Goal: Information Seeking & Learning: Learn about a topic

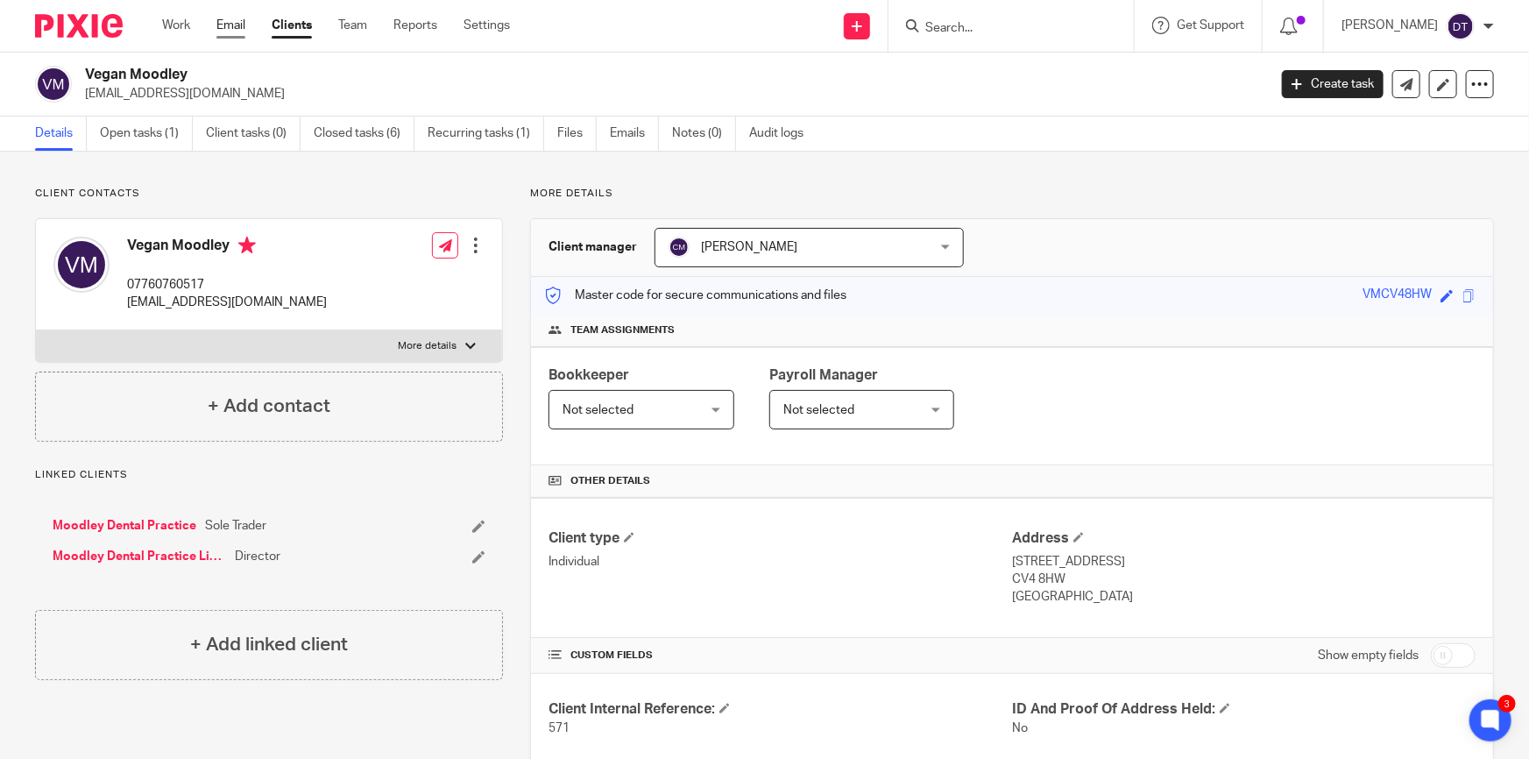
click at [228, 20] on link "Email" at bounding box center [230, 26] width 29 height 18
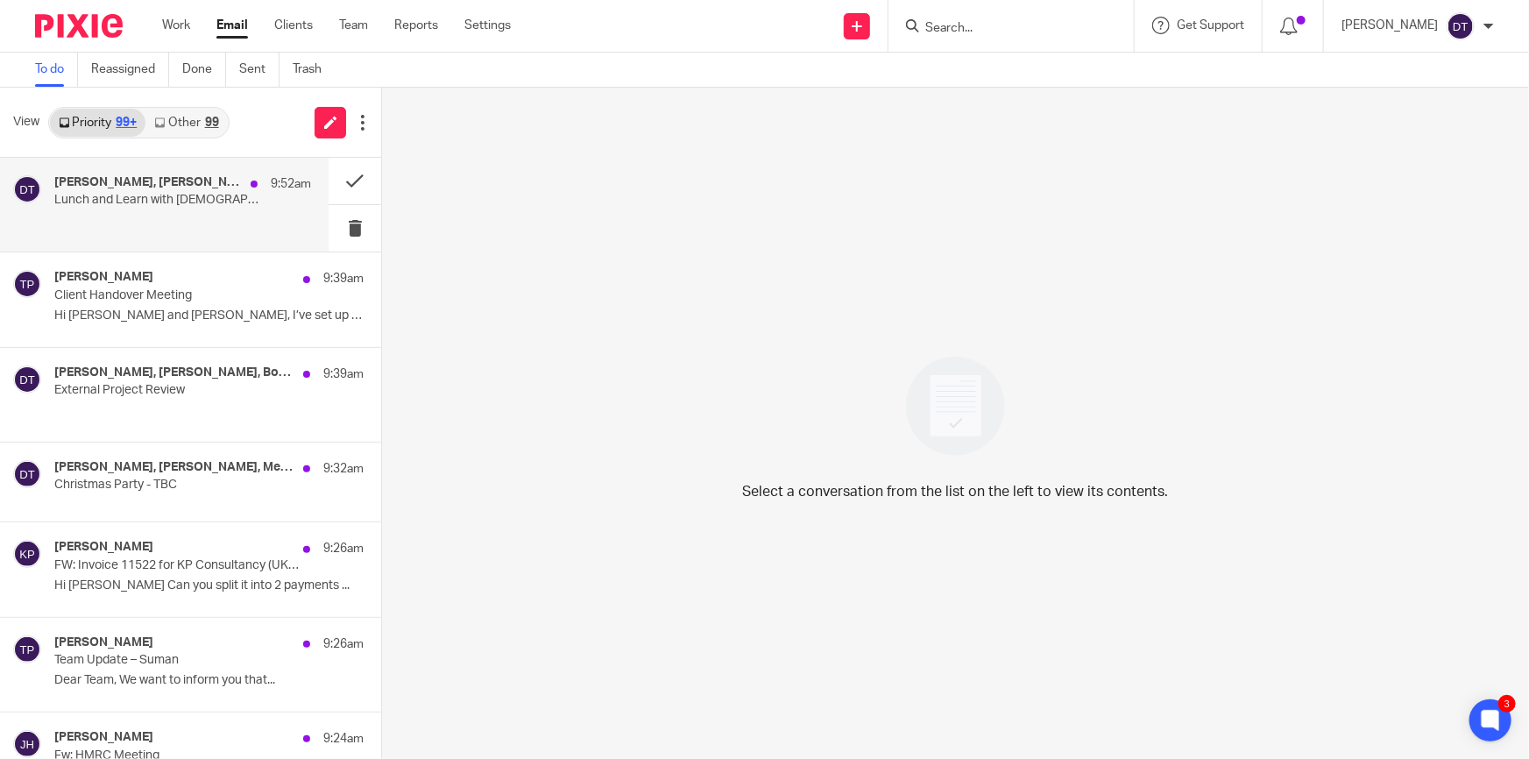
click at [195, 204] on p "Lunch and Learn with Wesleyans" at bounding box center [157, 200] width 206 height 15
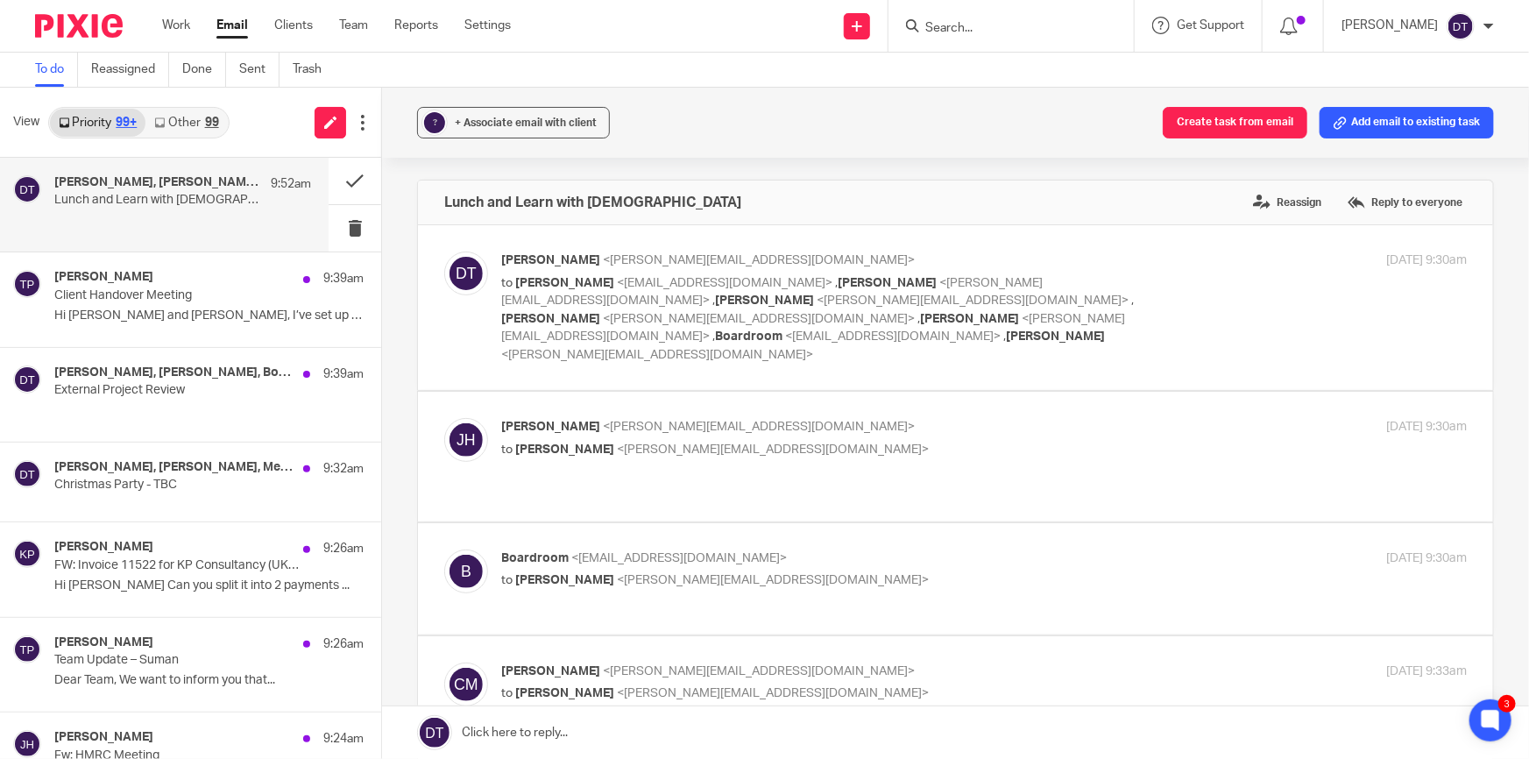
click at [192, 127] on link "Other 99" at bounding box center [185, 123] width 81 height 28
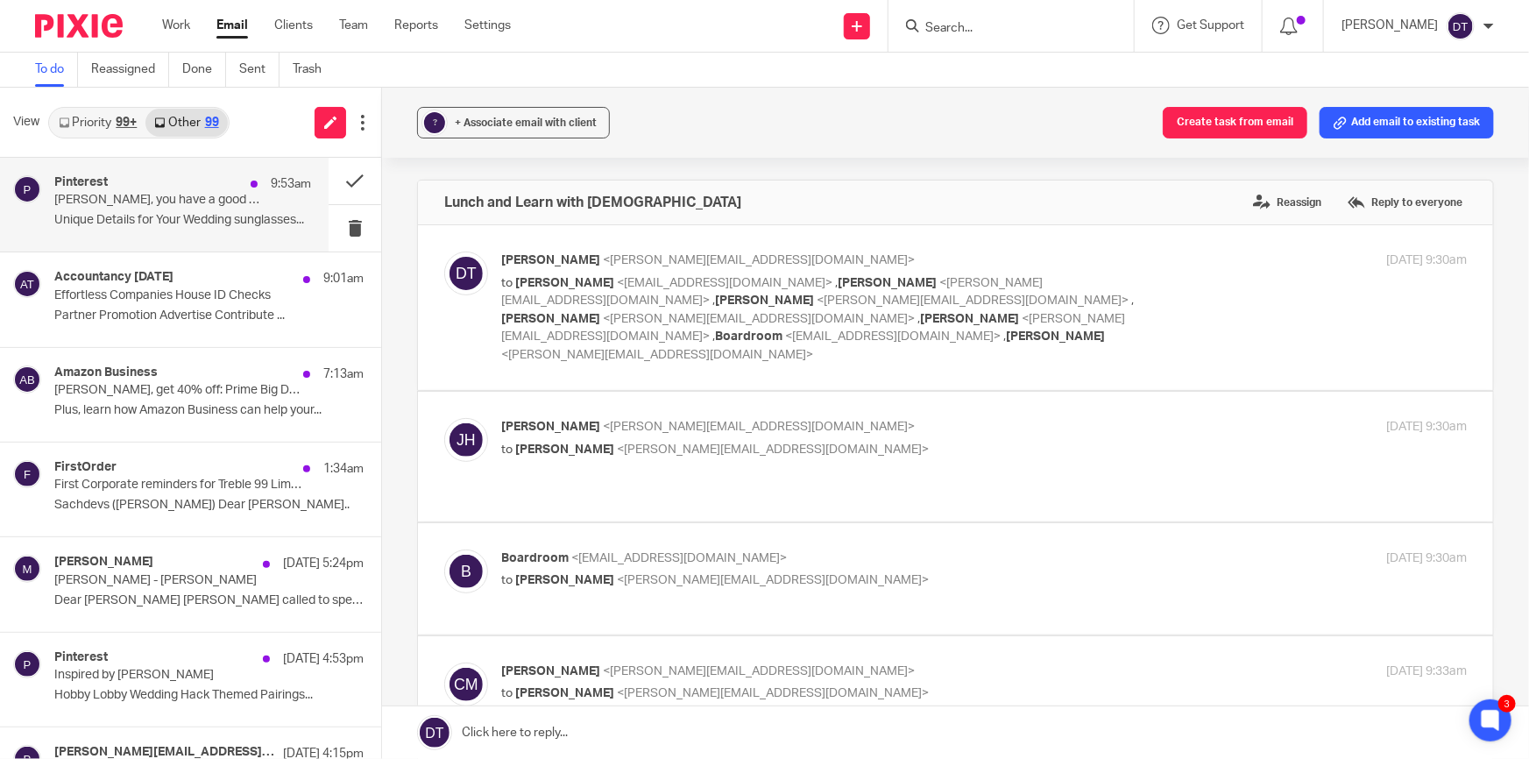
click at [165, 180] on div "Pinterest 9:53am" at bounding box center [182, 184] width 257 height 18
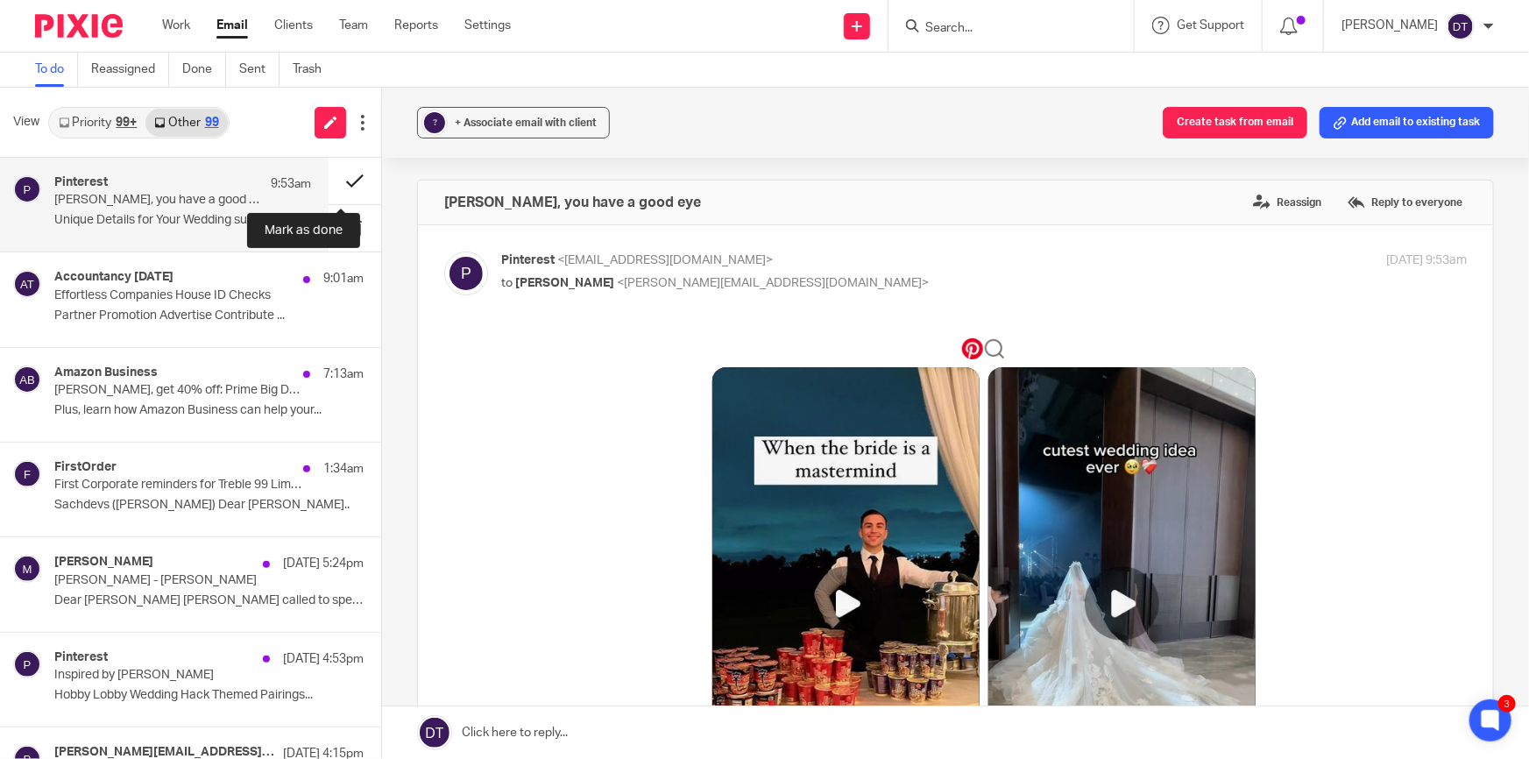
click at [334, 178] on button at bounding box center [355, 181] width 53 height 46
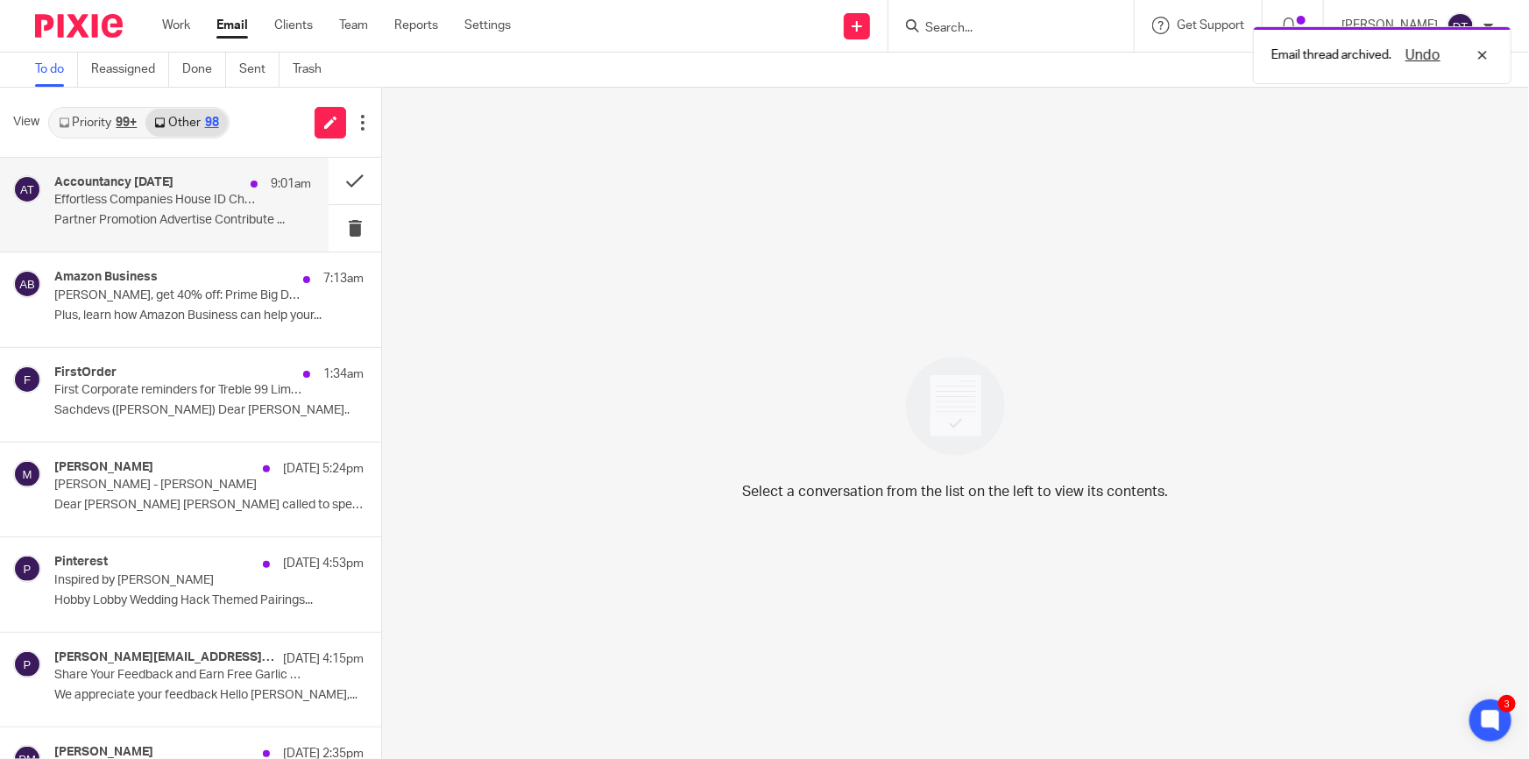
click at [192, 215] on p "Partner Promotion Advertise Contribute ..." at bounding box center [182, 220] width 257 height 15
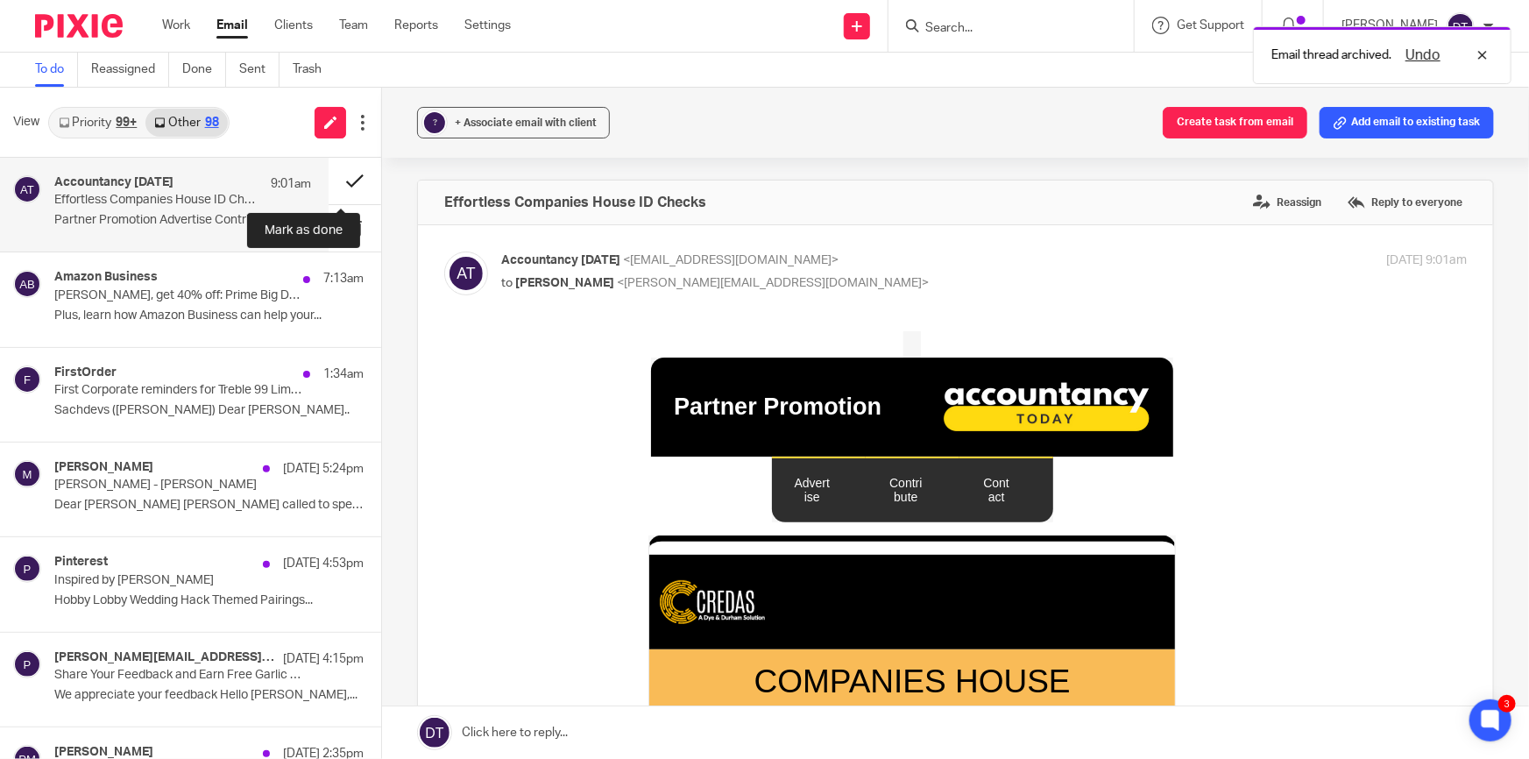
click at [349, 183] on button at bounding box center [355, 181] width 53 height 46
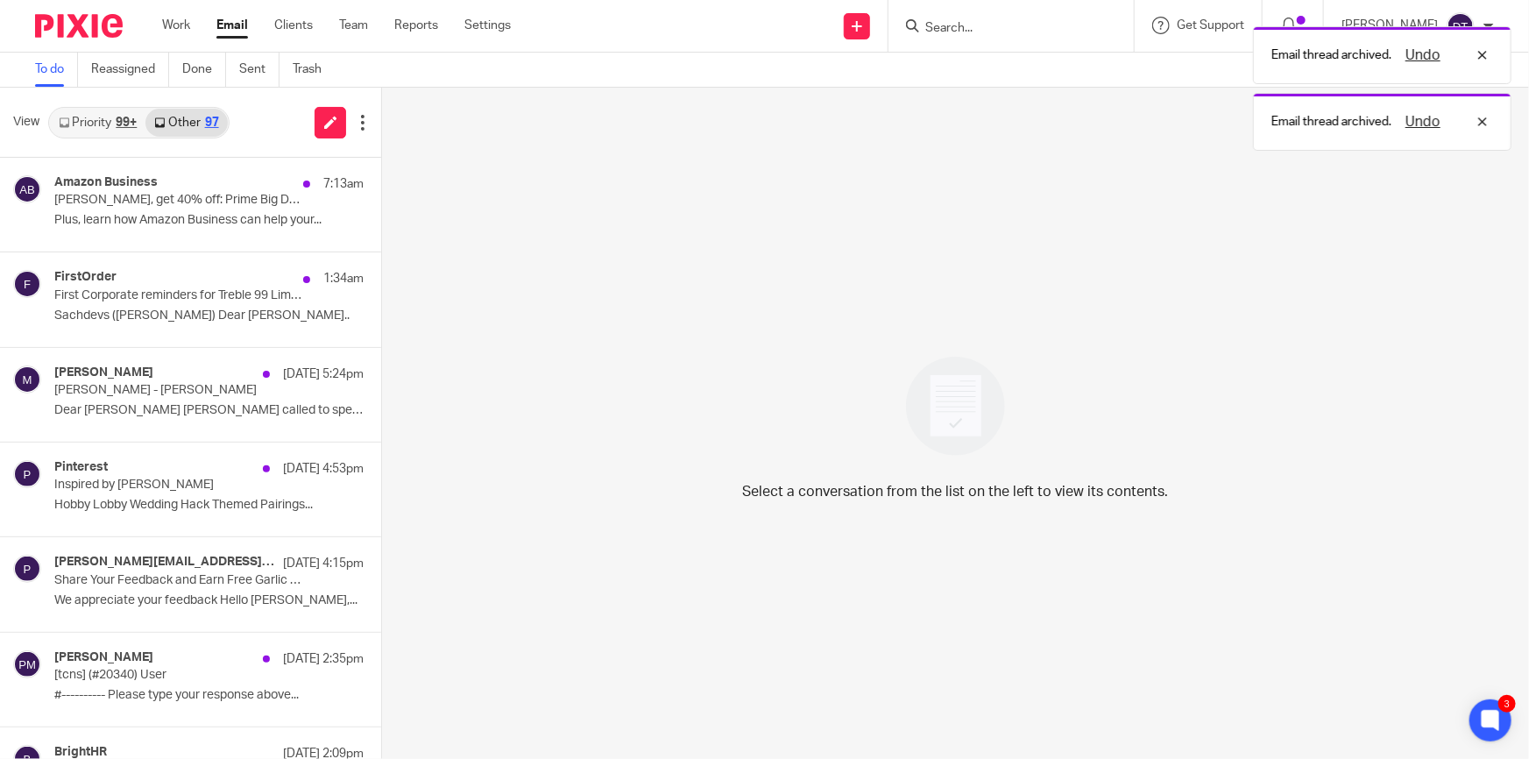
click at [209, 214] on p "Plus,﻿ learn how Amazon Business can help your..." at bounding box center [208, 220] width 309 height 15
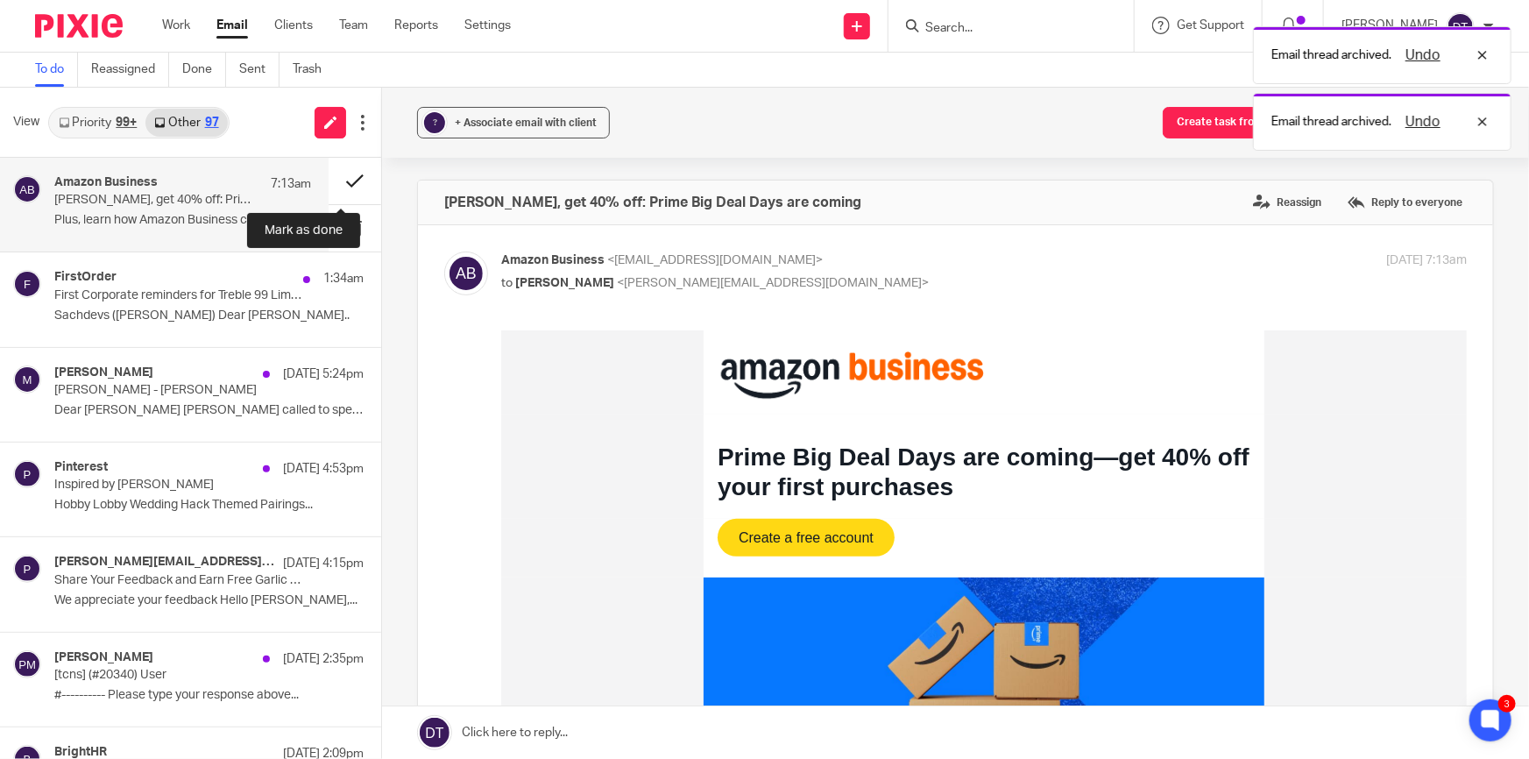
click at [343, 180] on button at bounding box center [355, 181] width 53 height 46
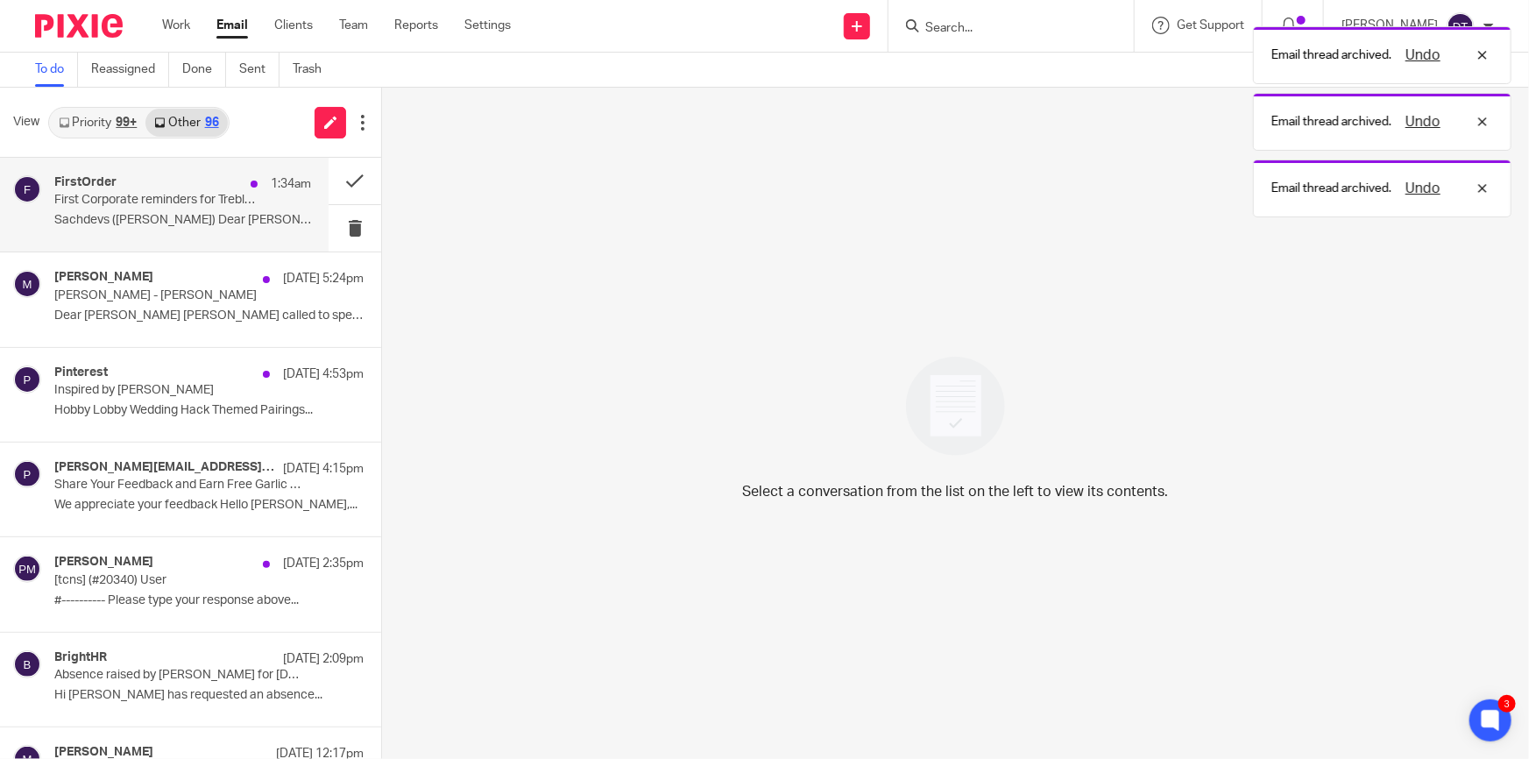
click at [211, 202] on p "First Corporate reminders for Treble 99 Limited etc." at bounding box center [157, 200] width 206 height 15
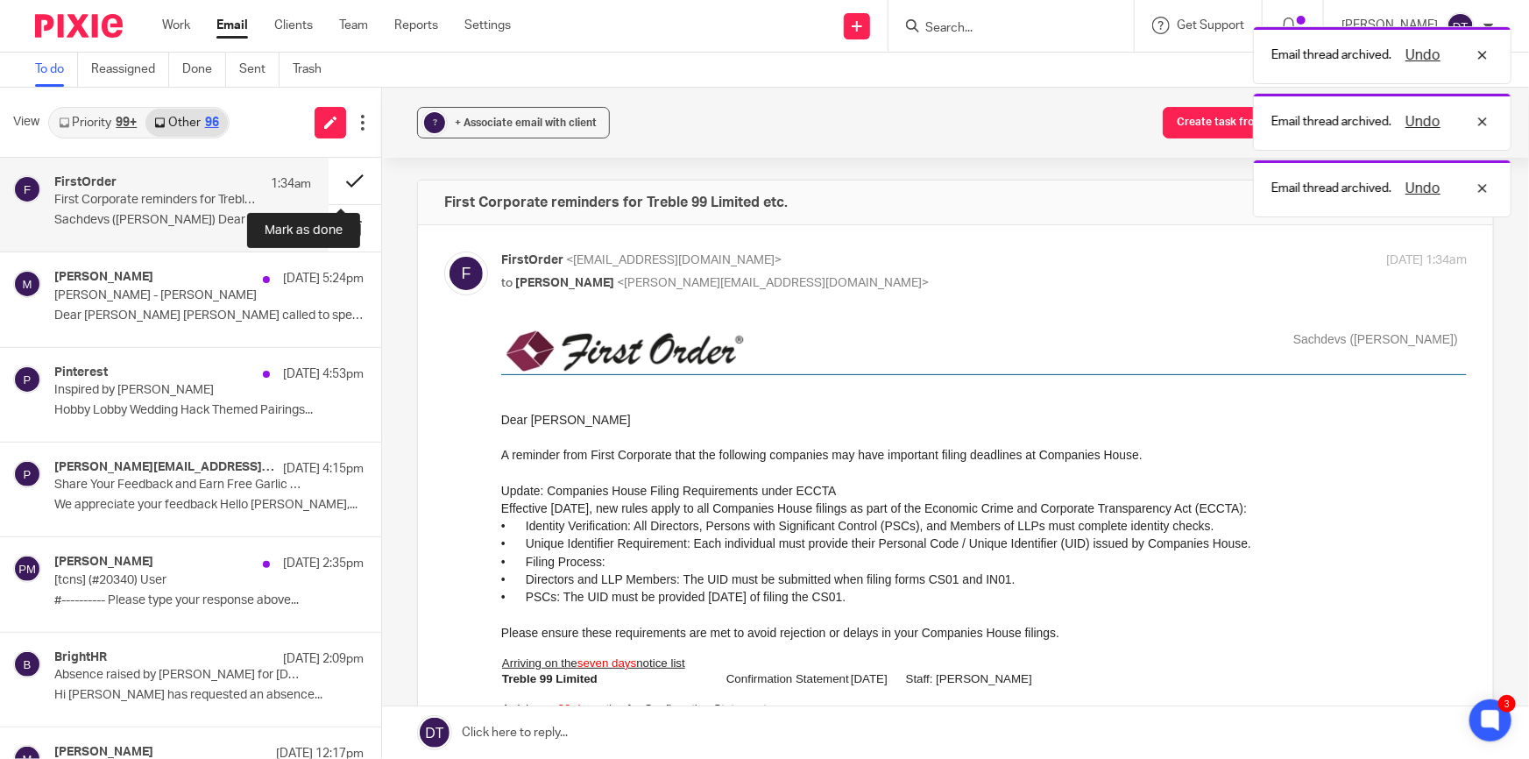
click at [343, 182] on button at bounding box center [355, 181] width 53 height 46
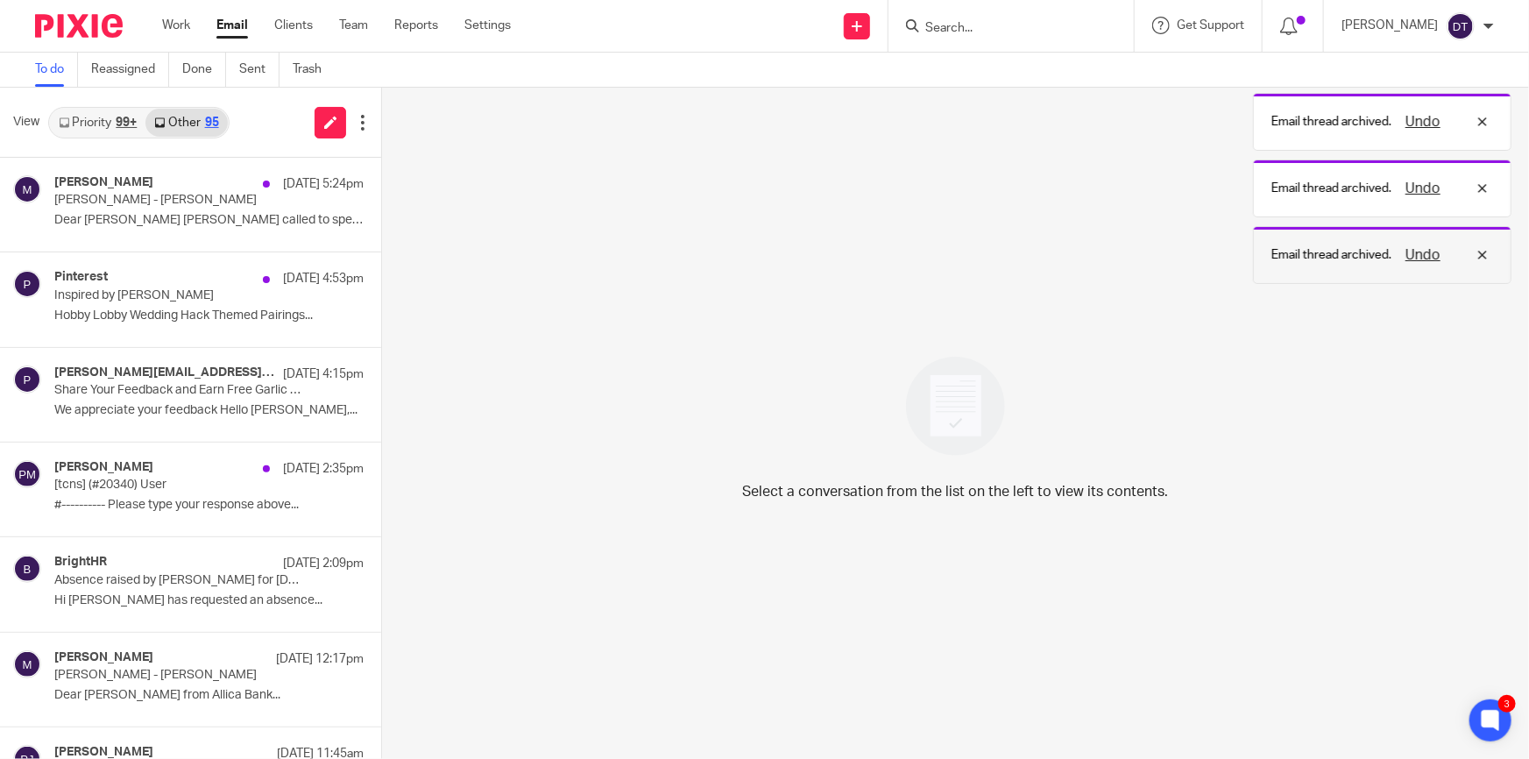
click at [1419, 251] on body "Work Email Clients Team Reports Settings Work Email Clients Team Reports Settin…" at bounding box center [764, 379] width 1529 height 759
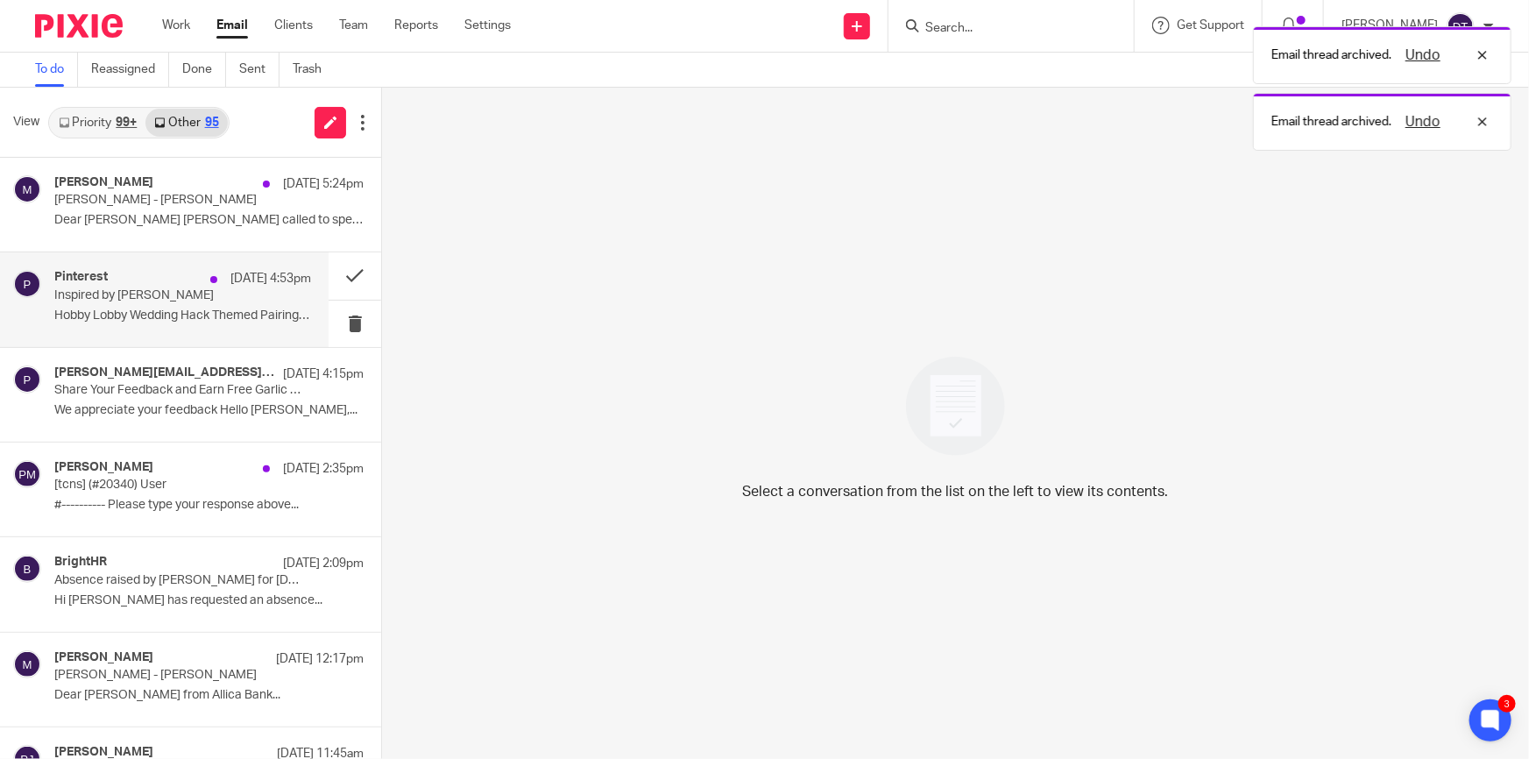
click at [151, 291] on p "Inspired by Deanna" at bounding box center [157, 295] width 206 height 15
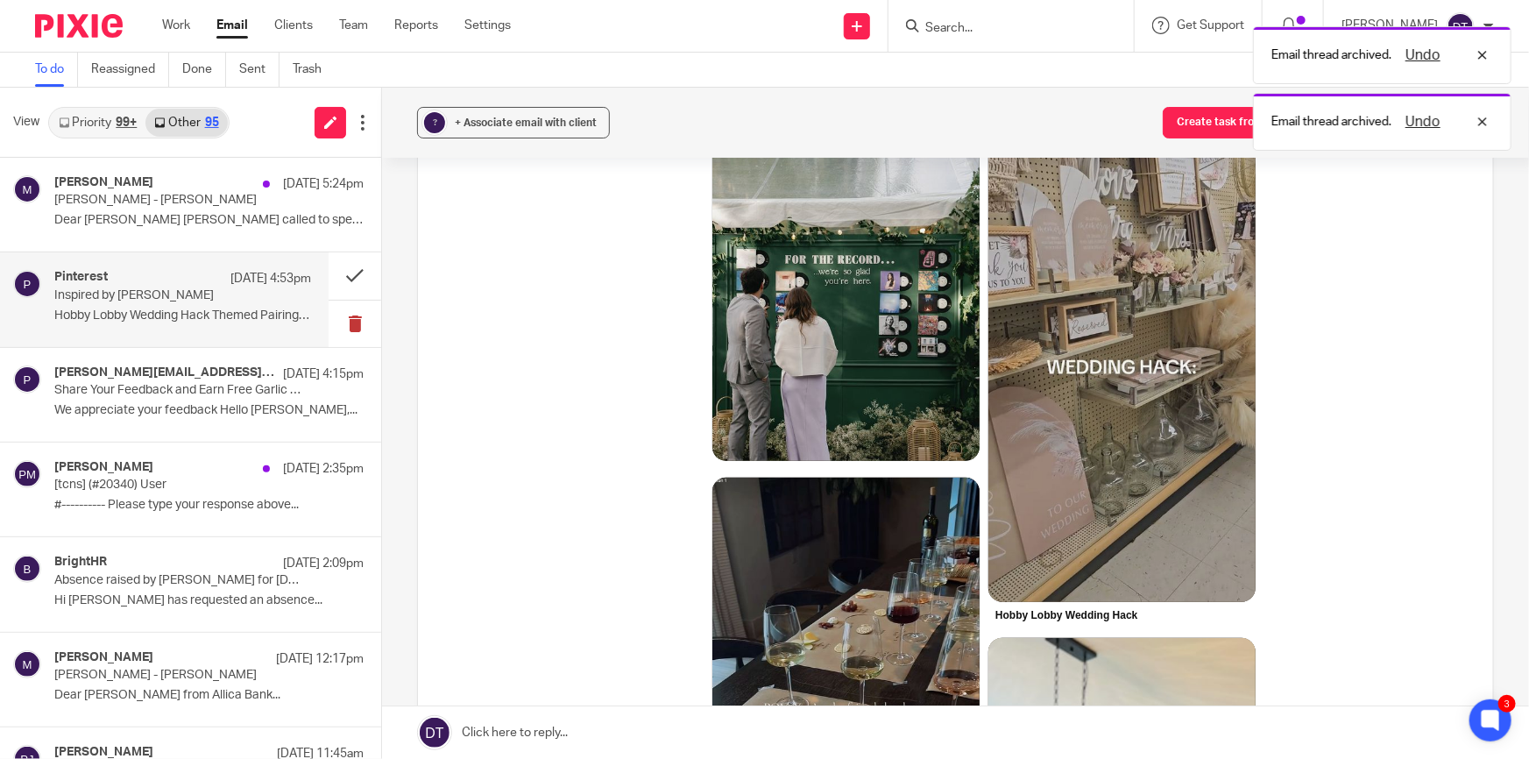
scroll to position [238, 0]
click at [334, 265] on button at bounding box center [355, 275] width 53 height 46
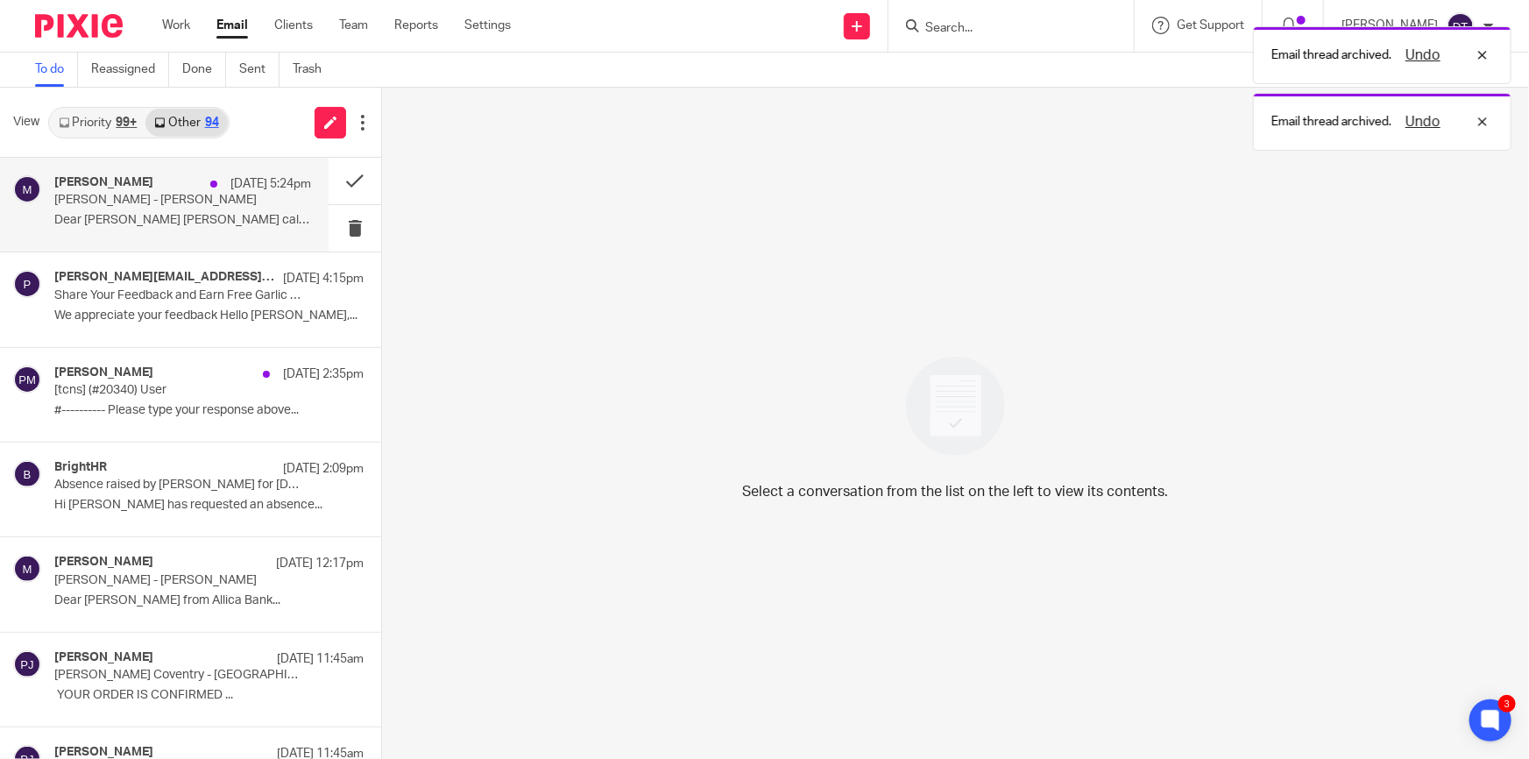
click at [170, 194] on p "Moneypenny - Mohmmed Ashfaq" at bounding box center [157, 200] width 206 height 15
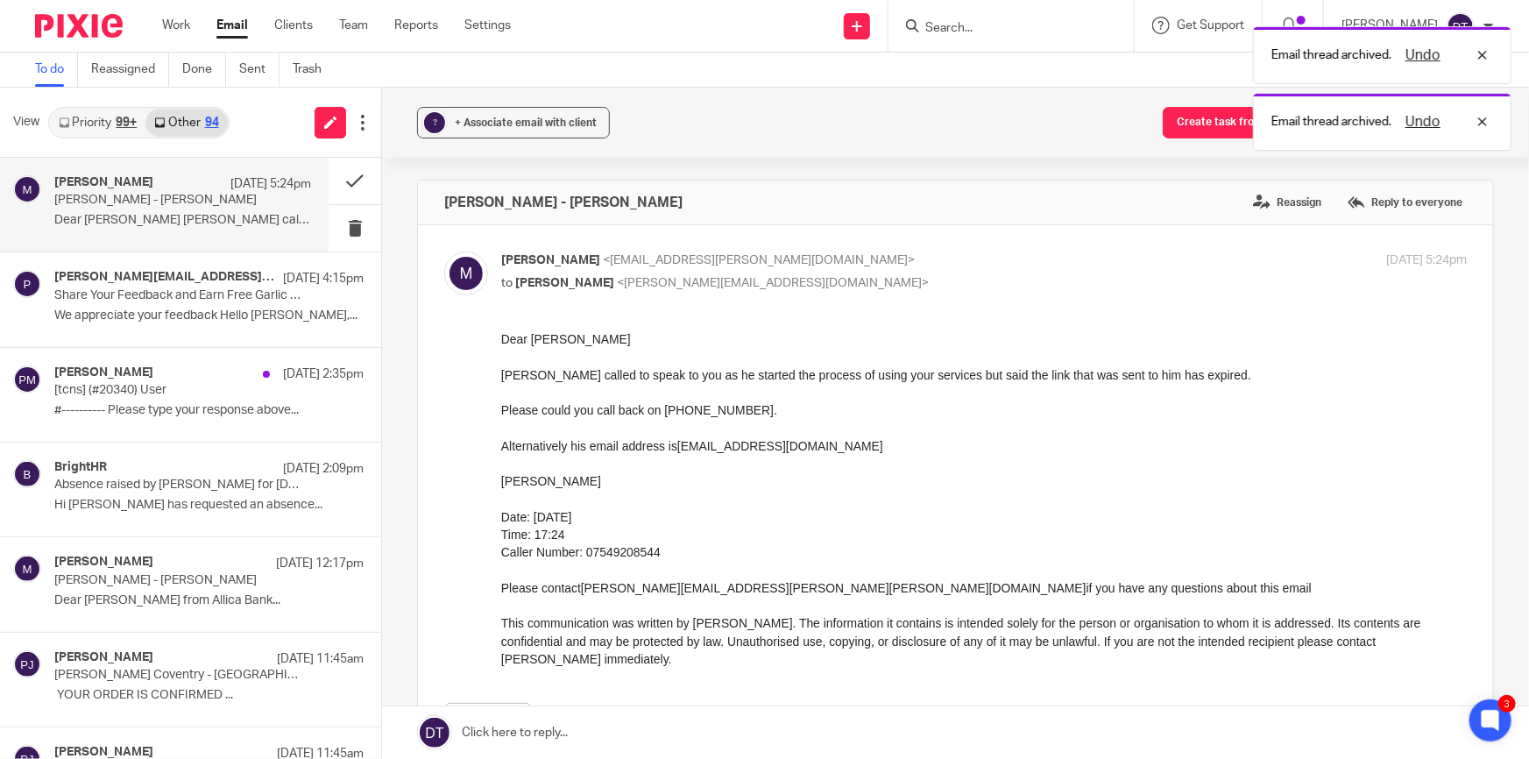
scroll to position [0, 0]
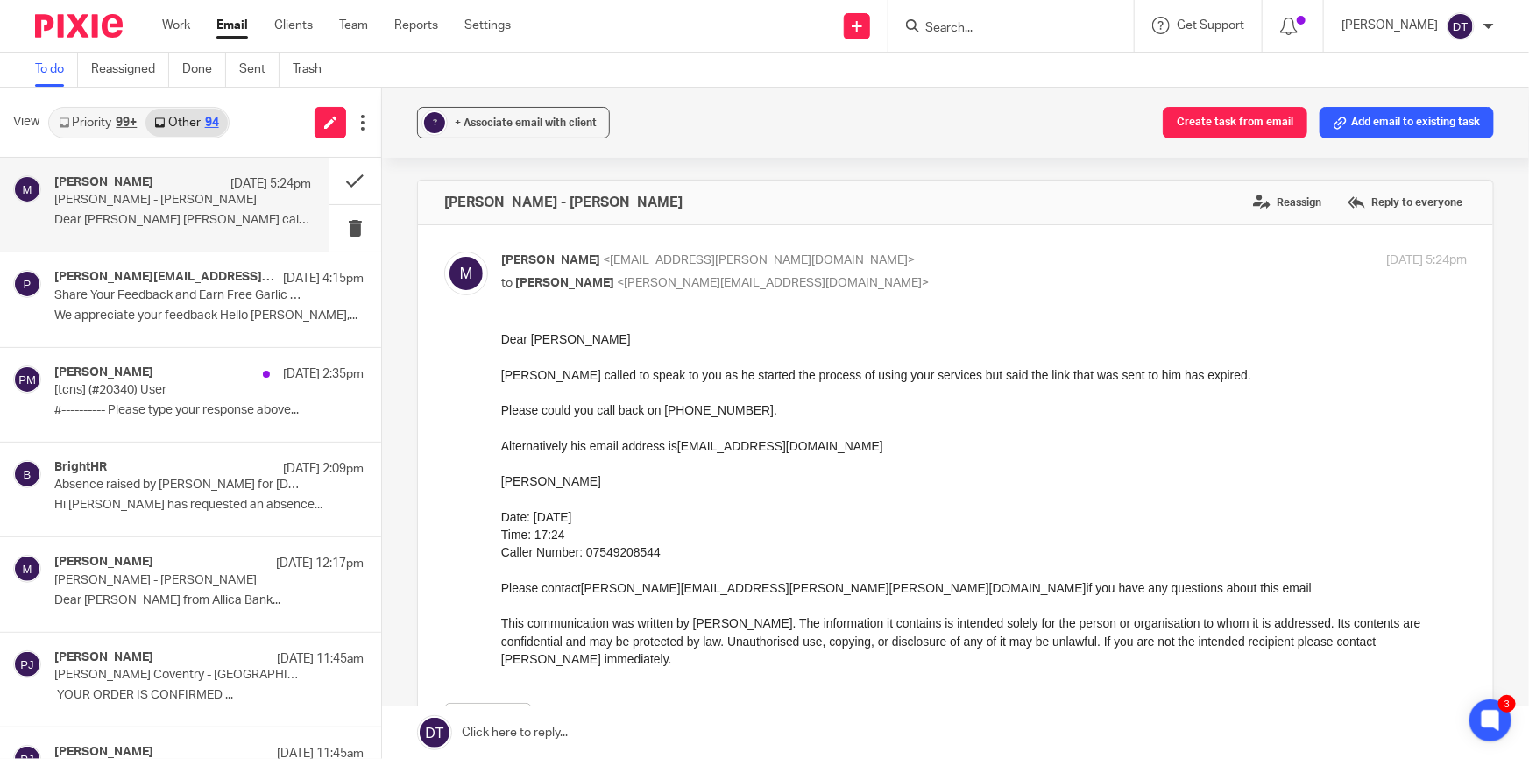
click at [983, 38] on div at bounding box center [1010, 26] width 245 height 52
click at [979, 34] on input "Search" at bounding box center [1002, 29] width 158 height 16
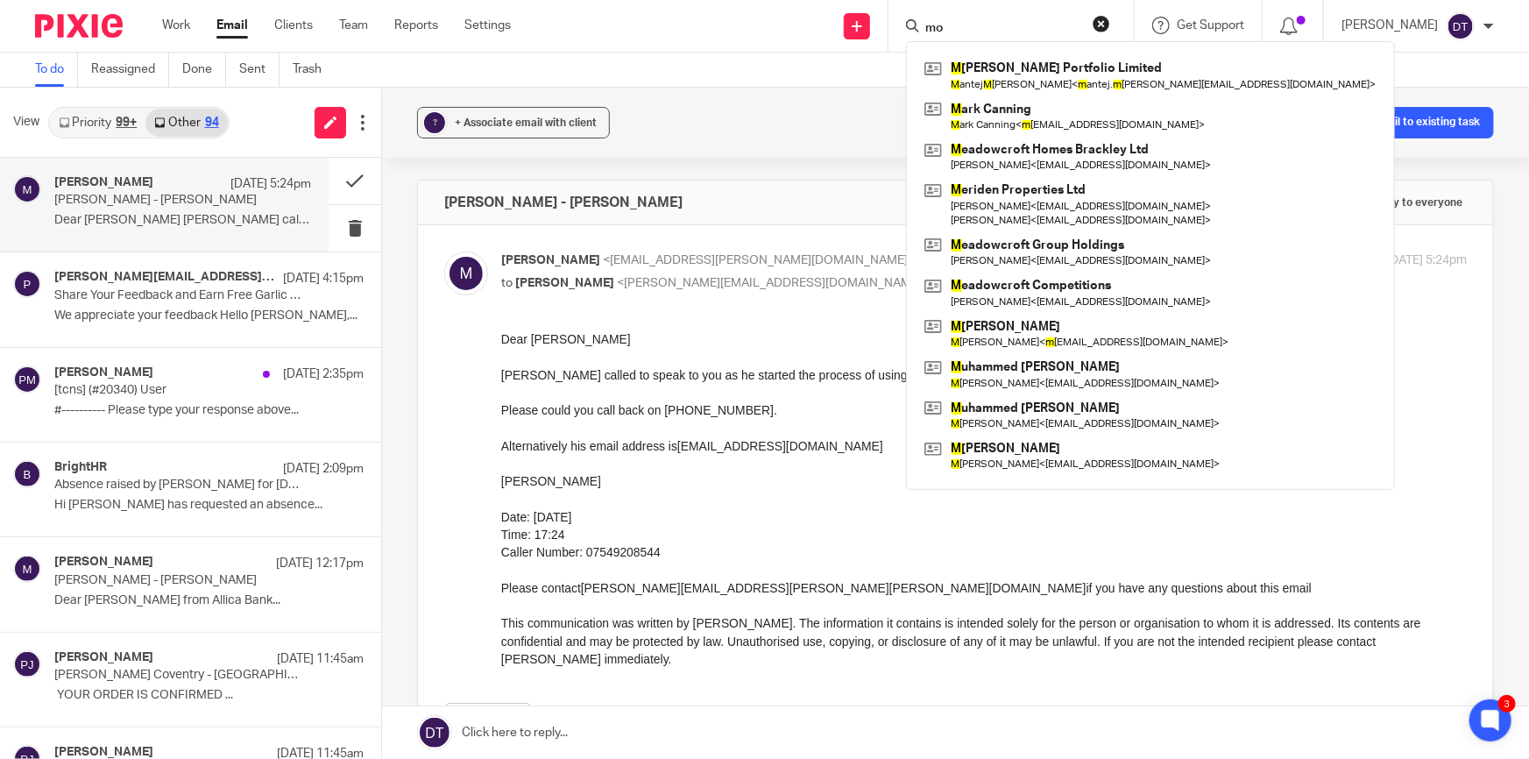
type input "m"
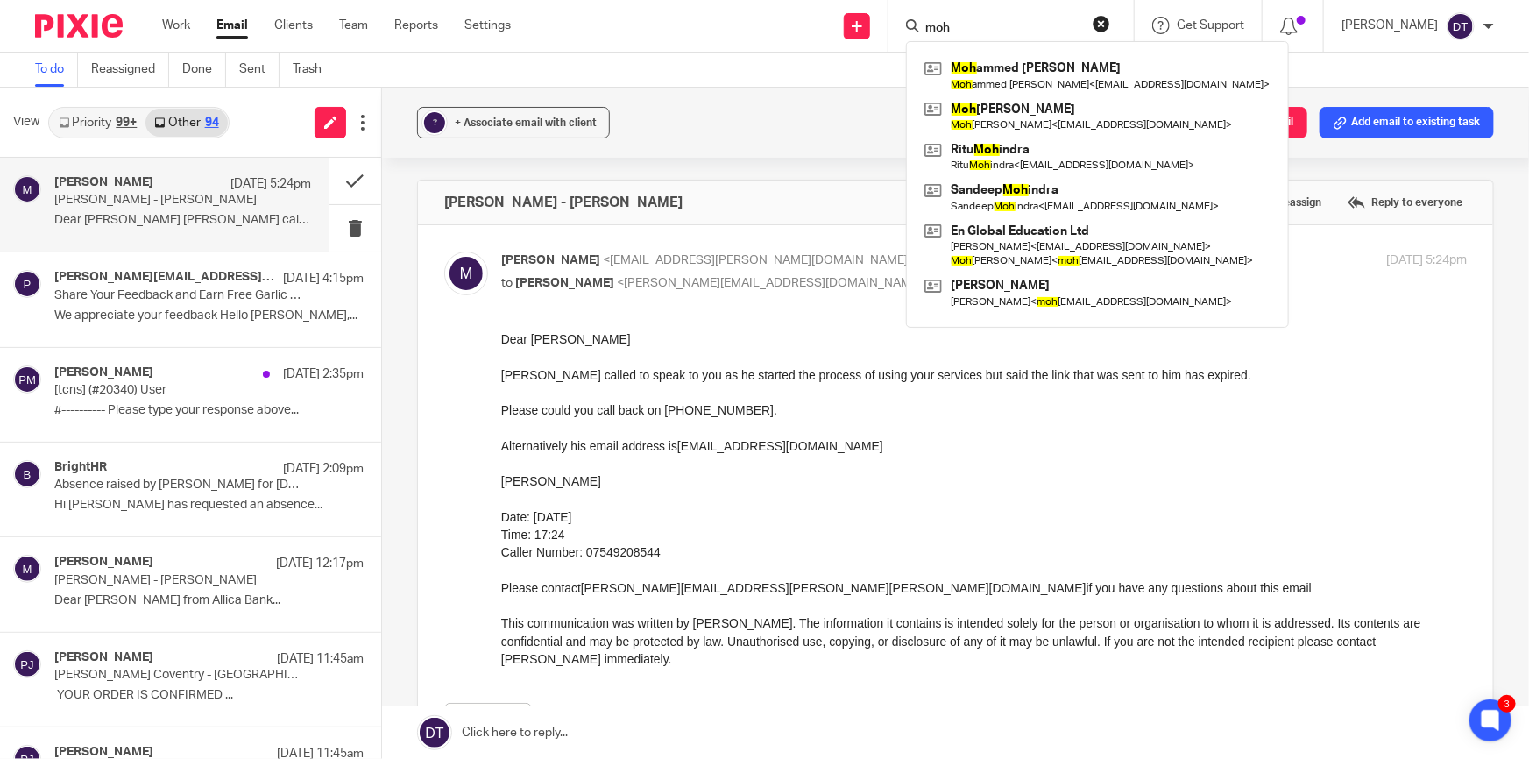
type input "moh"
click at [833, 135] on div "? + Associate email with client Create task from email Add email to existing ta…" at bounding box center [955, 123] width 1147 height 70
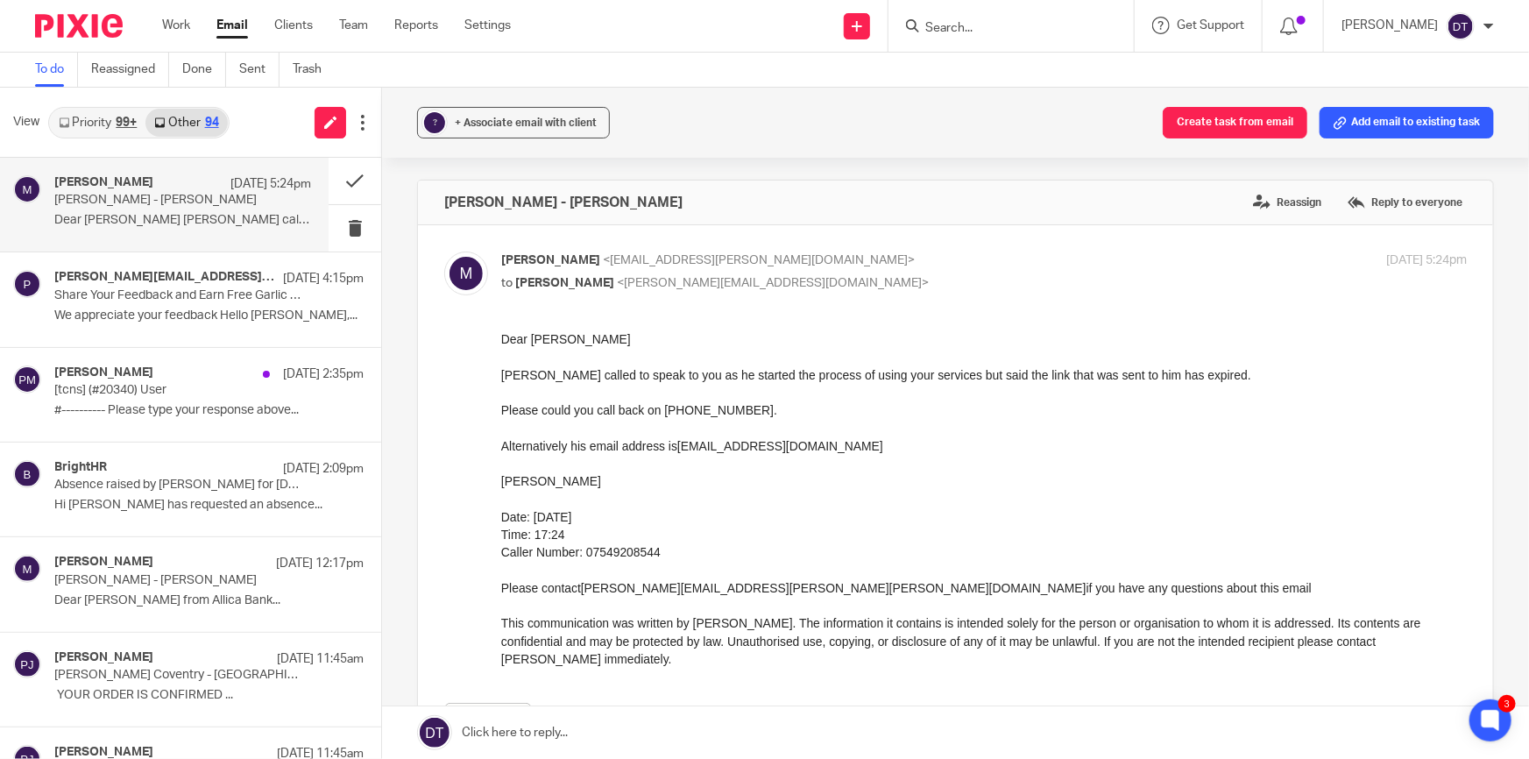
click at [943, 27] on input "Search" at bounding box center [1002, 29] width 158 height 16
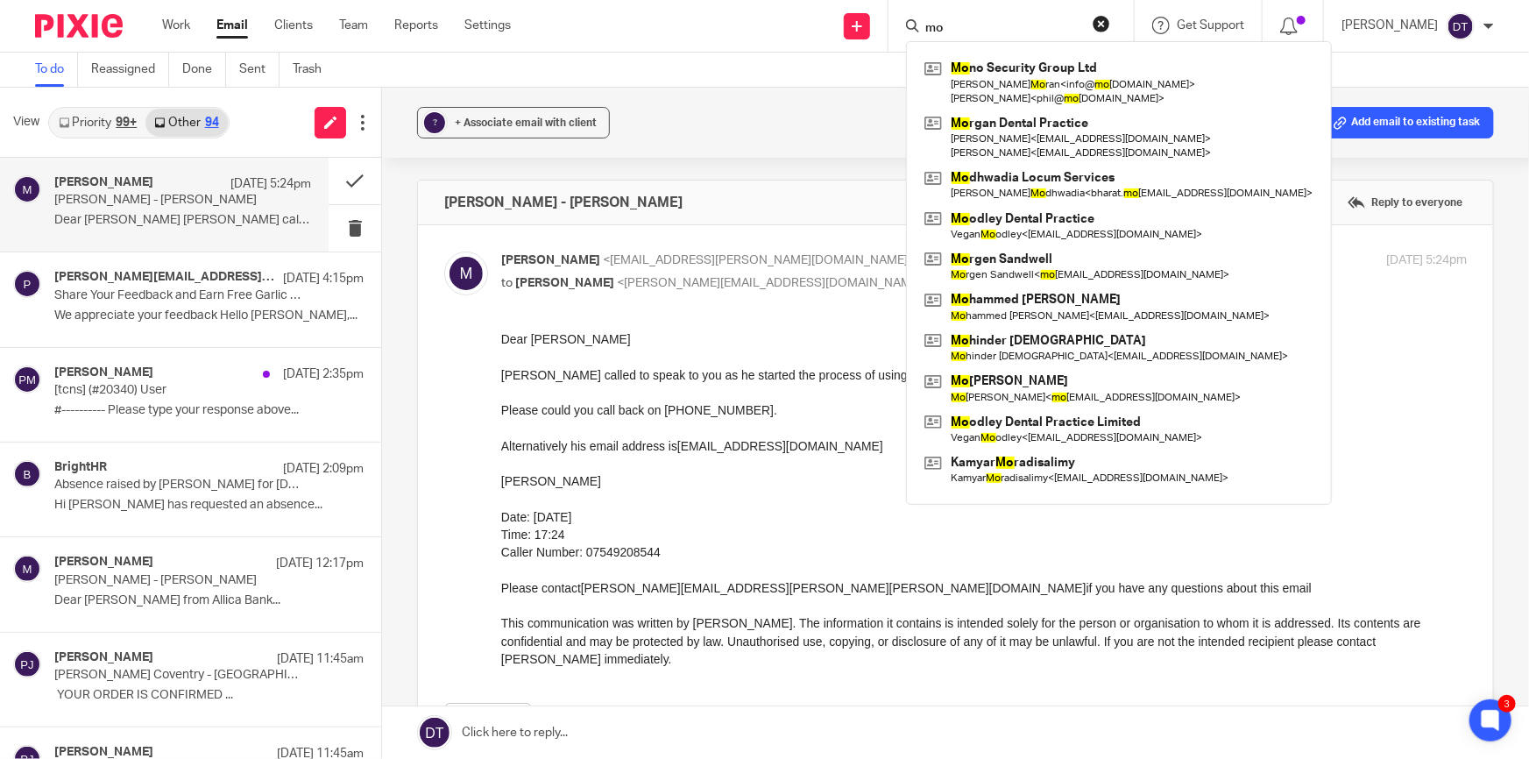
type input "m"
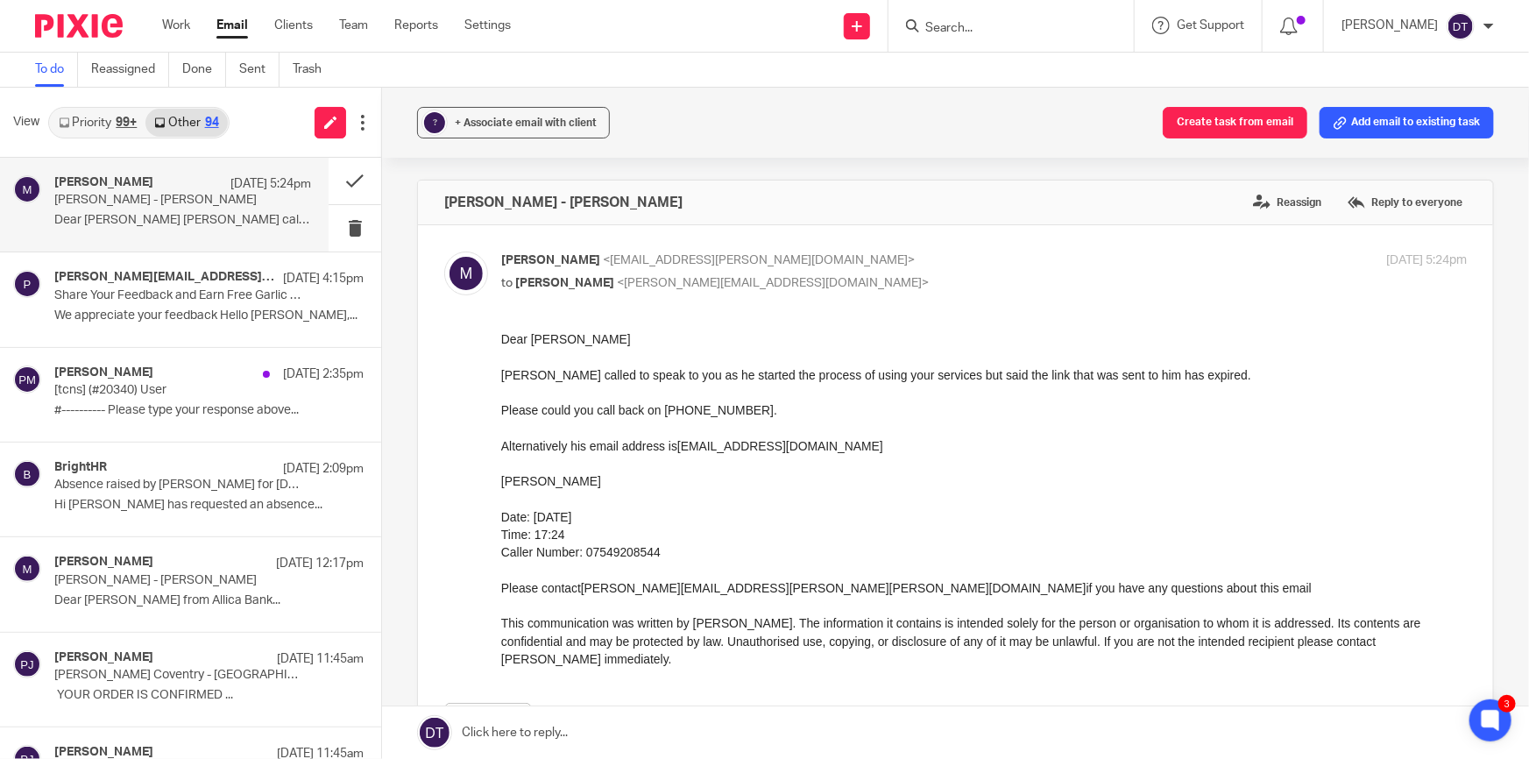
click at [1024, 23] on input "Search" at bounding box center [1002, 29] width 158 height 16
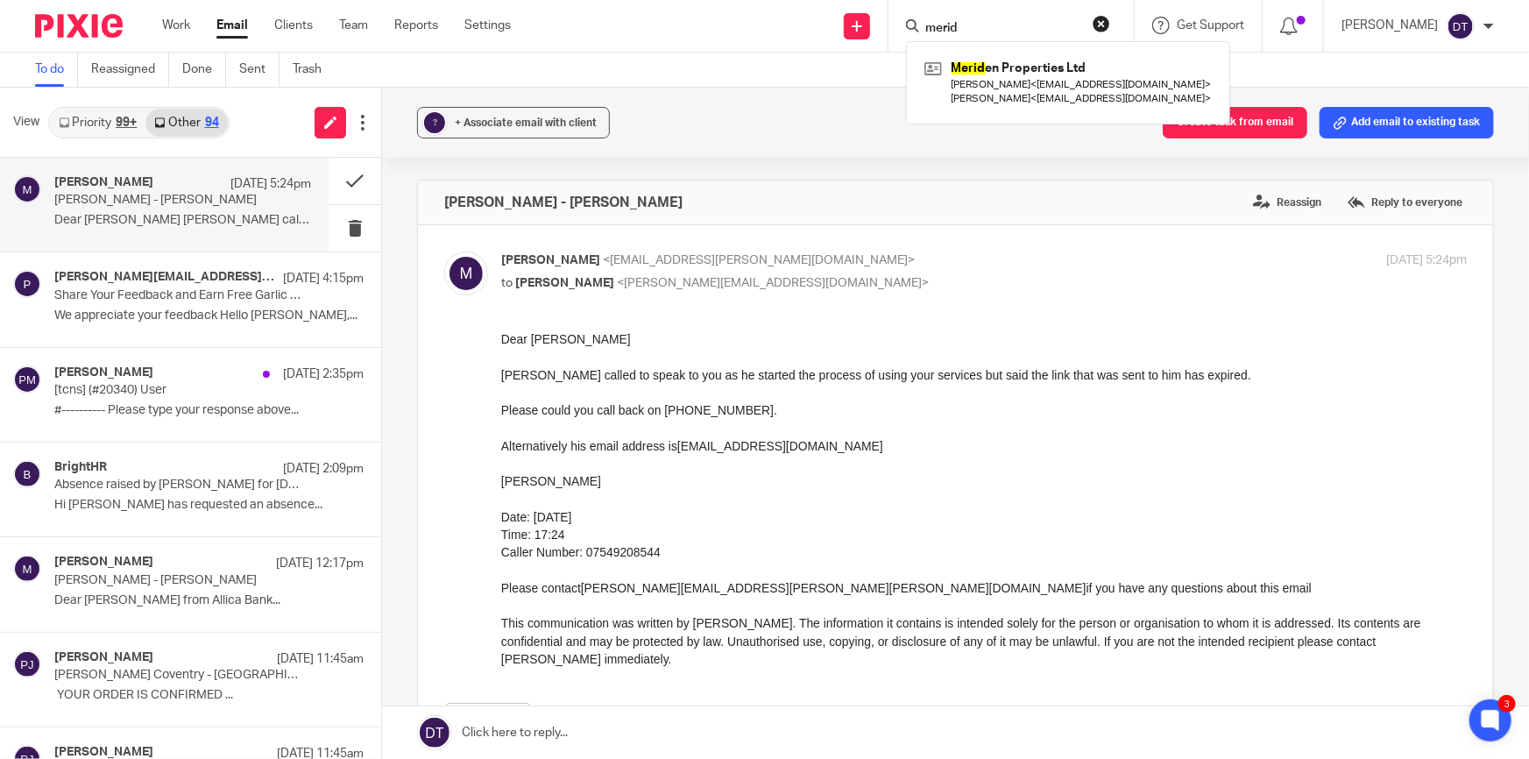
type input "merid"
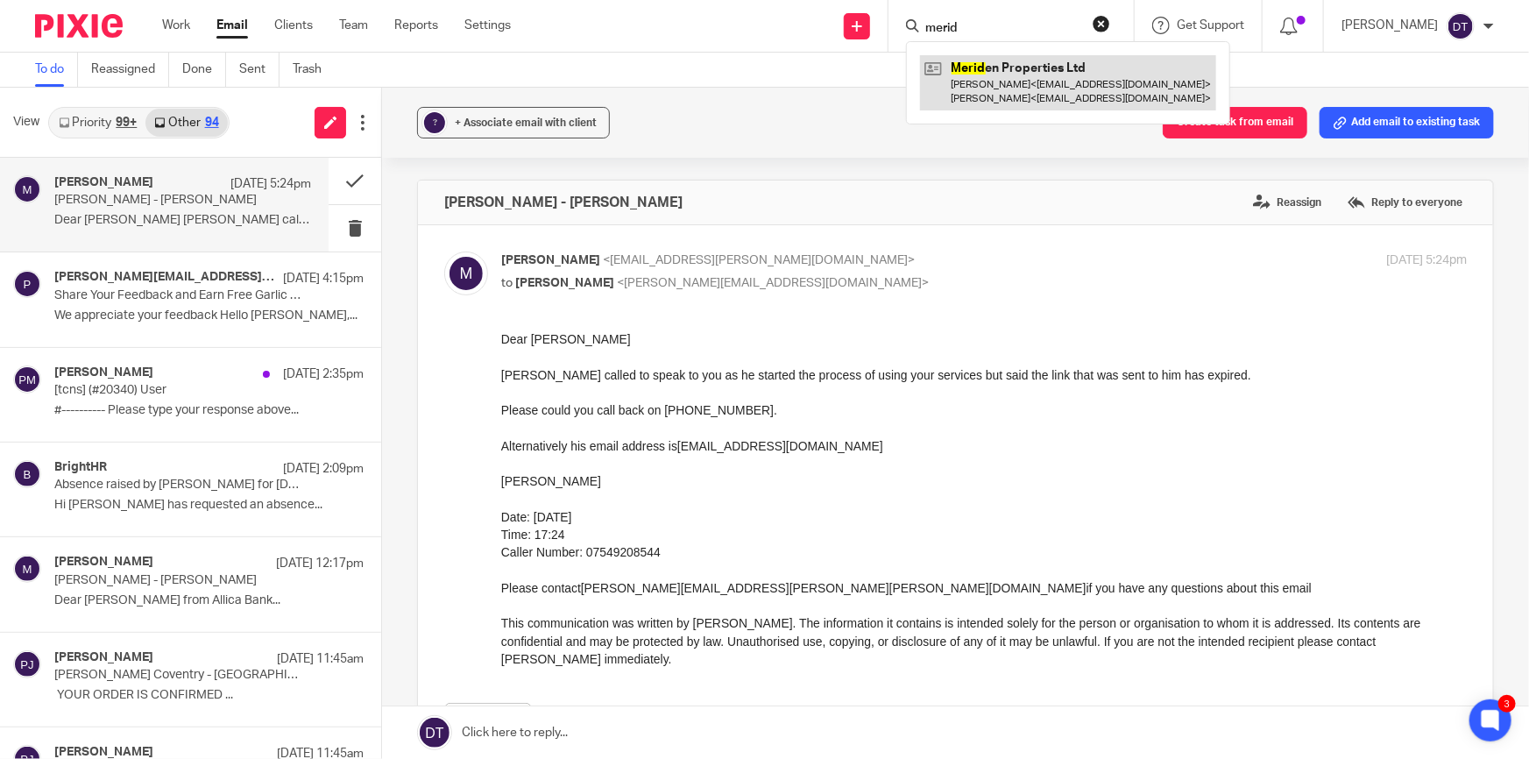
drag, startPoint x: 1067, startPoint y: 113, endPoint x: 1031, endPoint y: 97, distance: 39.2
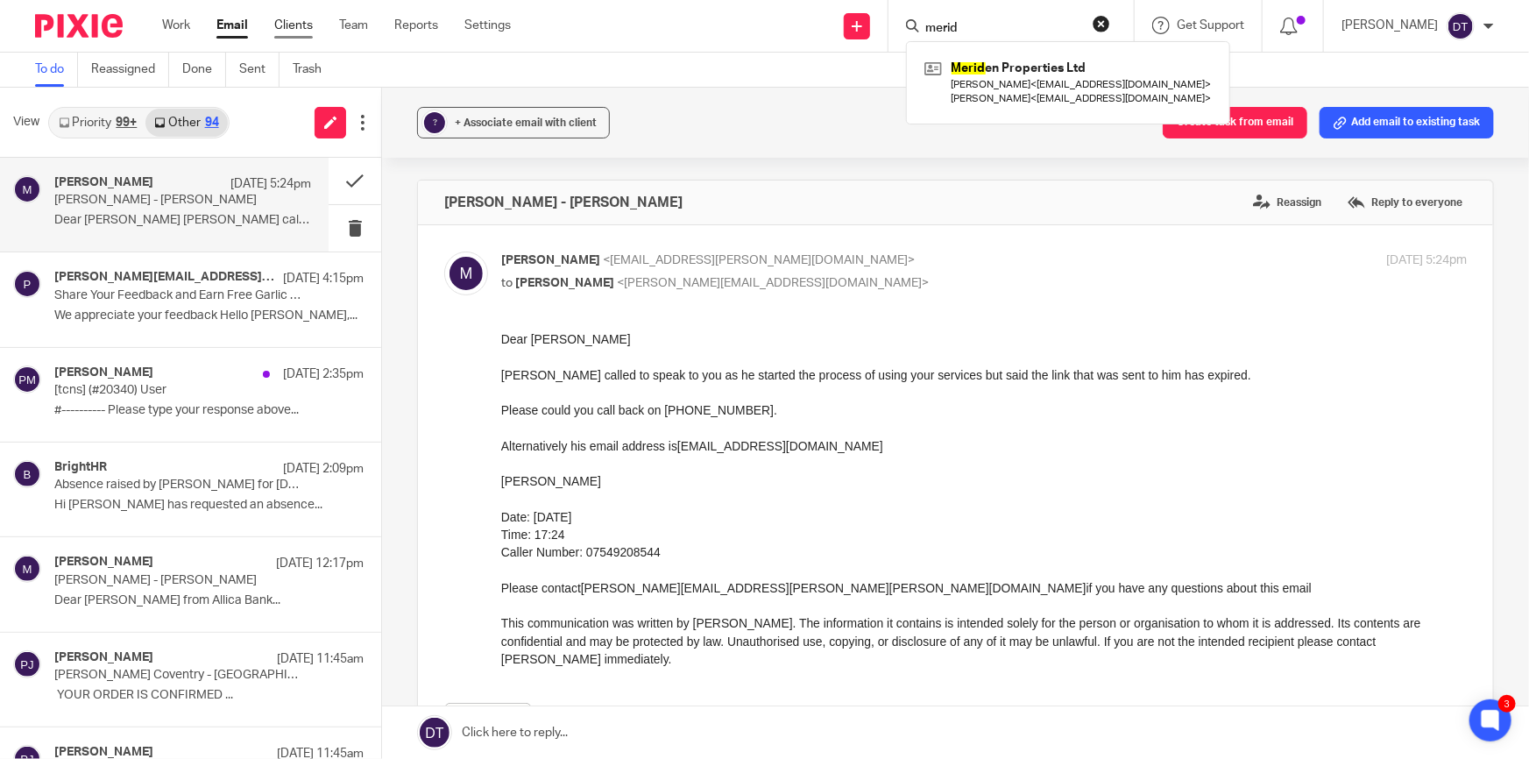
click at [301, 31] on link "Clients" at bounding box center [293, 26] width 39 height 18
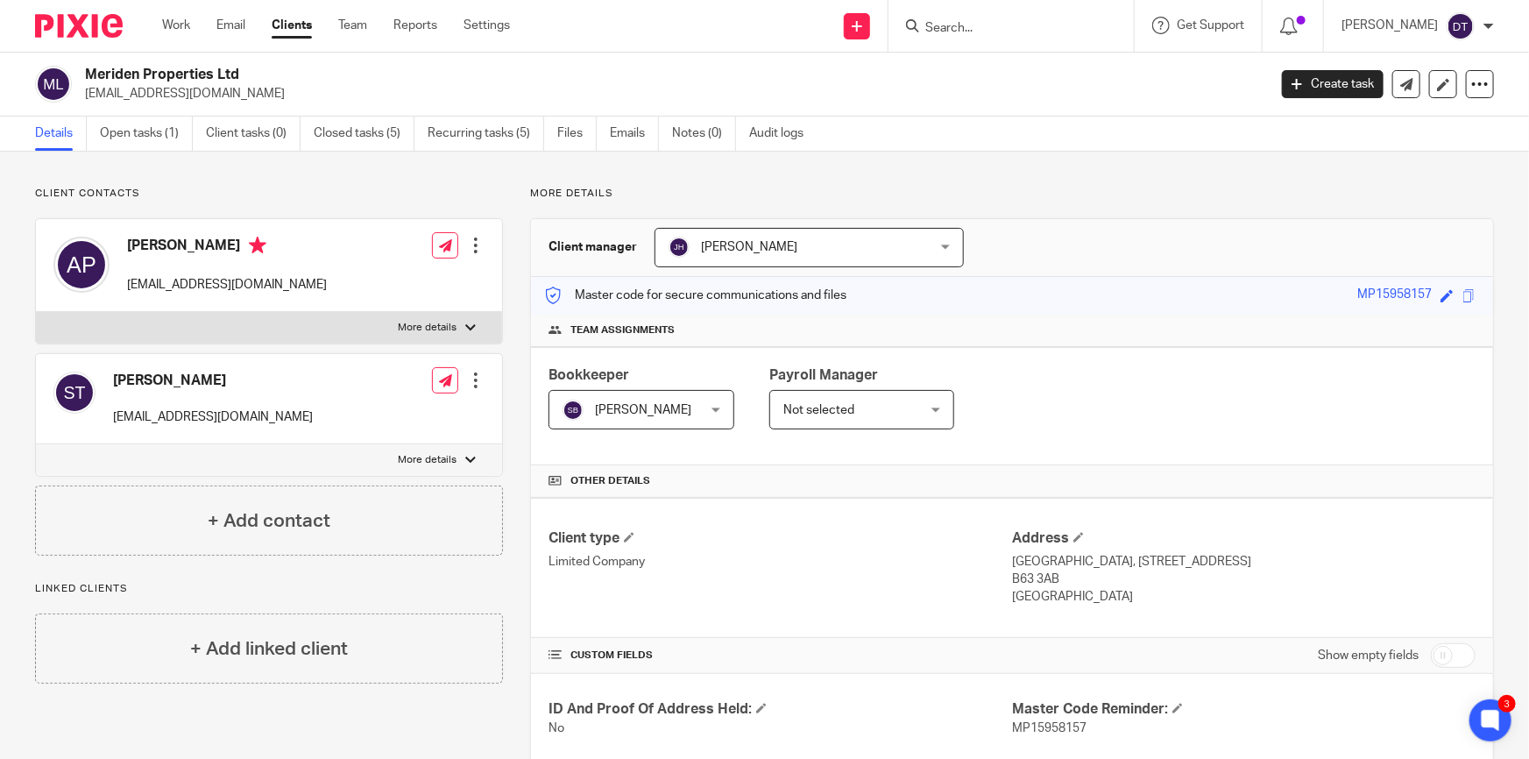
click at [1003, 25] on input "Search" at bounding box center [1002, 29] width 158 height 16
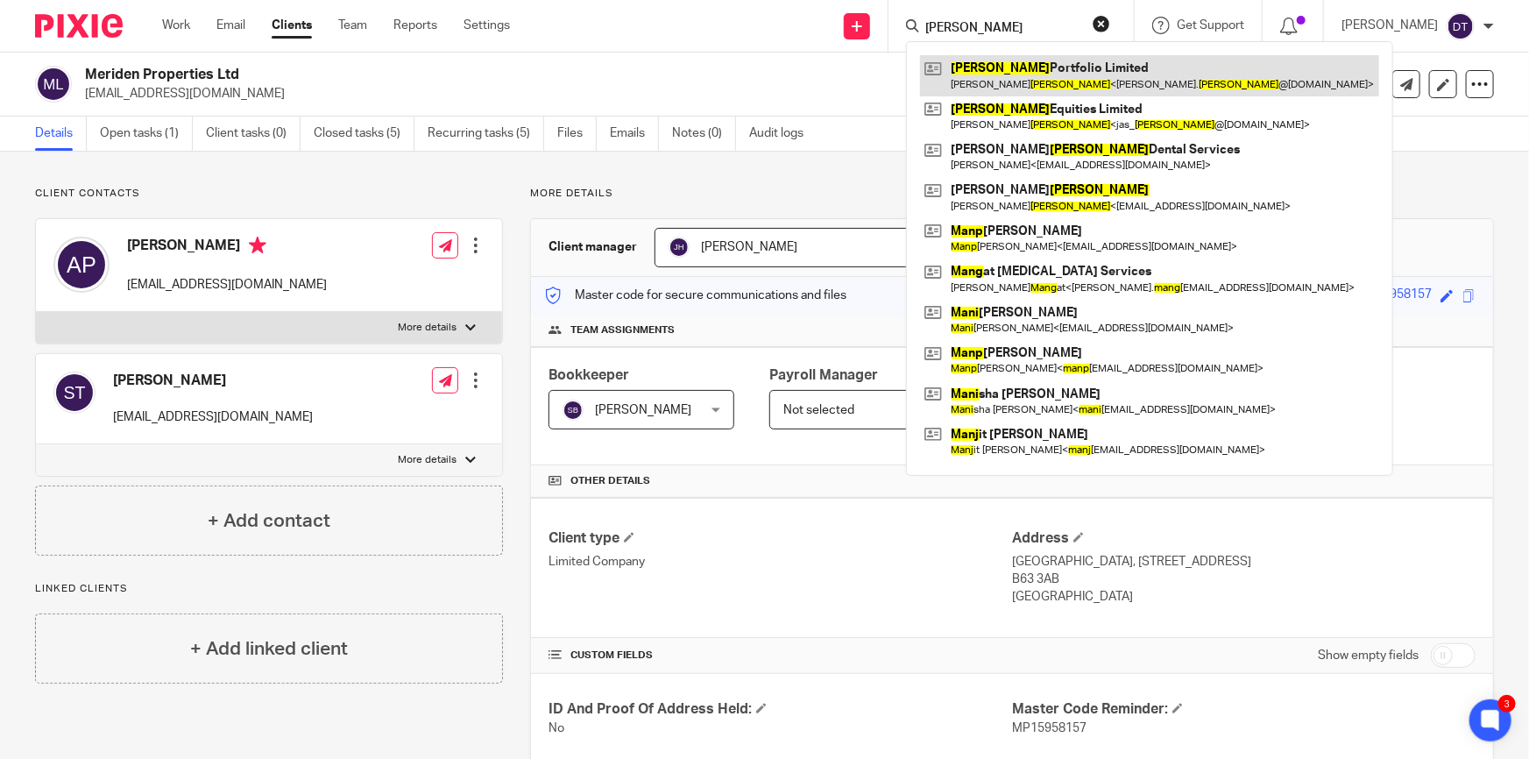
type input "[PERSON_NAME]"
click at [1030, 86] on link at bounding box center [1149, 75] width 459 height 40
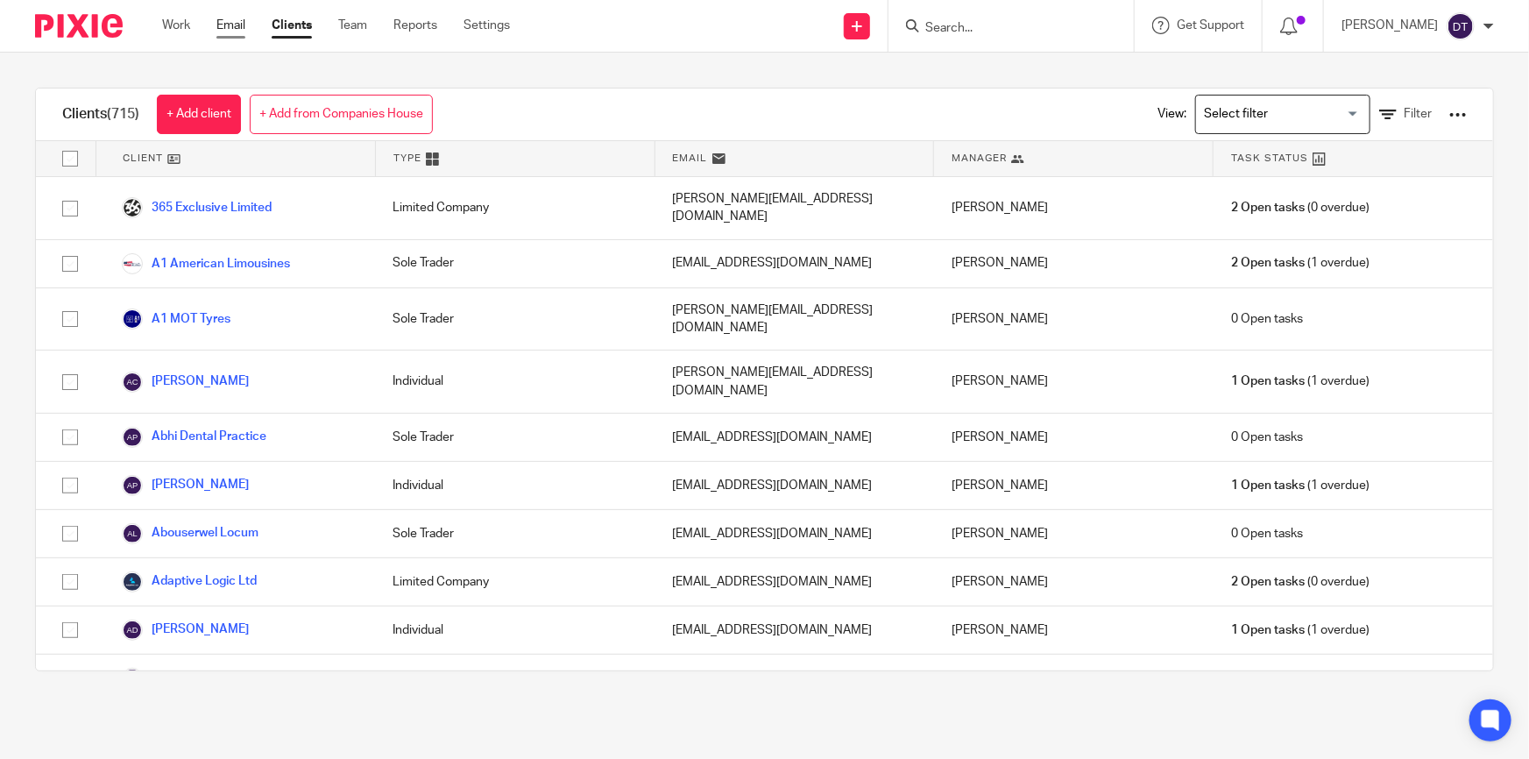
click at [226, 25] on link "Email" at bounding box center [230, 26] width 29 height 18
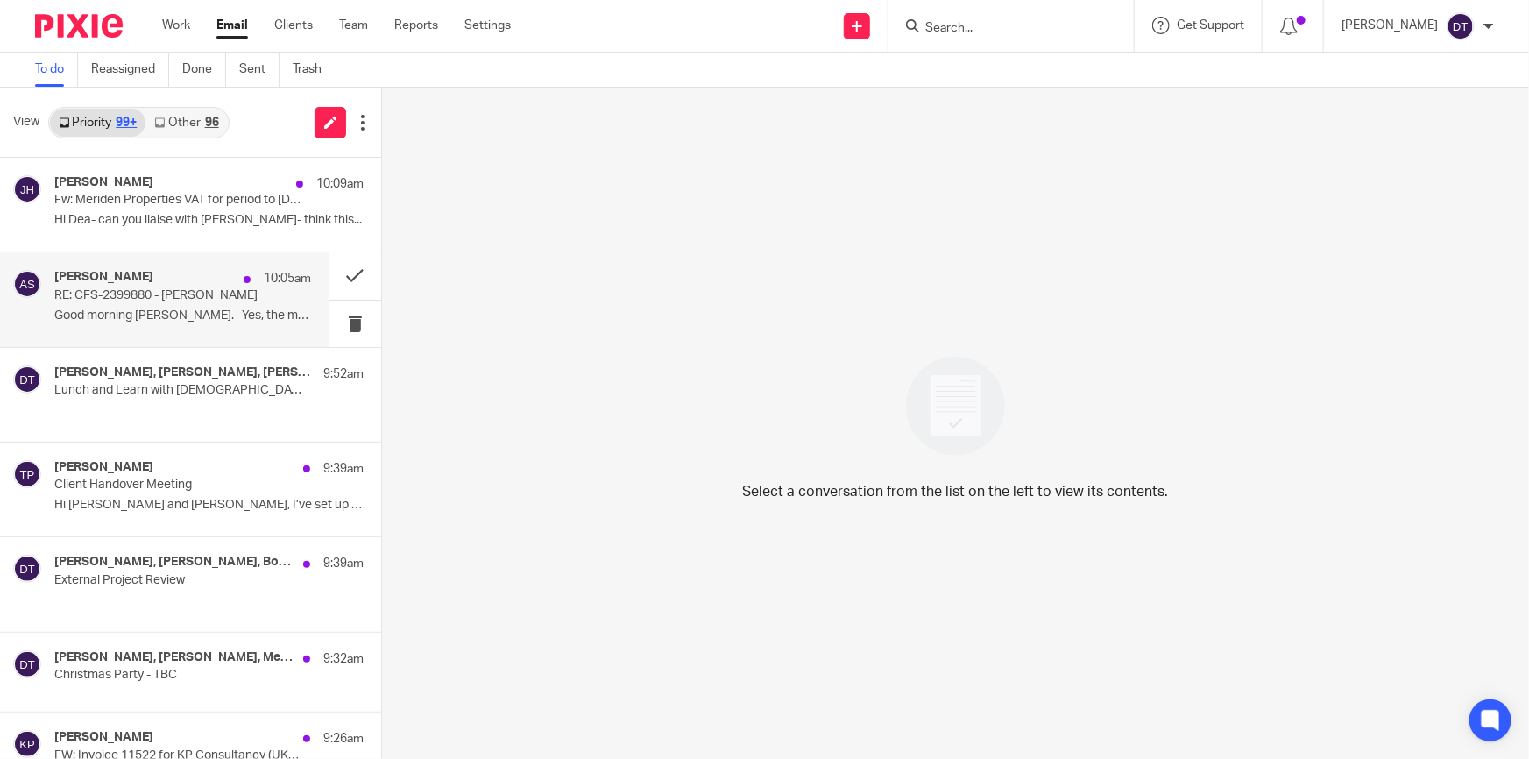
click at [232, 315] on p "Good morning Zara. Yes, the meeting is..." at bounding box center [182, 315] width 257 height 15
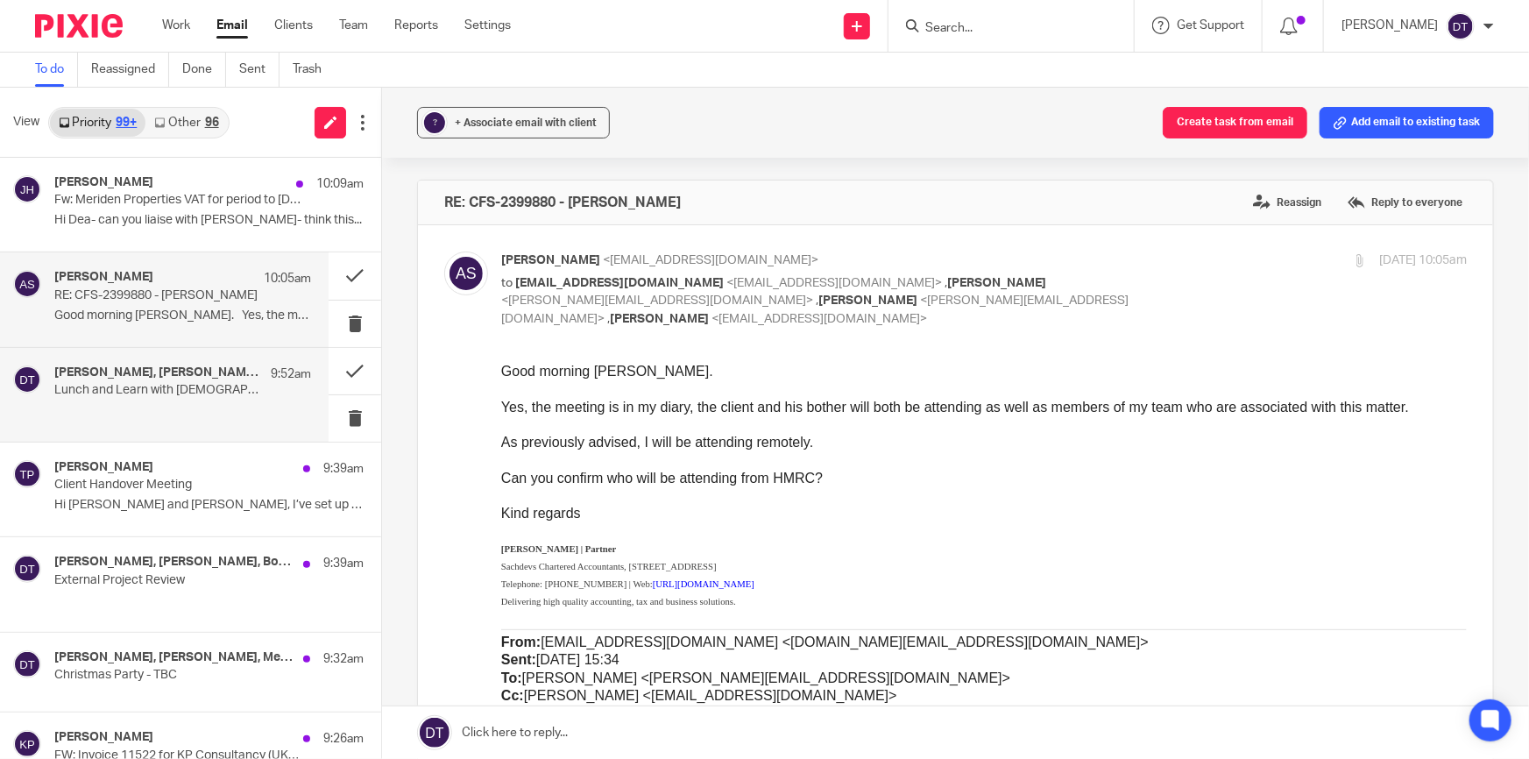
click at [220, 412] on p at bounding box center [182, 410] width 257 height 15
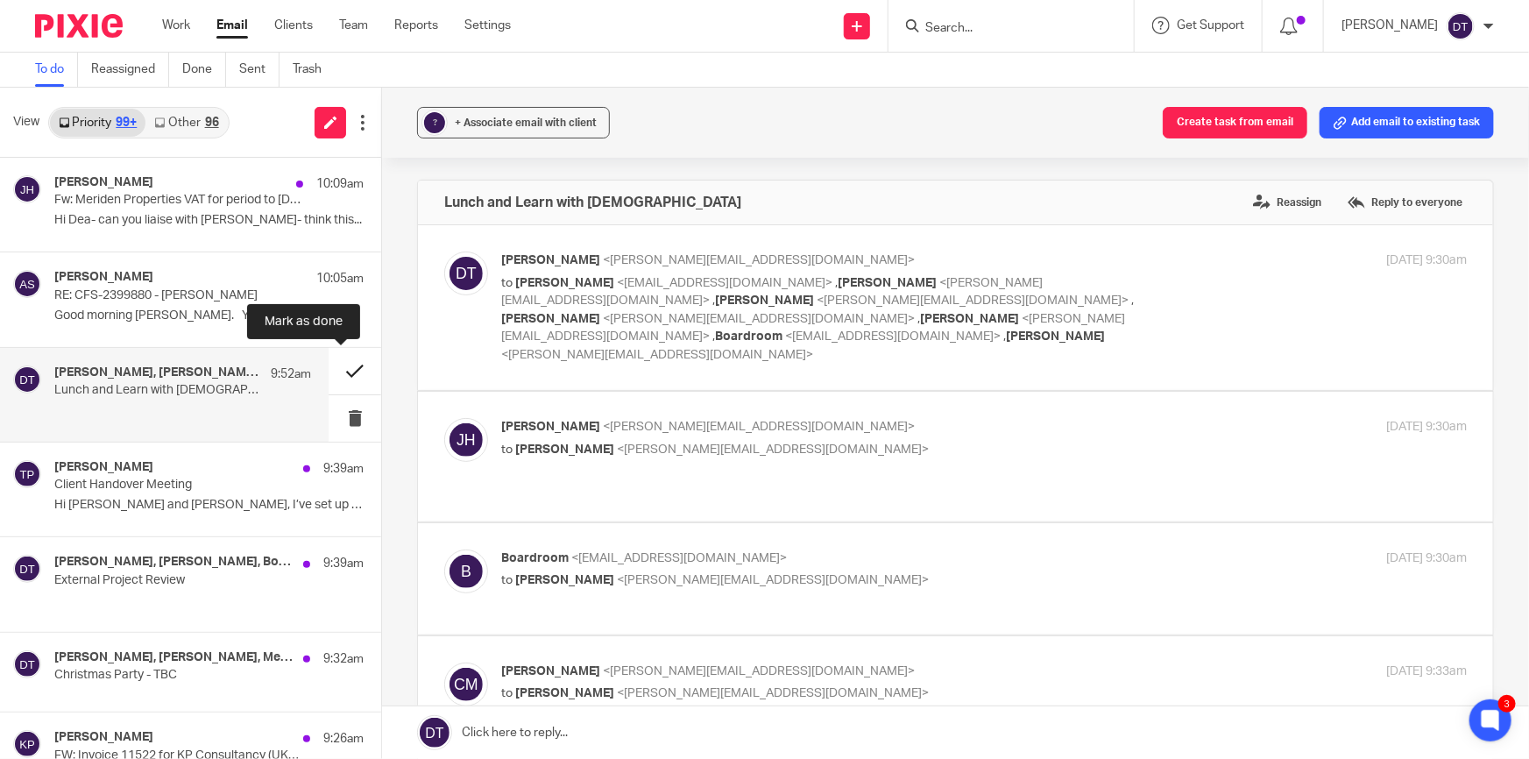
click at [340, 370] on button at bounding box center [355, 371] width 53 height 46
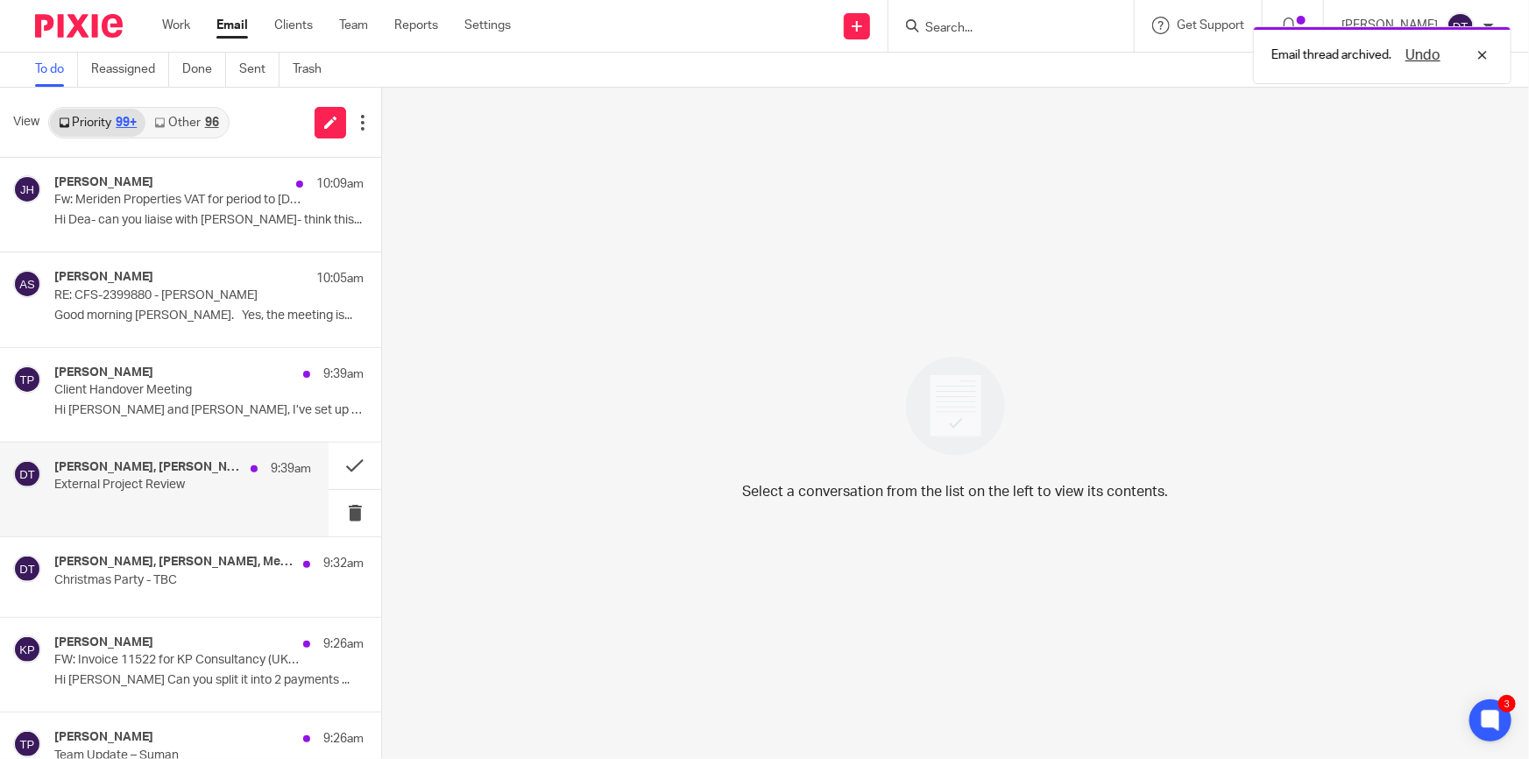
click at [194, 506] on p at bounding box center [182, 505] width 257 height 15
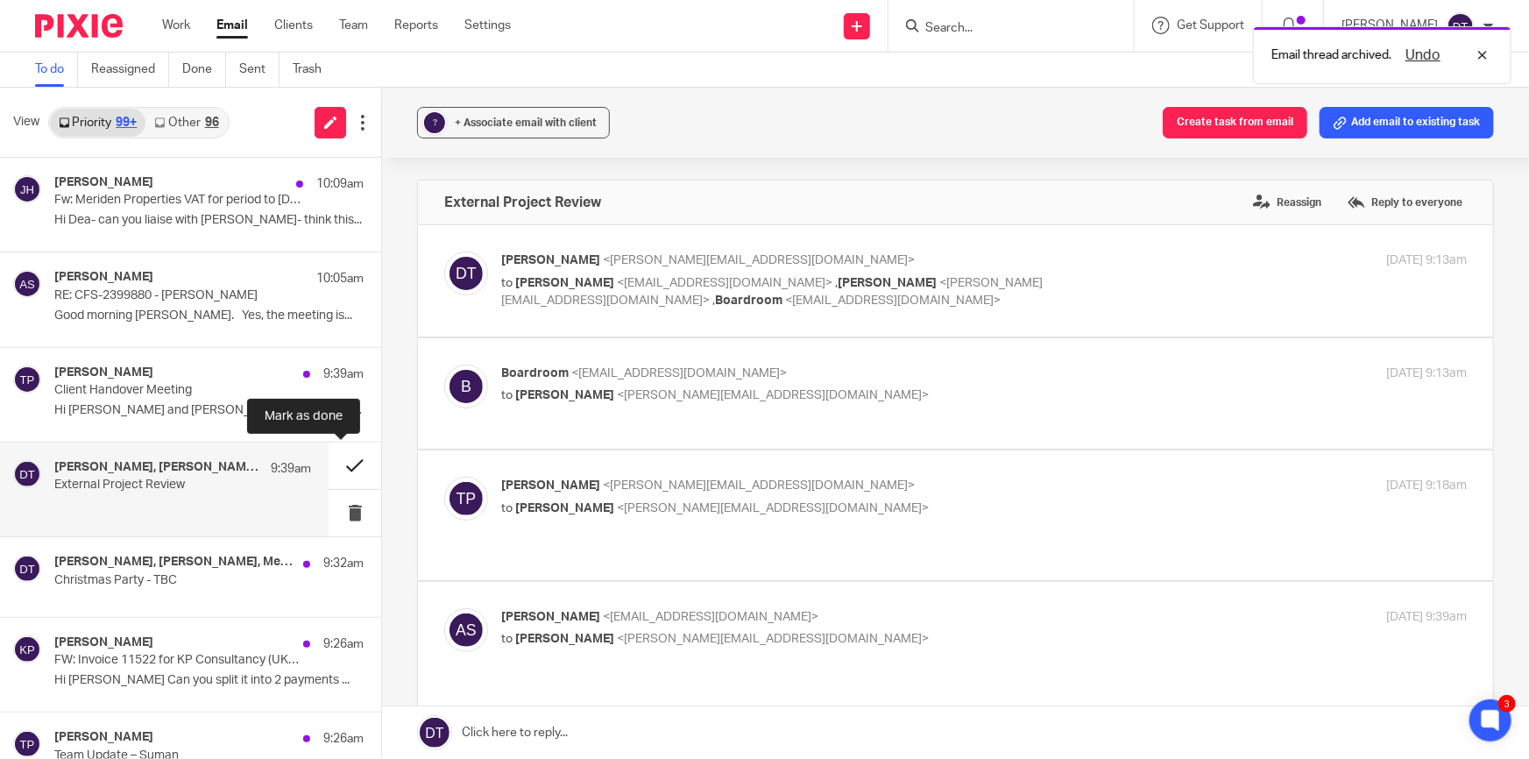
click at [339, 470] on button at bounding box center [355, 465] width 53 height 46
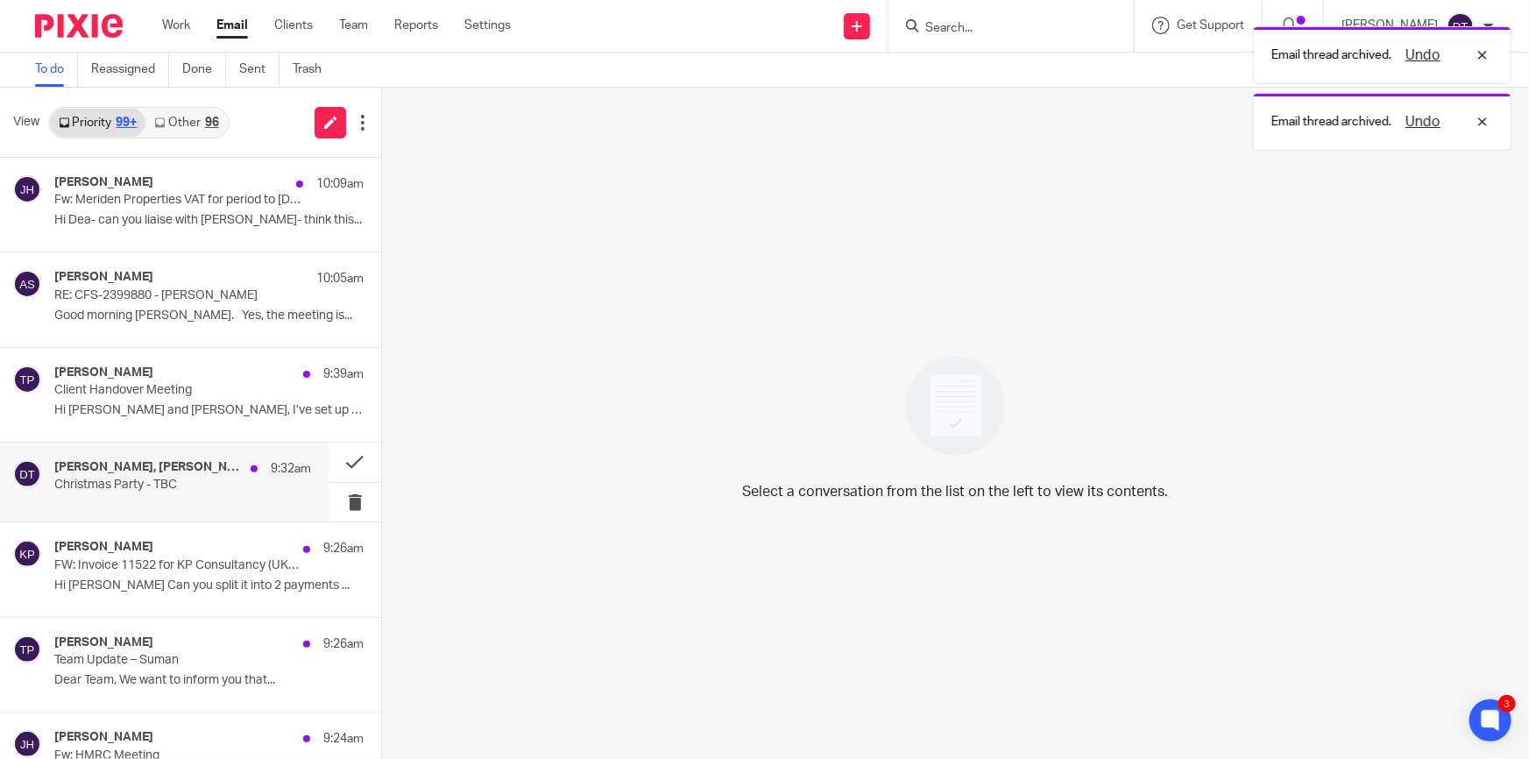
drag, startPoint x: 193, startPoint y: 482, endPoint x: 308, endPoint y: 481, distance: 114.8
click at [194, 482] on p "Christmas Party - TBC" at bounding box center [157, 485] width 206 height 15
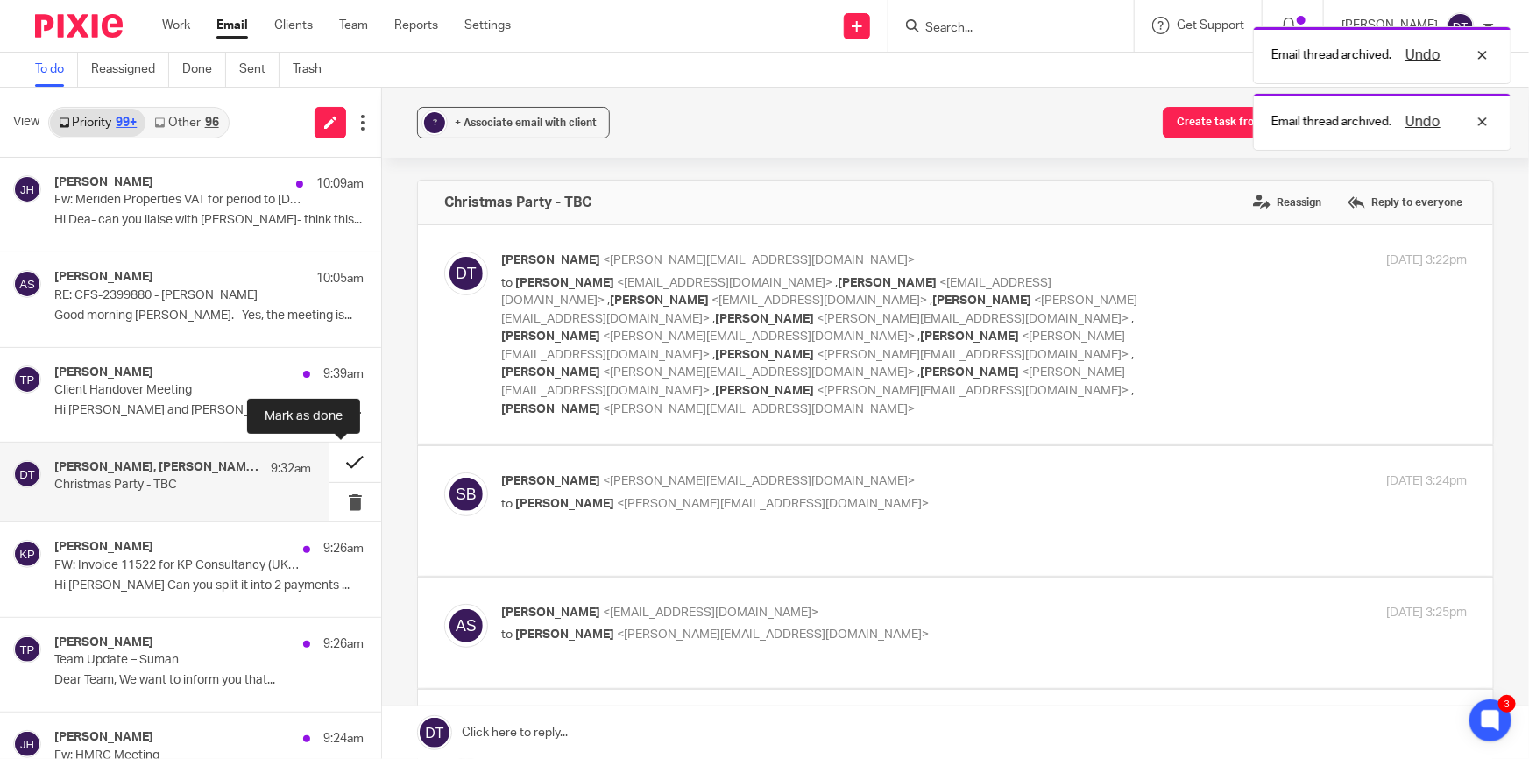
click at [334, 460] on button at bounding box center [355, 461] width 53 height 39
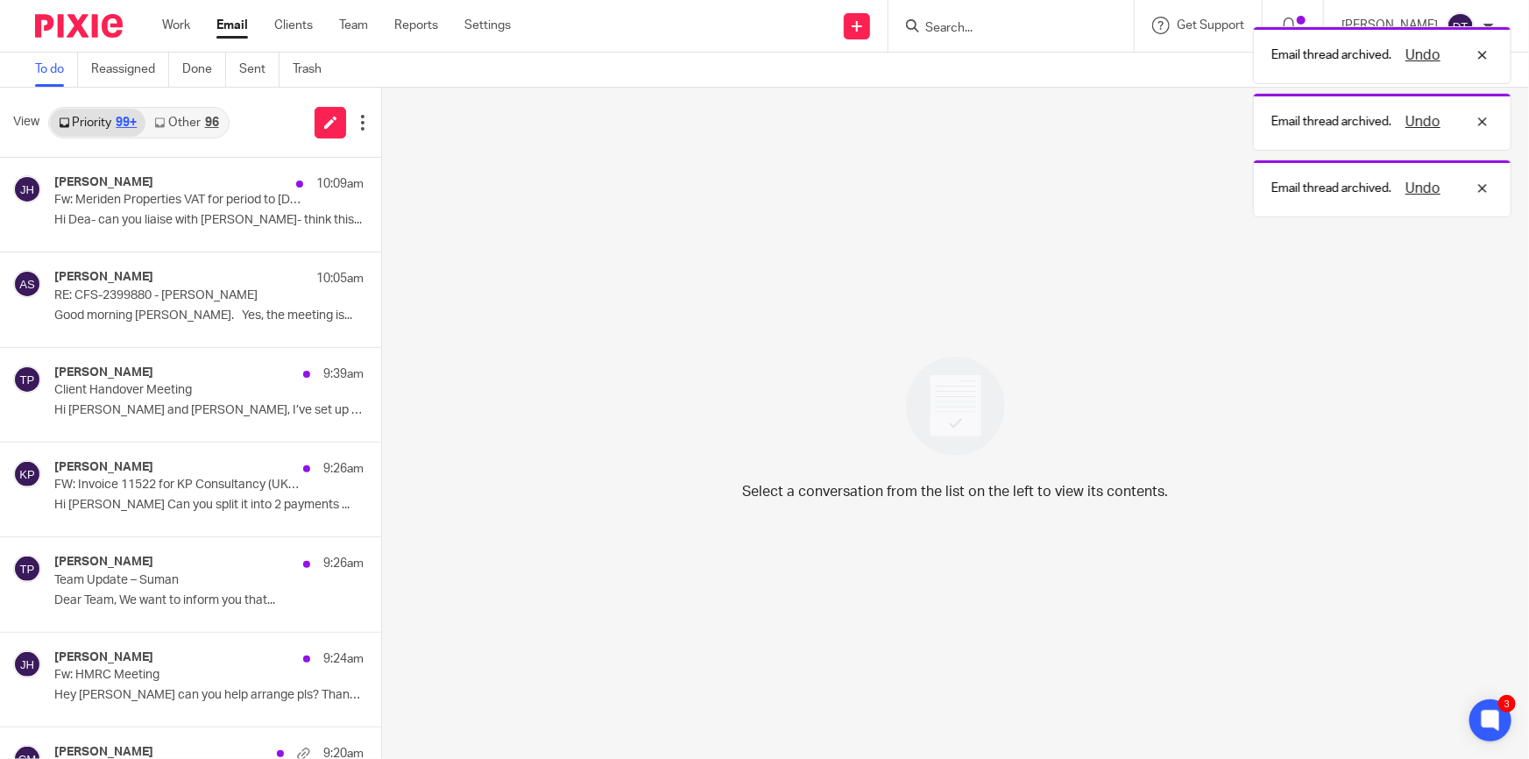
click at [186, 124] on link "Other 96" at bounding box center [185, 123] width 81 height 28
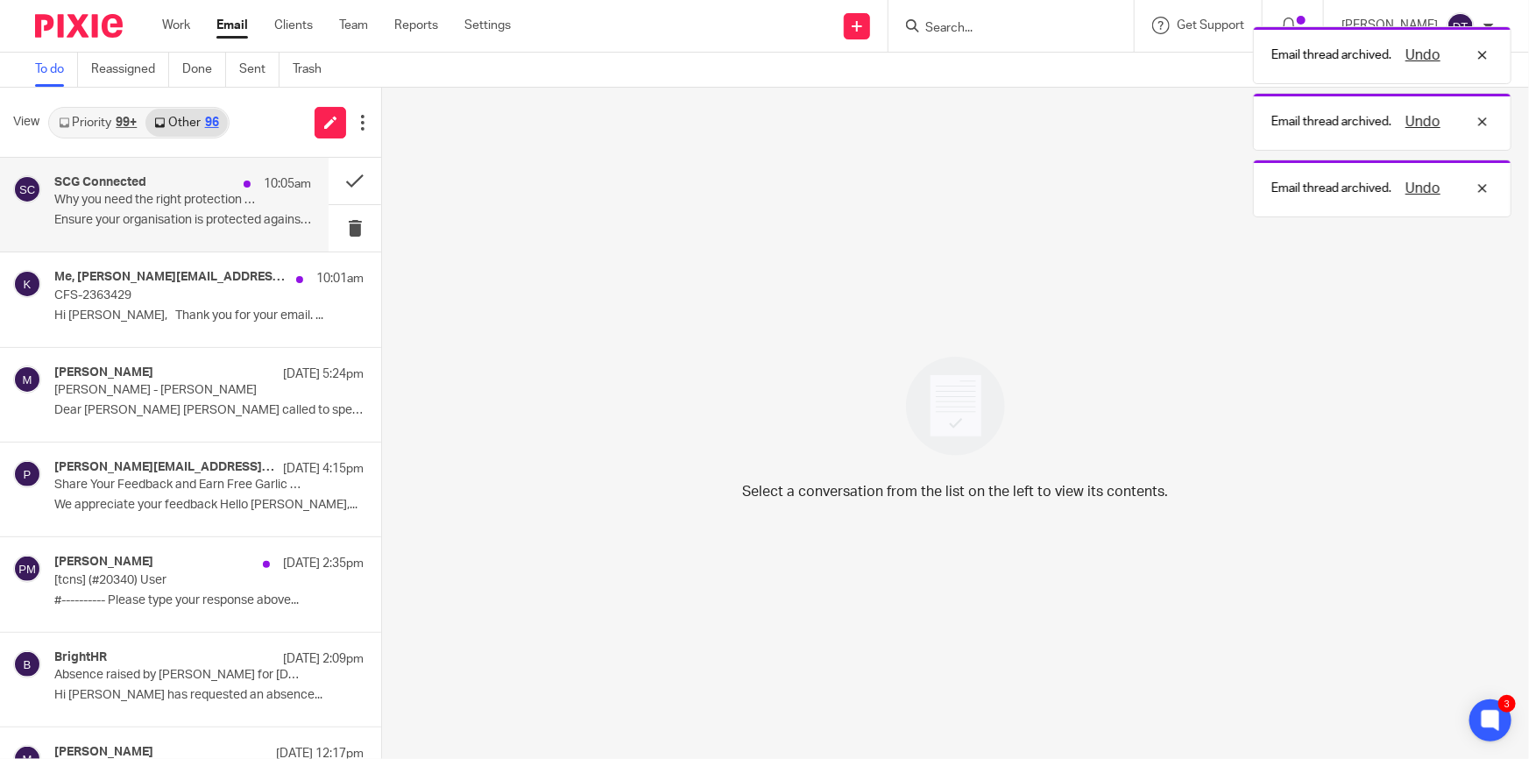
drag, startPoint x: 180, startPoint y: 142, endPoint x: 220, endPoint y: 209, distance: 78.6
click at [145, 208] on p "Why you need the right protection against cyber attacks" at bounding box center [157, 200] width 206 height 15
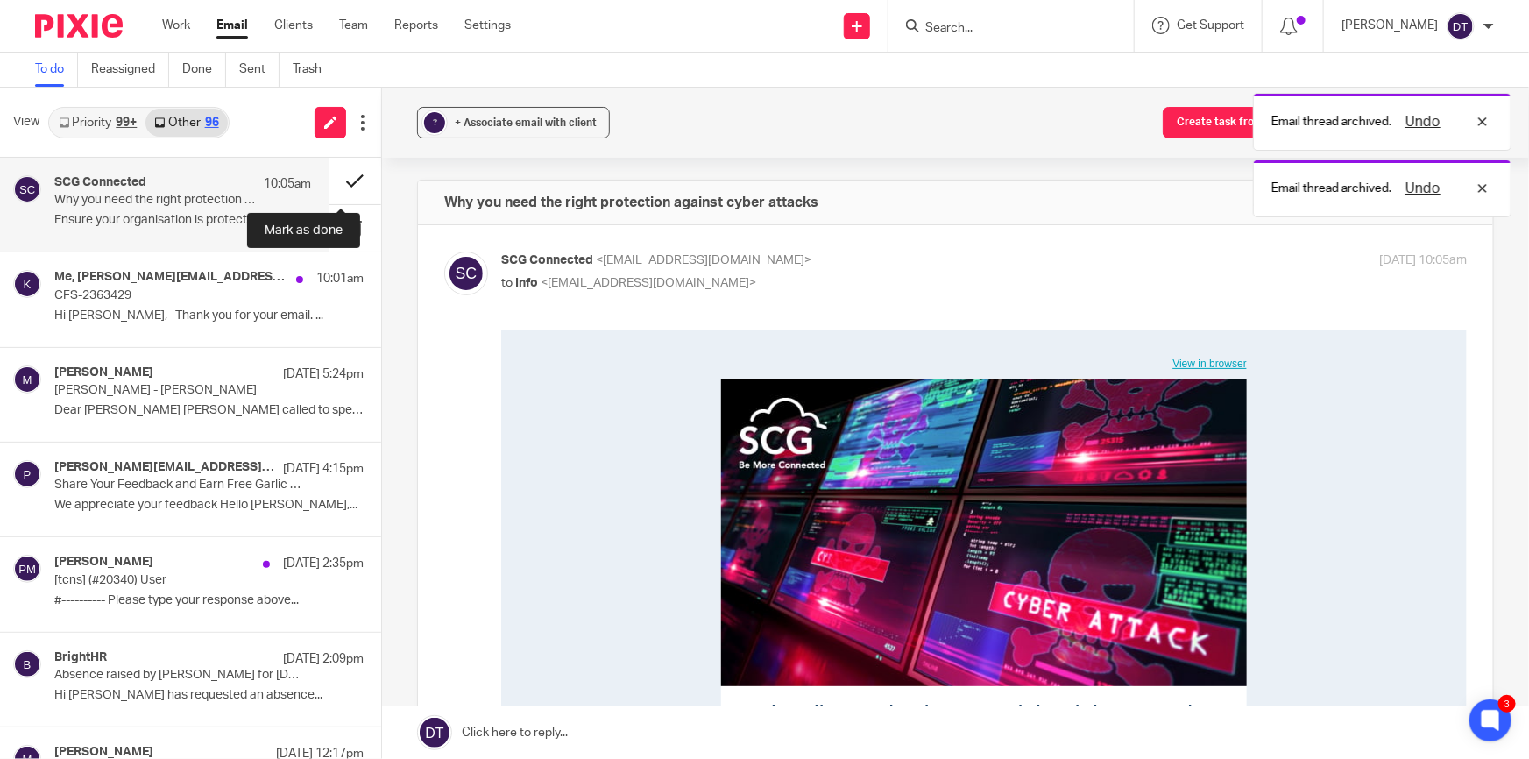
click at [338, 180] on button at bounding box center [355, 181] width 53 height 46
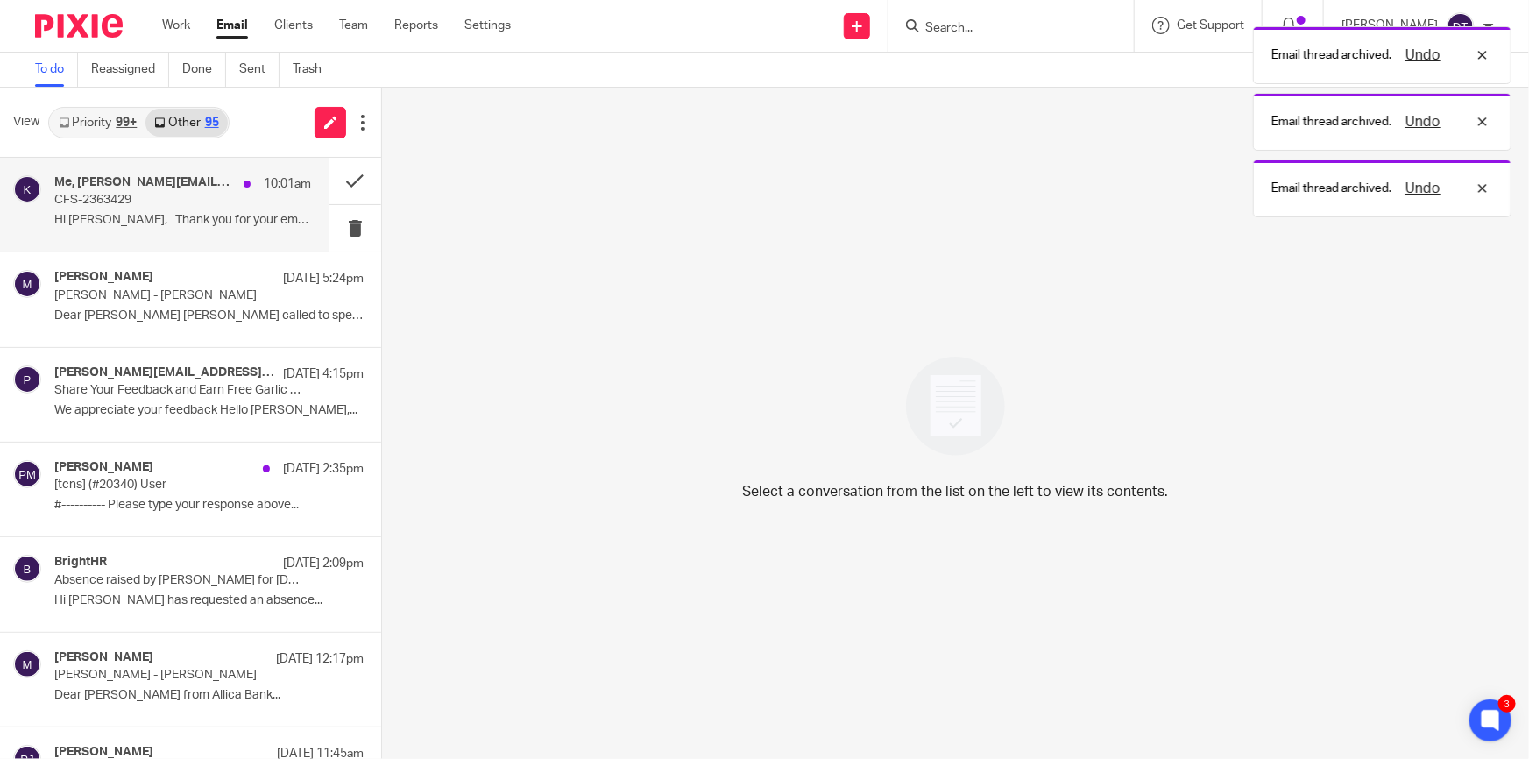
click at [88, 215] on p "Hi Deanna, Thank you for your email. ..." at bounding box center [182, 220] width 257 height 15
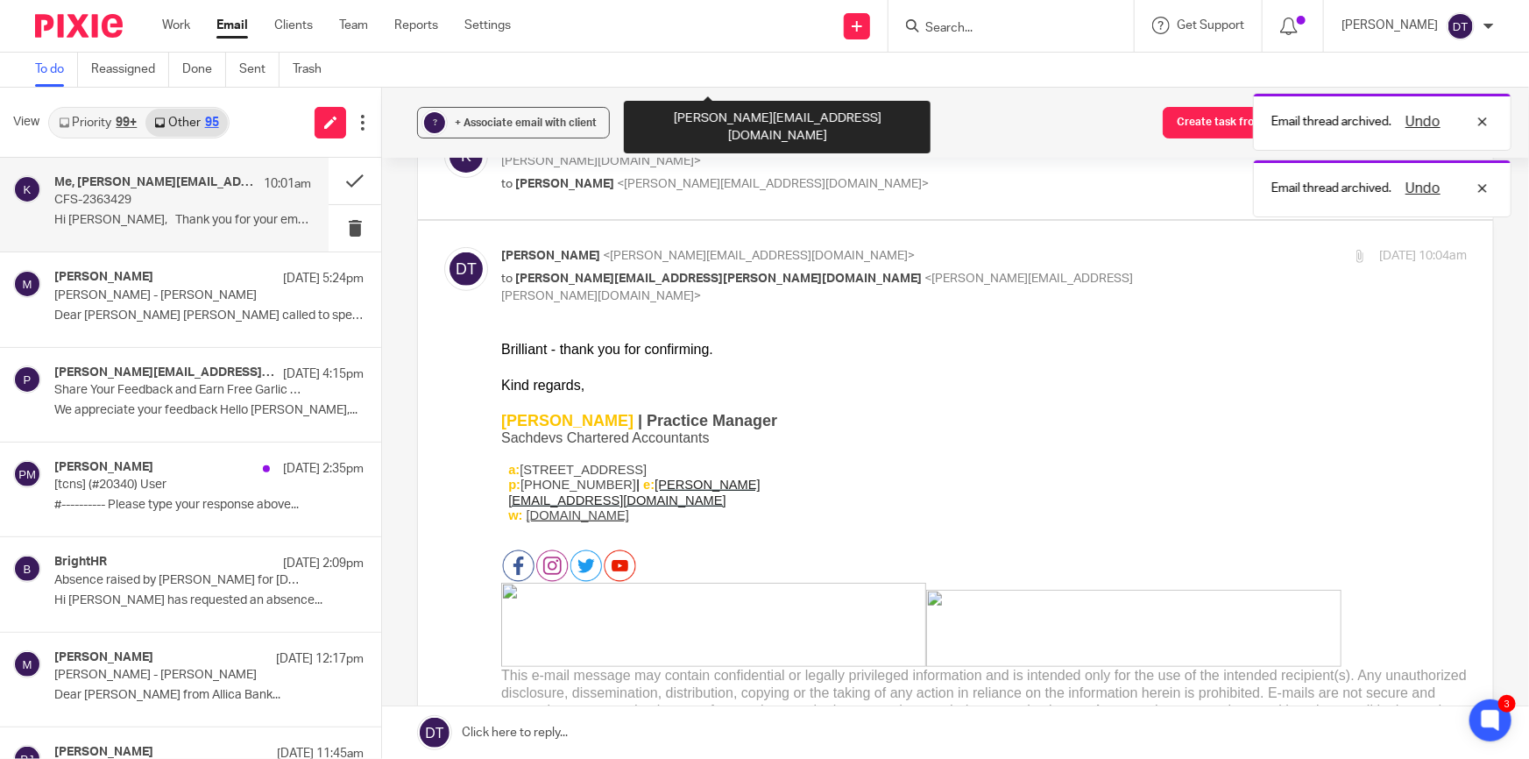
scroll to position [318, 0]
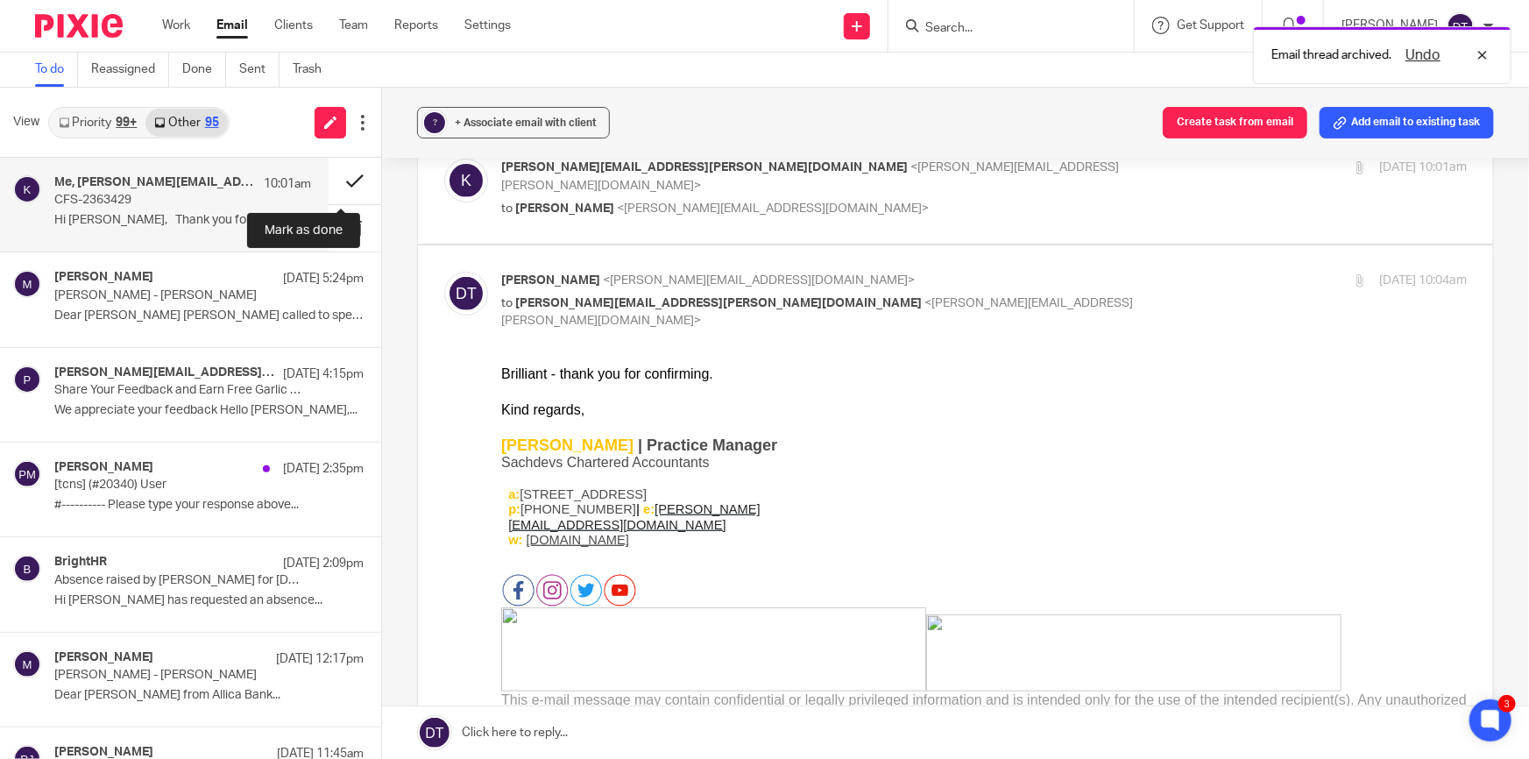
click at [340, 173] on button at bounding box center [355, 181] width 53 height 46
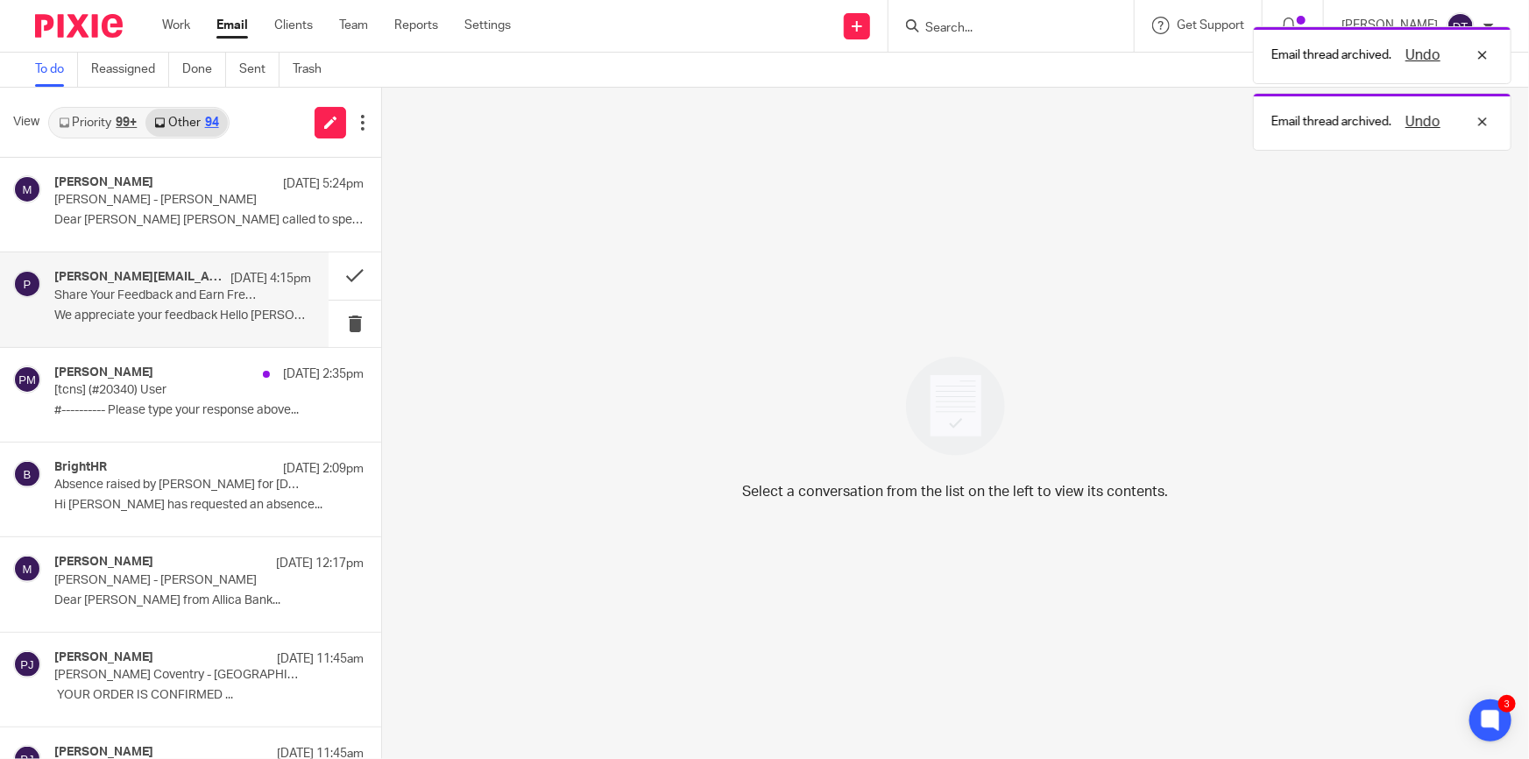
click at [154, 315] on p "We appreciate your feedback Hello deanna,..." at bounding box center [182, 315] width 257 height 15
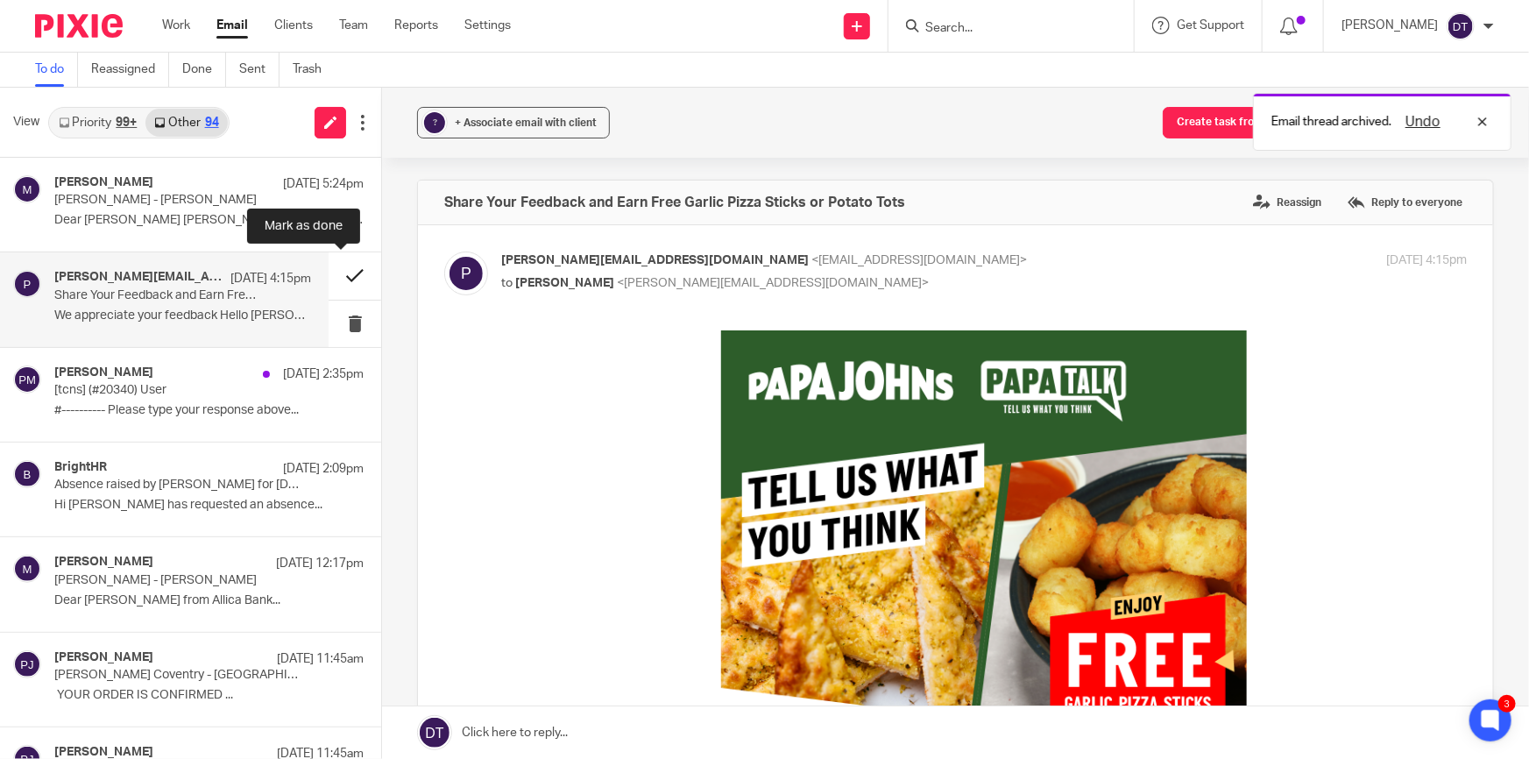
scroll to position [0, 0]
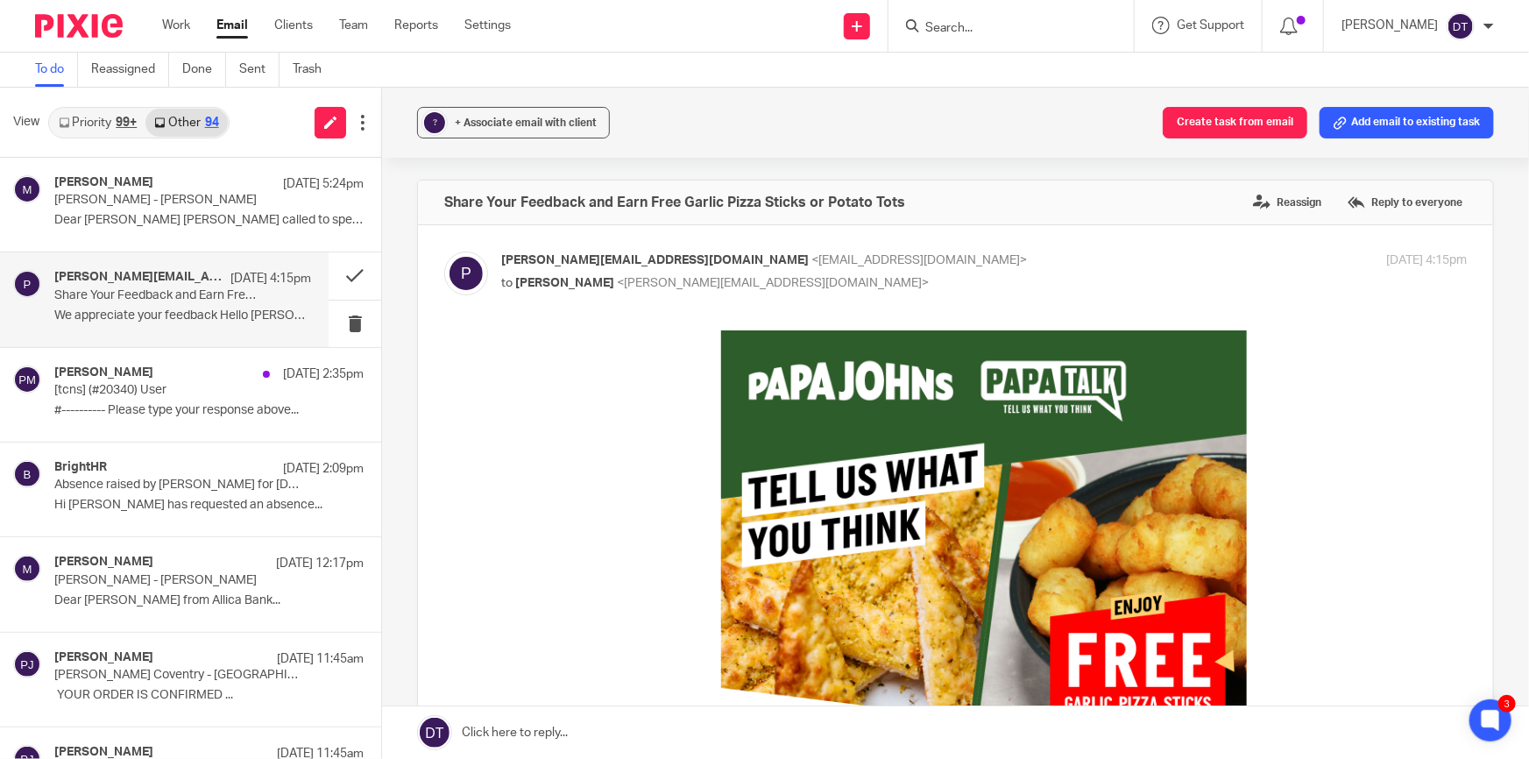
click at [944, 34] on input "Search" at bounding box center [1002, 29] width 158 height 16
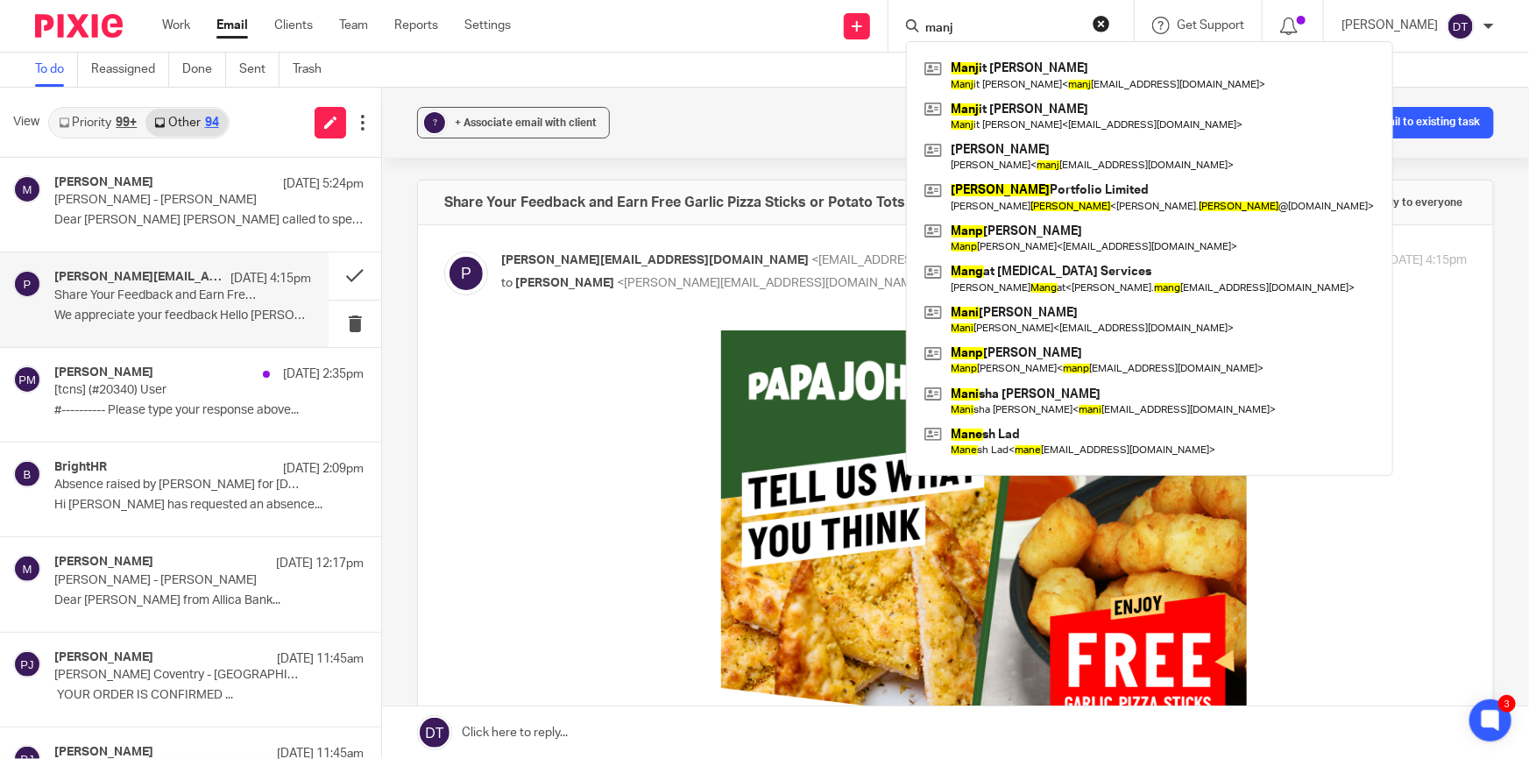
type input "manje"
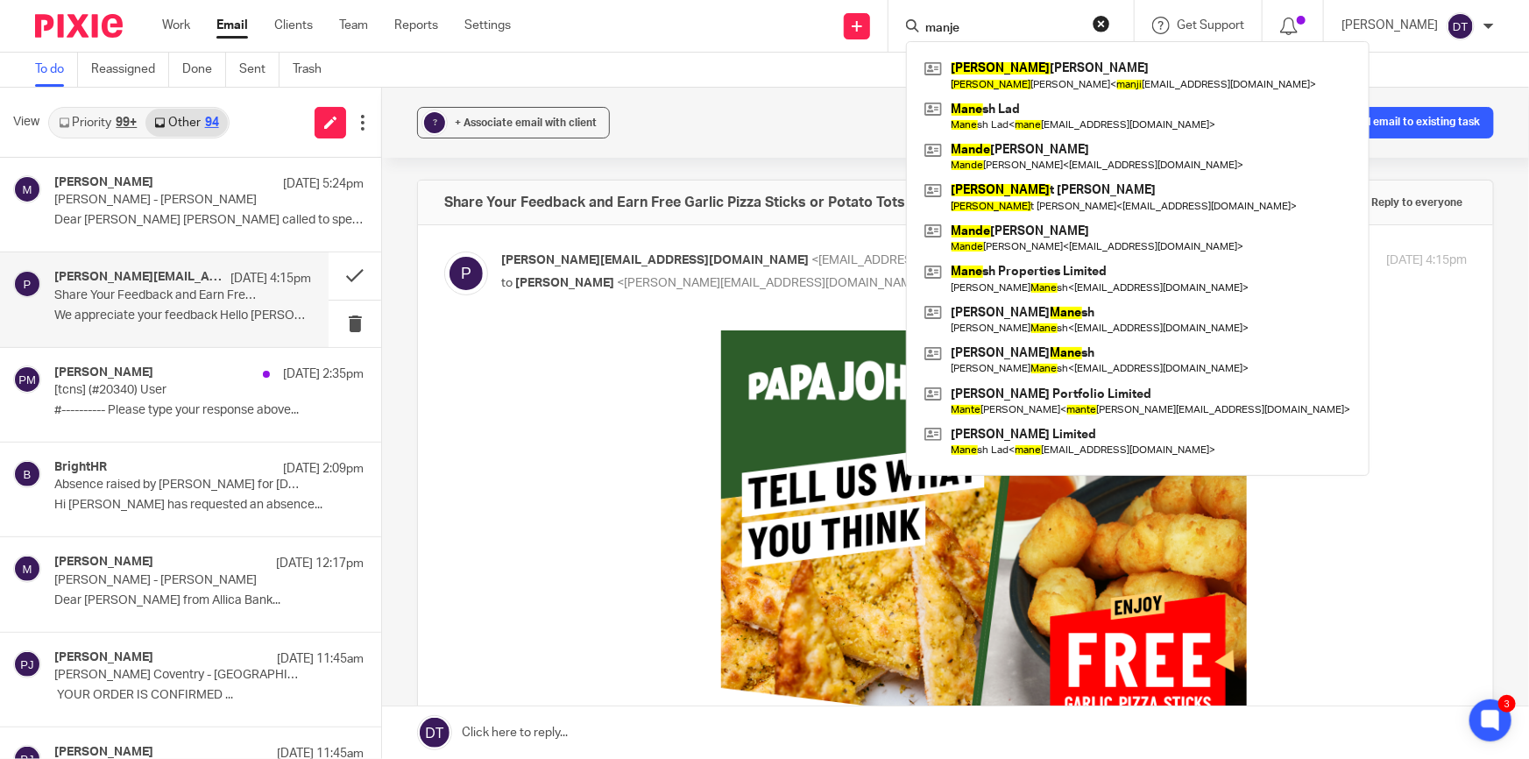
drag, startPoint x: 951, startPoint y: 20, endPoint x: 877, endPoint y: 18, distance: 73.6
click at [877, 18] on div "Send new email Create task Add client Request signature manje Manji t Singh Man…" at bounding box center [1033, 26] width 992 height 52
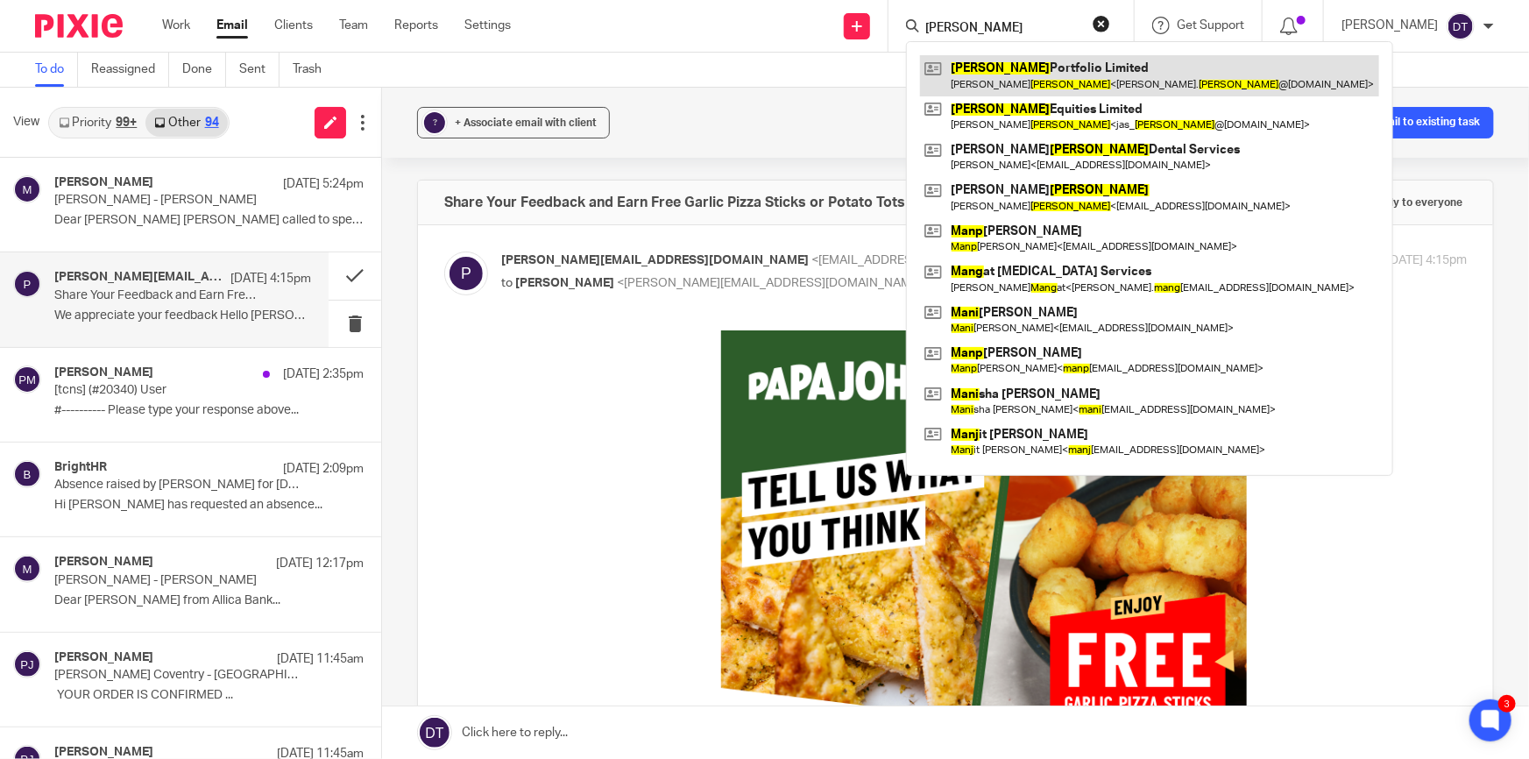
type input "mann"
click at [1001, 61] on link at bounding box center [1149, 75] width 459 height 40
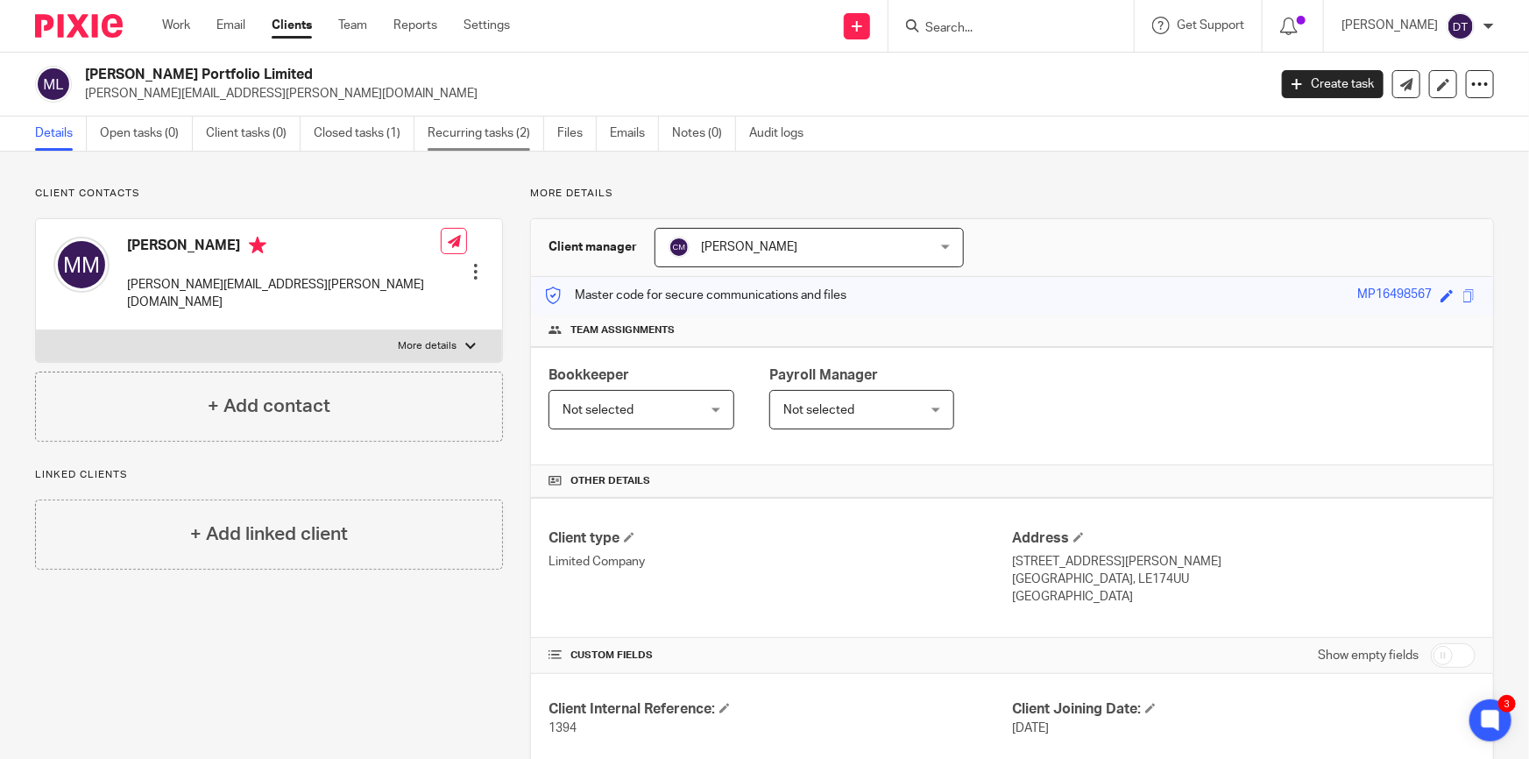
click at [520, 139] on link "Recurring tasks (2)" at bounding box center [486, 134] width 117 height 34
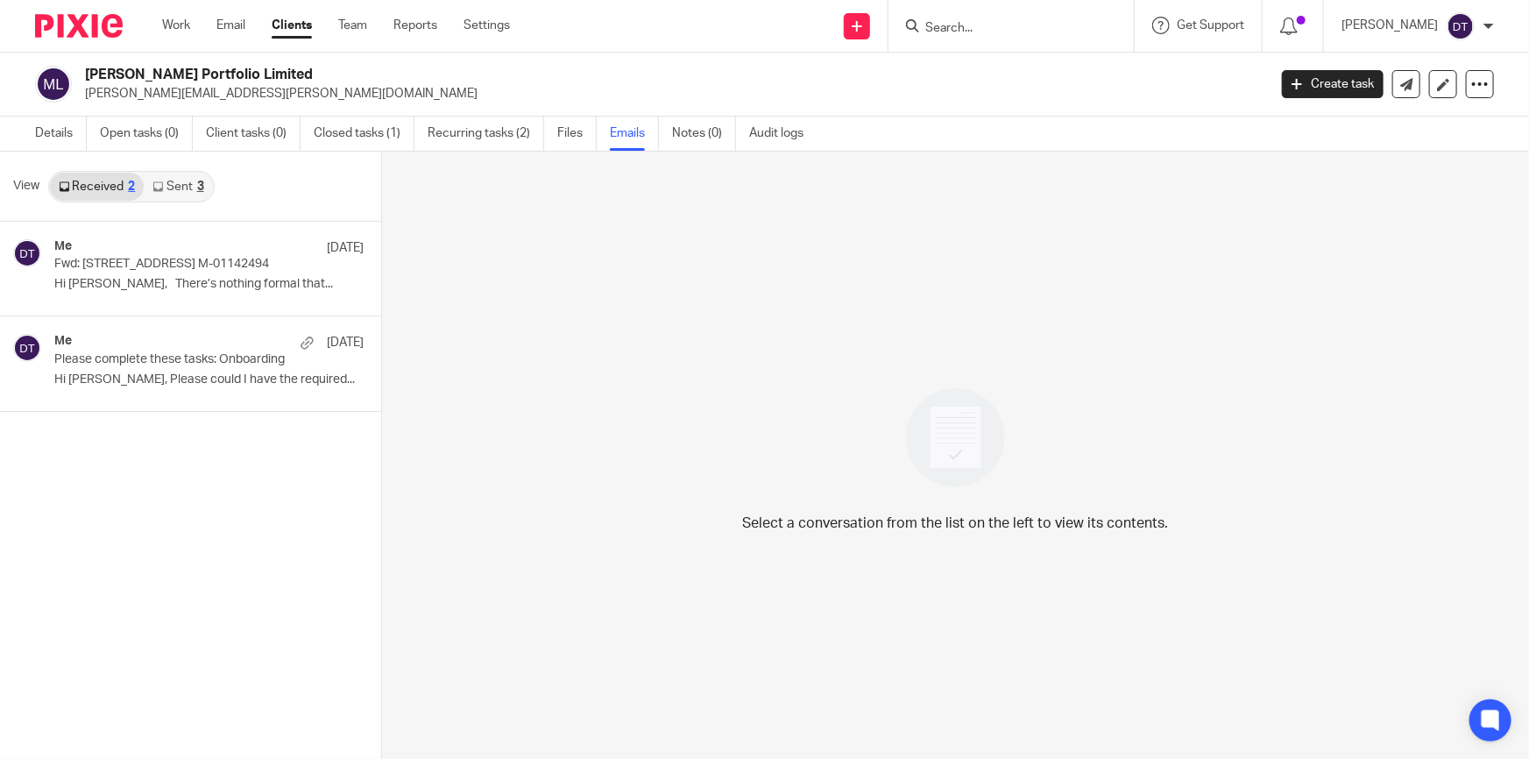
click at [183, 188] on link "Sent 3" at bounding box center [178, 187] width 68 height 28
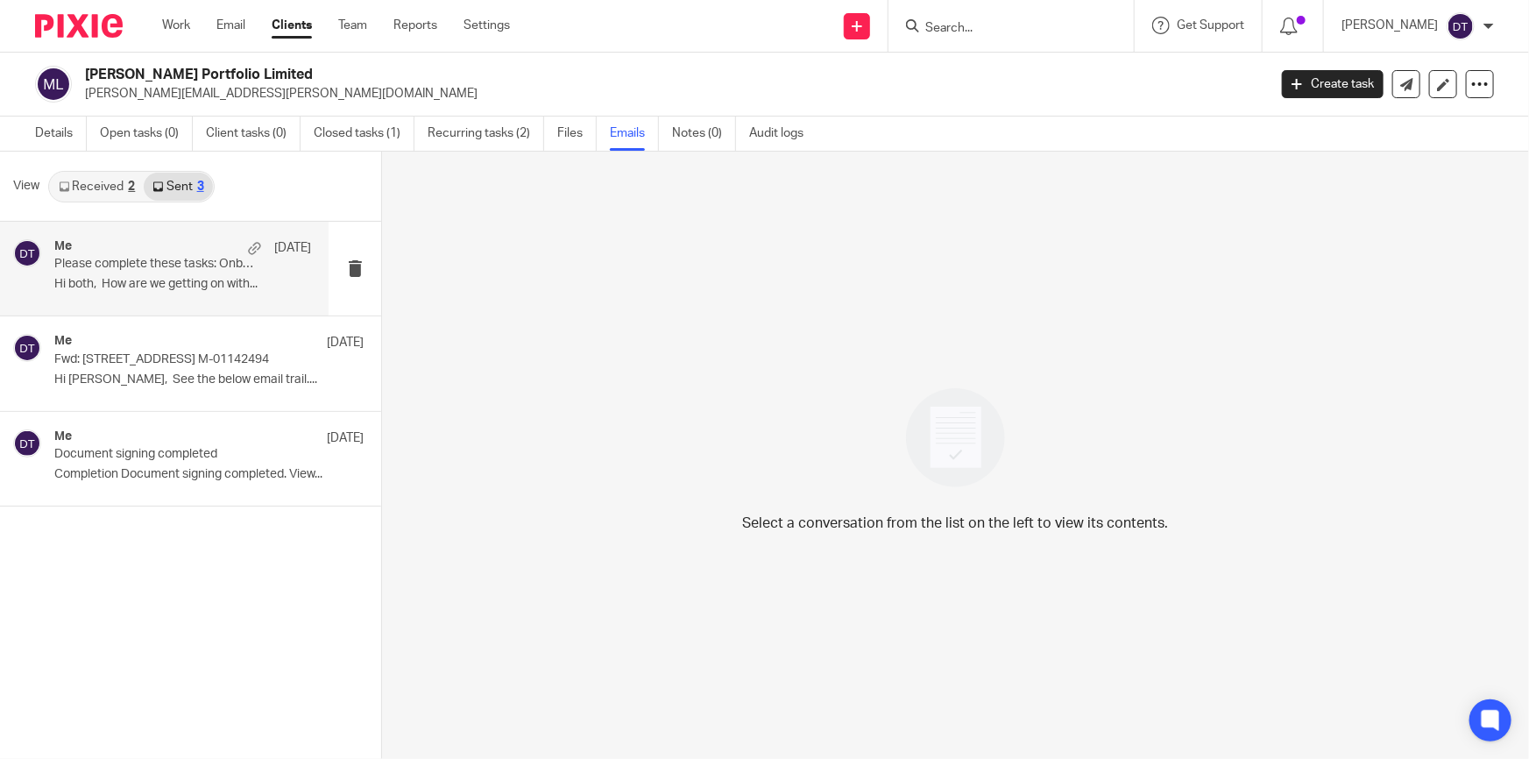
click at [191, 280] on p "Hi both, How are we getting on with..." at bounding box center [182, 284] width 257 height 15
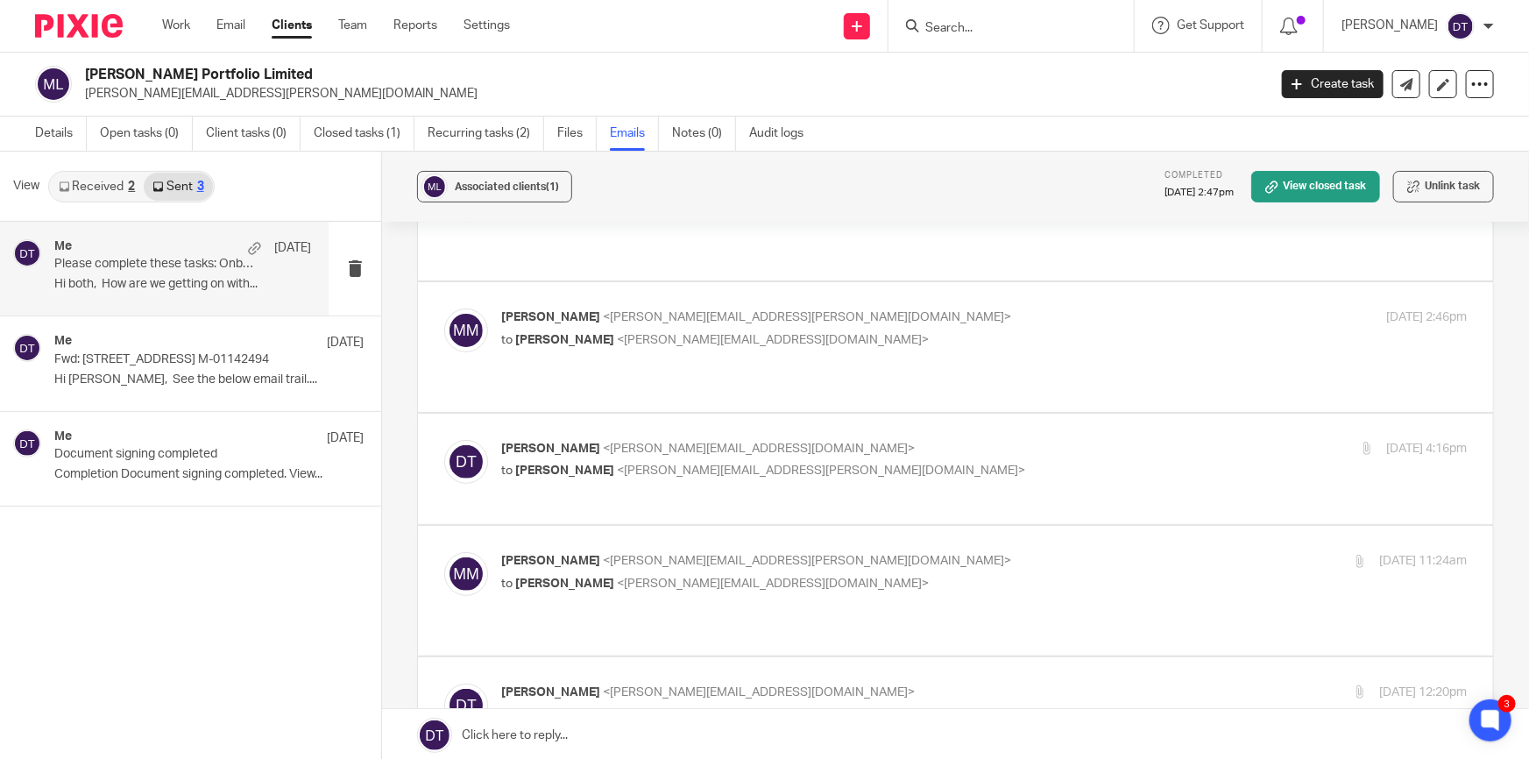
scroll to position [557, 0]
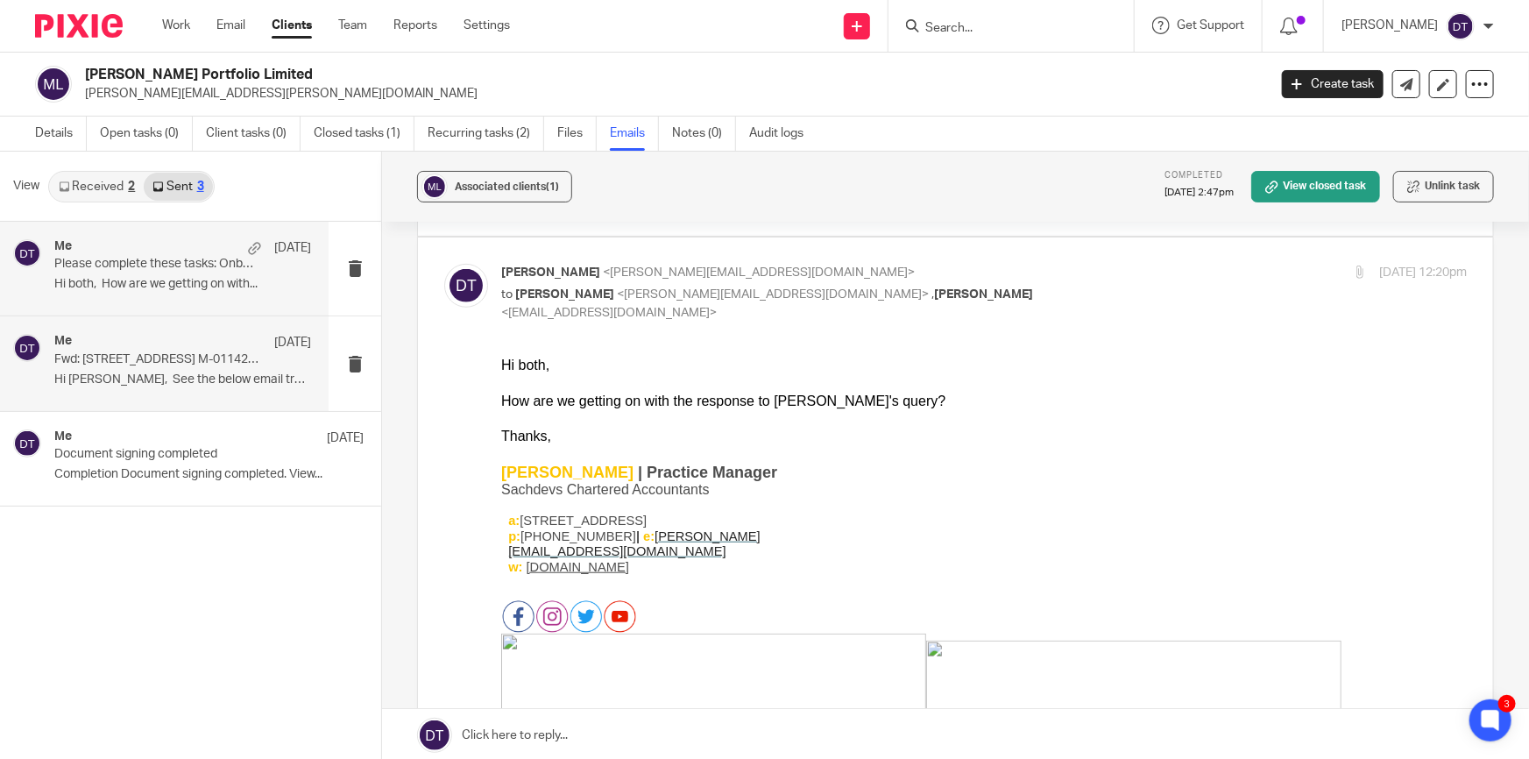
click at [195, 369] on div "Me 26 Jun Fwd: 58, Avenue Road, RUGBY, CV21 2JN M-01142494 Hi Chetna, See the b…" at bounding box center [182, 363] width 257 height 59
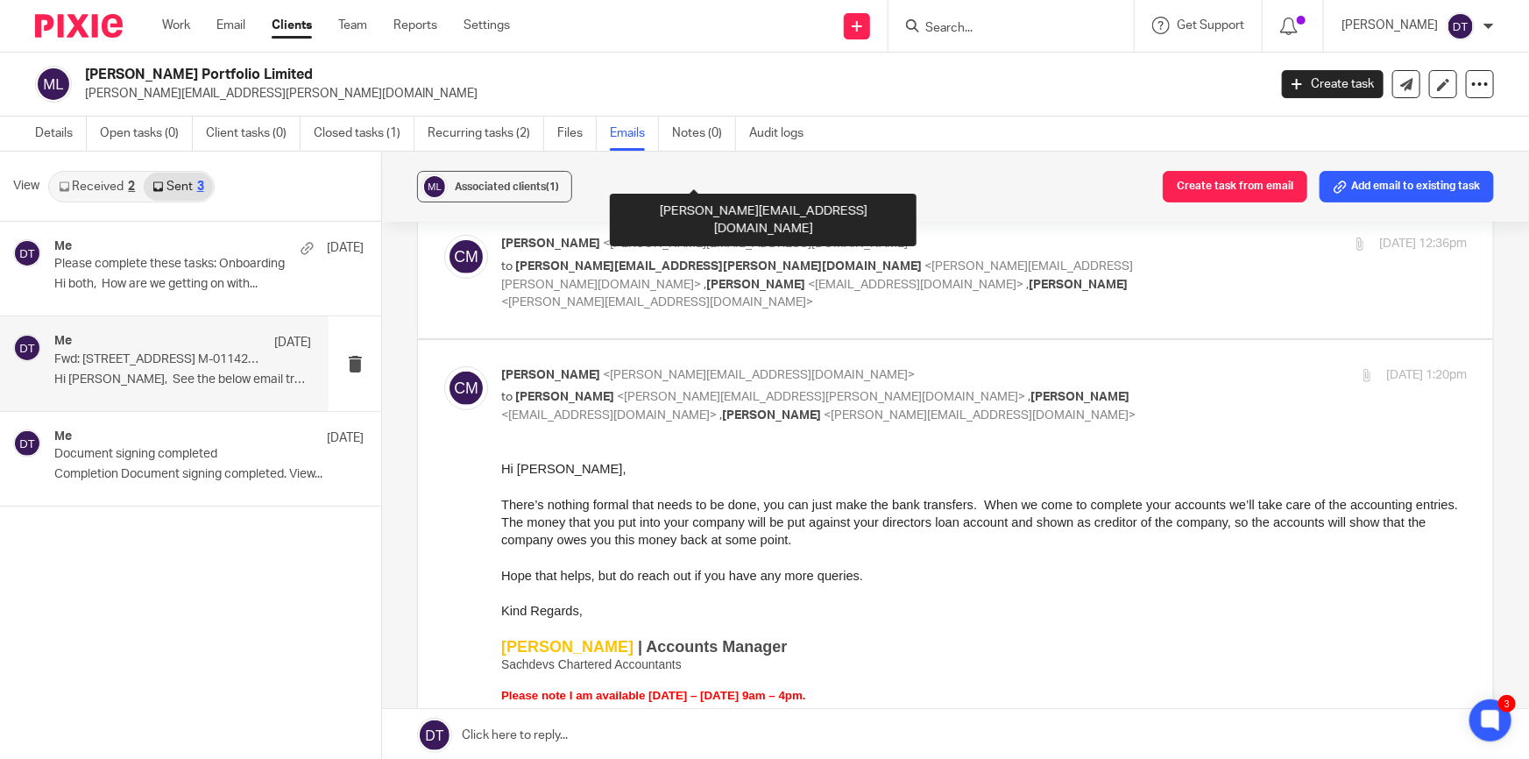
scroll to position [318, 0]
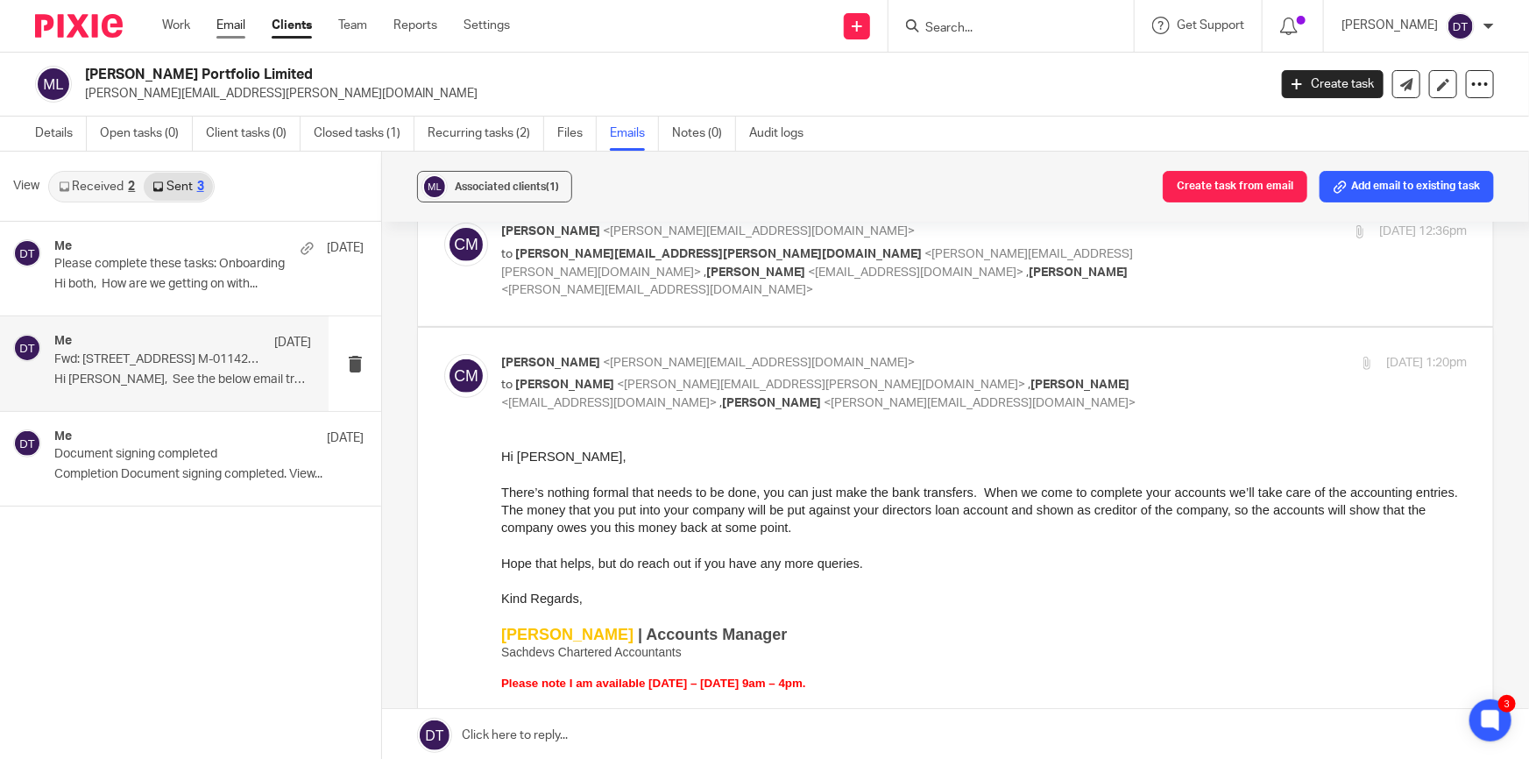
click at [234, 25] on link "Email" at bounding box center [230, 26] width 29 height 18
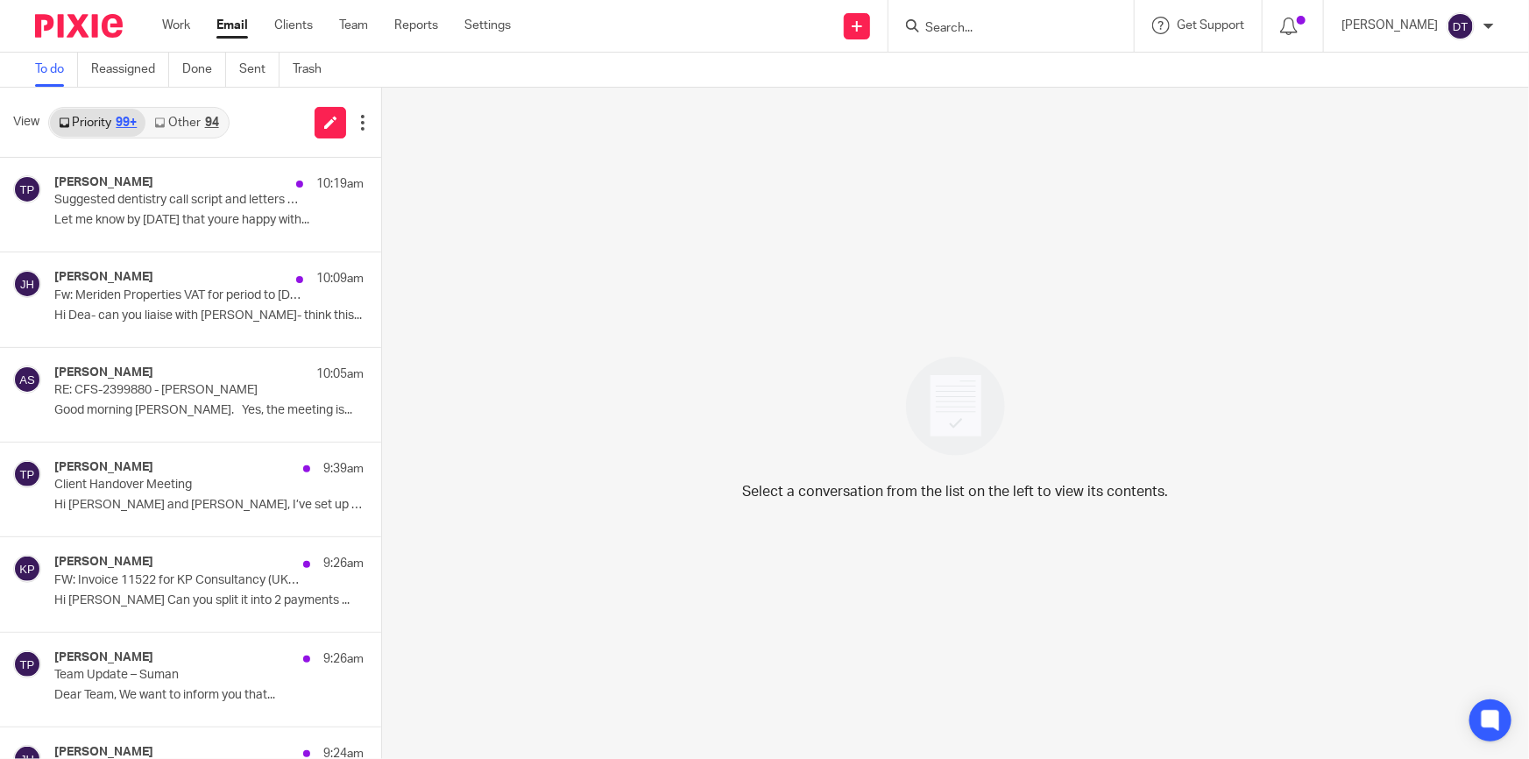
click at [183, 125] on link "Other 94" at bounding box center [185, 123] width 81 height 28
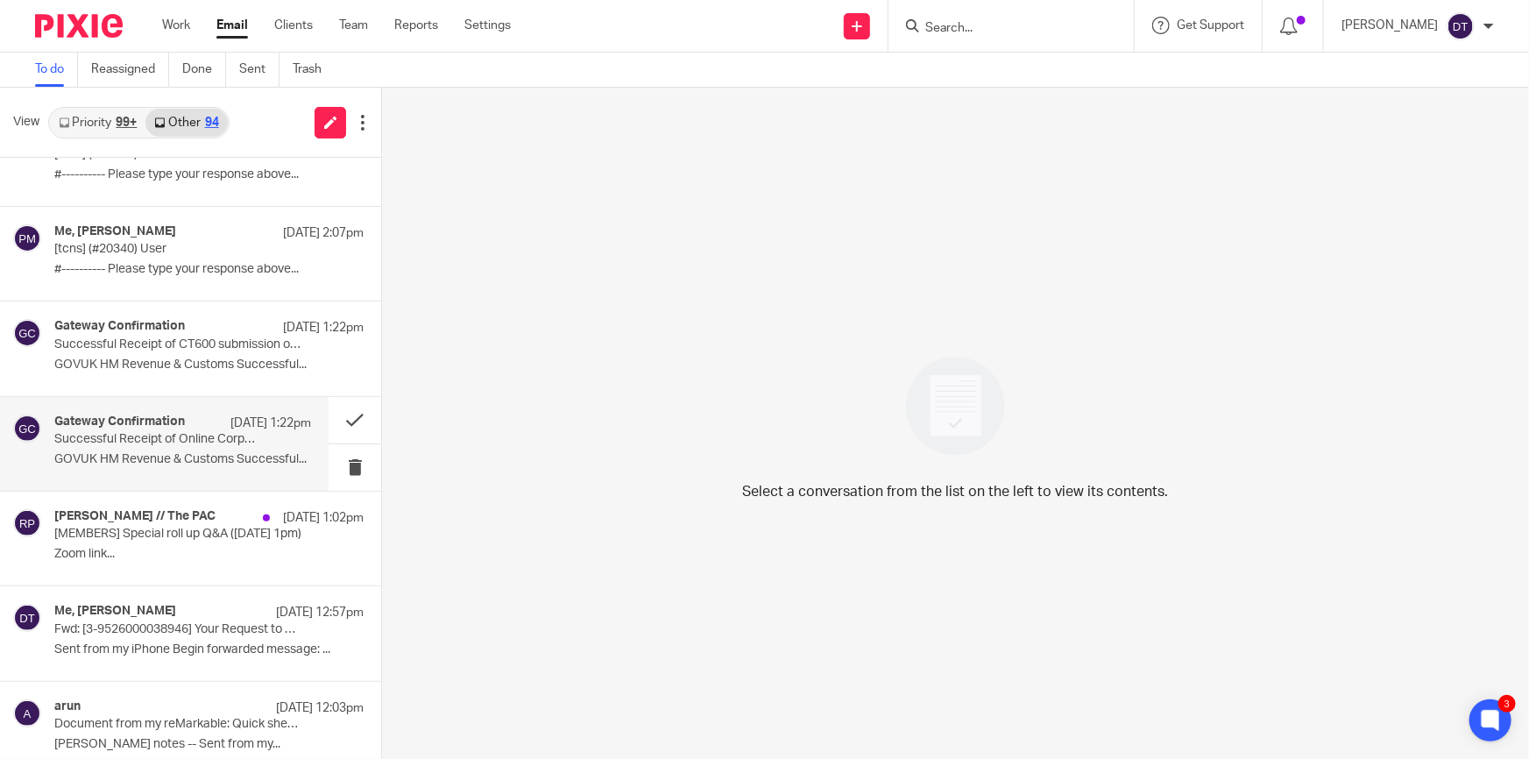
scroll to position [717, 0]
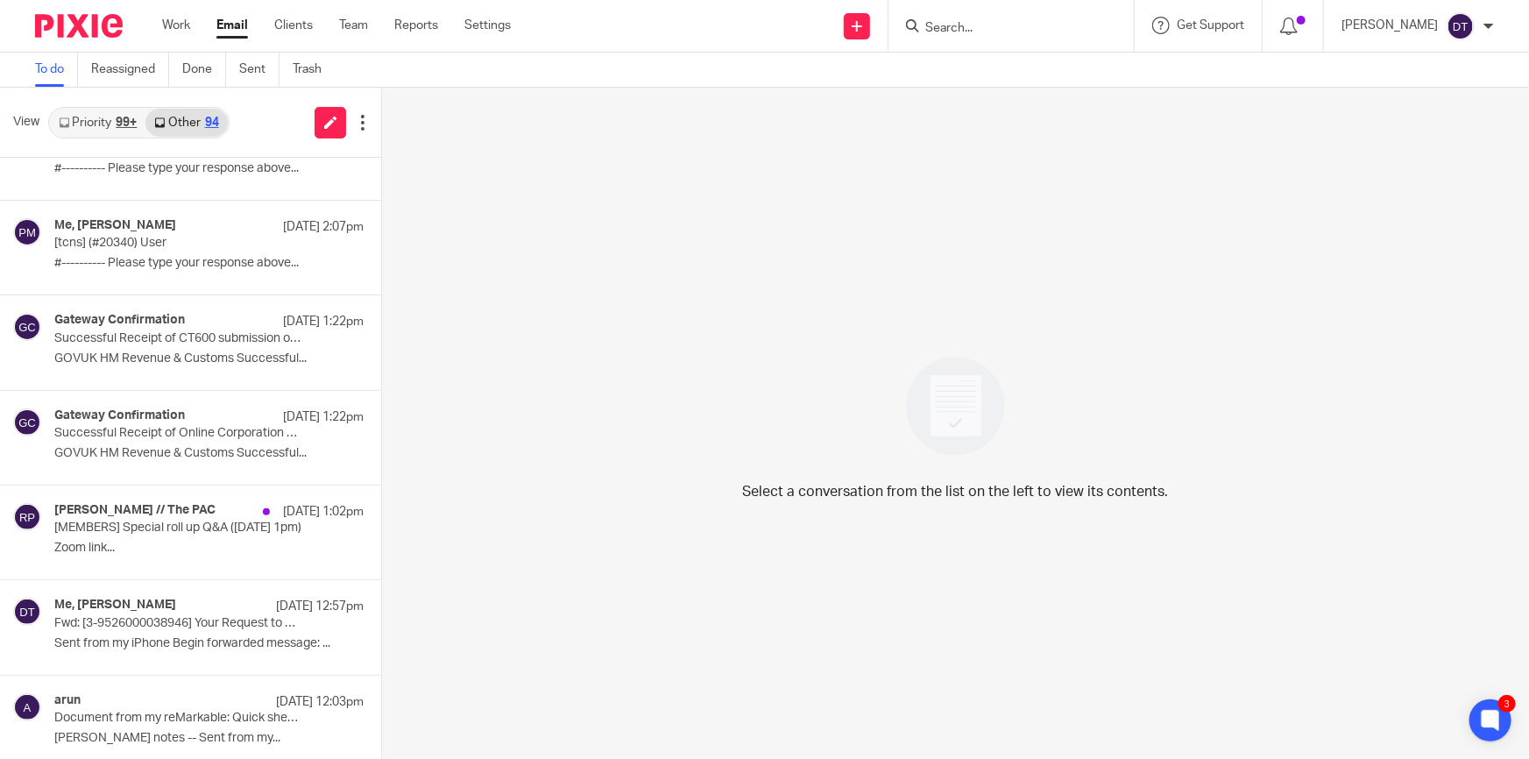
click at [122, 125] on div "99+" at bounding box center [126, 123] width 21 height 12
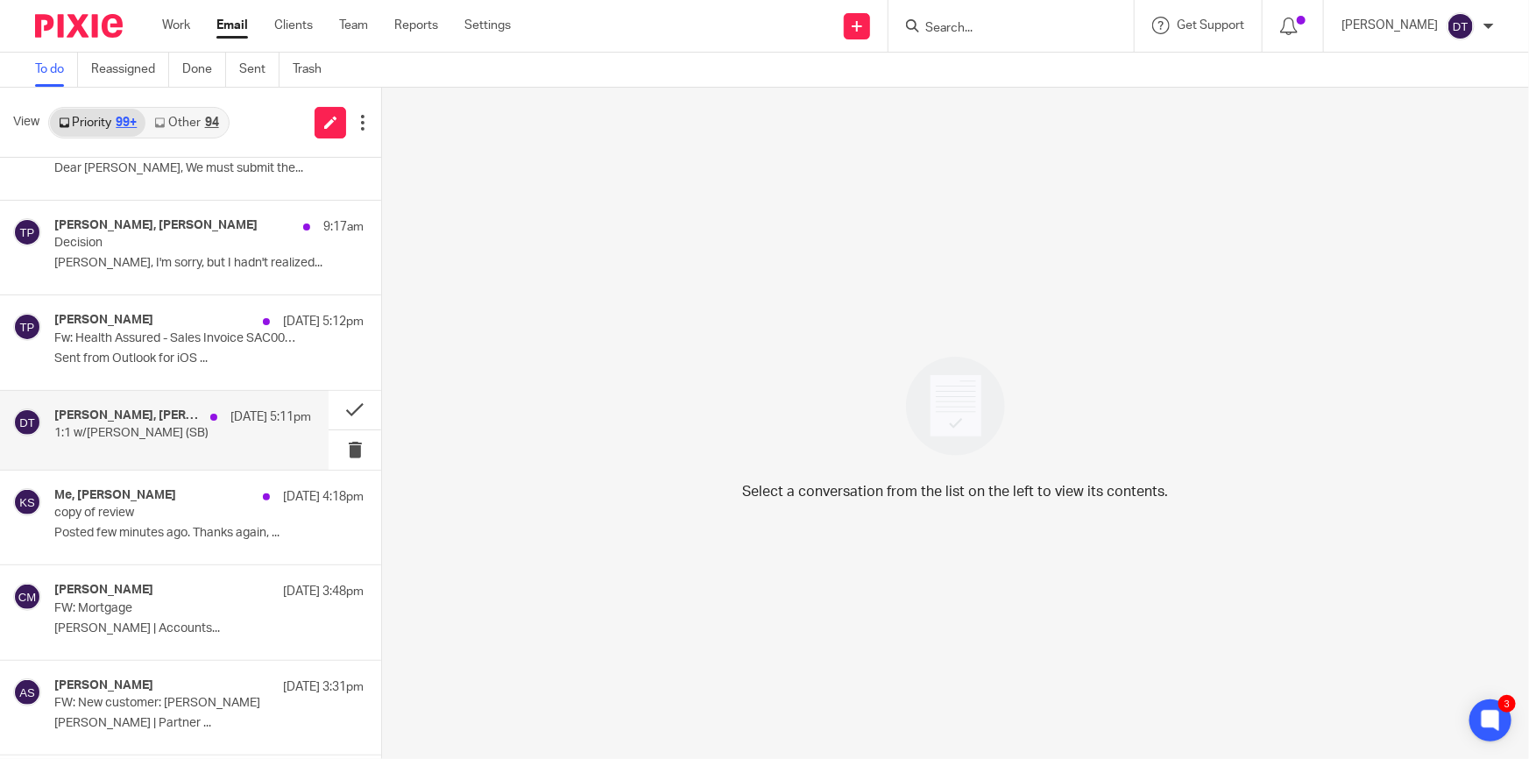
click at [188, 440] on div "Tina Pennycuick, Samual Broad, Boardroom, Me 16 Sep 5:11pm 1:1 w/Tina (SB)" at bounding box center [182, 430] width 257 height 44
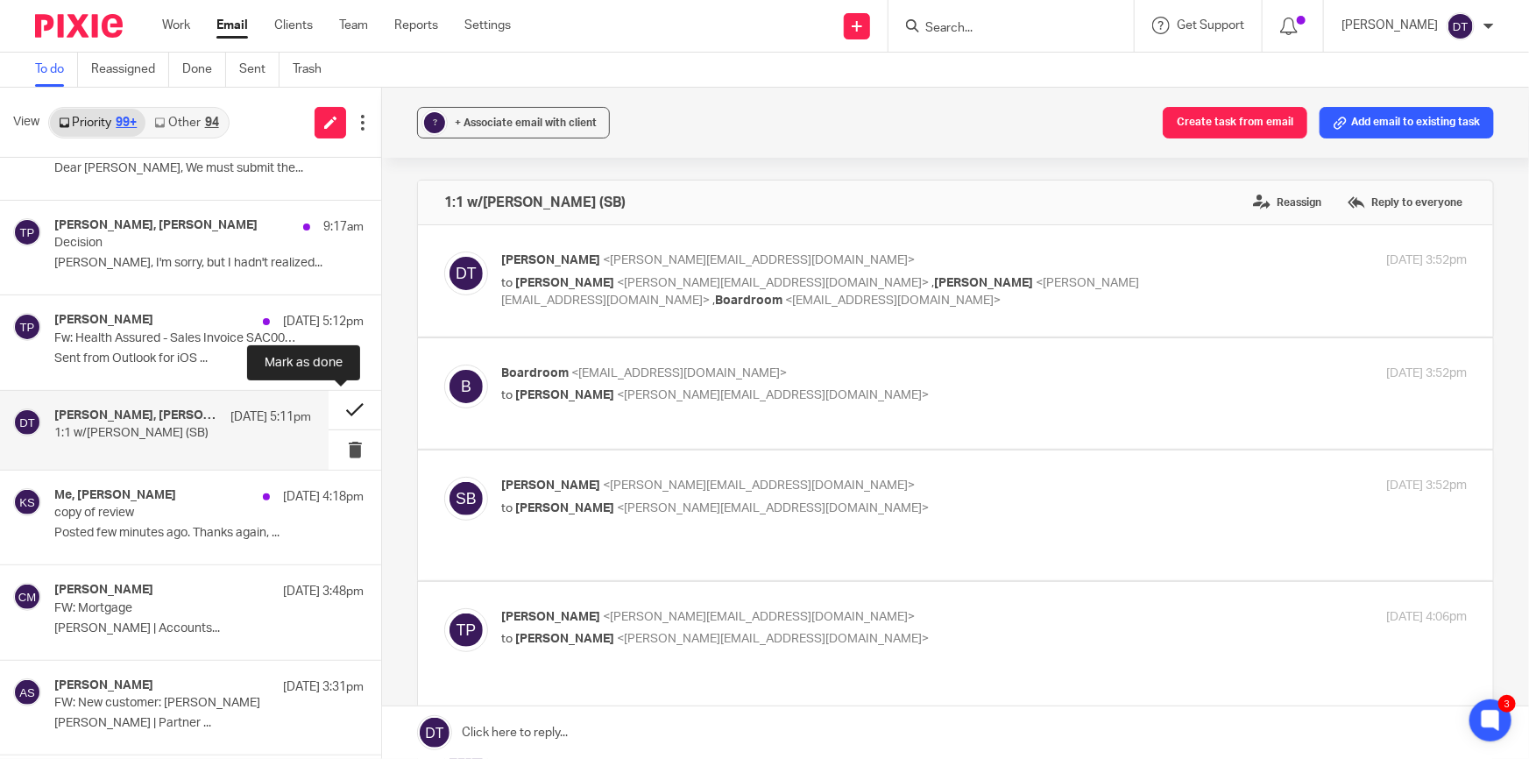
scroll to position [0, 0]
click at [336, 414] on button at bounding box center [355, 410] width 53 height 39
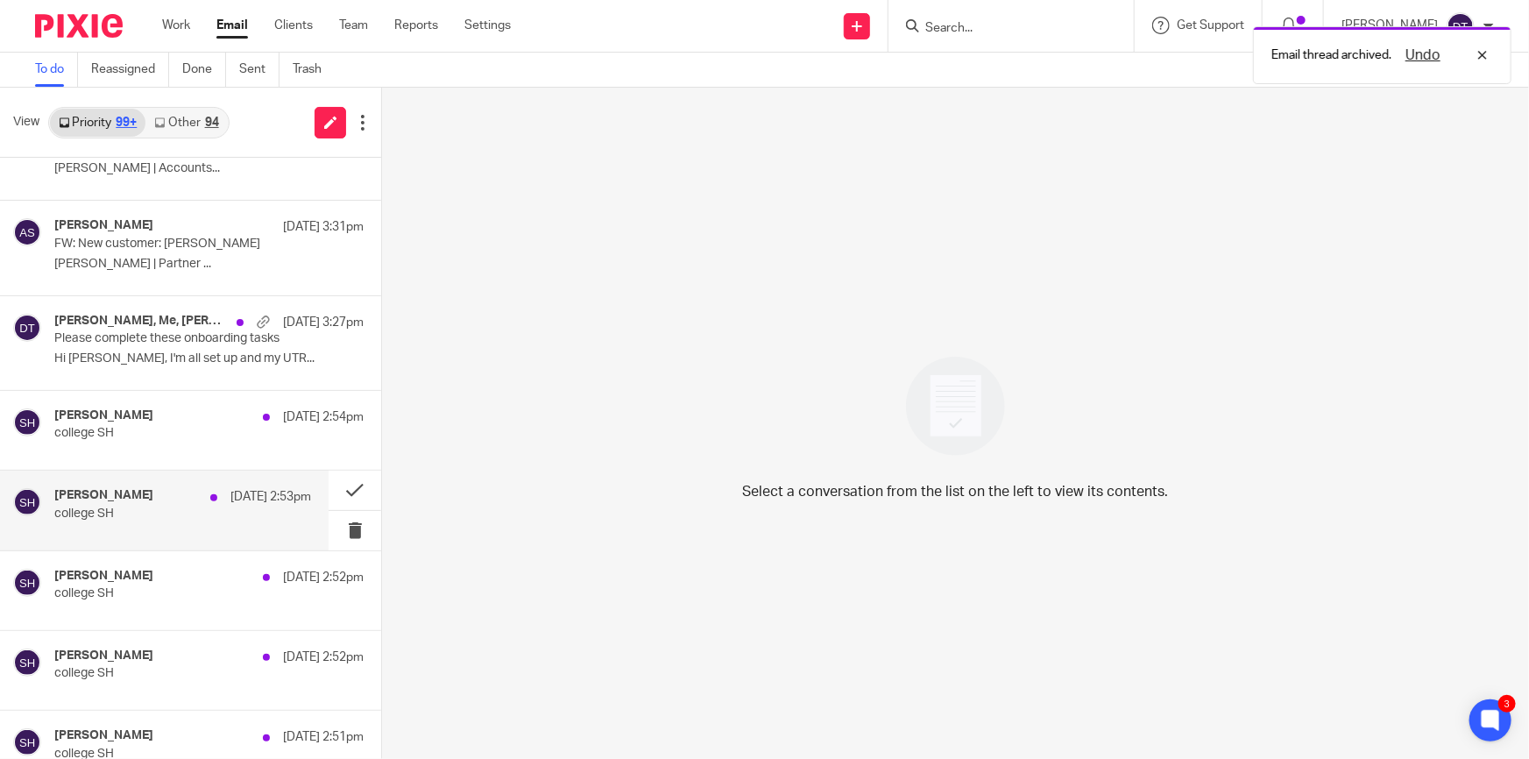
scroll to position [1194, 0]
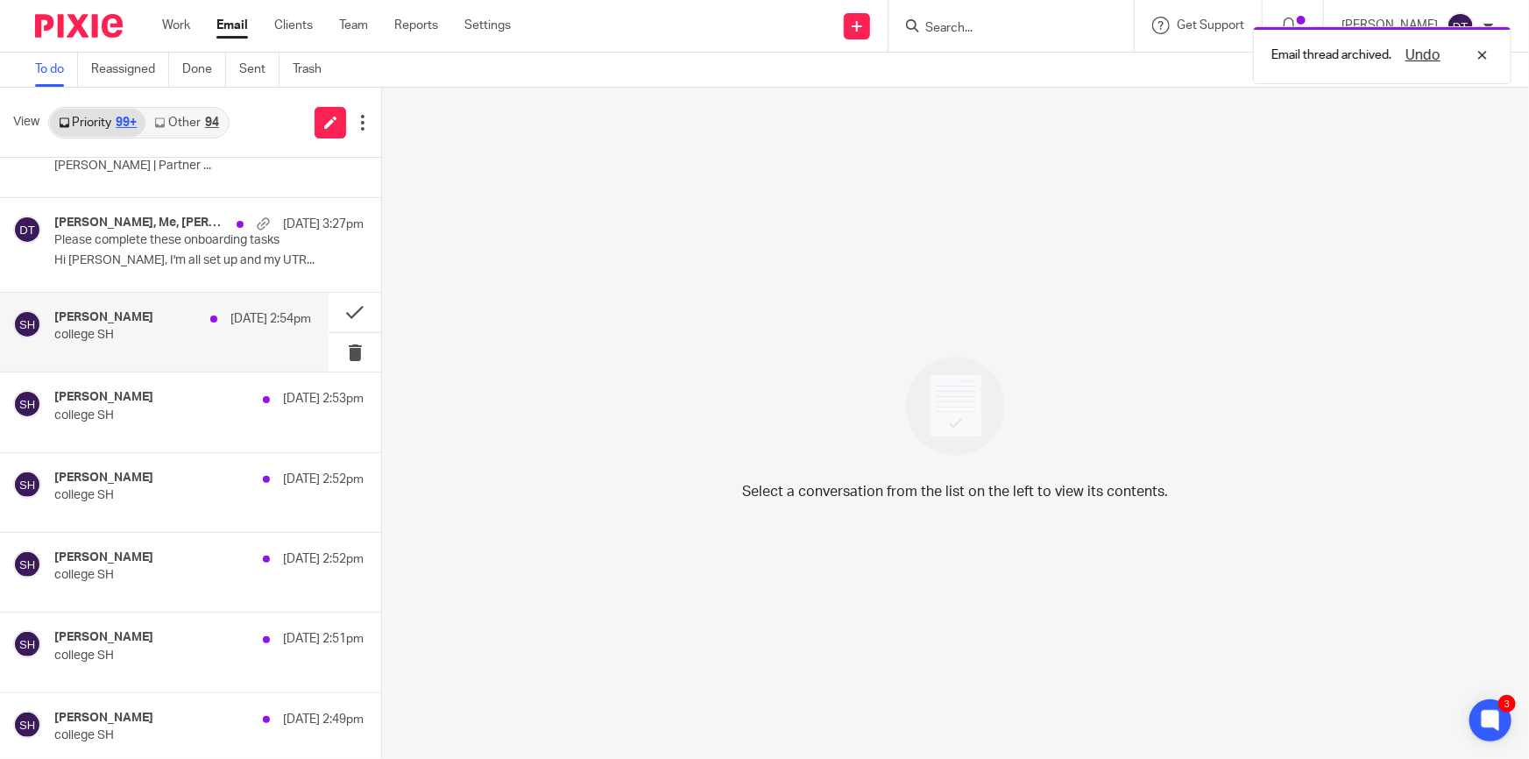
click at [152, 299] on div "Sophie Holdsworth 16 Sep 2:54pm college SH" at bounding box center [164, 332] width 329 height 79
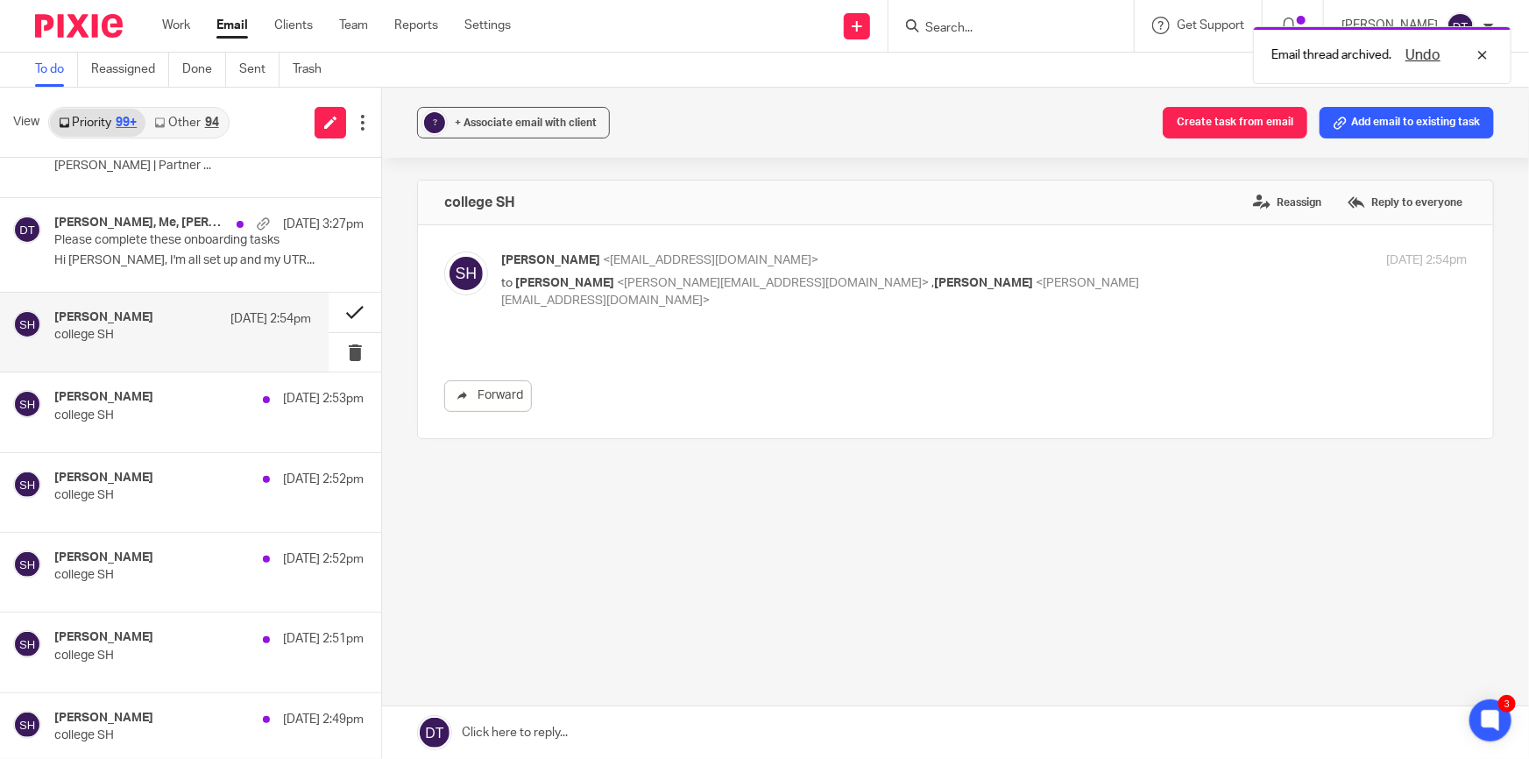
scroll to position [0, 0]
click at [338, 307] on button at bounding box center [355, 312] width 53 height 39
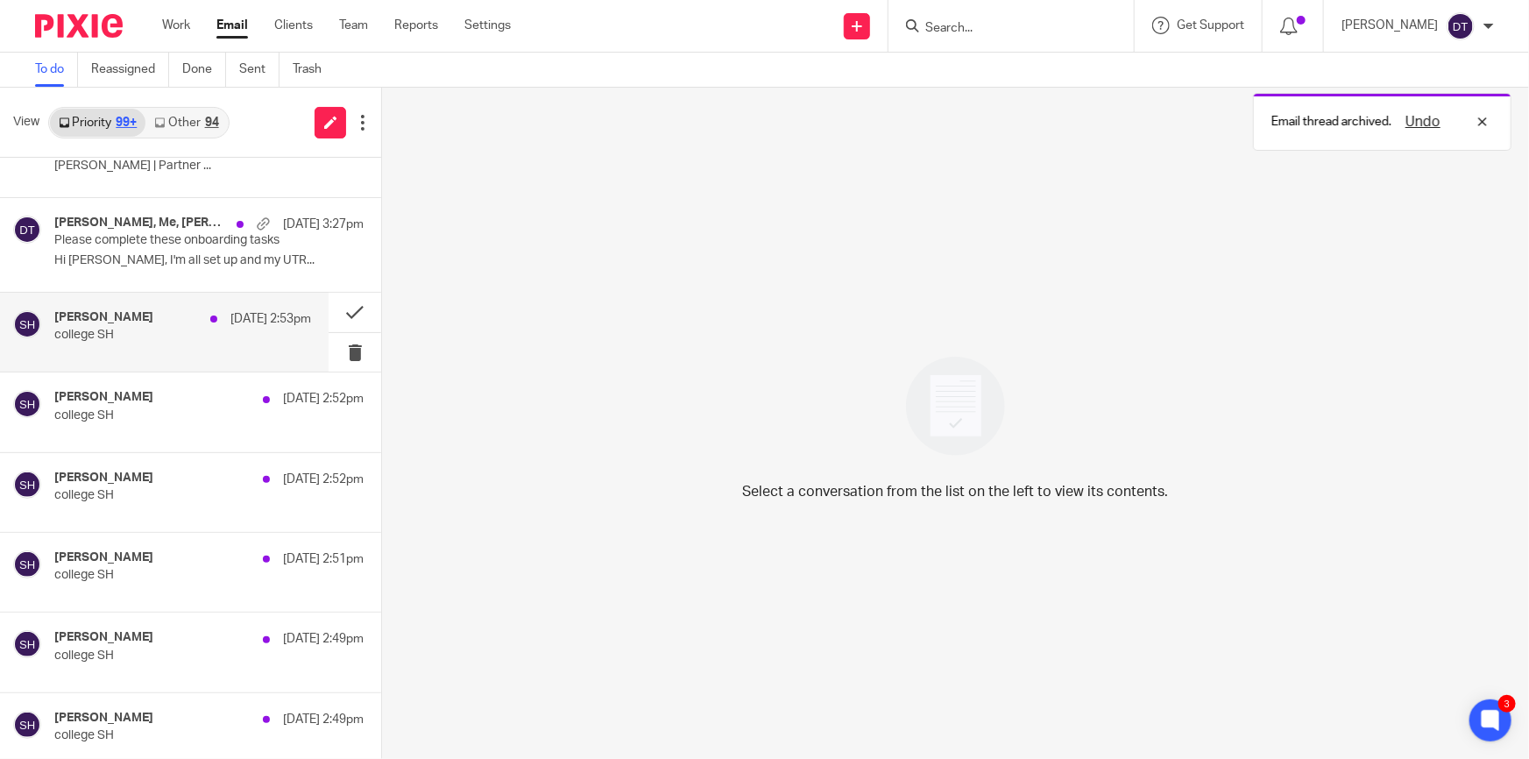
click at [202, 343] on div "Sophie Holdsworth 16 Sep 2:53pm college SH" at bounding box center [182, 332] width 257 height 44
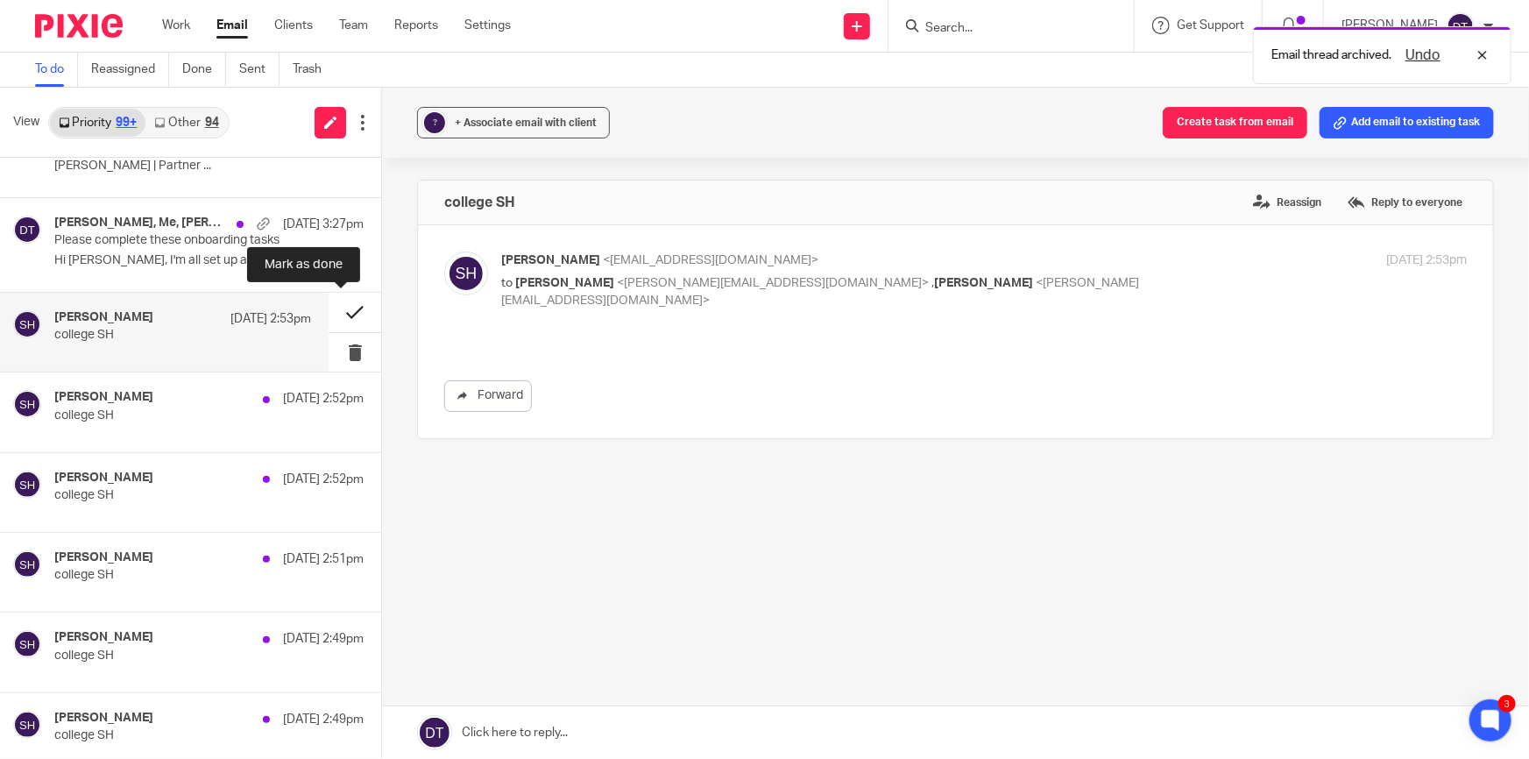
click at [335, 310] on button at bounding box center [355, 312] width 53 height 39
click at [228, 346] on div "Sophie Holdsworth 16 Sep 2:53pm college SH" at bounding box center [182, 332] width 257 height 44
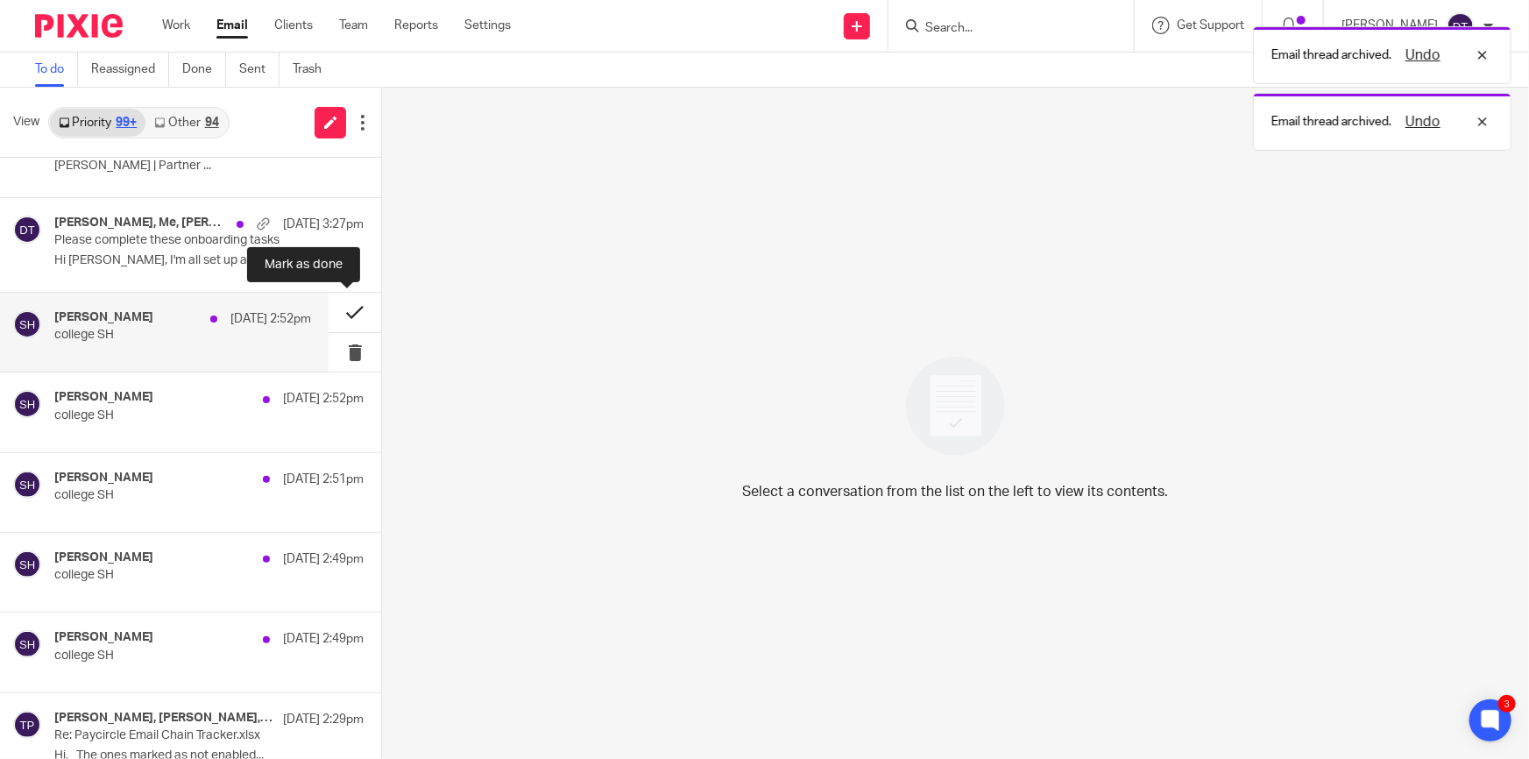
click at [342, 308] on button at bounding box center [355, 312] width 53 height 39
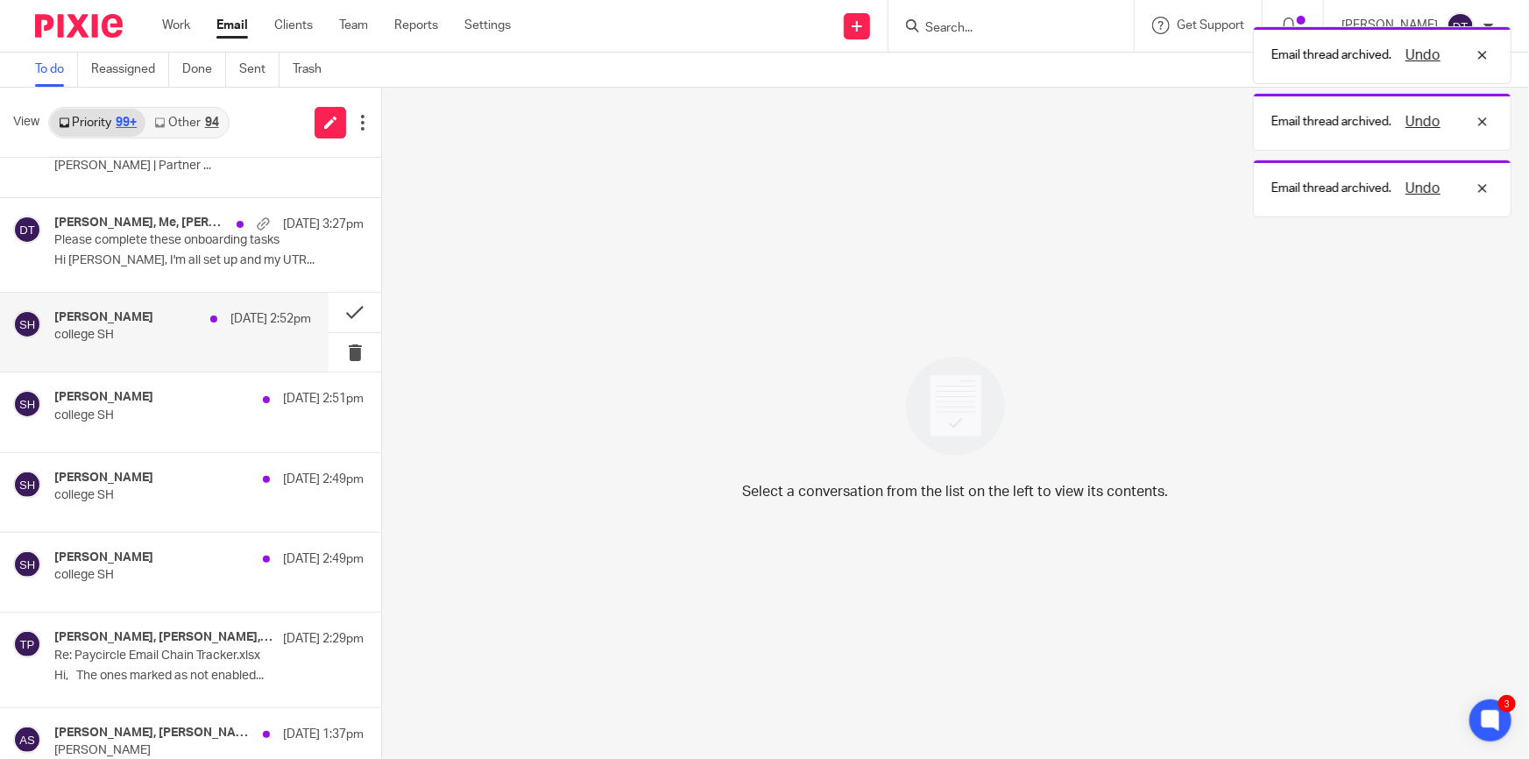
click at [251, 328] on div "Sophie Holdsworth 16 Sep 2:52pm college SH" at bounding box center [182, 332] width 257 height 44
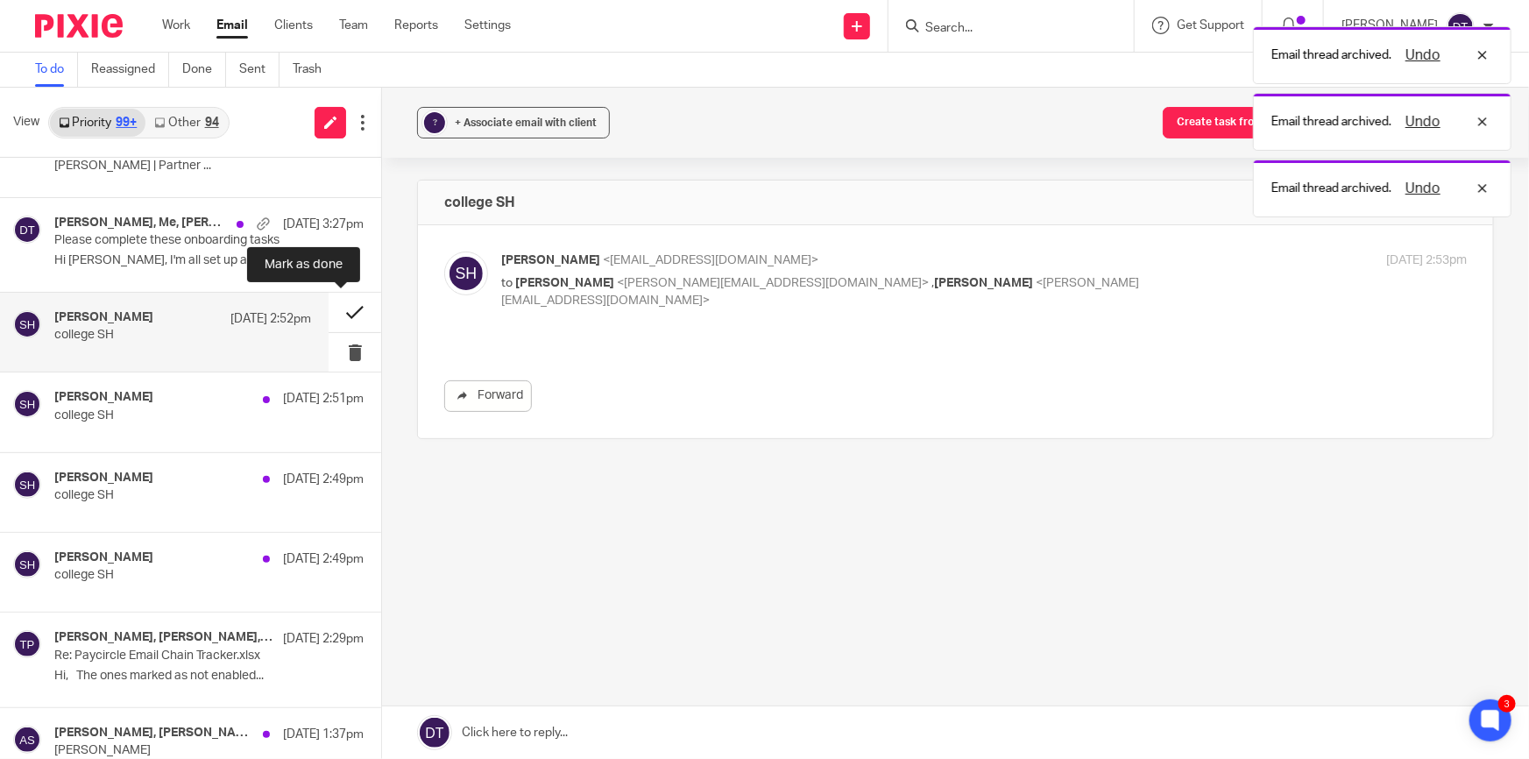
click at [344, 307] on button at bounding box center [355, 312] width 53 height 39
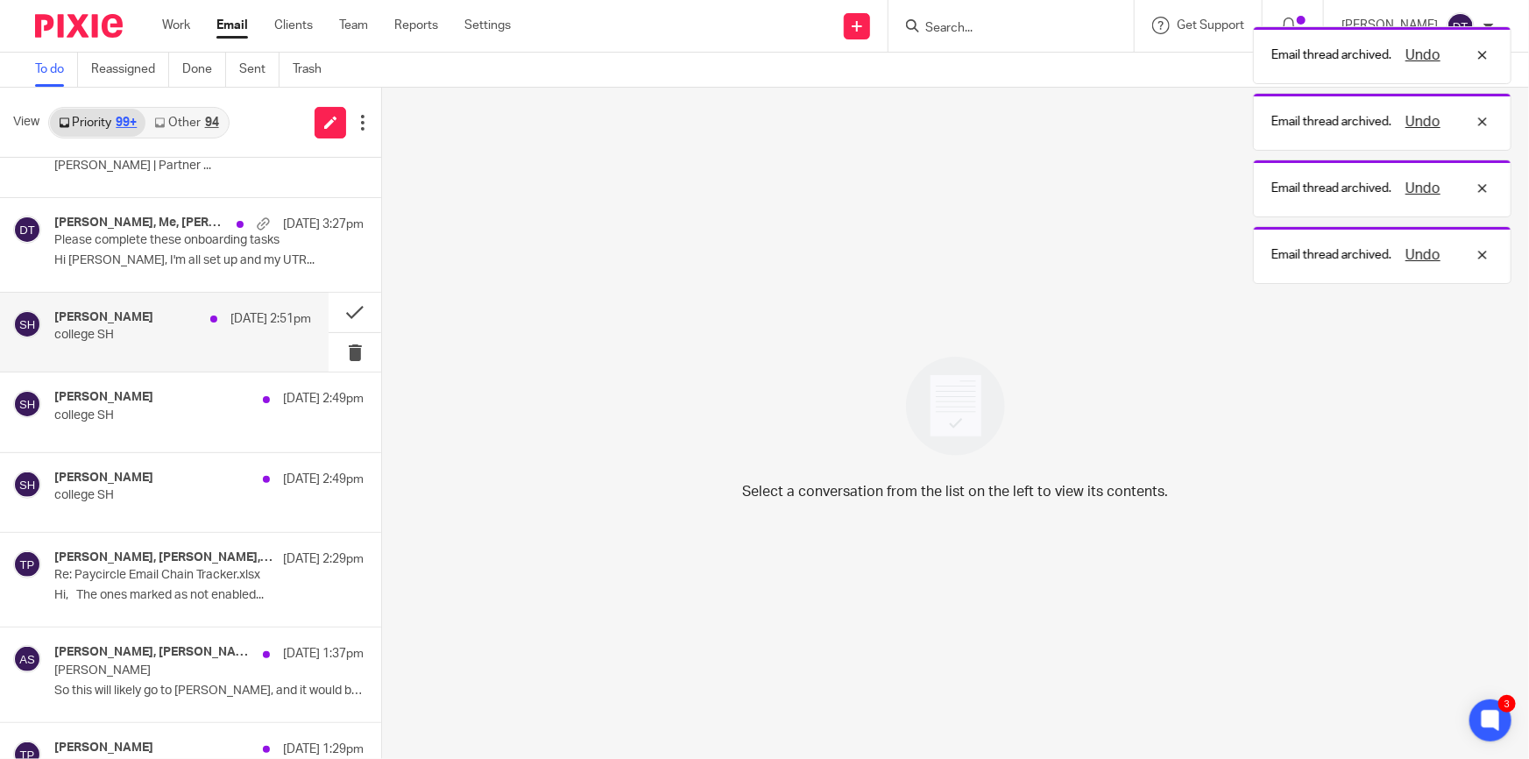
click at [174, 336] on p "college SH" at bounding box center [157, 335] width 206 height 15
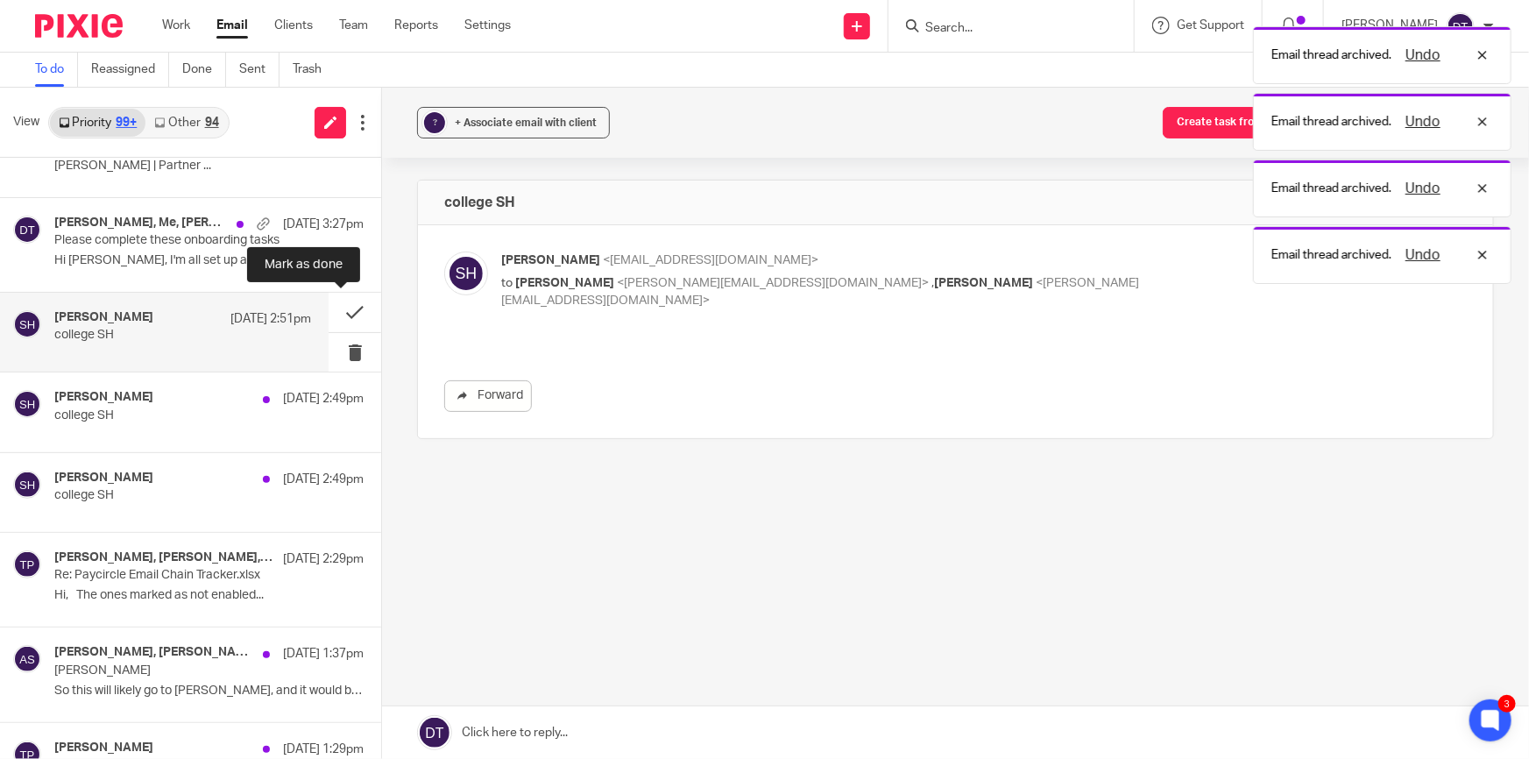
drag, startPoint x: 337, startPoint y: 314, endPoint x: 289, endPoint y: 315, distance: 48.2
click at [336, 314] on button at bounding box center [355, 312] width 53 height 39
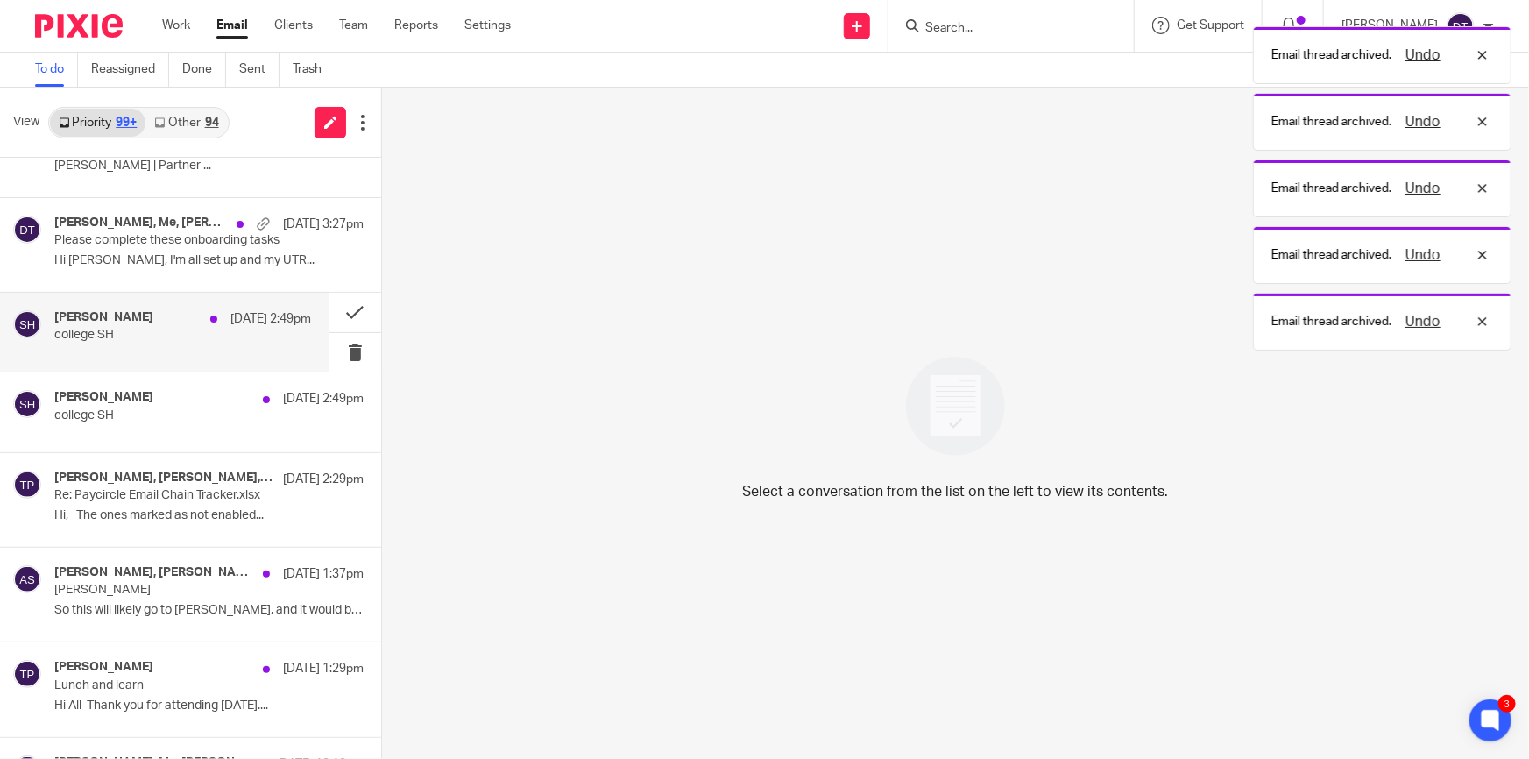
drag, startPoint x: 202, startPoint y: 324, endPoint x: 212, endPoint y: 324, distance: 10.5
click at [202, 324] on div "16 Sep 2:49pm" at bounding box center [257, 319] width 110 height 18
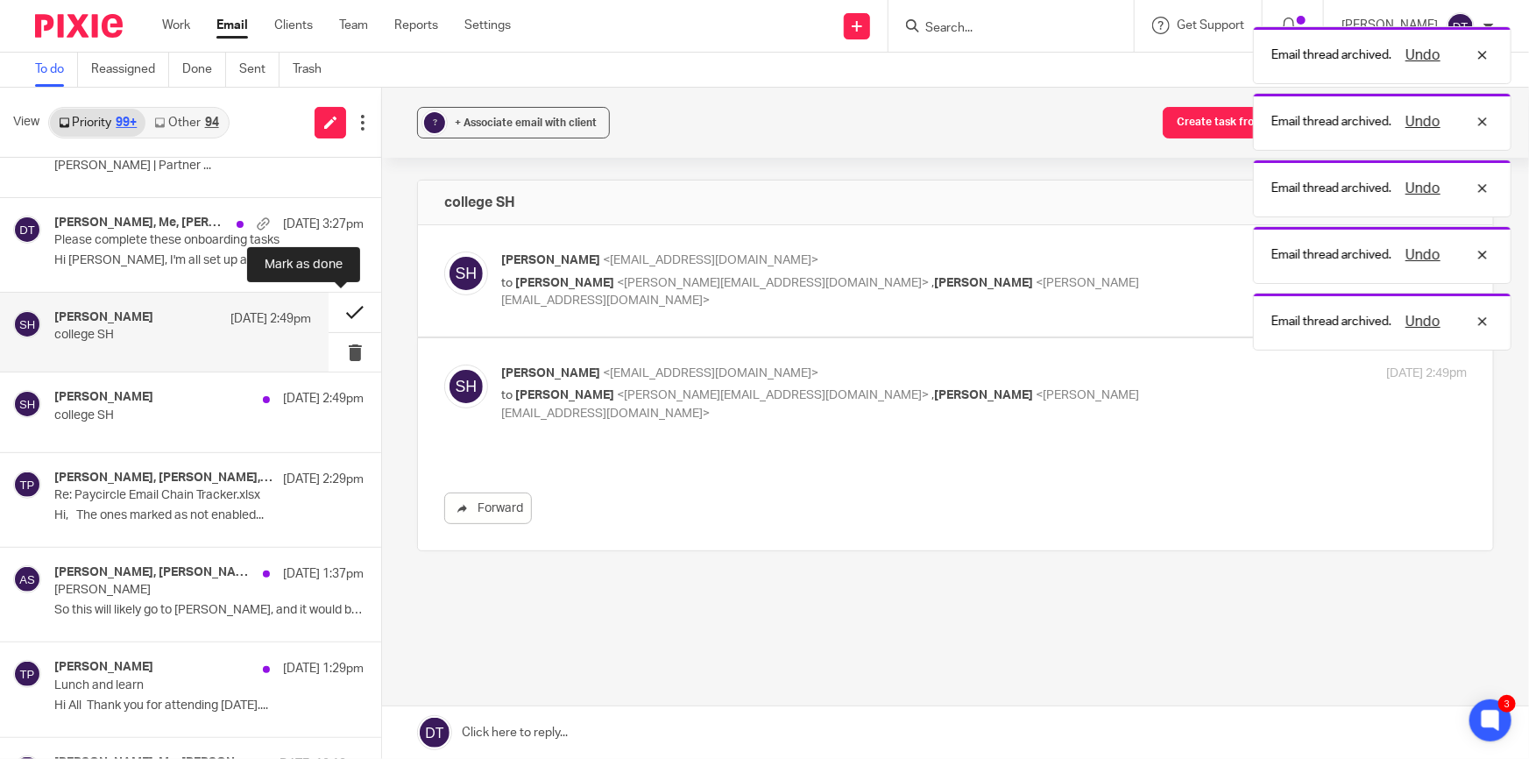
click at [342, 302] on button at bounding box center [355, 312] width 53 height 39
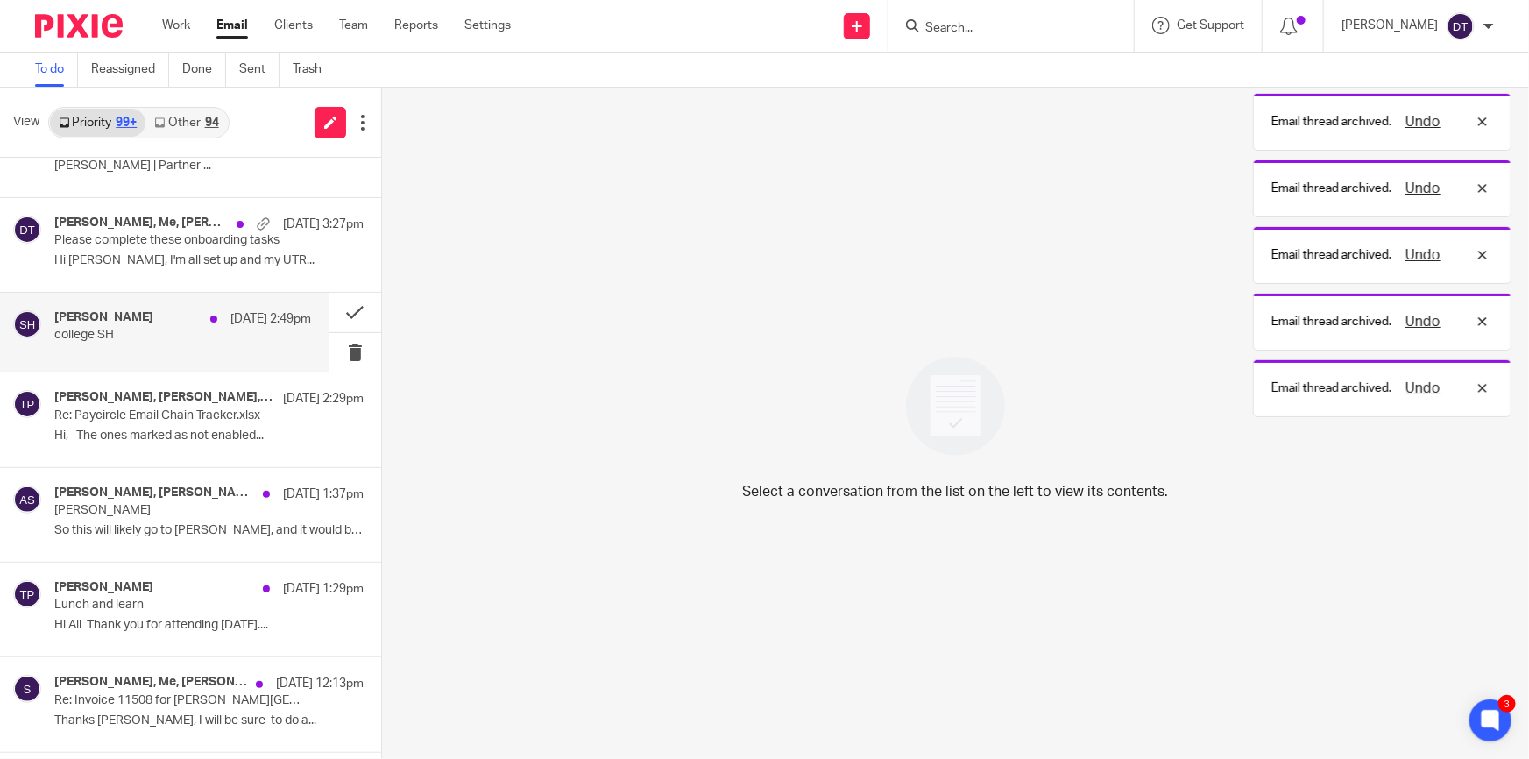
click at [163, 339] on p "college SH" at bounding box center [157, 335] width 206 height 15
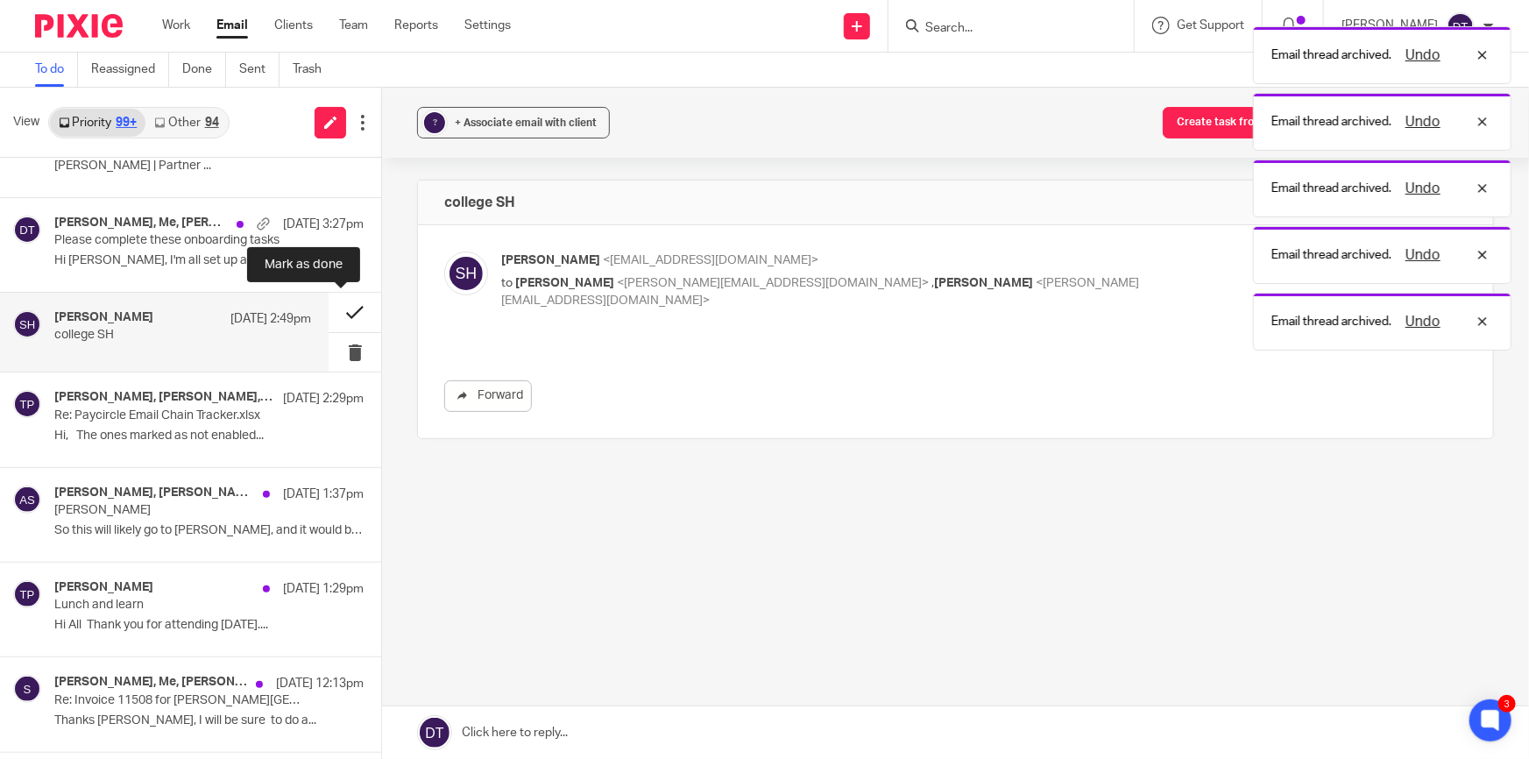
click at [341, 310] on button at bounding box center [355, 312] width 53 height 39
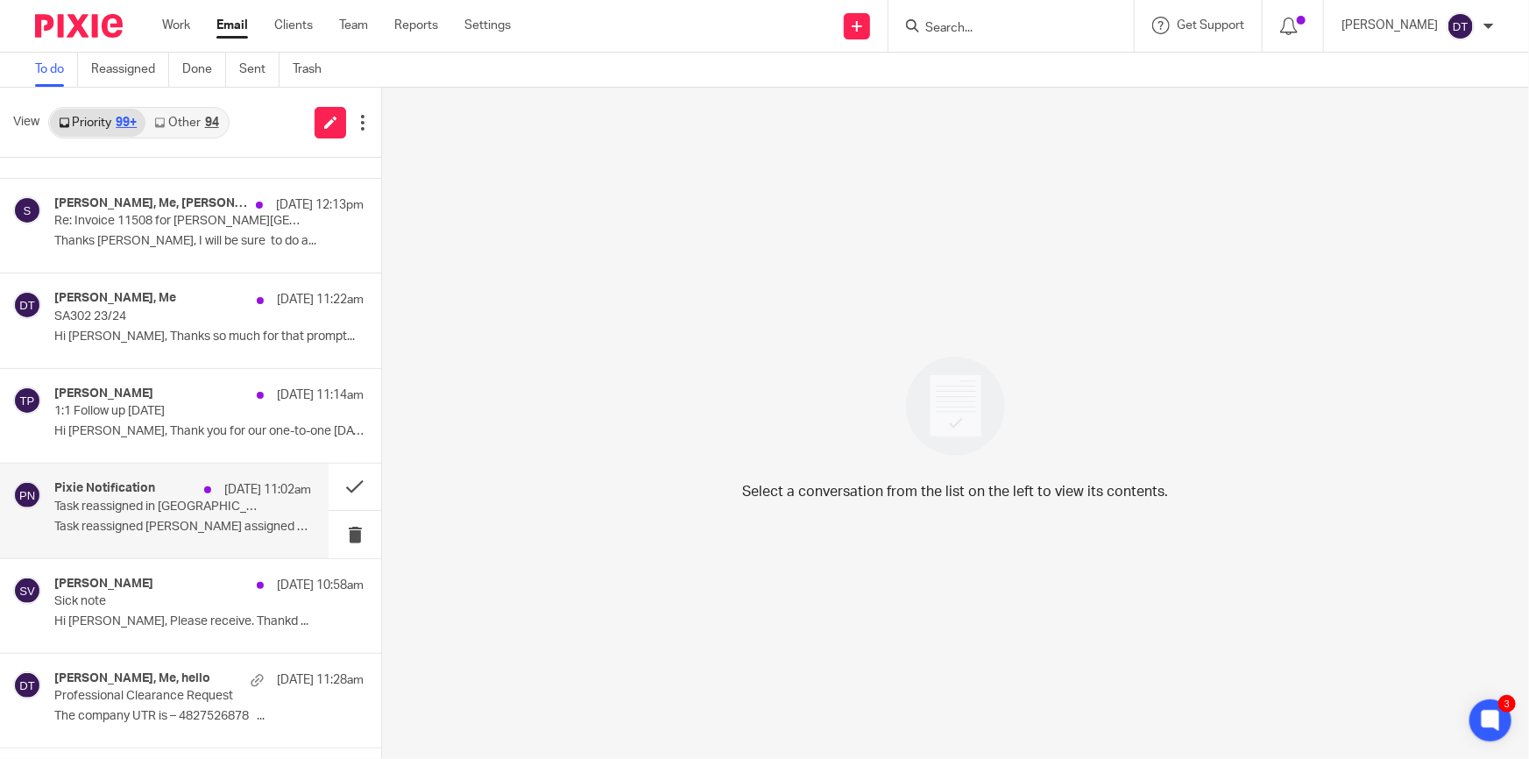
scroll to position [1673, 0]
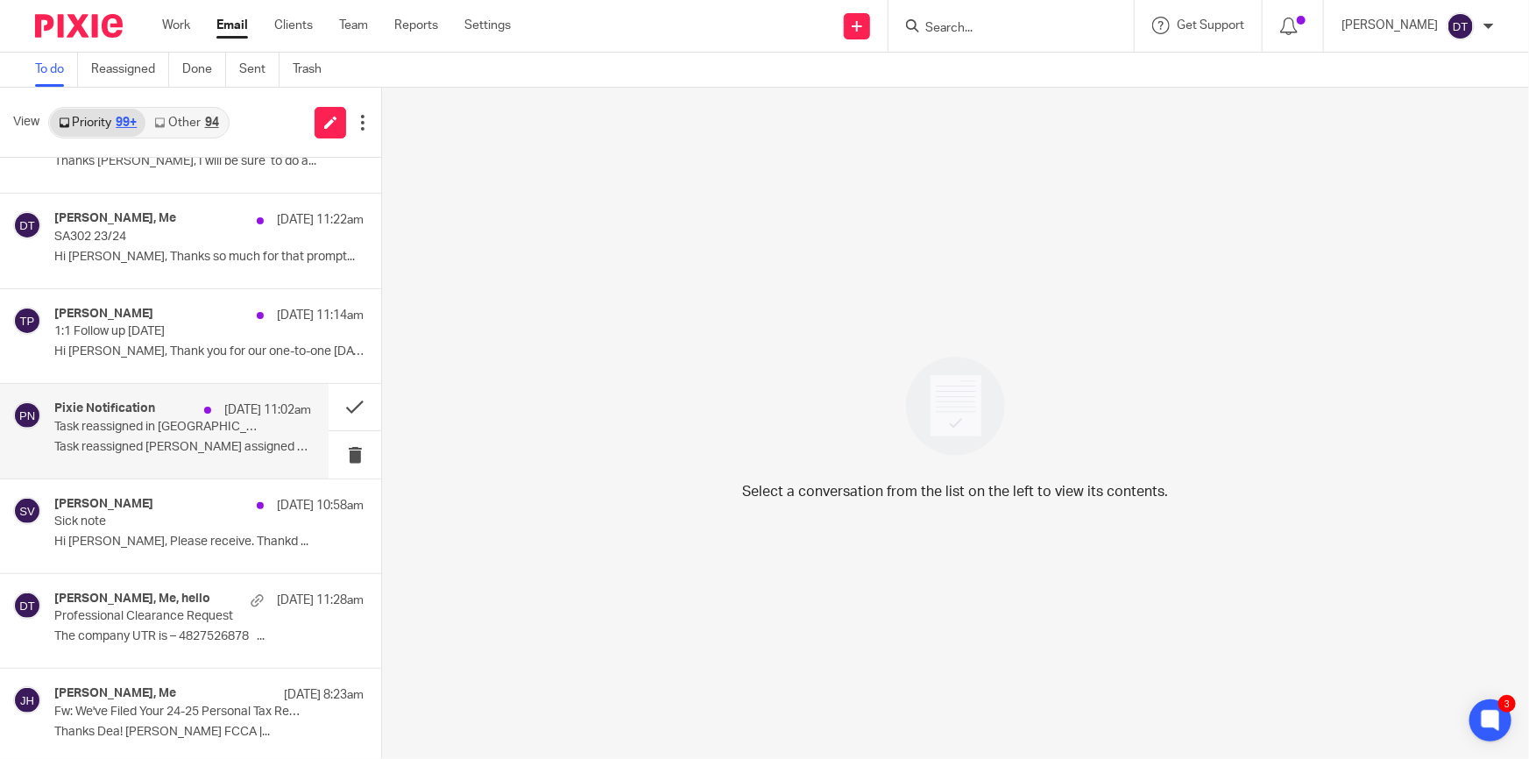
click at [146, 464] on div "Pixie Notification 16 Sep 11:02am Task reassigned in Pixie Task reassigned Jodi…" at bounding box center [164, 431] width 329 height 94
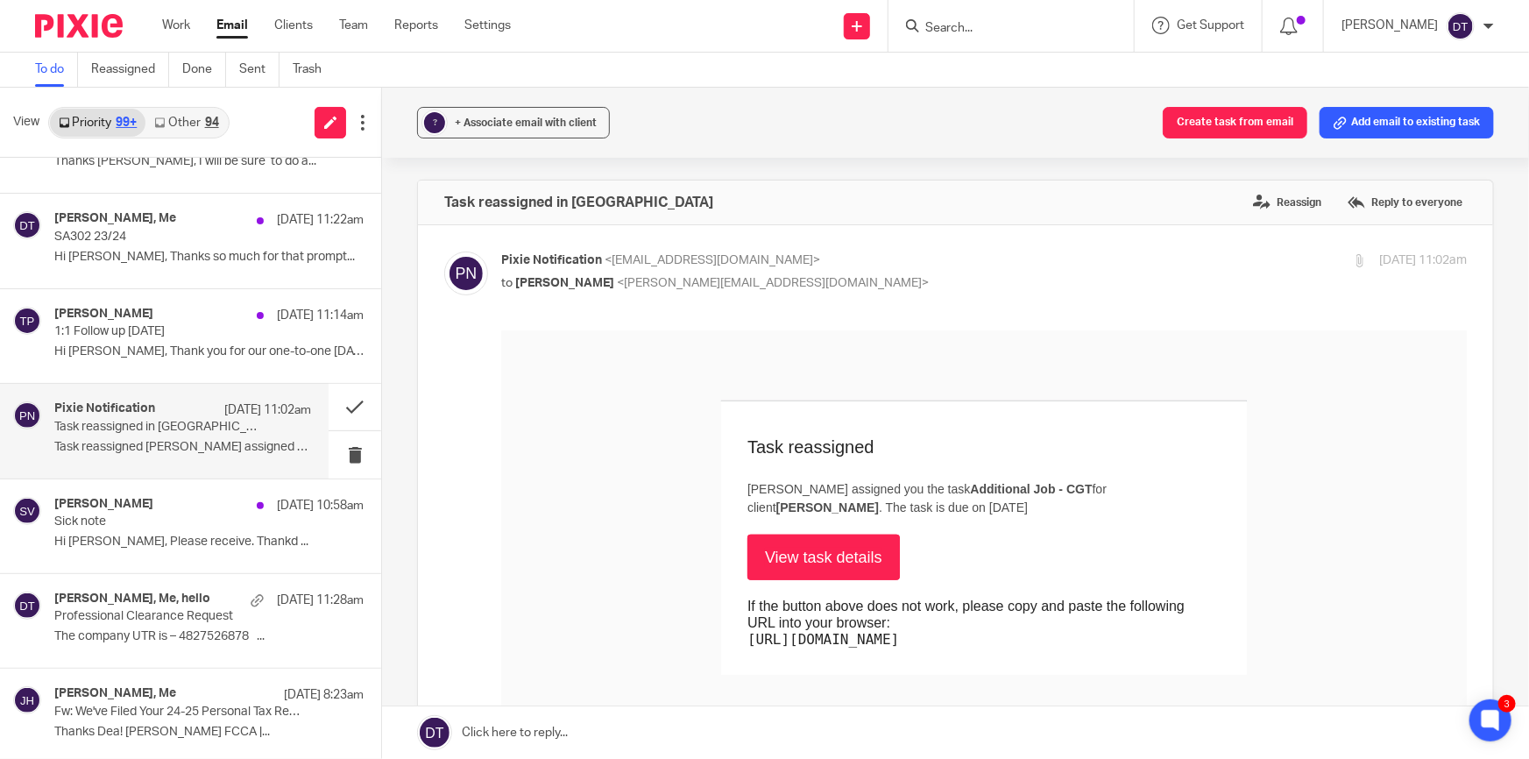
scroll to position [0, 0]
click at [343, 403] on button at bounding box center [355, 407] width 53 height 46
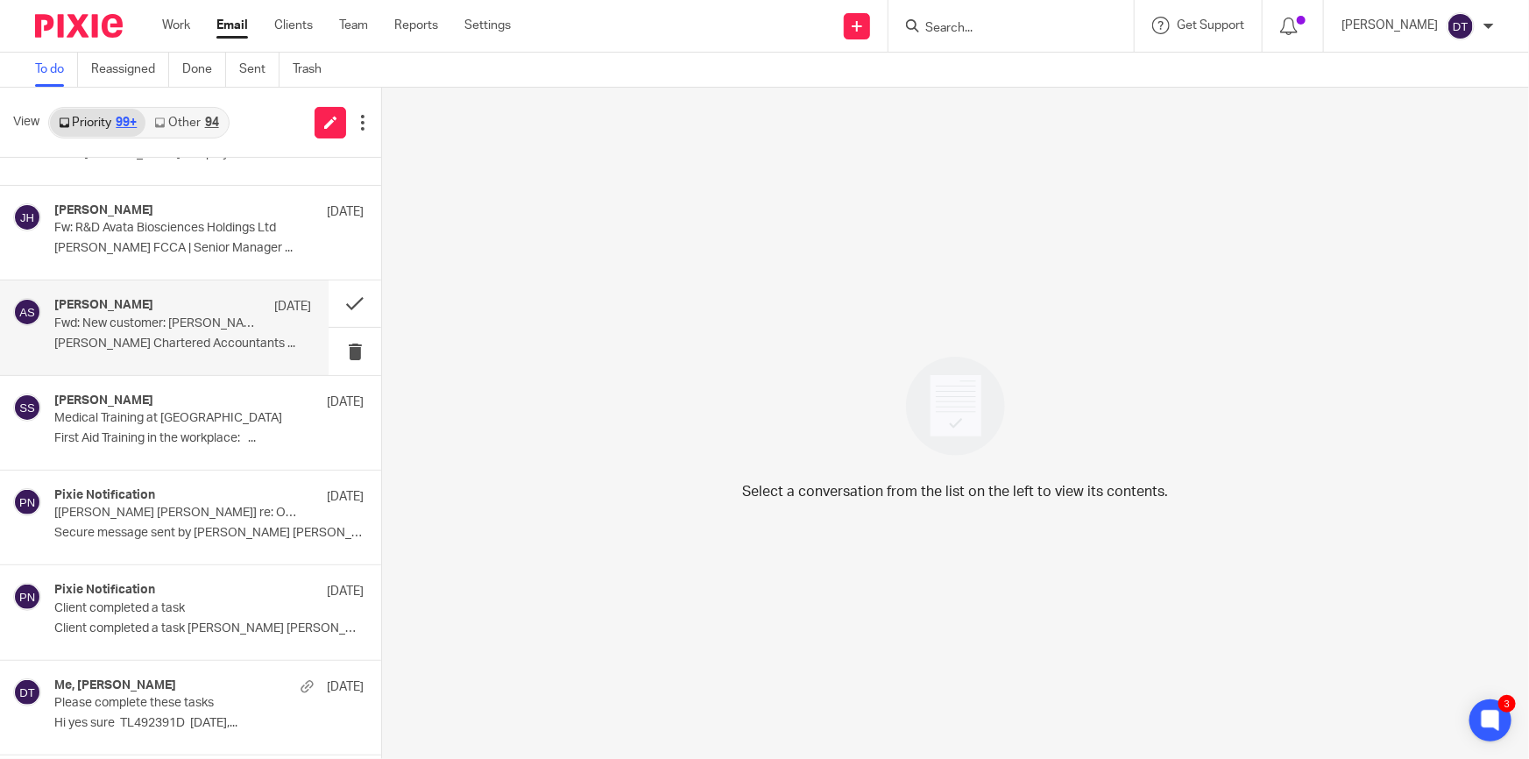
scroll to position [3106, 0]
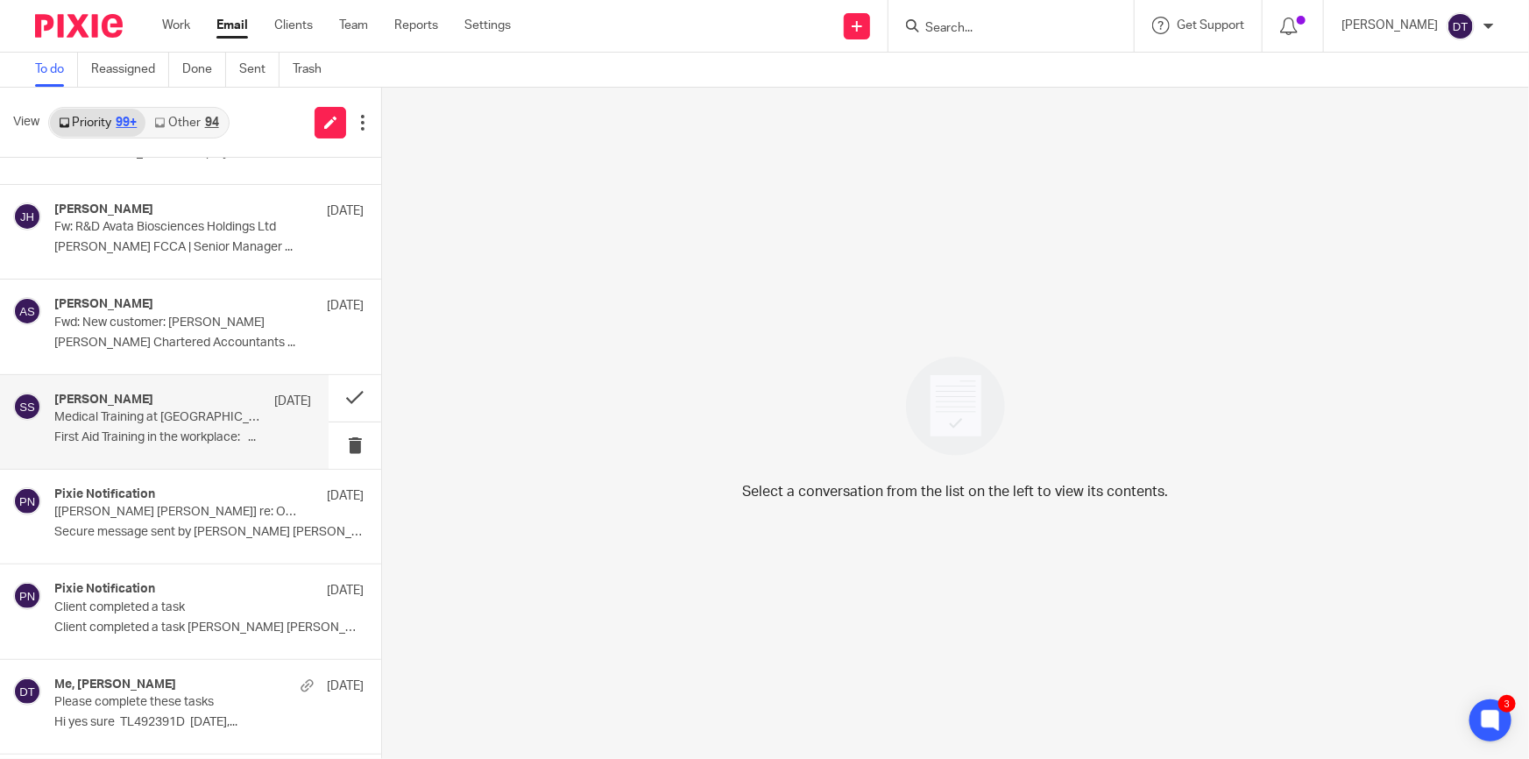
click at [177, 443] on div "Sonia Sachdev 8 Sep Medical Training at Sachdevs First Aid Training in the work…" at bounding box center [182, 422] width 257 height 59
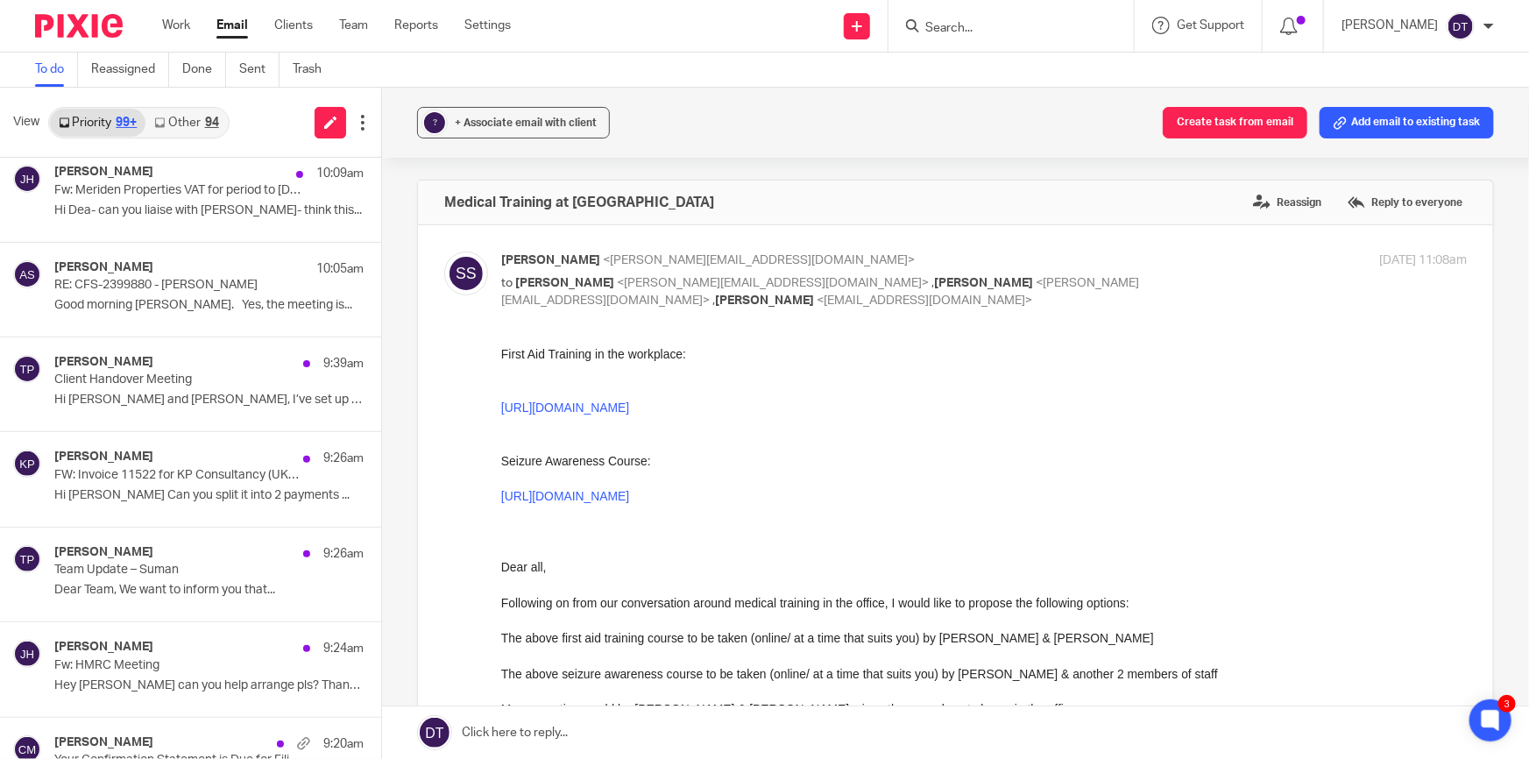
scroll to position [0, 0]
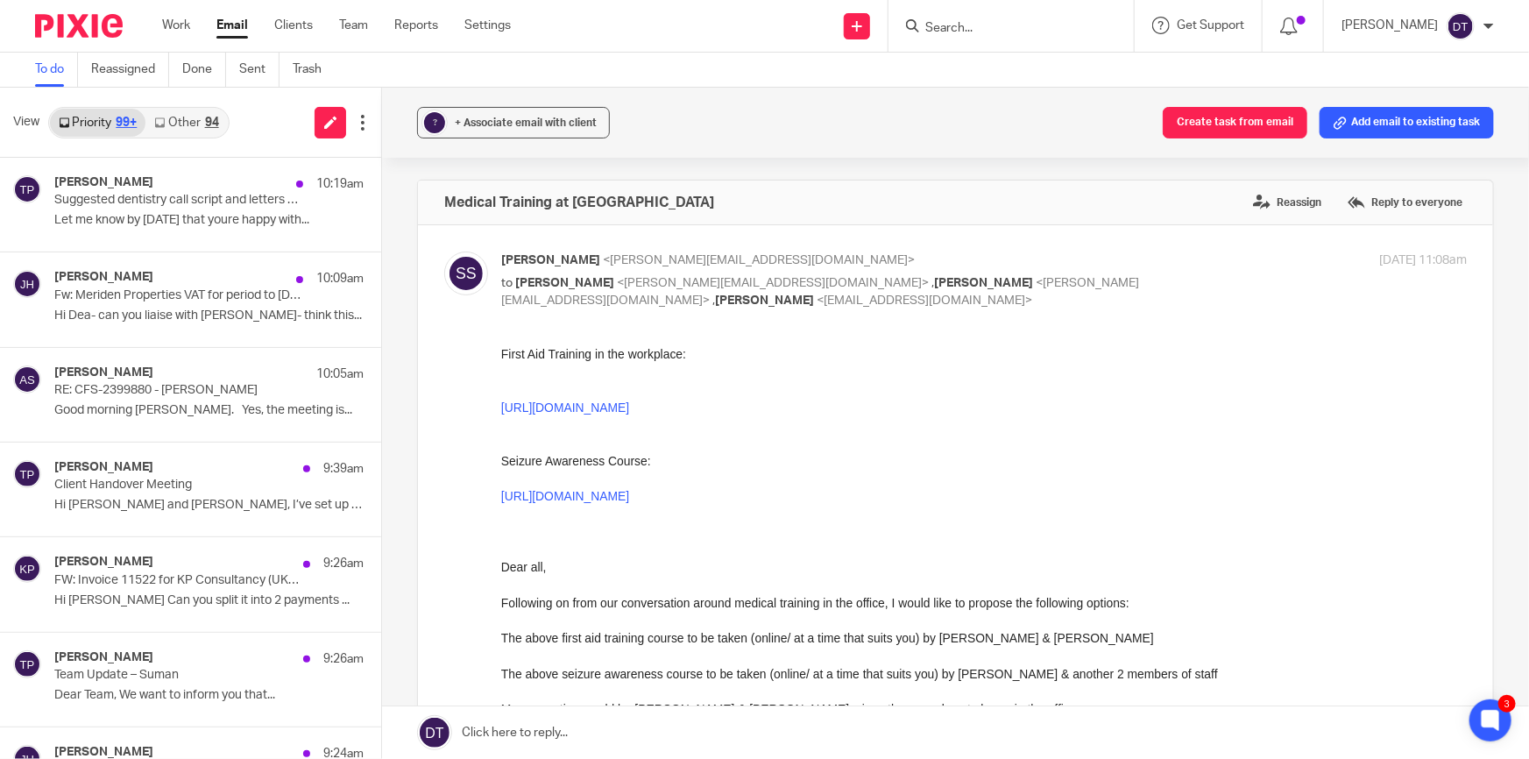
click at [175, 123] on link "Other 94" at bounding box center [185, 123] width 81 height 28
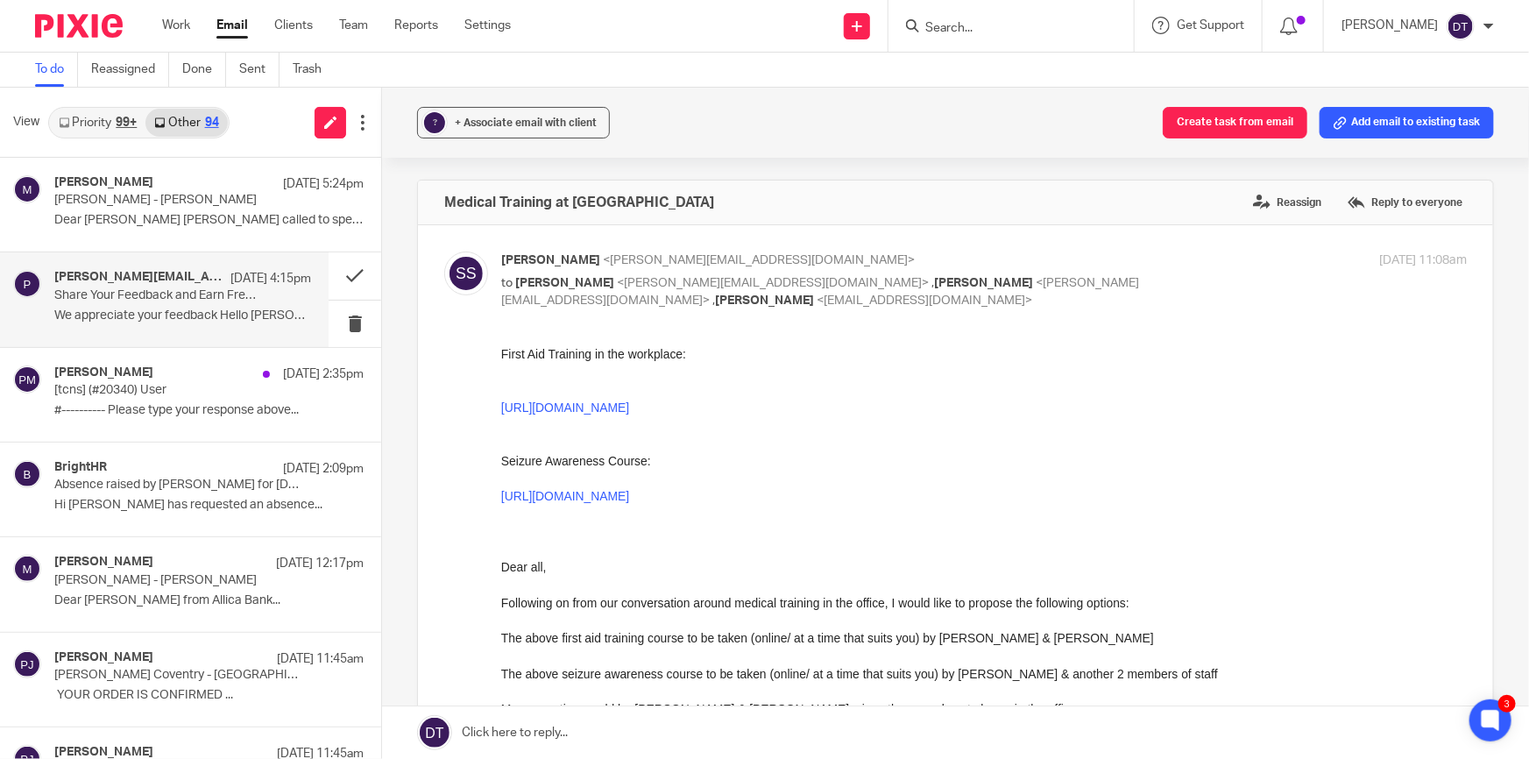
click at [215, 333] on div "PapaJohns@papajohnsemail.smg.com 16 Sep 4:15pm Share Your Feedback and Earn Fre…" at bounding box center [164, 299] width 329 height 94
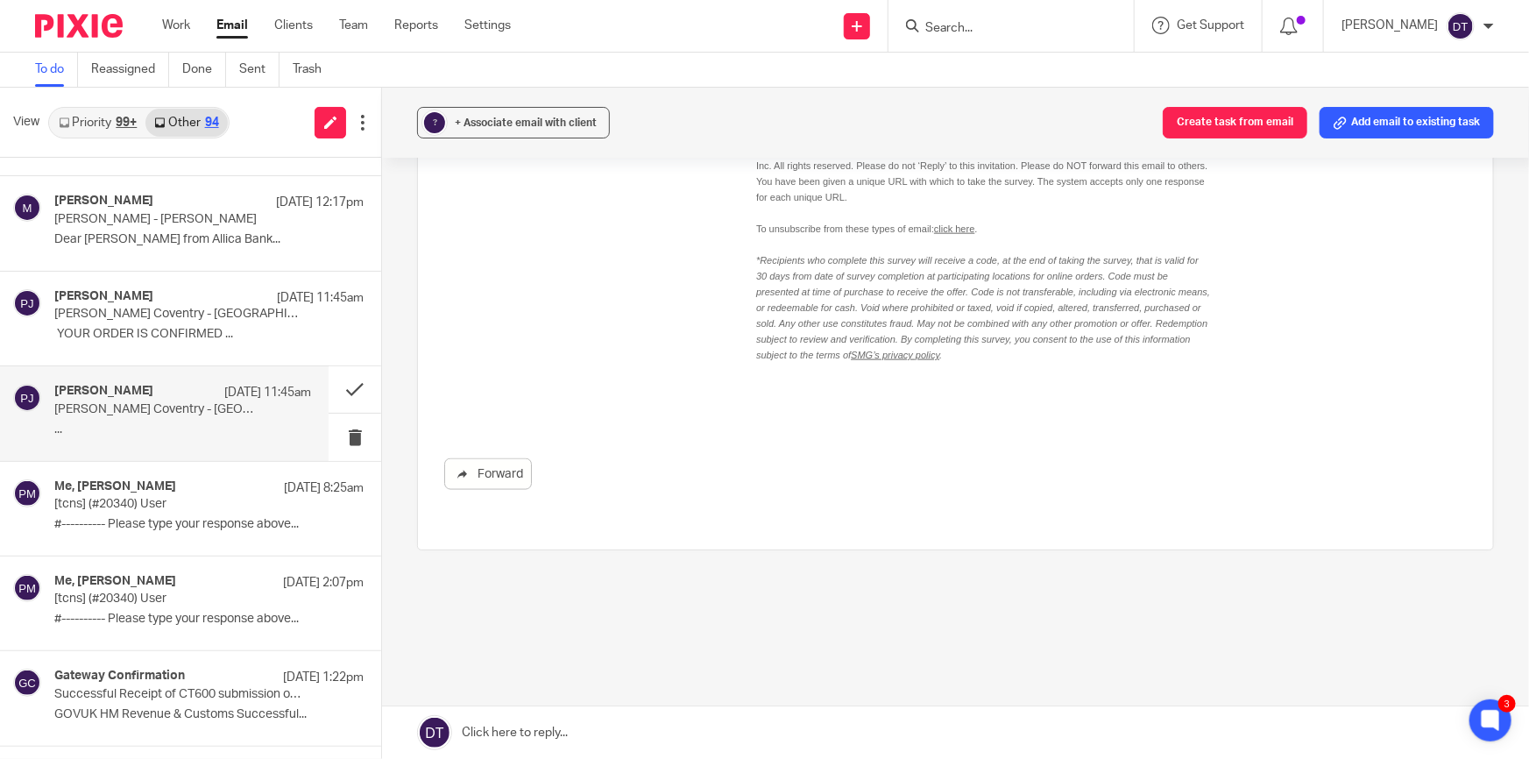
scroll to position [398, 0]
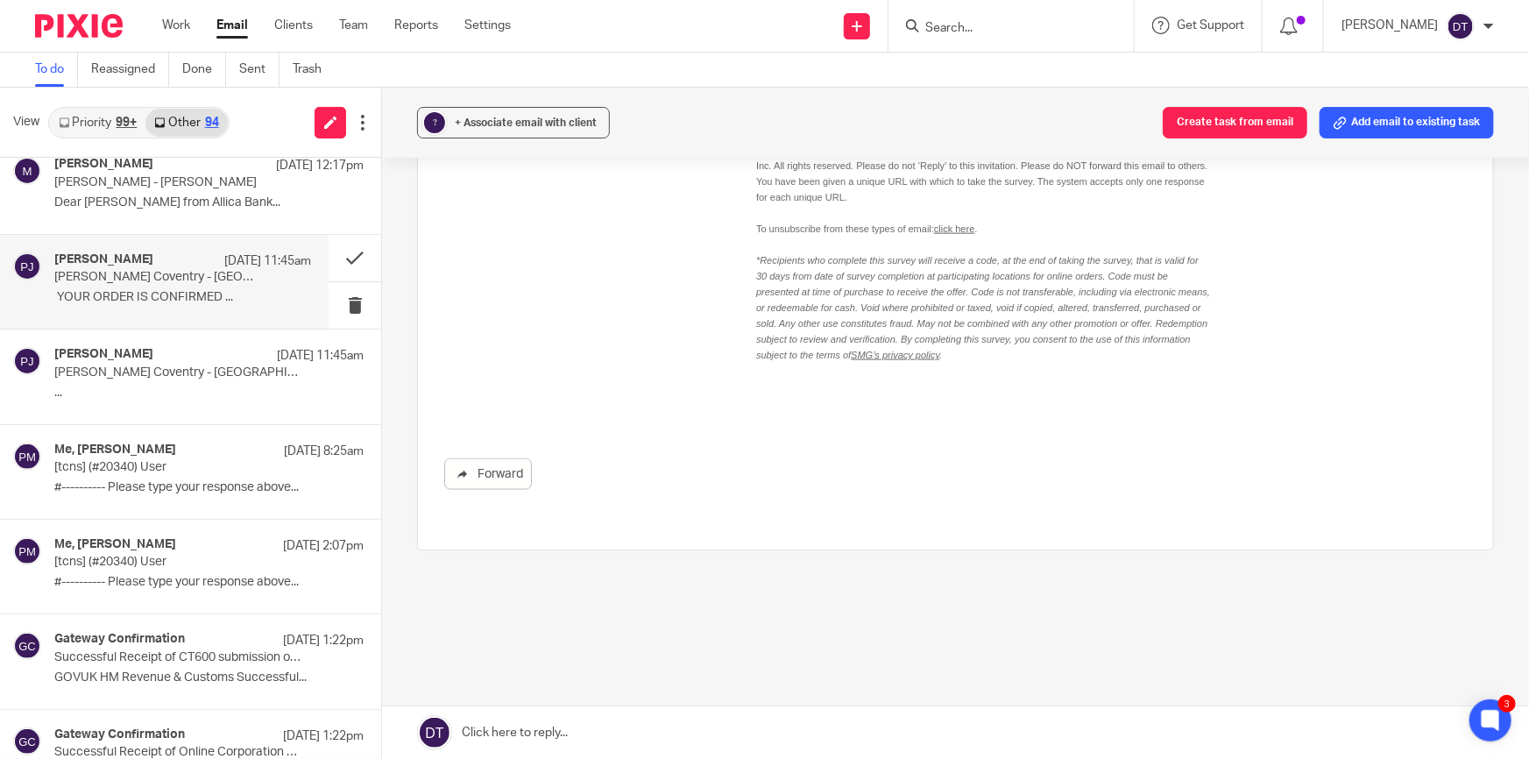
click at [157, 280] on p "Papa Johns Coventry - Holyhead Road - Your order - 80466261 is confirmed" at bounding box center [157, 277] width 206 height 15
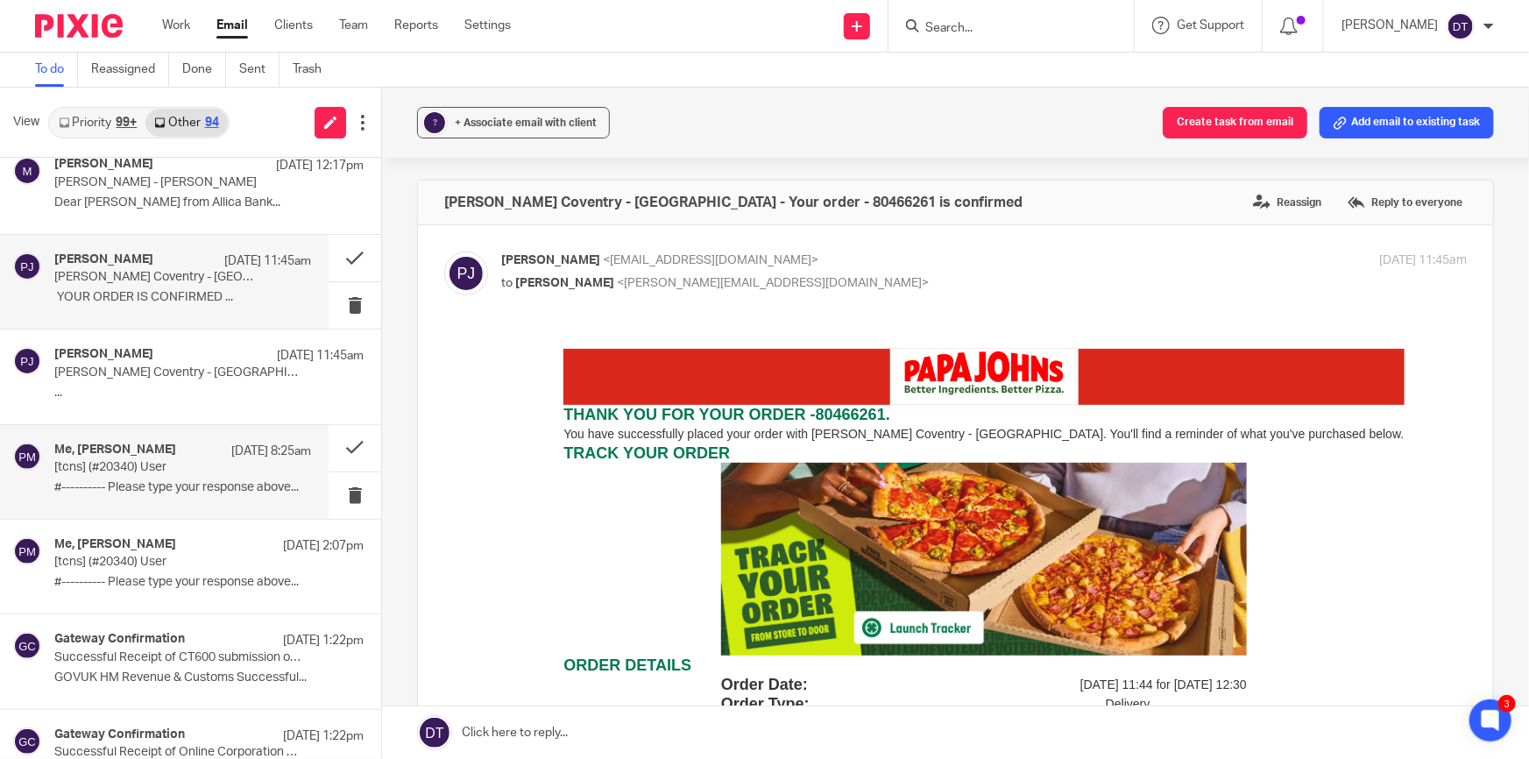
scroll to position [478, 0]
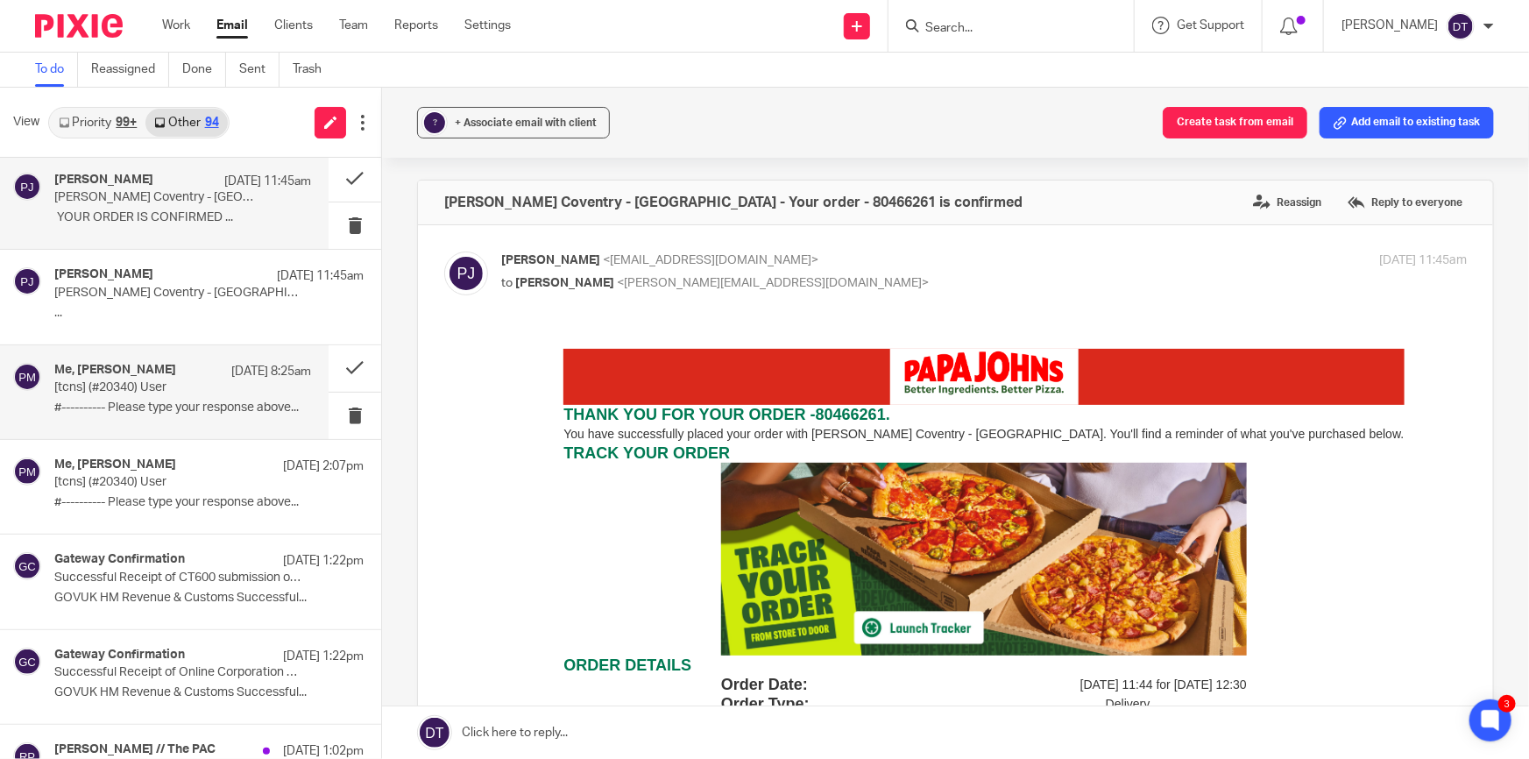
click at [169, 414] on div "Me, Paul Magennis 16 Sep 8:25am [tcns] (#20340) User #---------- Please type yo…" at bounding box center [182, 392] width 257 height 59
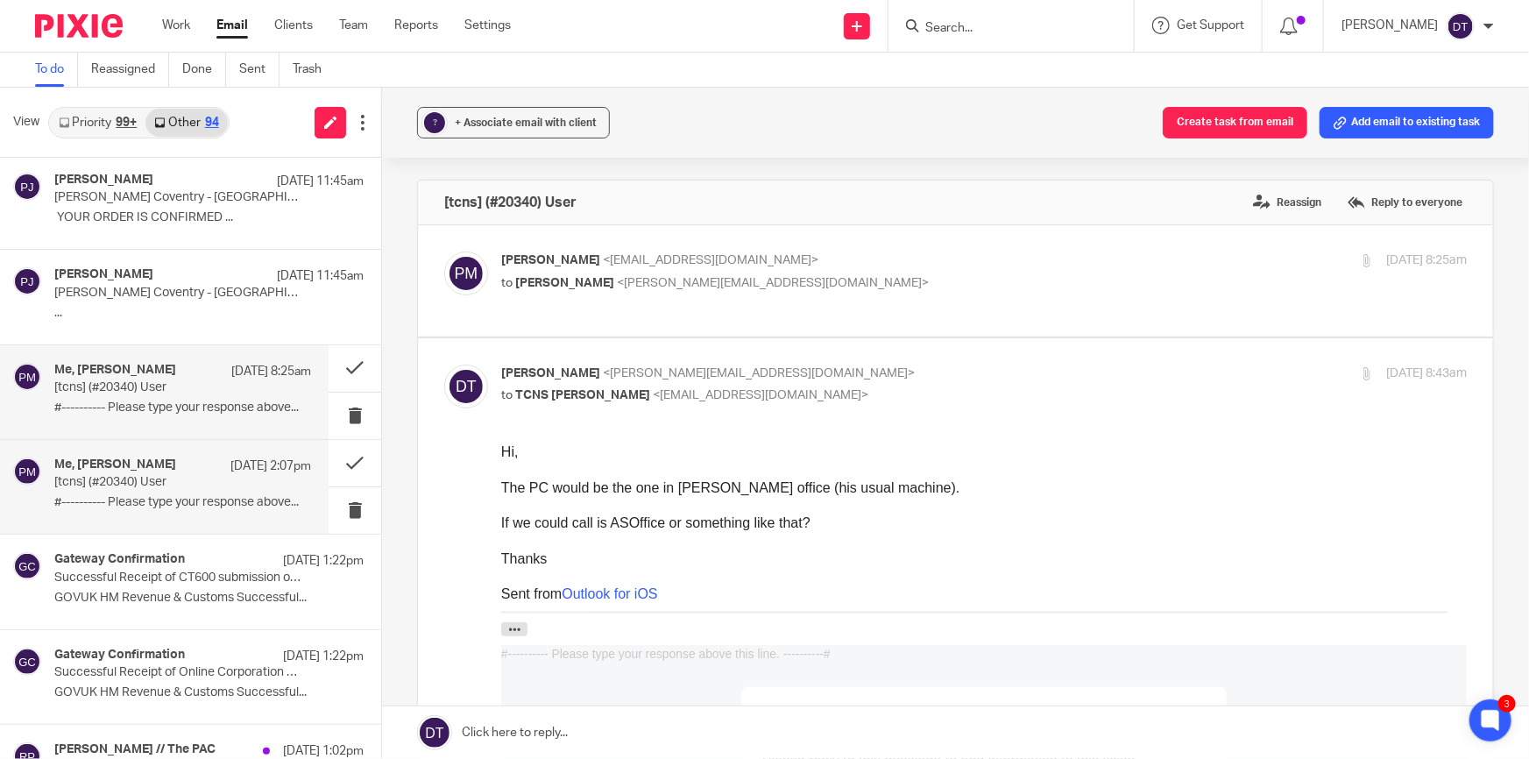
scroll to position [0, 0]
click at [172, 501] on p "#---------- Please type your response above..." at bounding box center [182, 502] width 257 height 15
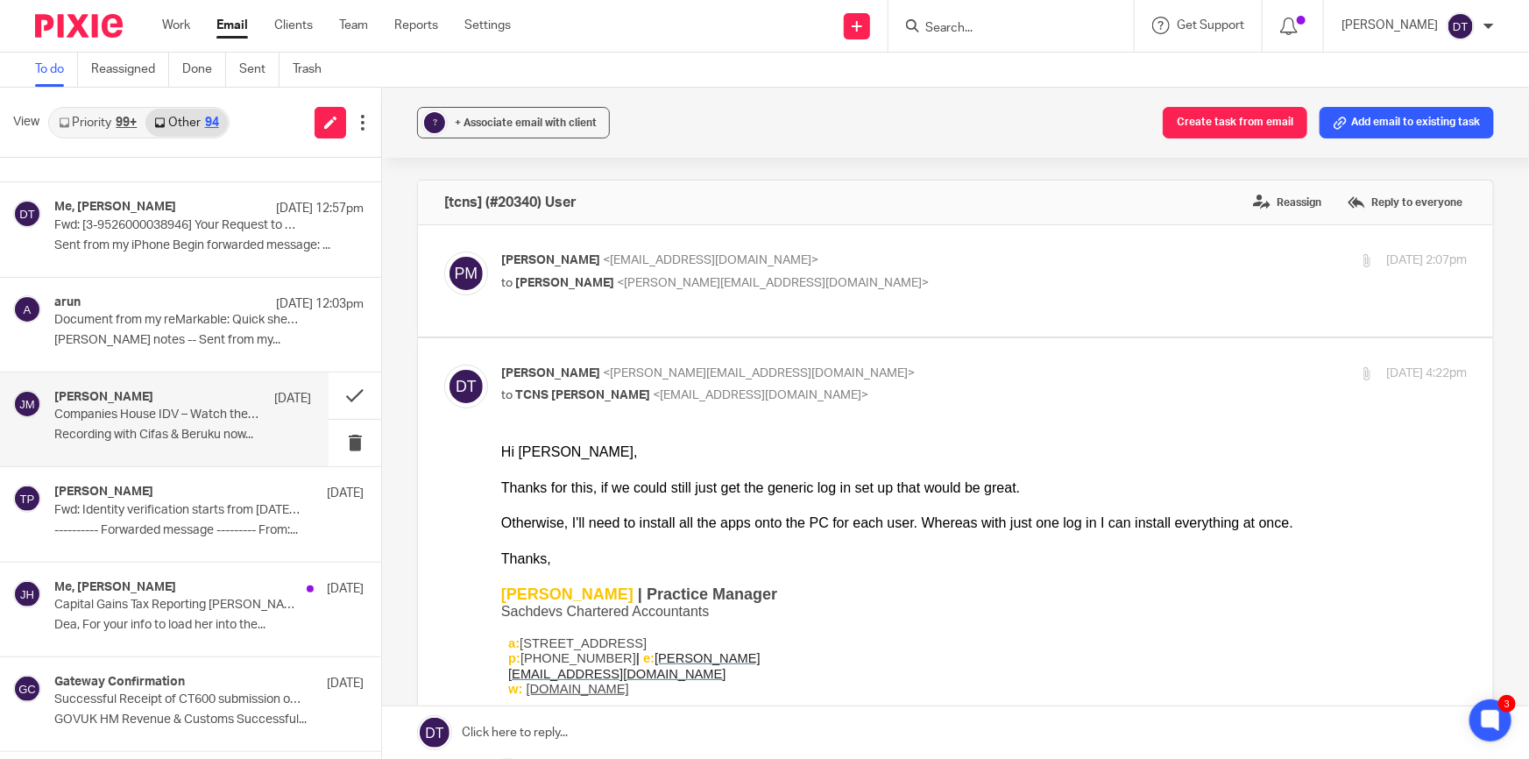
scroll to position [1274, 0]
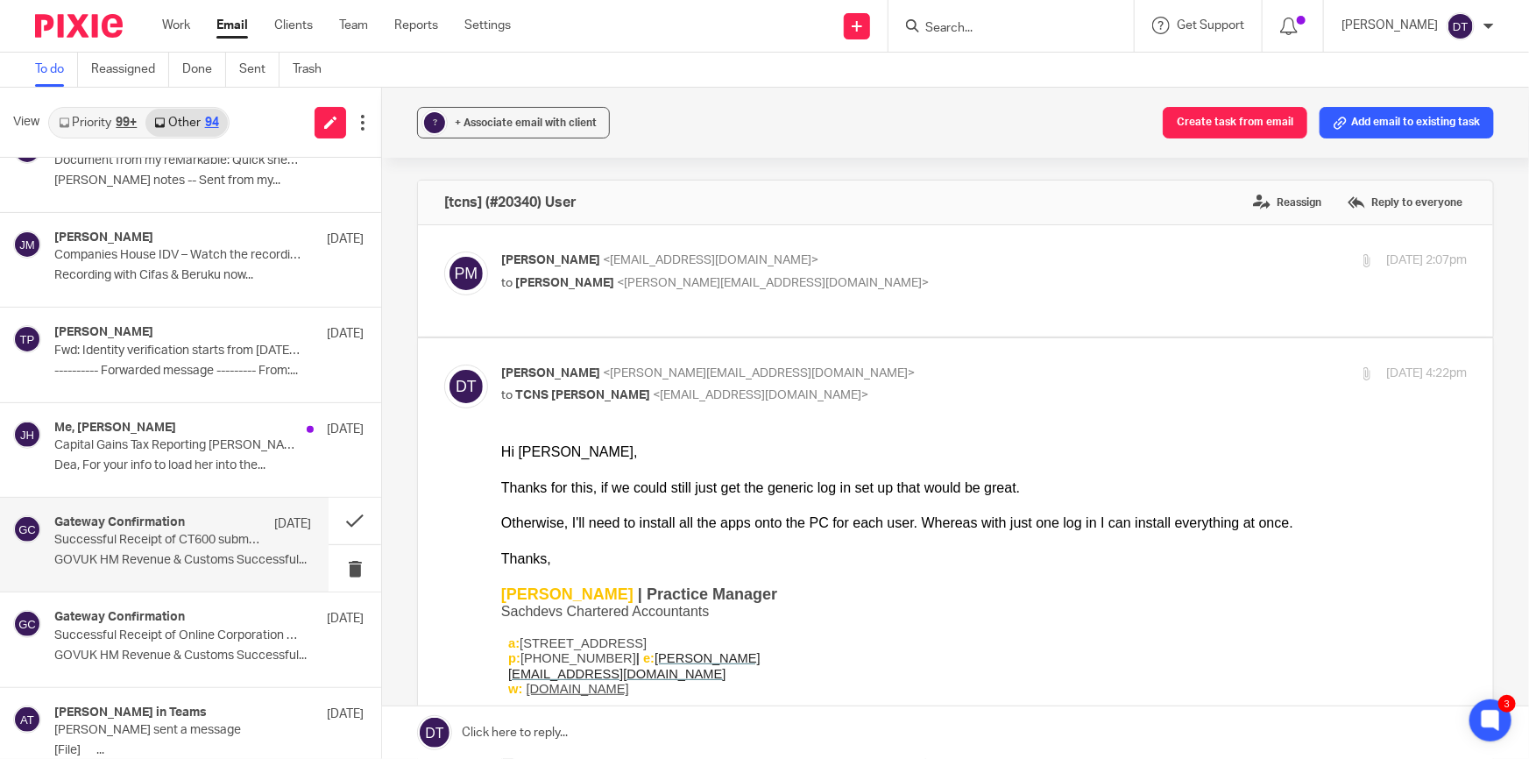
click at [166, 553] on p "GOVUK HM Revenue & Customs Successful..." at bounding box center [182, 560] width 257 height 15
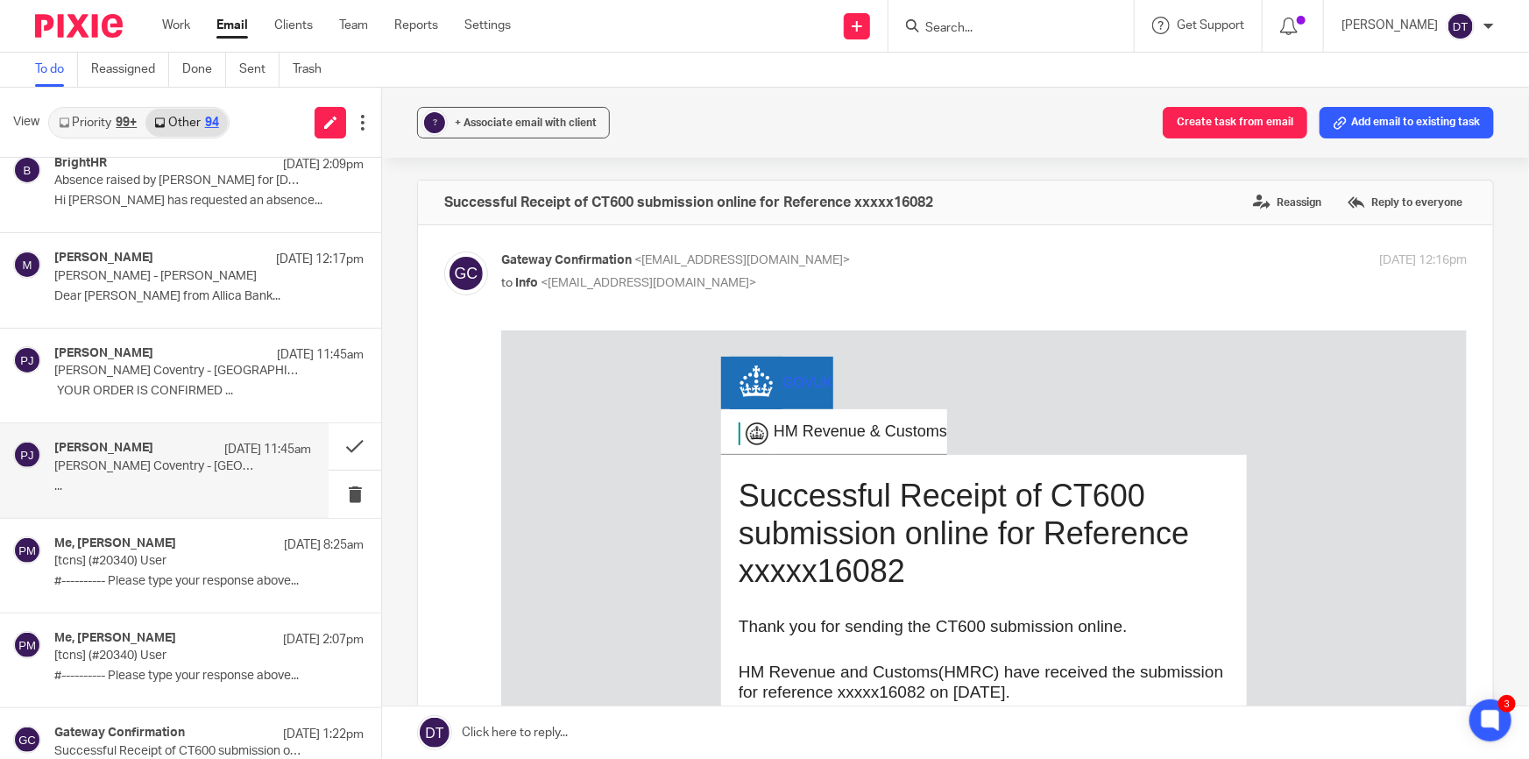
scroll to position [159, 0]
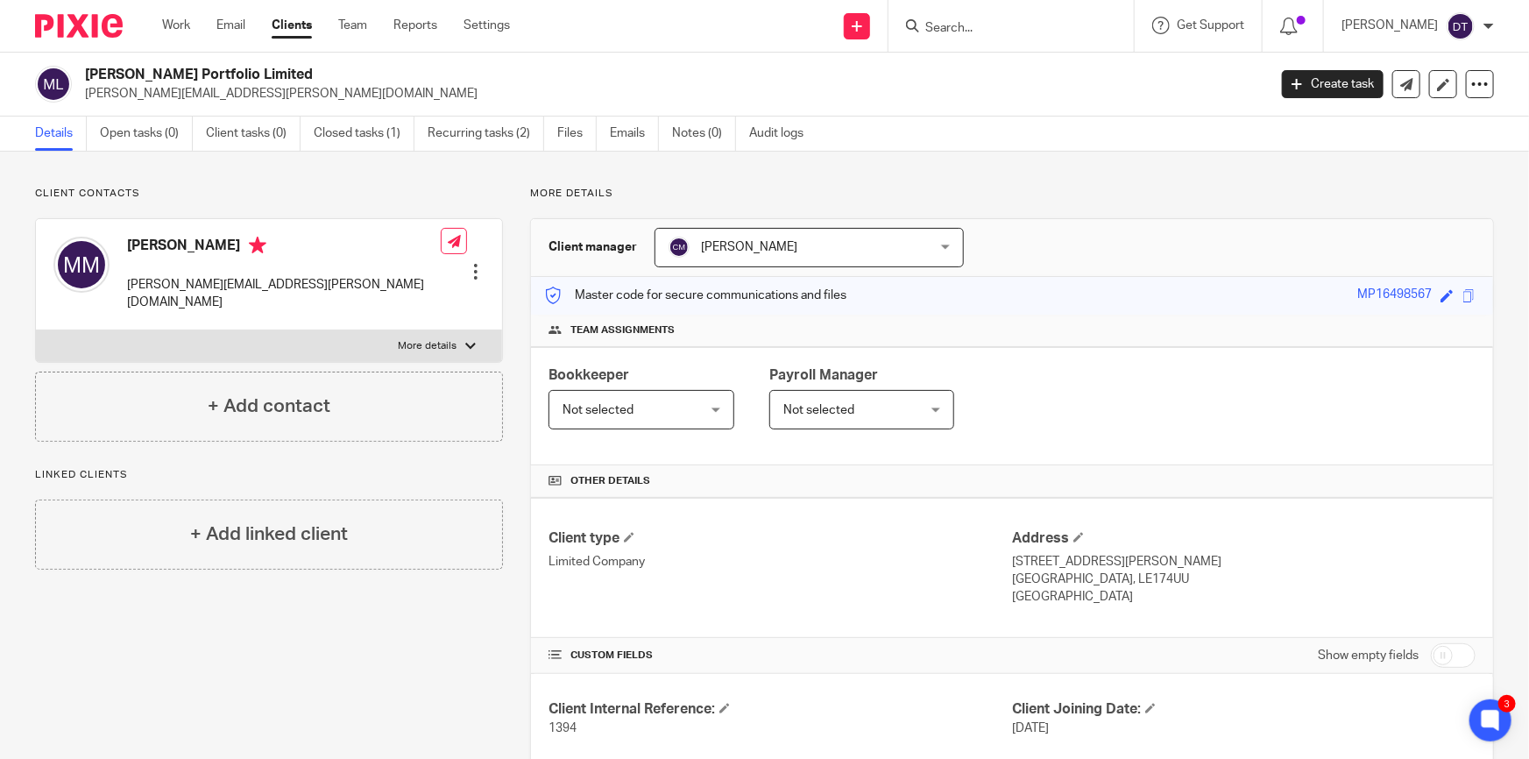
click at [383, 330] on label "More details" at bounding box center [269, 346] width 466 height 32
click at [36, 329] on input "More details" at bounding box center [35, 329] width 1 height 1
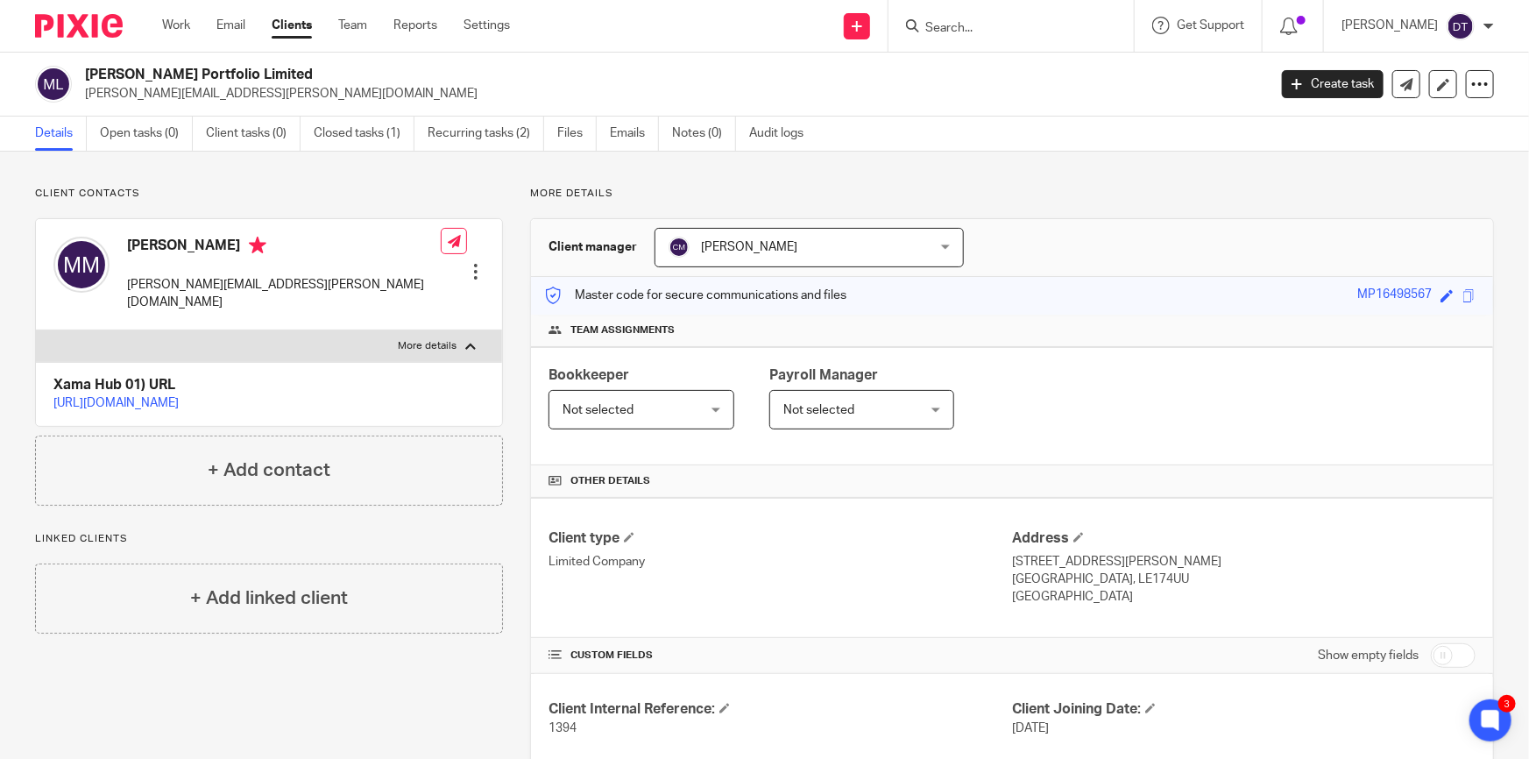
click at [385, 330] on label "More details" at bounding box center [269, 346] width 466 height 32
click at [36, 329] on input "More details" at bounding box center [35, 329] width 1 height 1
checkbox input "false"
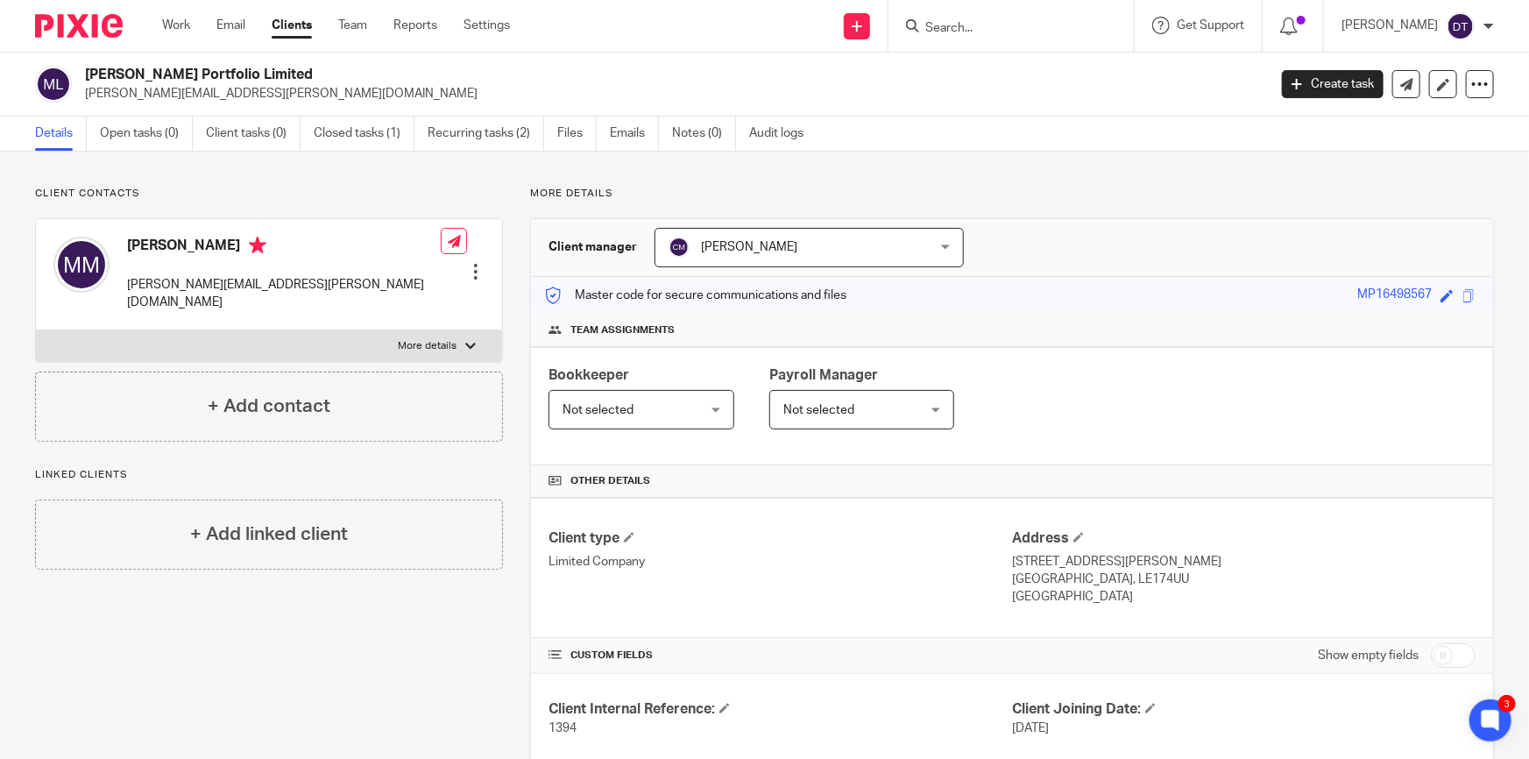
click at [986, 24] on input "Search" at bounding box center [1002, 29] width 158 height 16
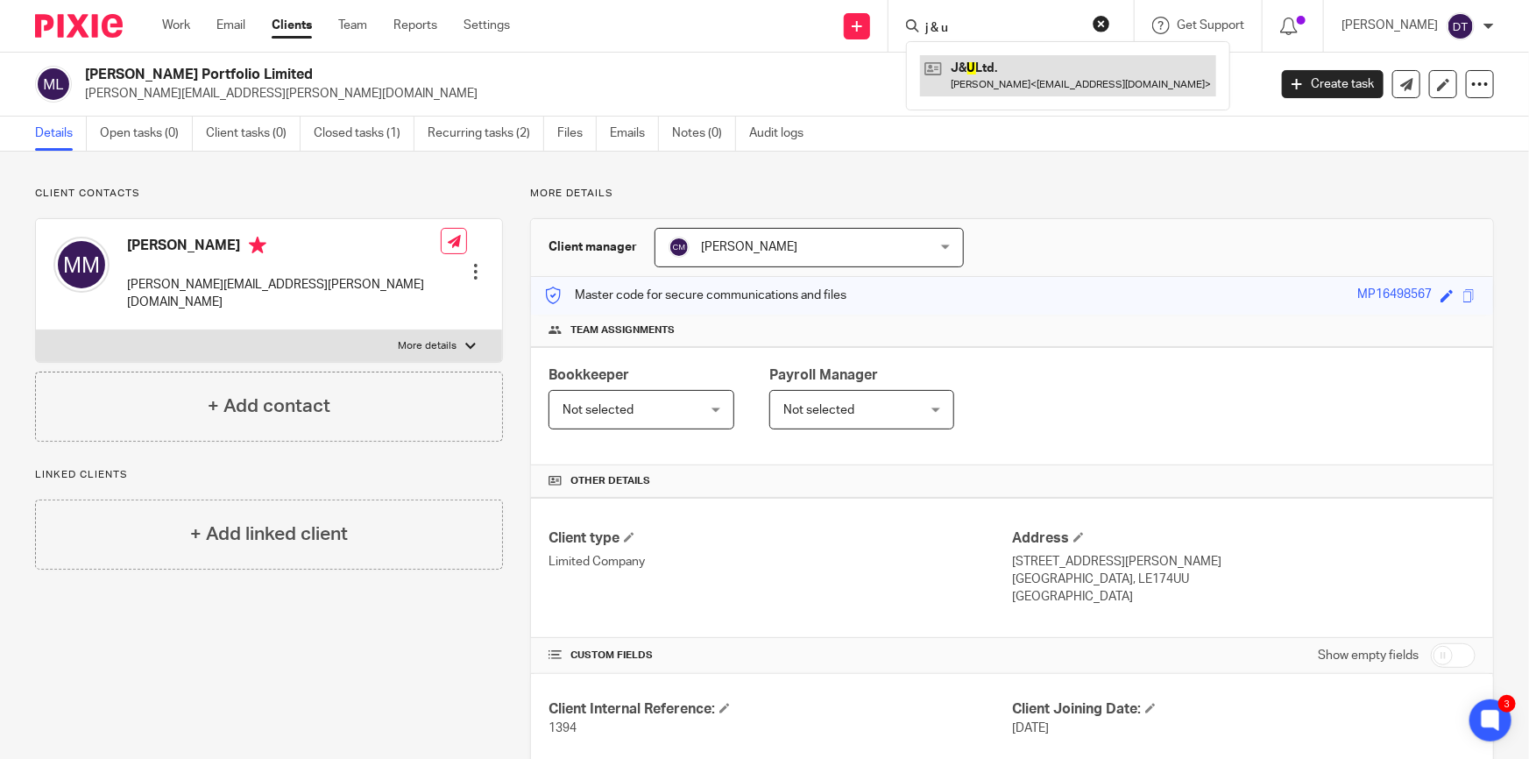
type input "j & u"
click at [981, 60] on link at bounding box center [1068, 75] width 296 height 40
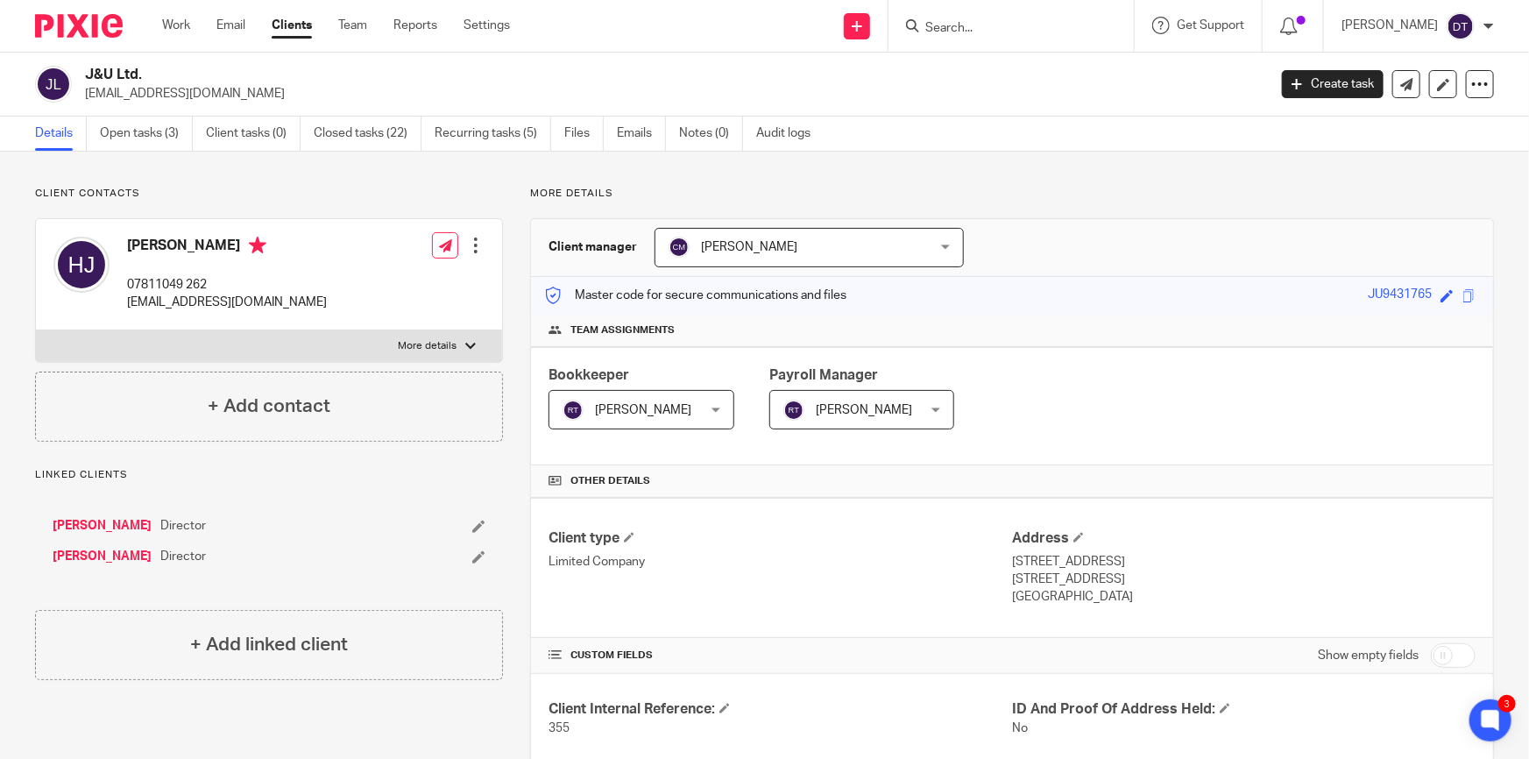
click at [999, 38] on div at bounding box center [1010, 26] width 245 height 52
click at [999, 24] on input "Search" at bounding box center [1002, 29] width 158 height 16
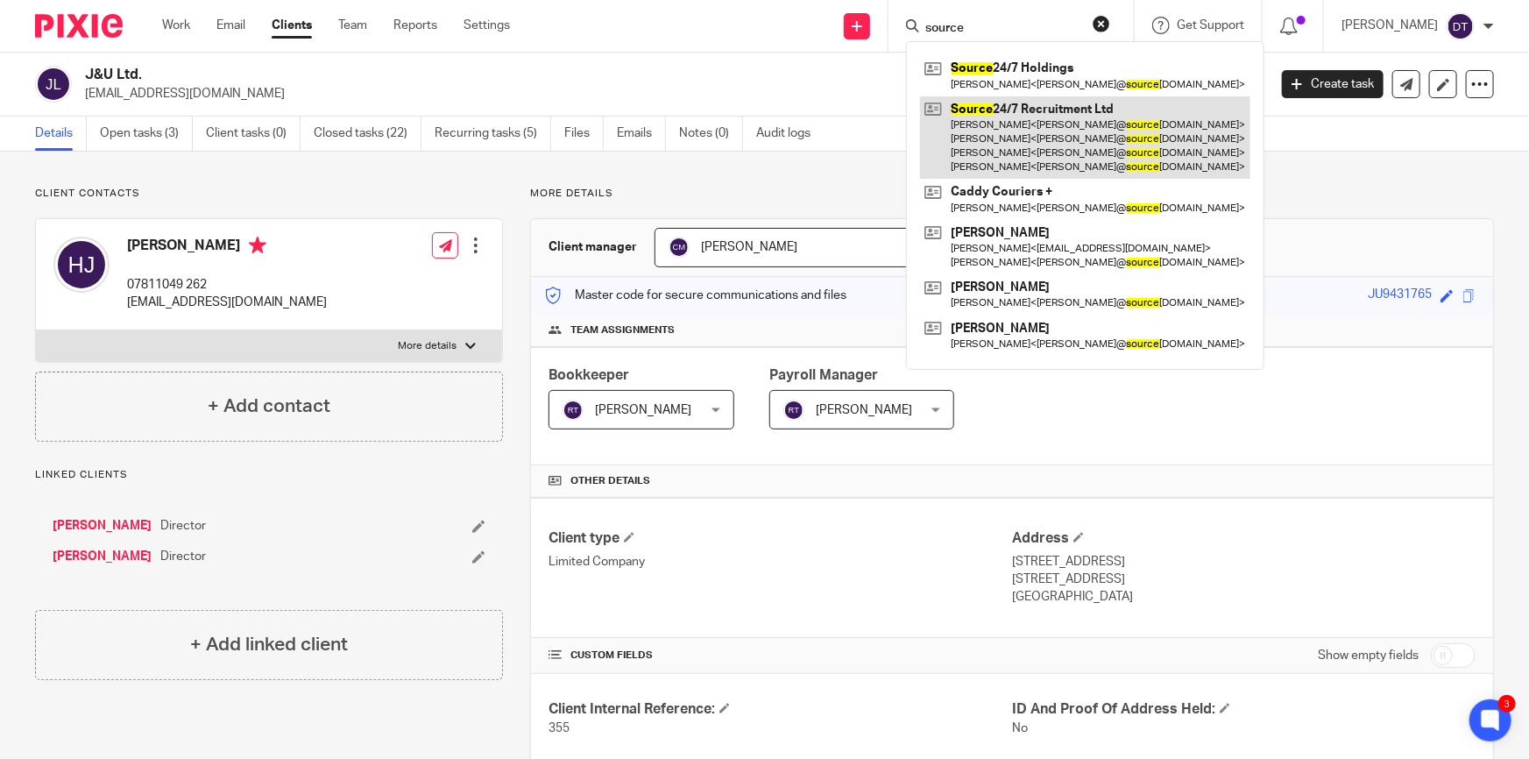
type input "source"
click at [1004, 124] on link at bounding box center [1085, 137] width 330 height 83
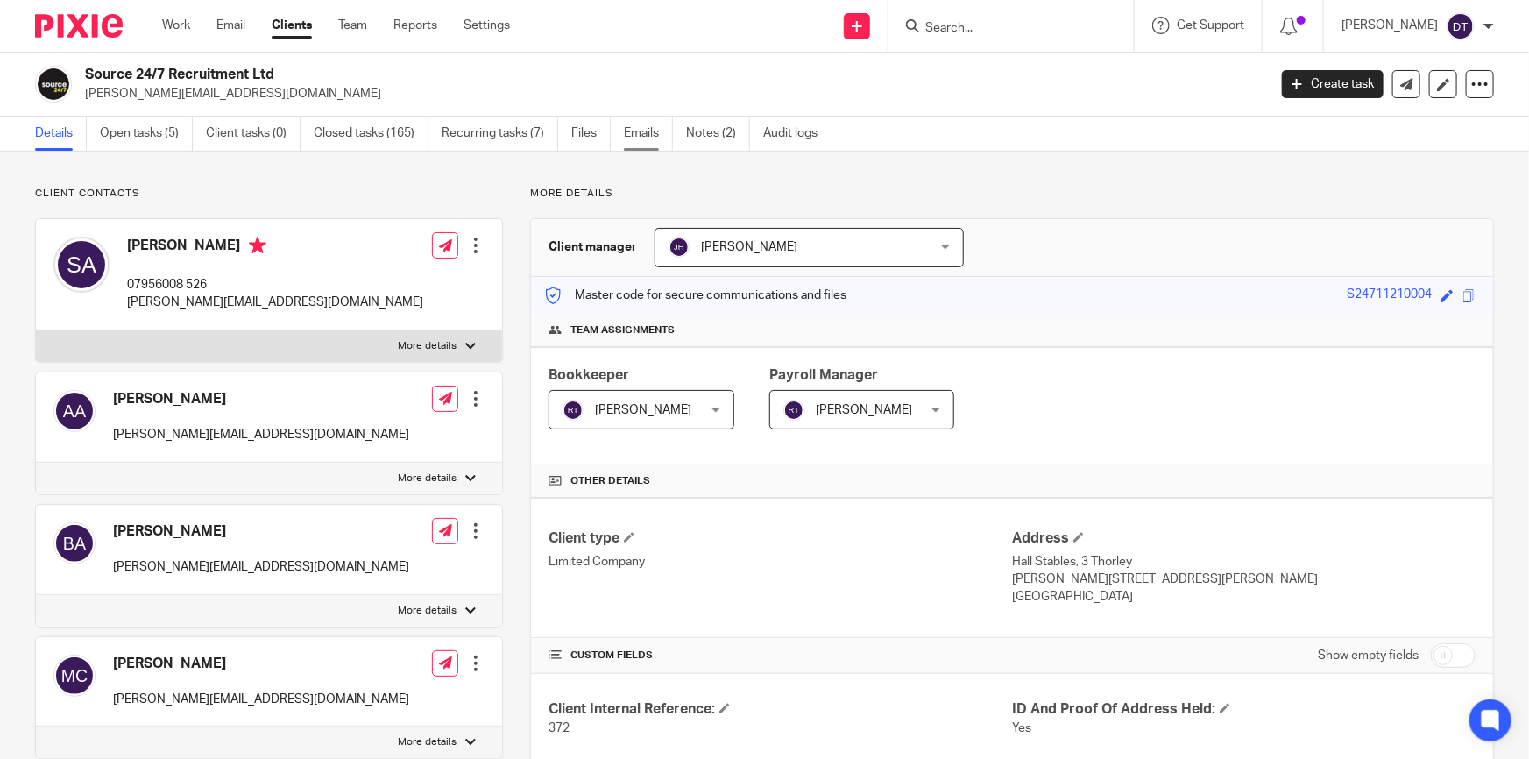
click at [657, 136] on link "Emails" at bounding box center [648, 134] width 49 height 34
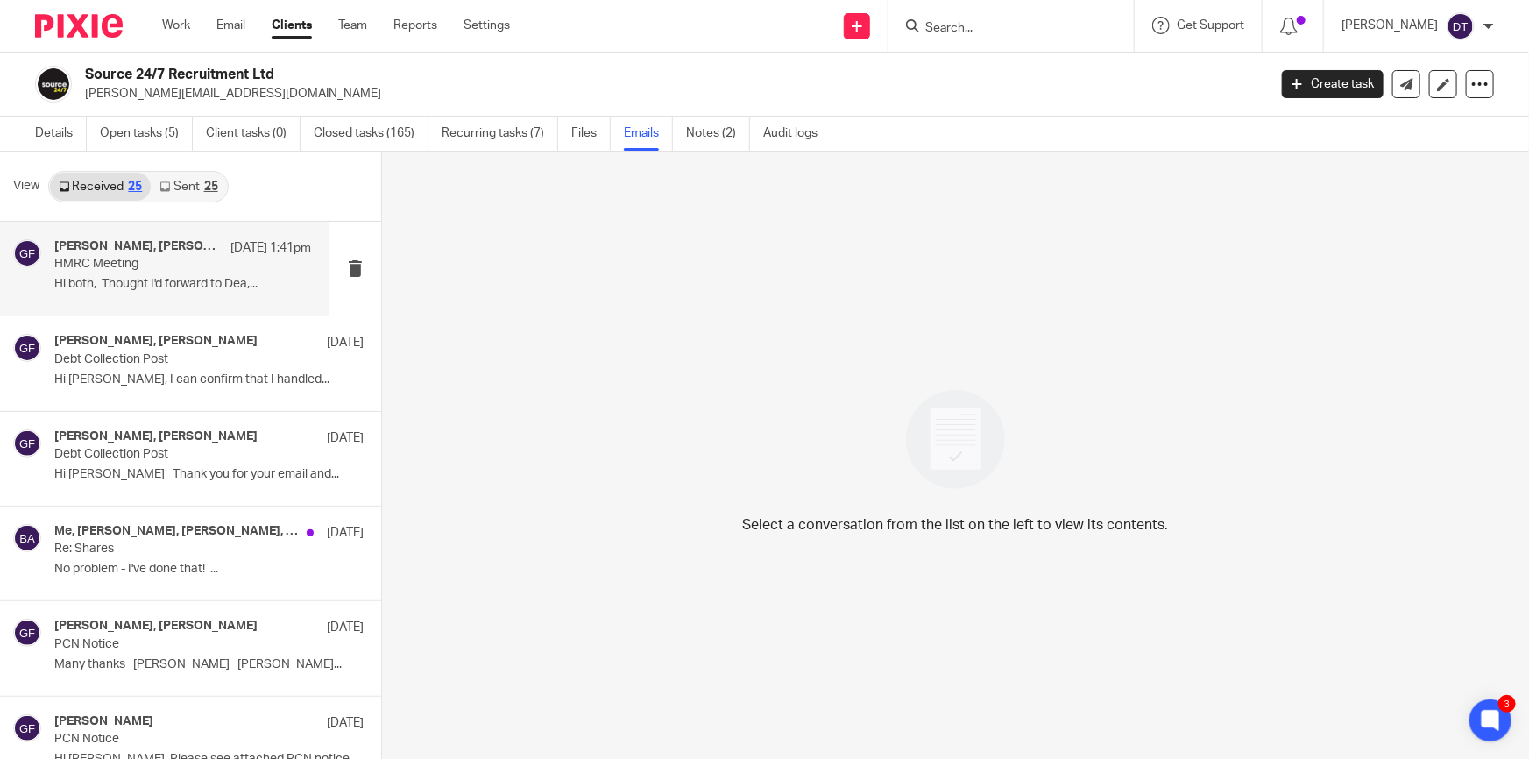
click at [175, 279] on p "Hi both, Thought I'd forward to Dea,..." at bounding box center [182, 284] width 257 height 15
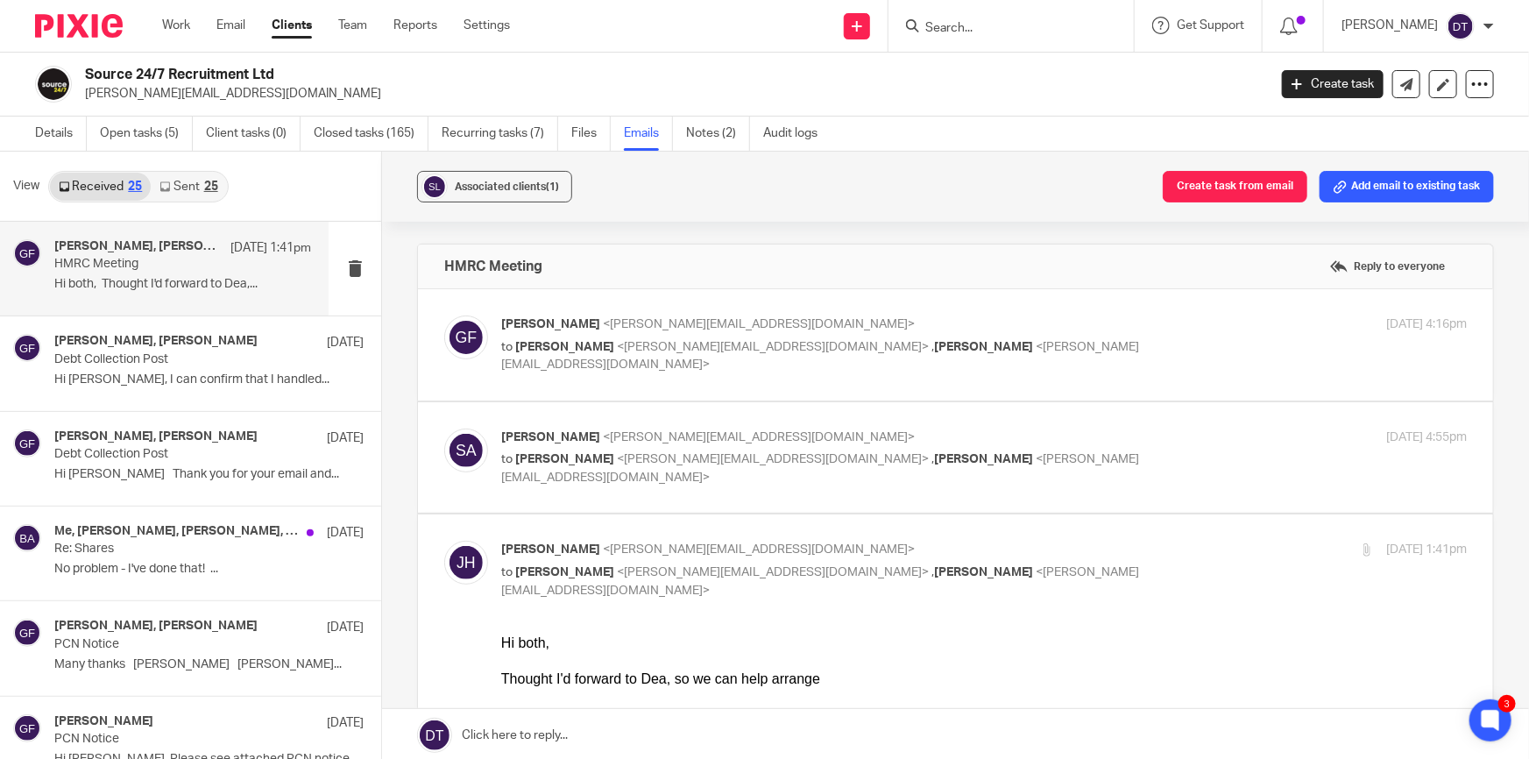
click at [782, 322] on p "[PERSON_NAME] <[PERSON_NAME][EMAIL_ADDRESS][DOMAIN_NAME]>" at bounding box center [823, 324] width 644 height 18
checkbox input "true"
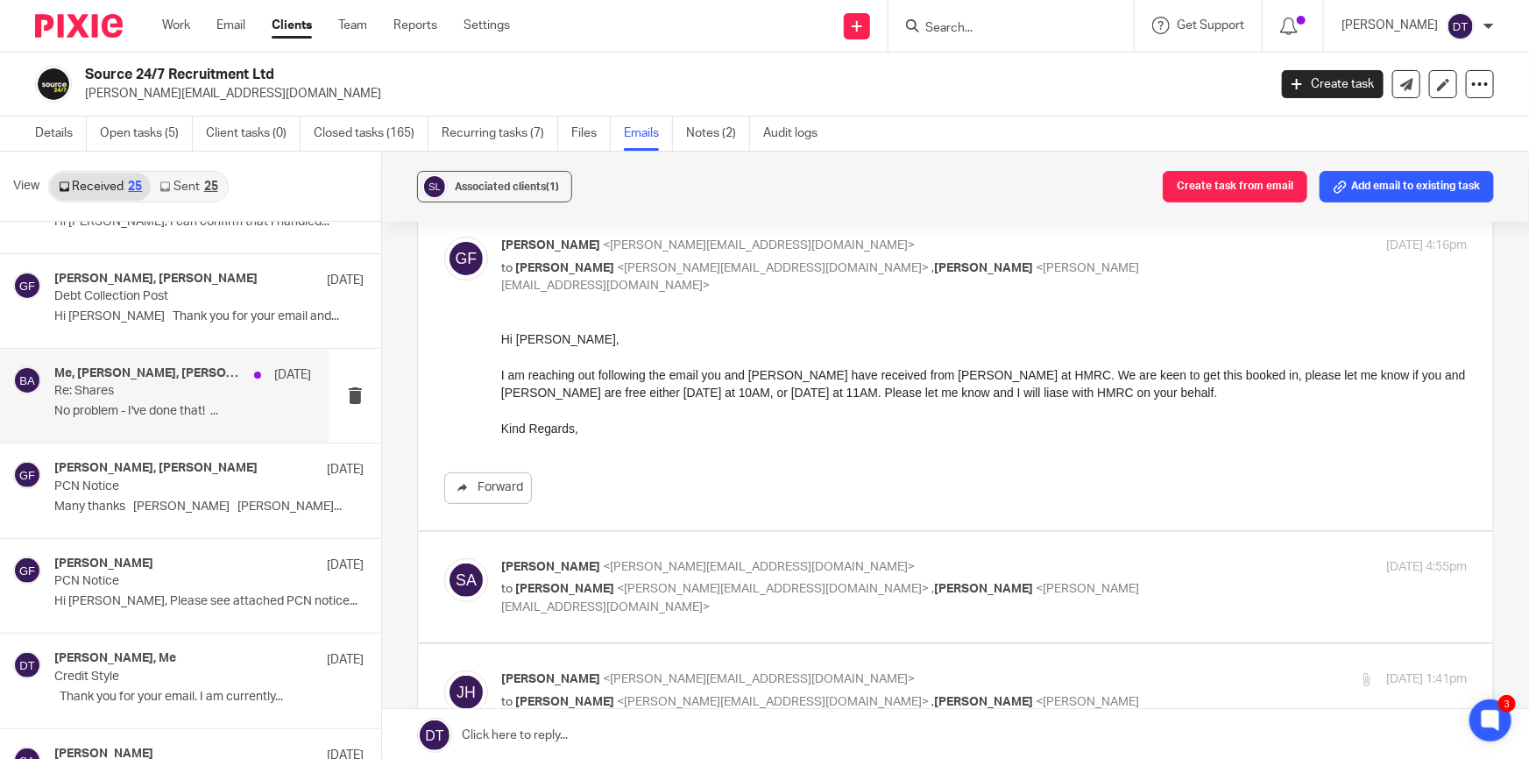
scroll to position [159, 0]
click at [187, 183] on link "Sent 25" at bounding box center [188, 187] width 75 height 28
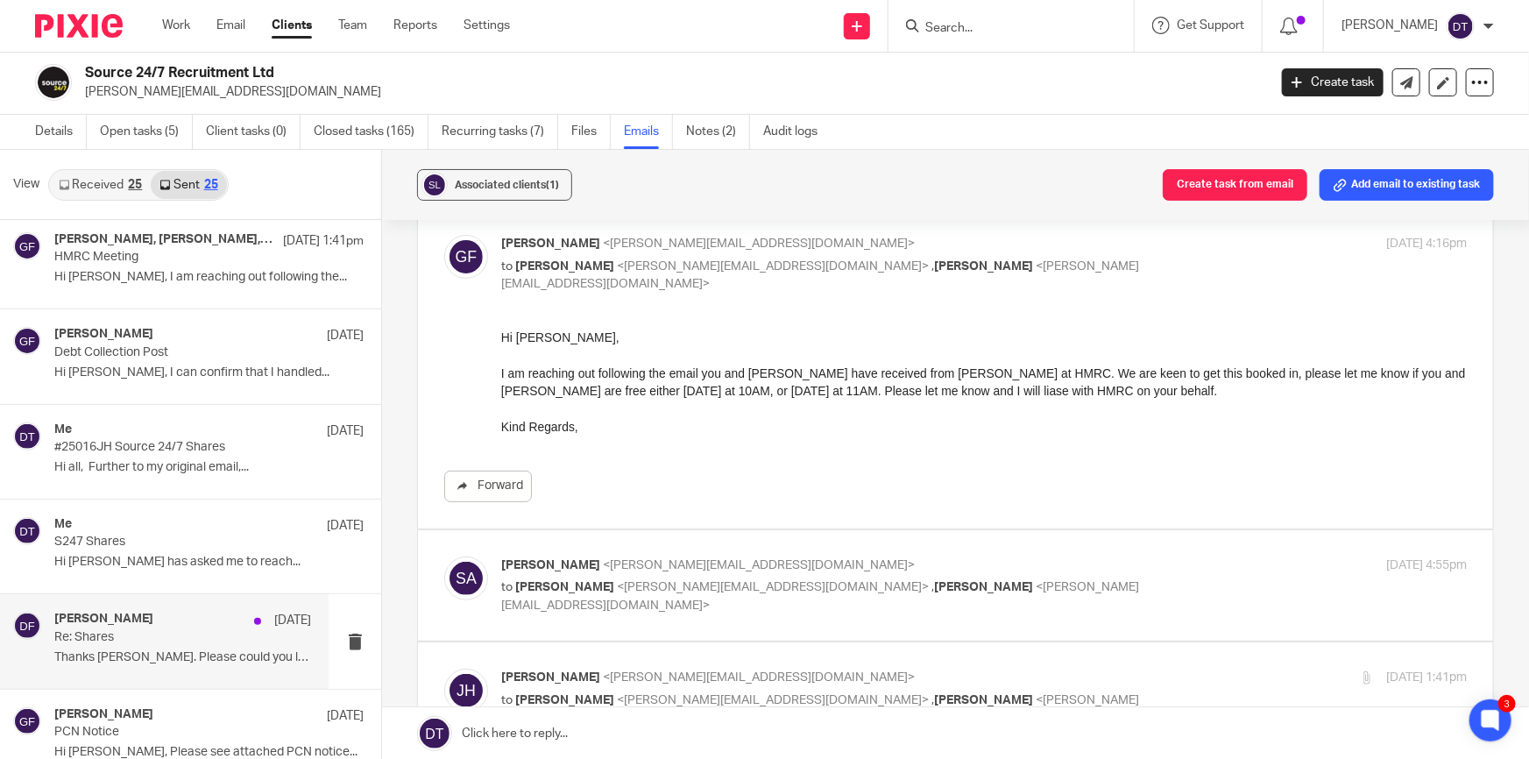
scroll to position [0, 0]
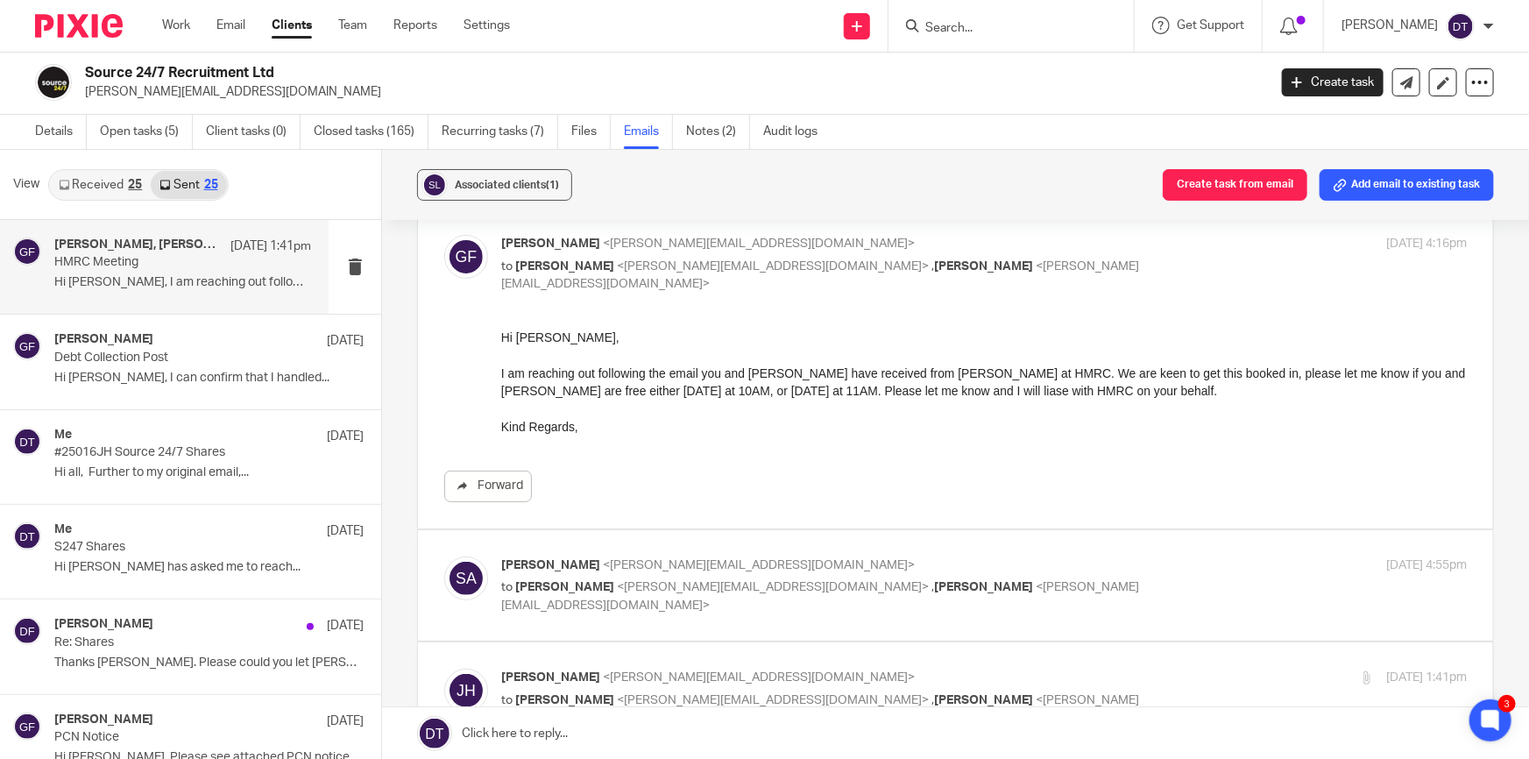
click at [145, 279] on p "Hi [PERSON_NAME], I am reaching out following the..." at bounding box center [182, 282] width 257 height 15
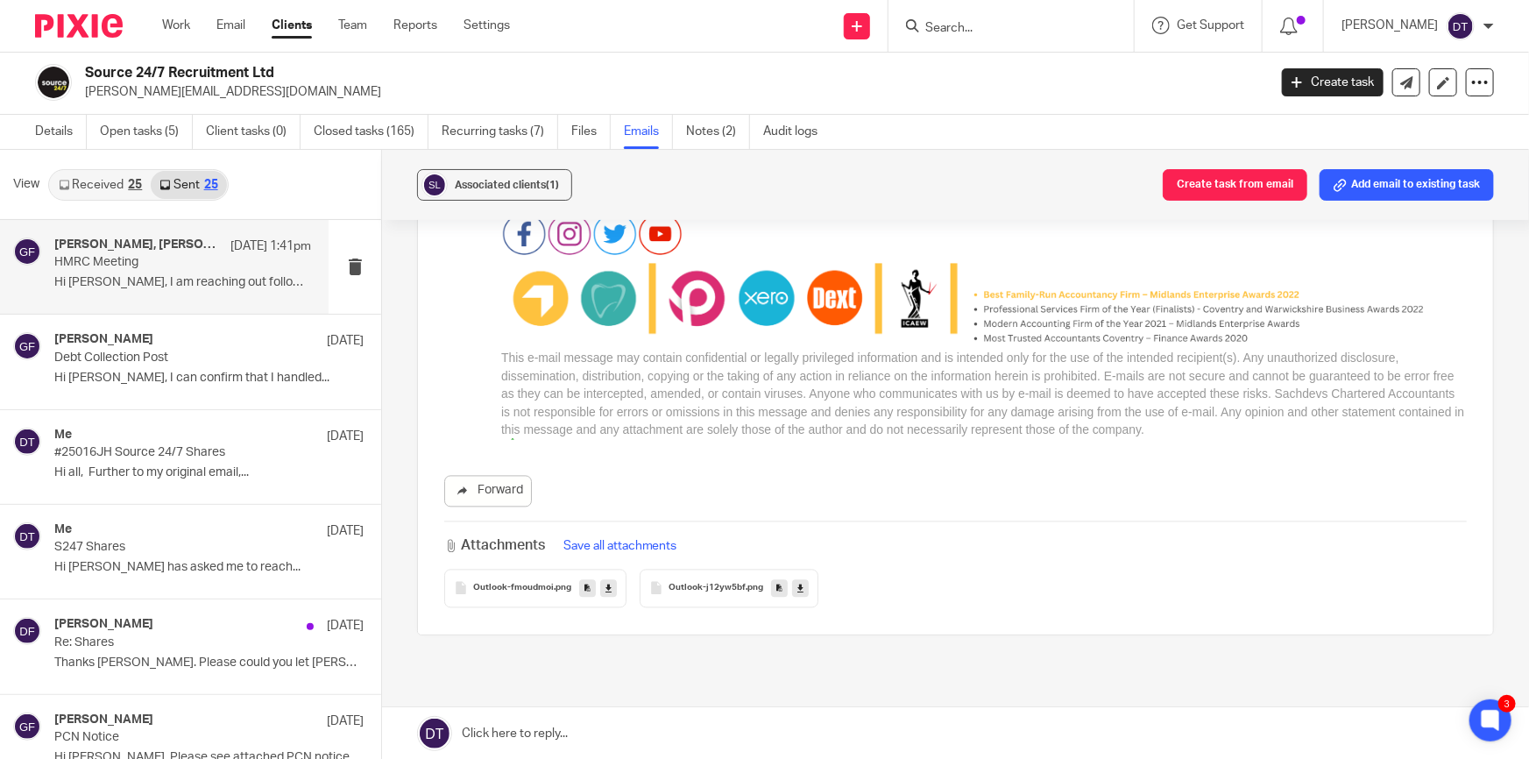
scroll to position [1825, 0]
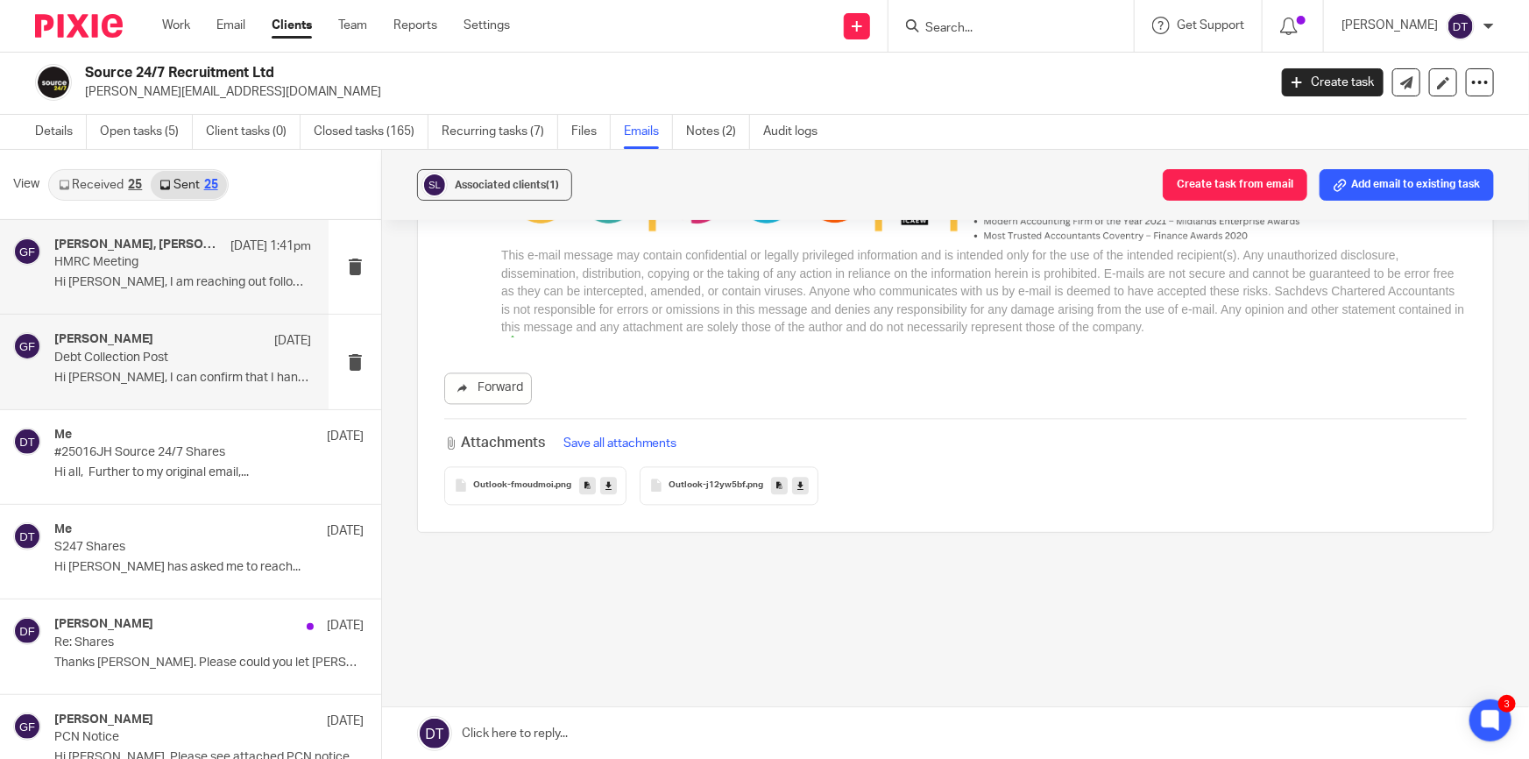
click at [166, 364] on div "[PERSON_NAME] [DATE] Debt Collection Post Hi [PERSON_NAME], I can confirm that …" at bounding box center [182, 361] width 257 height 59
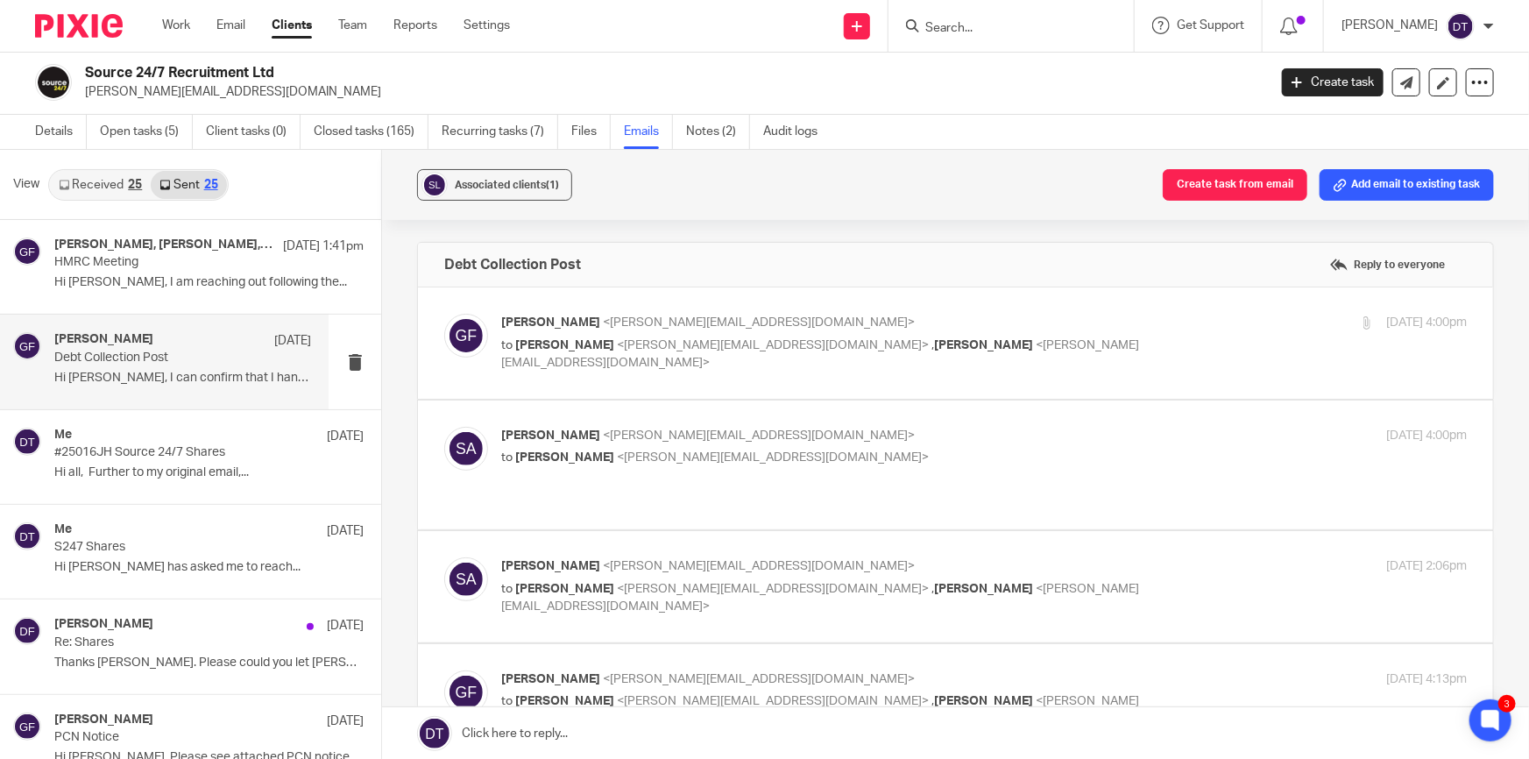
scroll to position [0, 0]
click at [1110, 315] on p "[PERSON_NAME] <[PERSON_NAME][EMAIL_ADDRESS][DOMAIN_NAME]>" at bounding box center [823, 323] width 644 height 18
checkbox input "true"
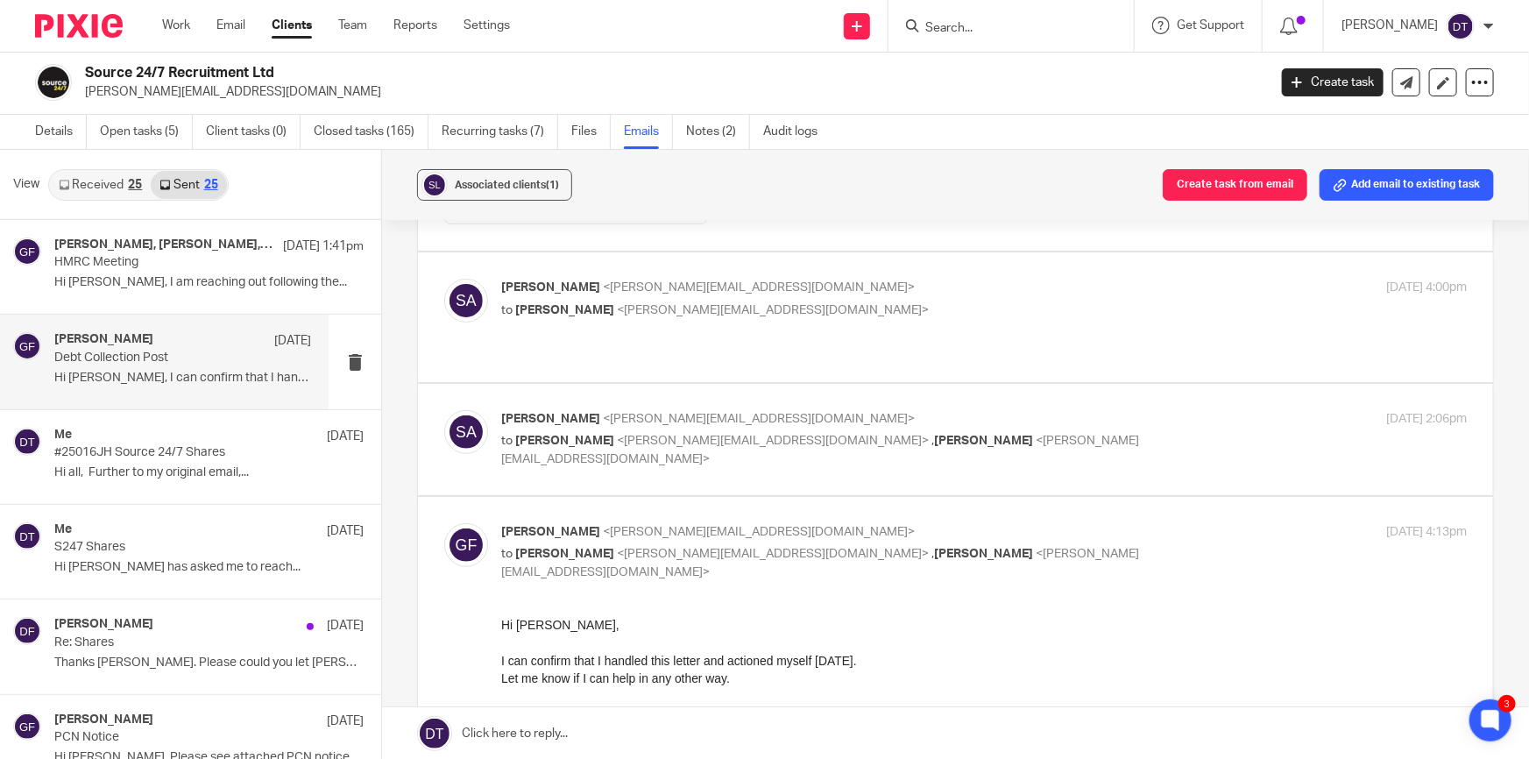
scroll to position [557, 0]
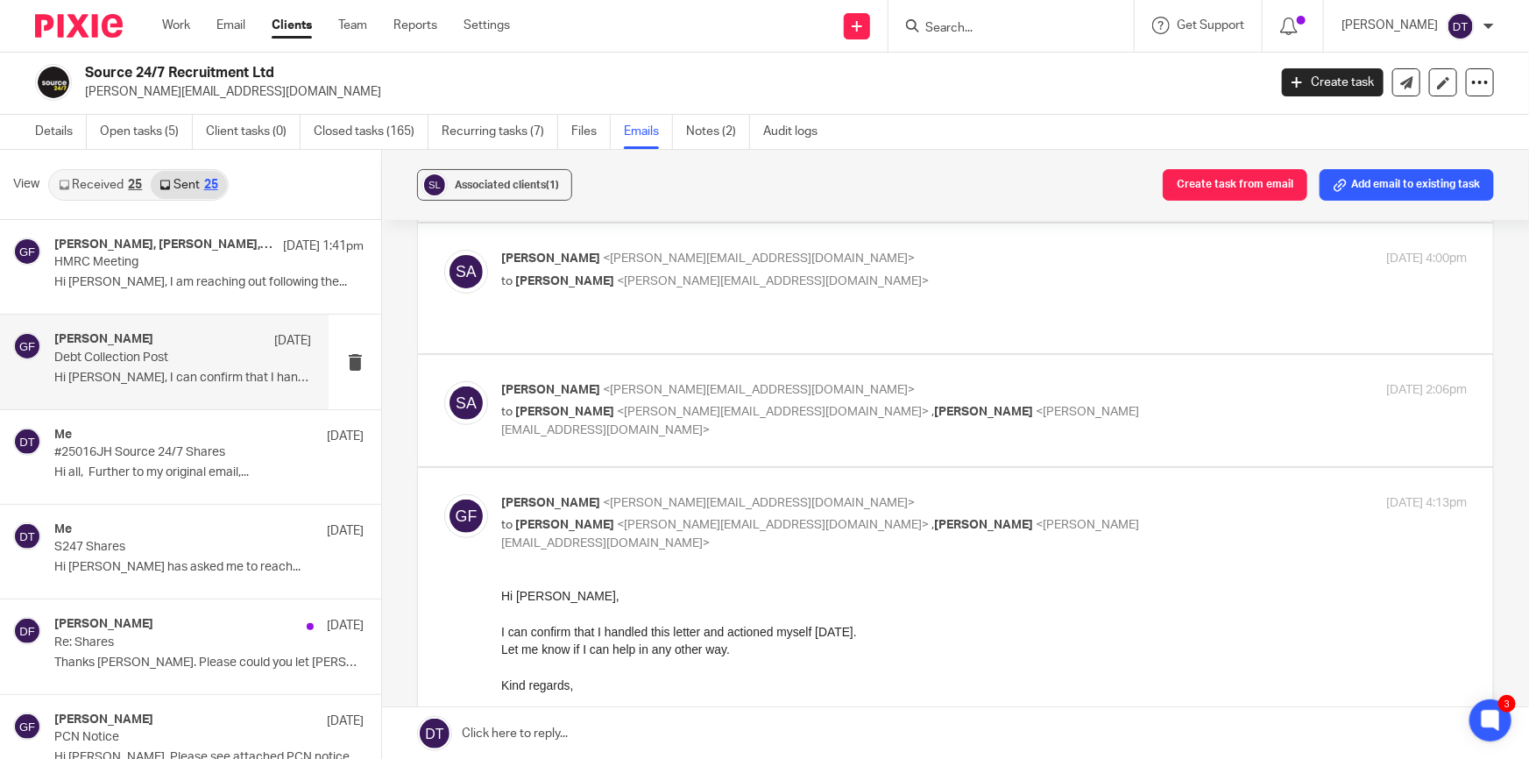
click at [900, 266] on div "[PERSON_NAME] <[PERSON_NAME][EMAIL_ADDRESS][DOMAIN_NAME]> to [PERSON_NAME] <[PE…" at bounding box center [823, 270] width 644 height 40
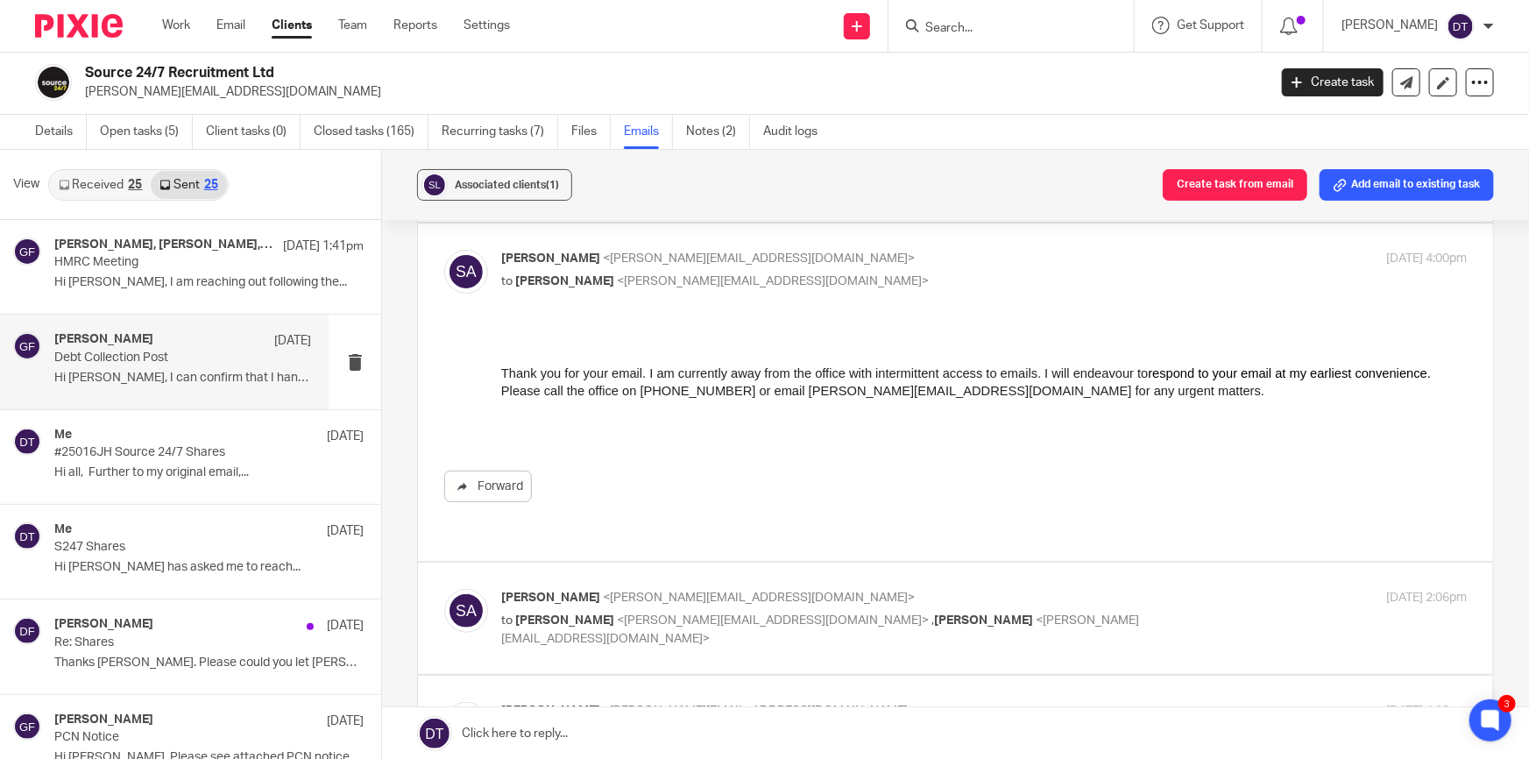
scroll to position [0, 0]
click at [897, 265] on p "[PERSON_NAME] <[PERSON_NAME][EMAIL_ADDRESS][DOMAIN_NAME]>" at bounding box center [823, 259] width 644 height 18
checkbox input "false"
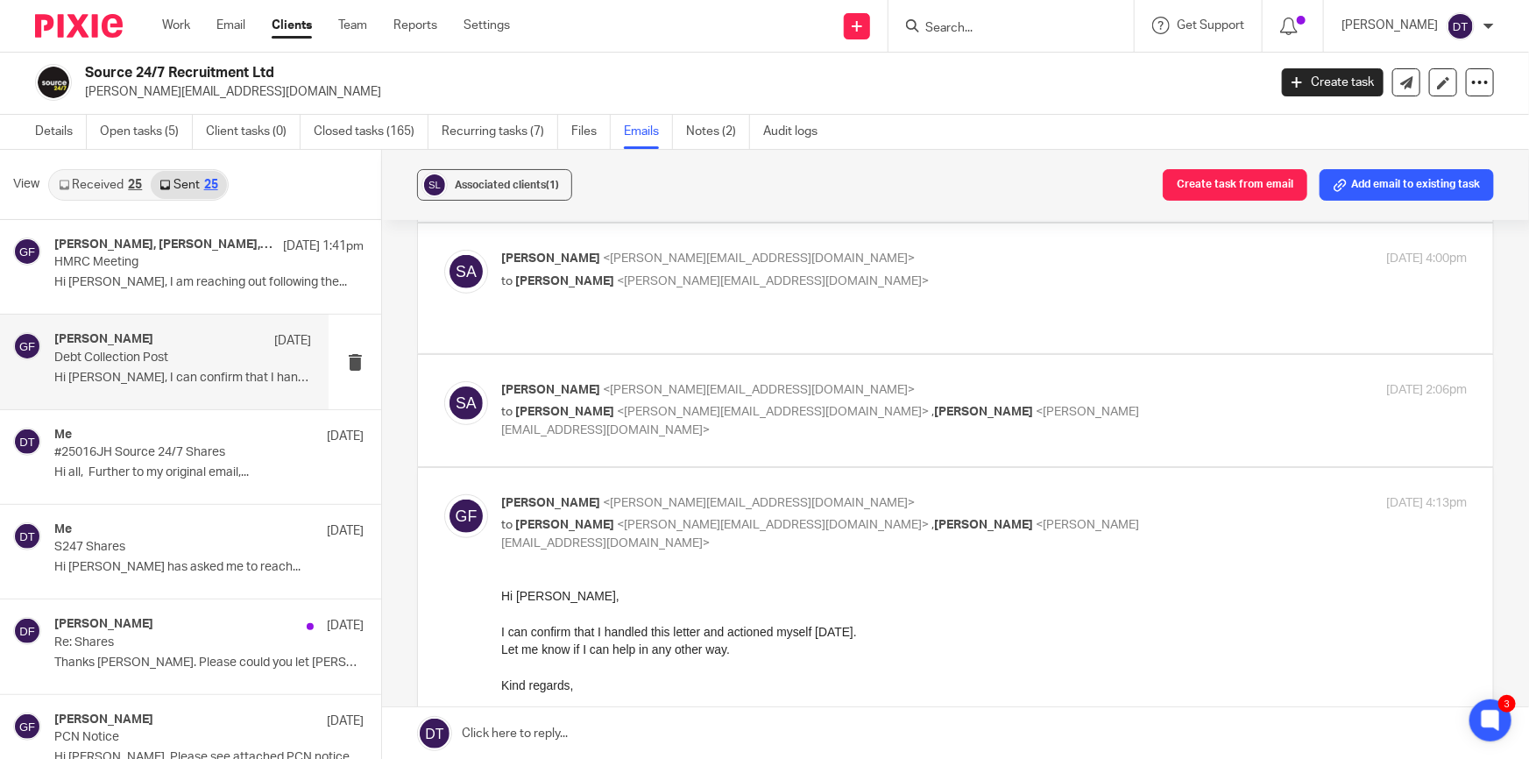
click at [1161, 396] on div "[DATE] 2:06pm" at bounding box center [1306, 390] width 322 height 18
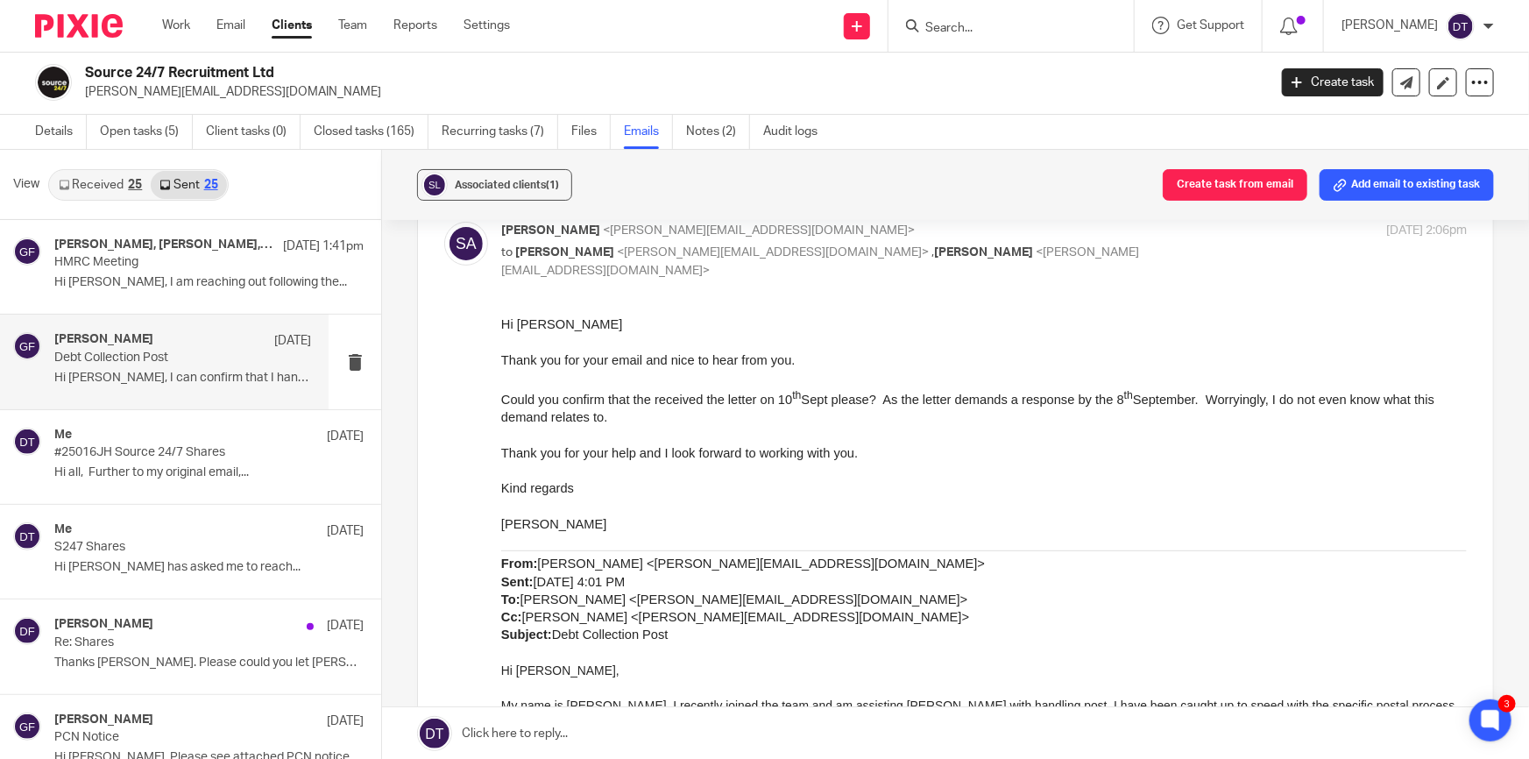
scroll to position [637, 0]
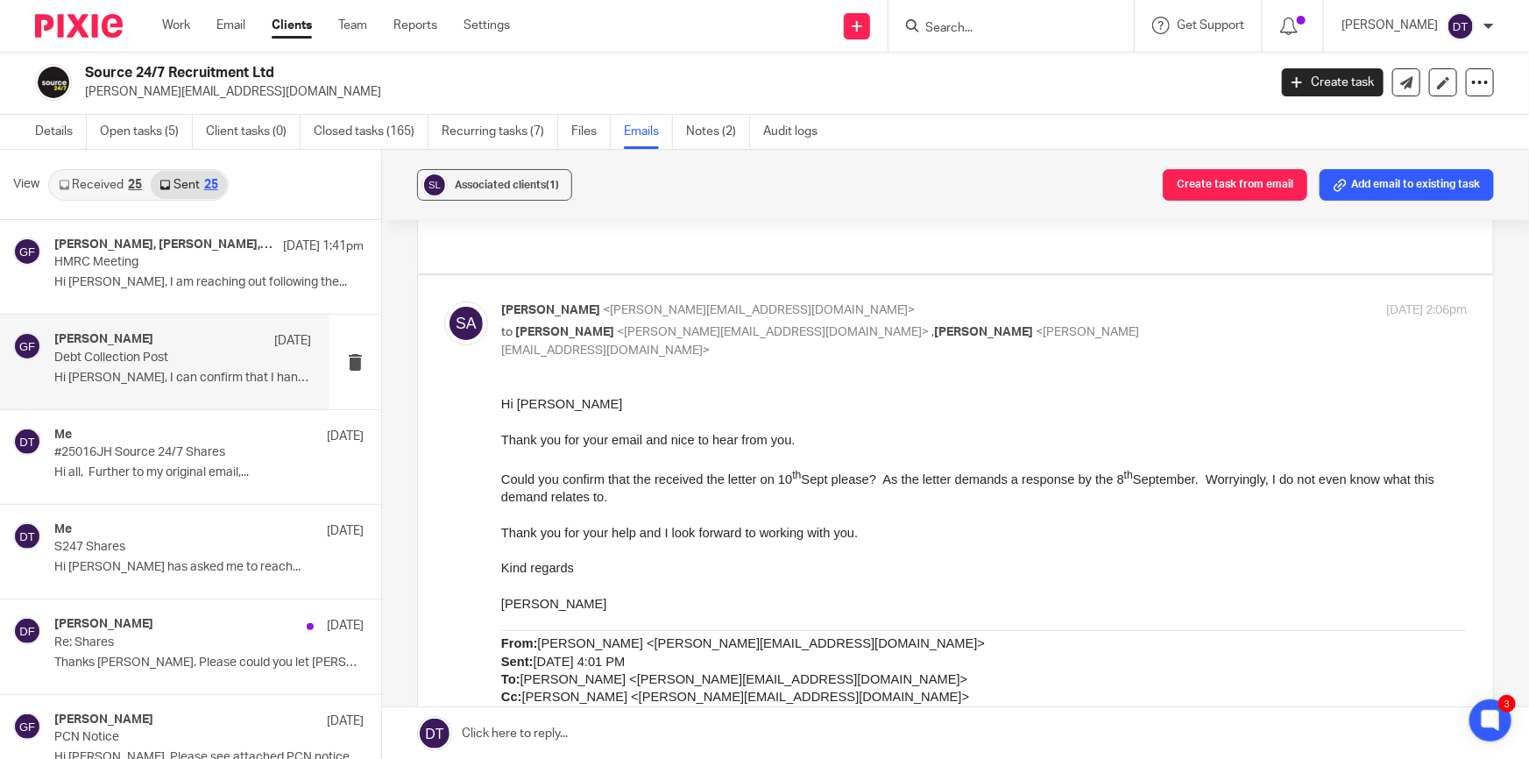
click at [1145, 305] on div "[DATE] 2:06pm" at bounding box center [1306, 310] width 322 height 18
checkbox input "false"
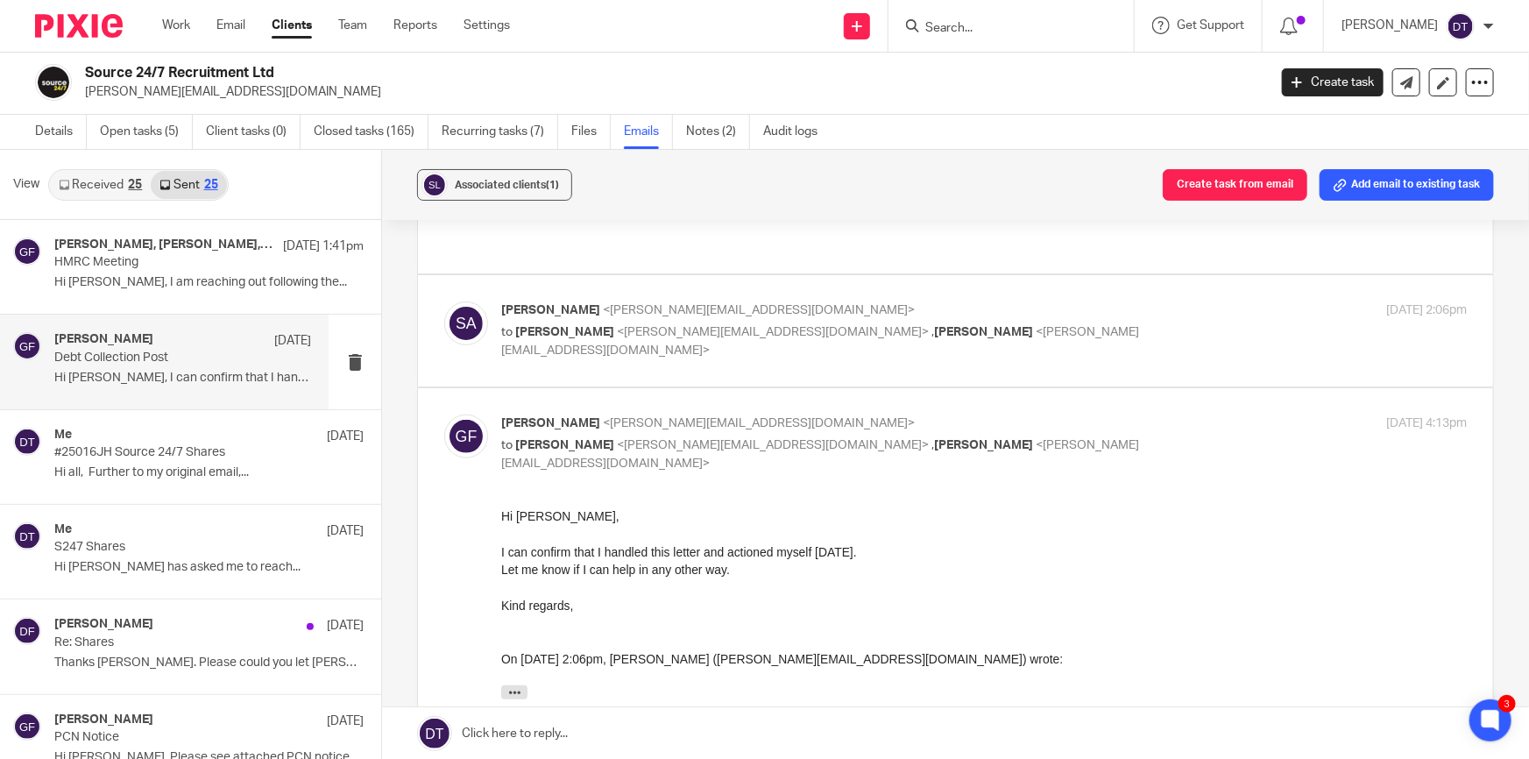
scroll to position [318, 0]
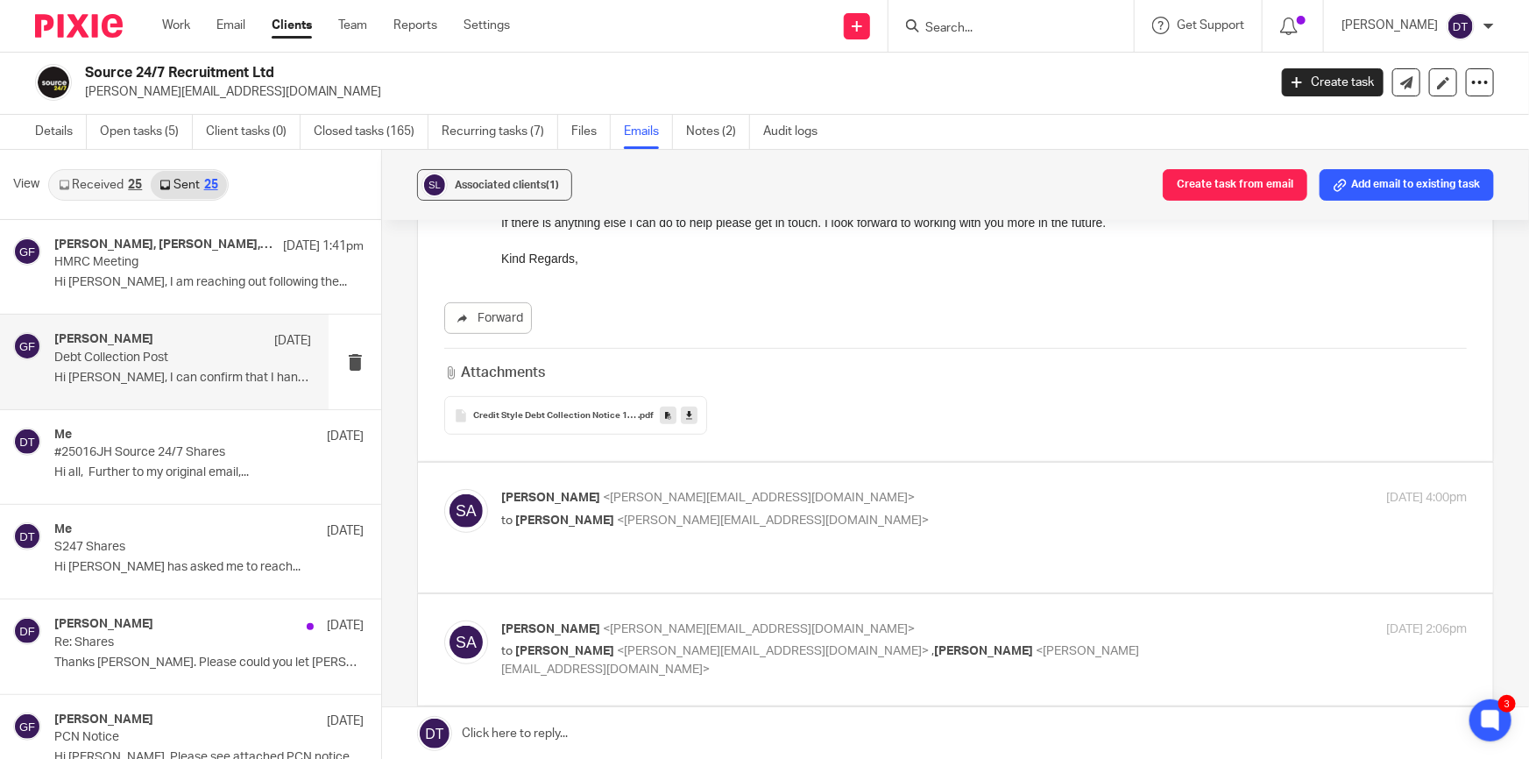
click at [1060, 482] on label at bounding box center [955, 527] width 1075 height 129
click at [444, 488] on input "checkbox" at bounding box center [443, 488] width 1 height 1
checkbox input "true"
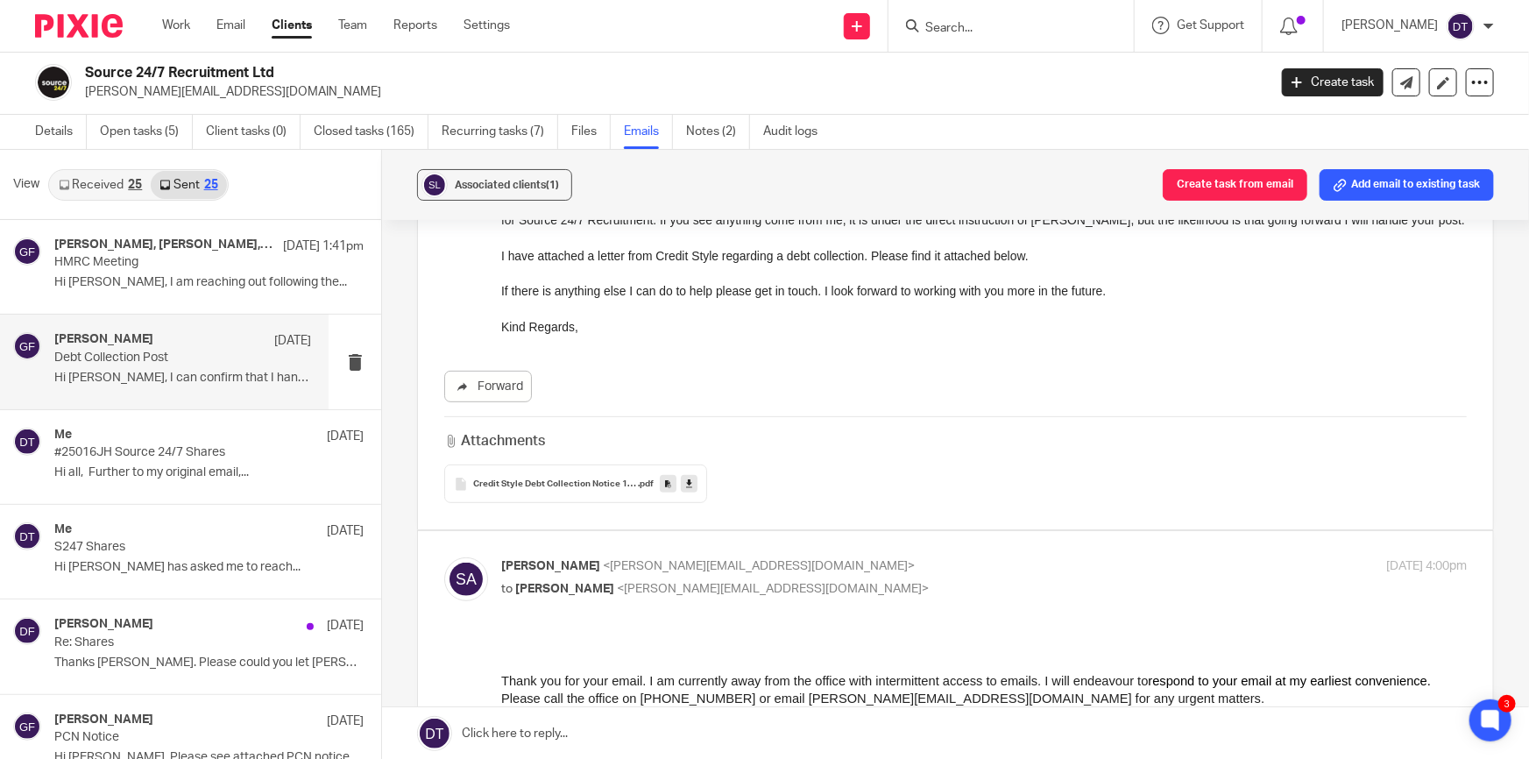
scroll to position [0, 0]
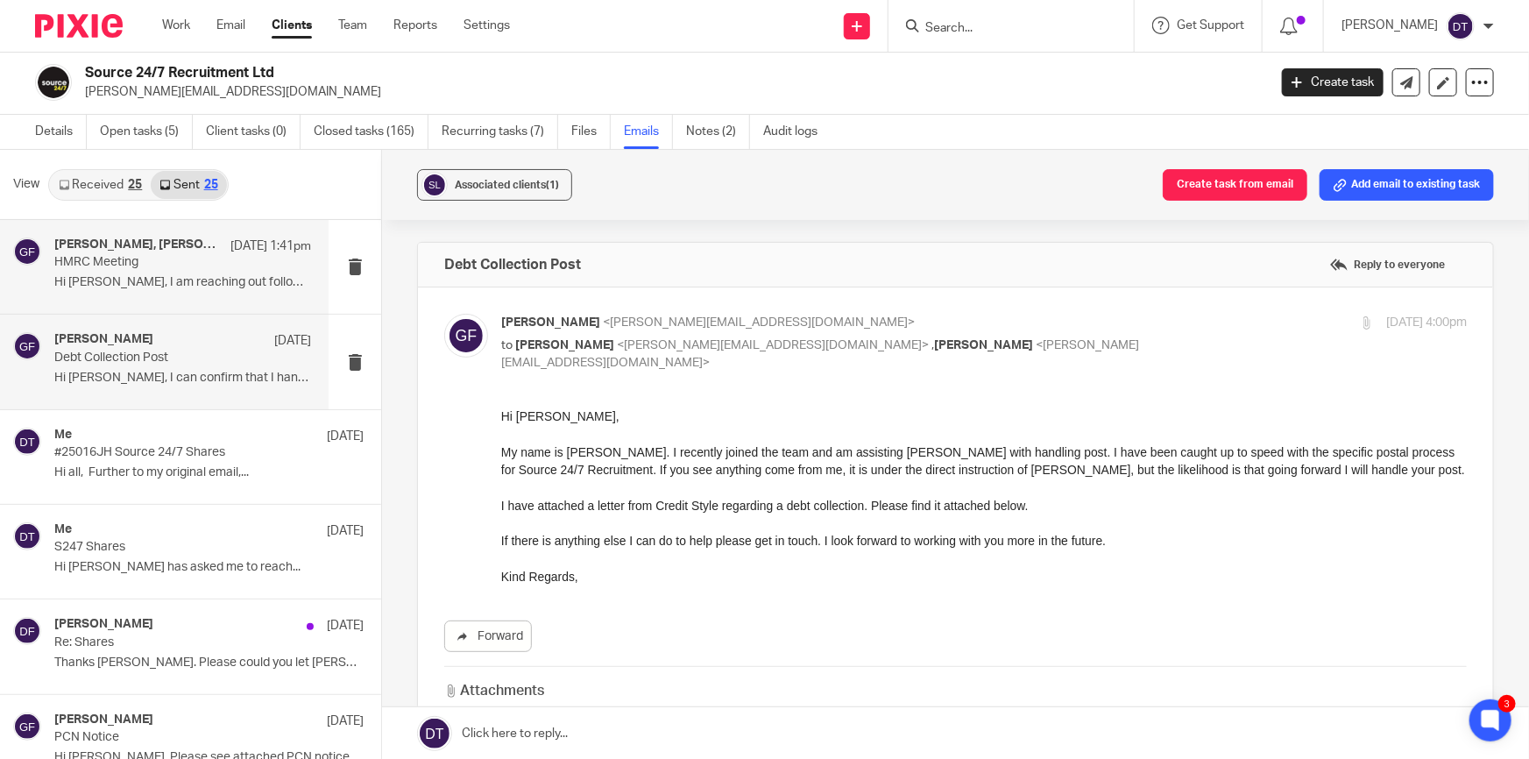
click at [97, 270] on div "[PERSON_NAME], [PERSON_NAME], [PERSON_NAME] [DATE] 1:41pm HMRC Meeting Hi [PERS…" at bounding box center [182, 266] width 257 height 59
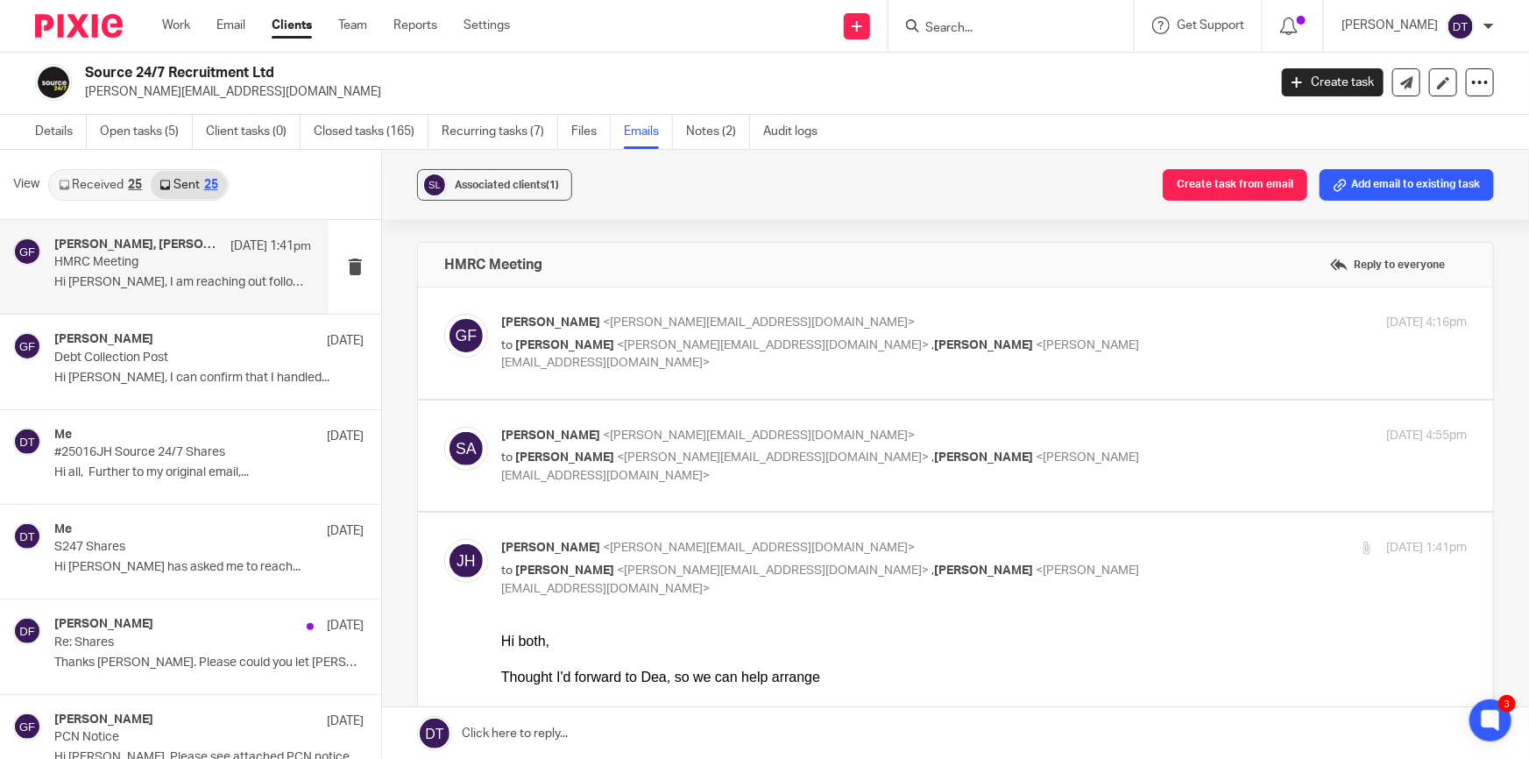
click at [1130, 357] on div "[PERSON_NAME] <[PERSON_NAME][EMAIL_ADDRESS][DOMAIN_NAME]> to [PERSON_NAME] <[PE…" at bounding box center [955, 343] width 1022 height 59
click at [1094, 308] on label at bounding box center [955, 342] width 1075 height 111
click at [444, 313] on input "checkbox" at bounding box center [443, 313] width 1 height 1
checkbox input "true"
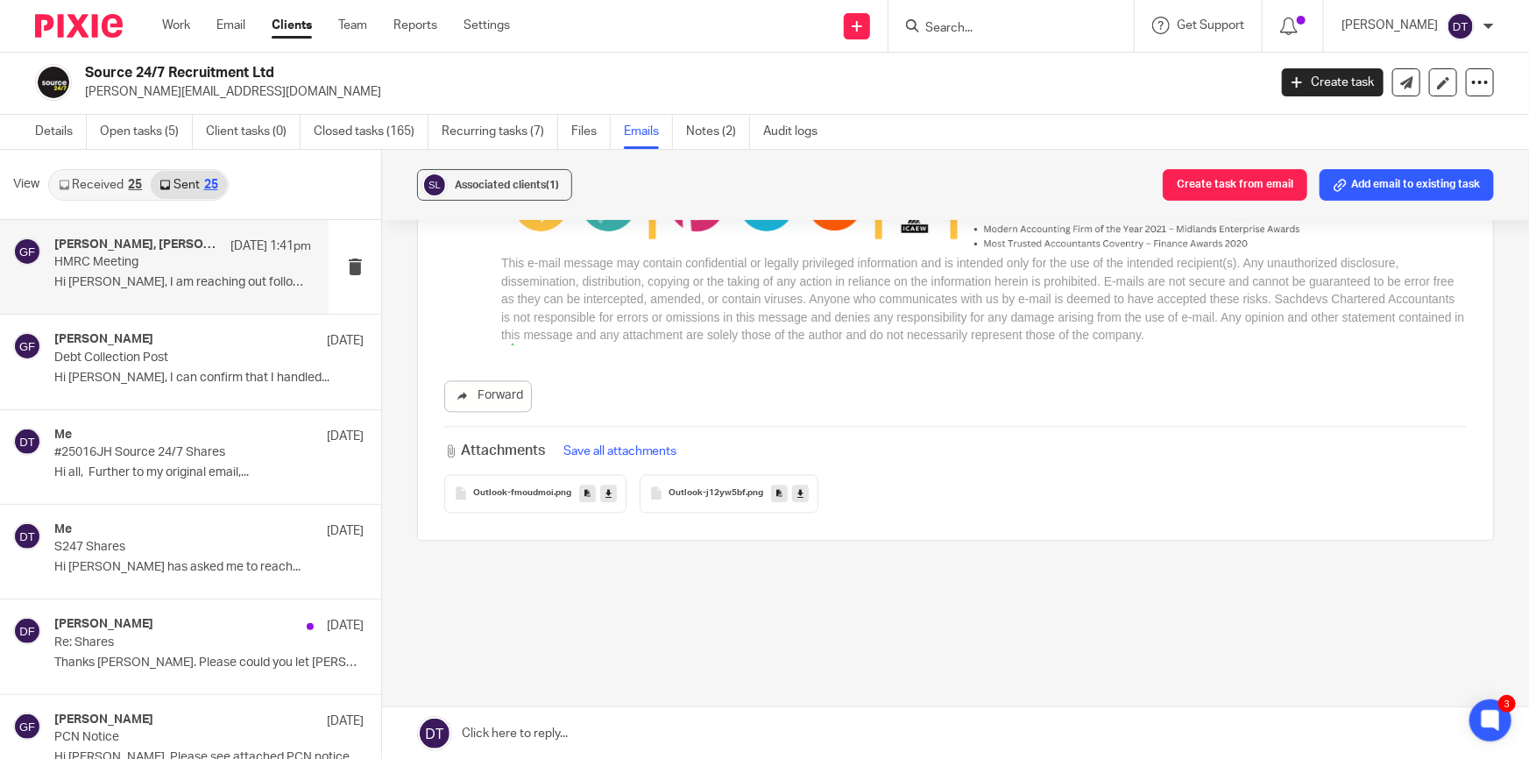
scroll to position [1825, 0]
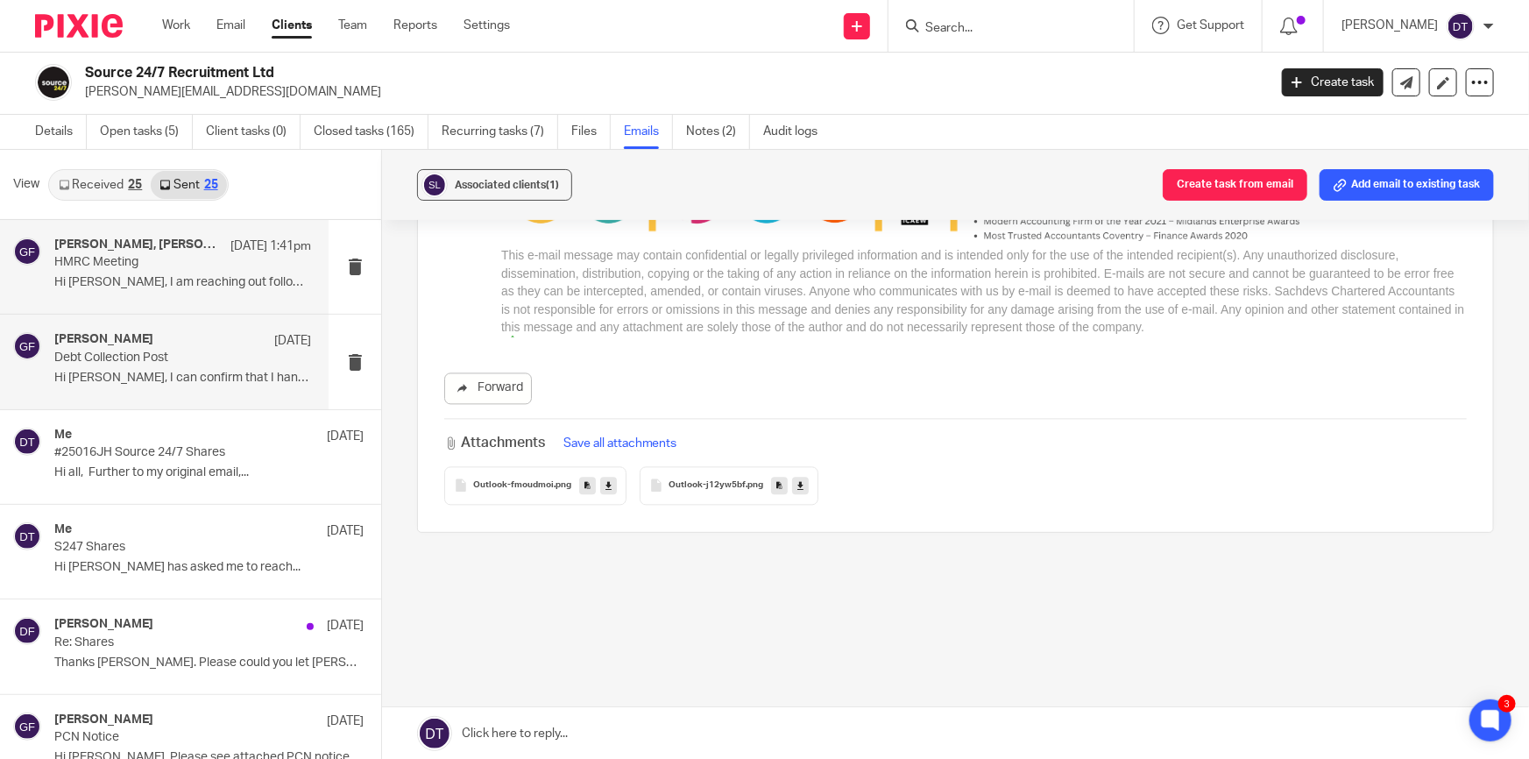
click at [164, 362] on p "Debt Collection Post" at bounding box center [157, 357] width 206 height 15
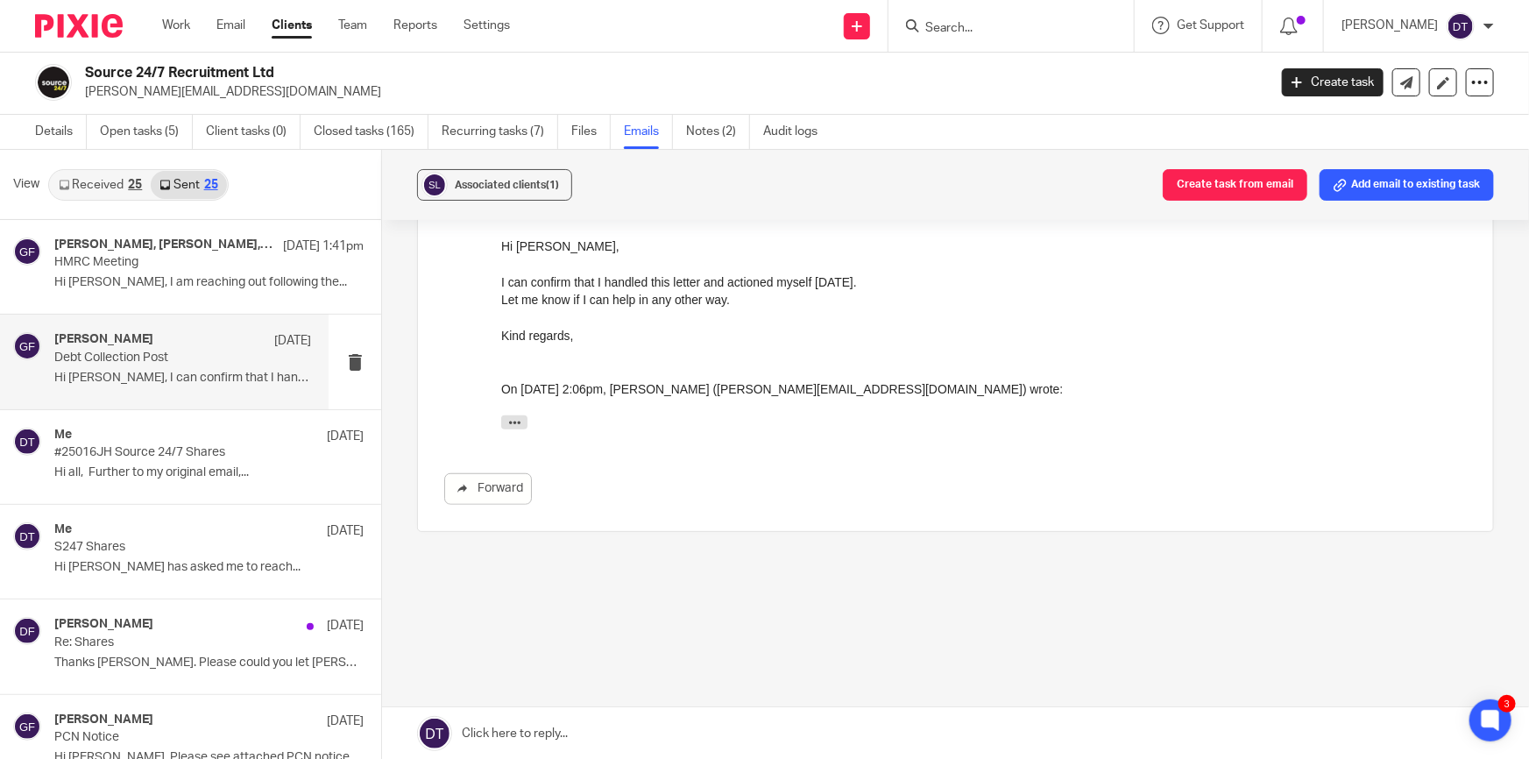
scroll to position [0, 0]
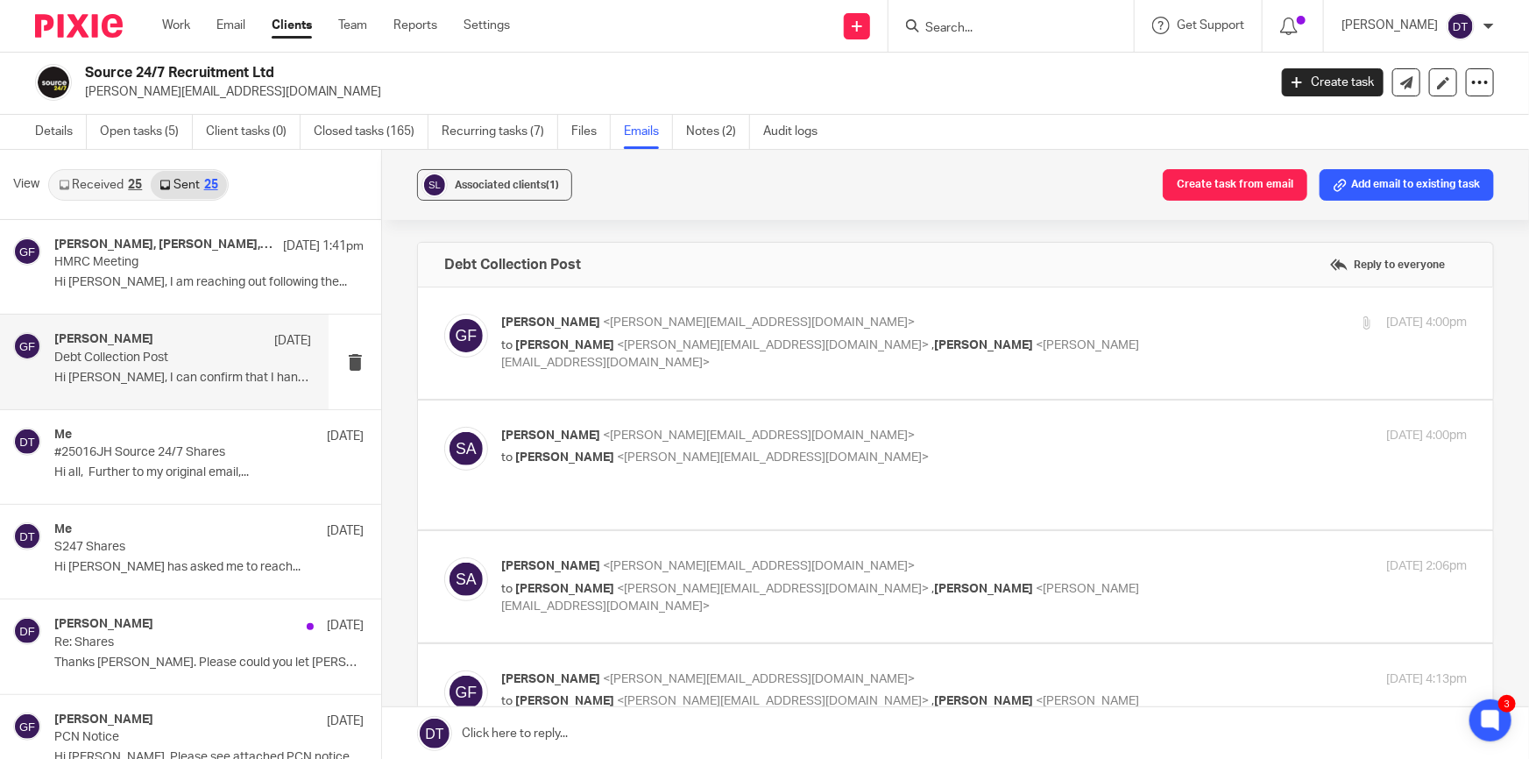
click at [1124, 316] on p "[PERSON_NAME] <[PERSON_NAME][EMAIL_ADDRESS][DOMAIN_NAME]>" at bounding box center [823, 323] width 644 height 18
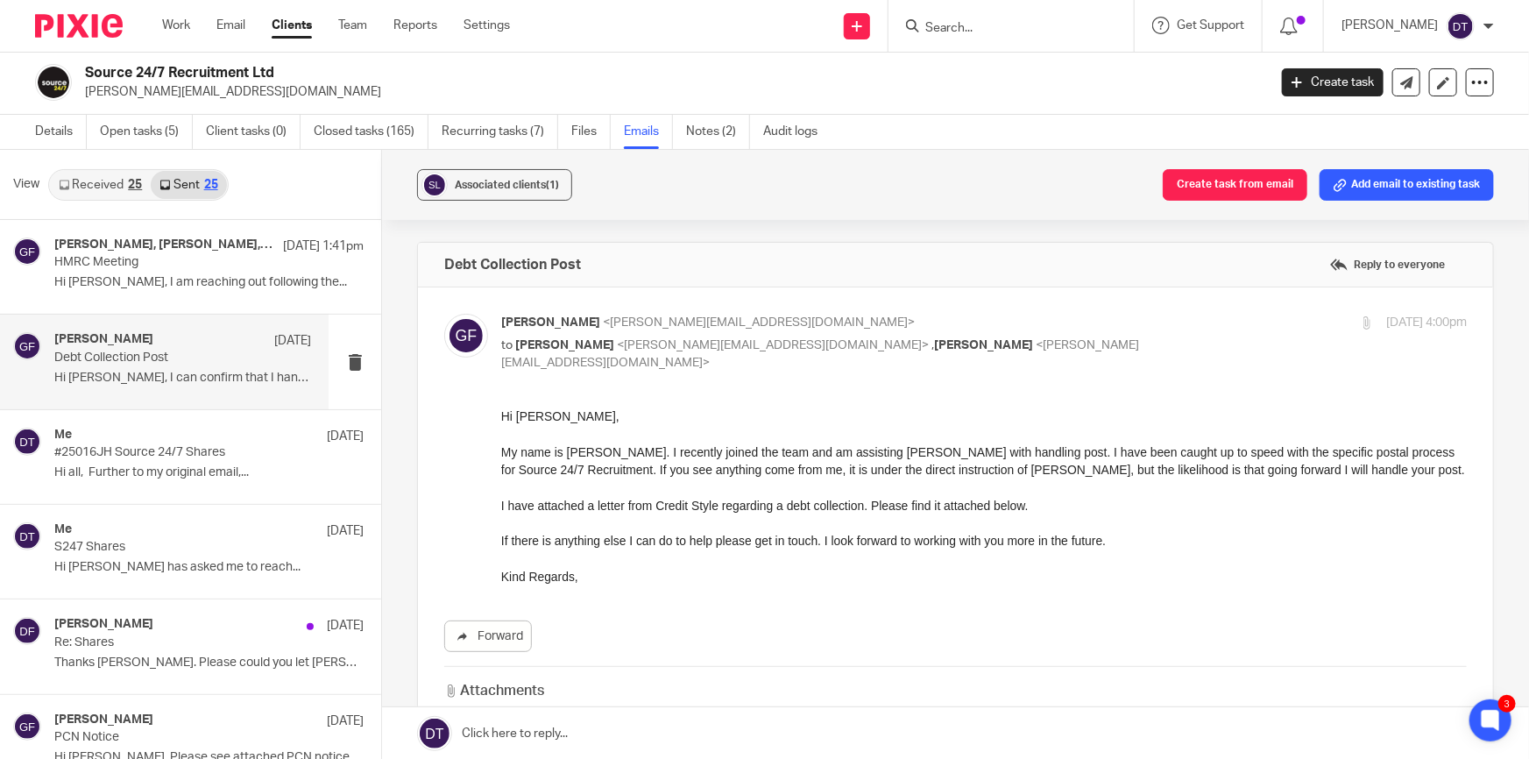
click at [1122, 316] on p "[PERSON_NAME] <[PERSON_NAME][EMAIL_ADDRESS][DOMAIN_NAME]>" at bounding box center [823, 323] width 644 height 18
checkbox input "false"
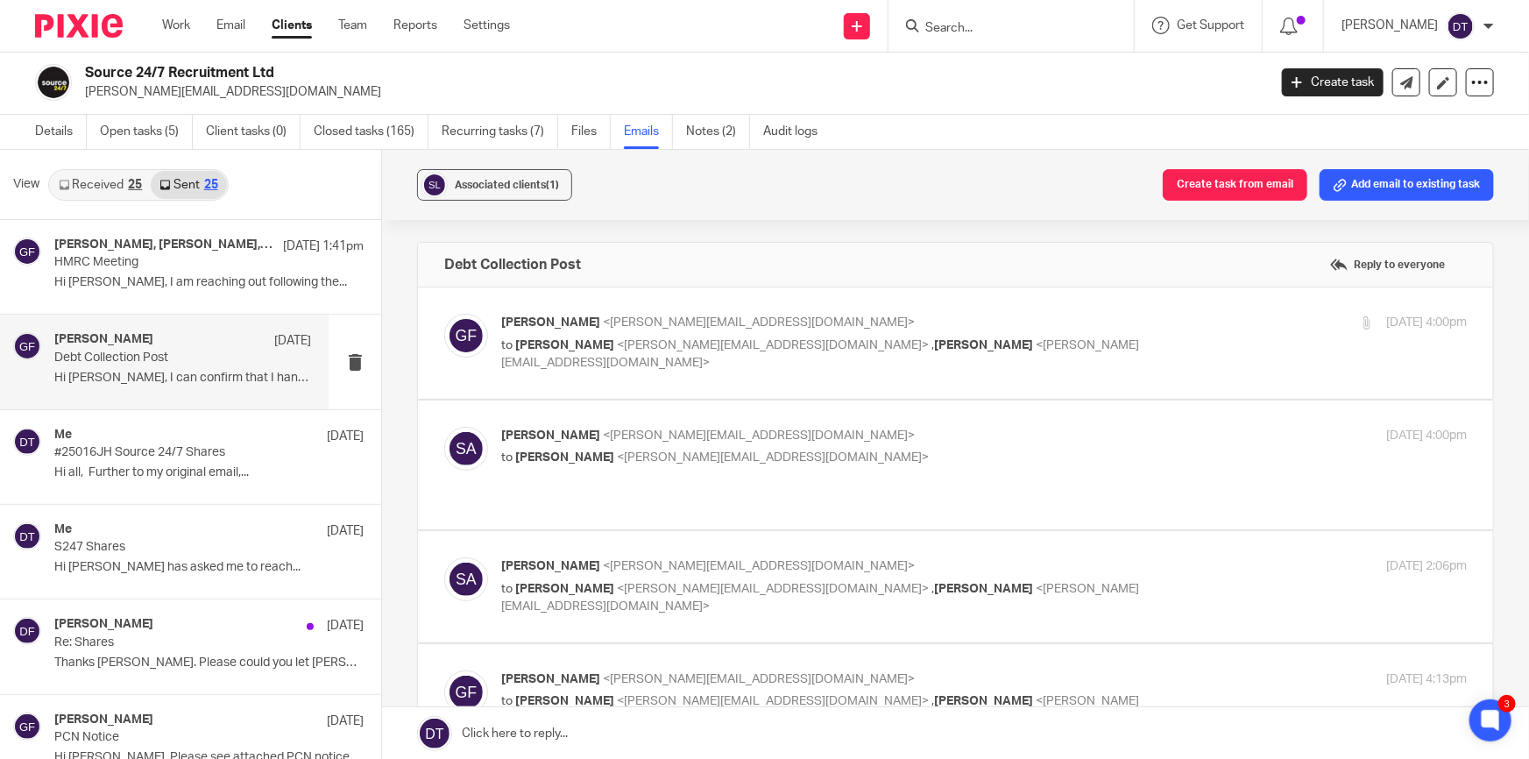
click at [833, 429] on p "[PERSON_NAME] <[PERSON_NAME][EMAIL_ADDRESS][DOMAIN_NAME]>" at bounding box center [823, 436] width 644 height 18
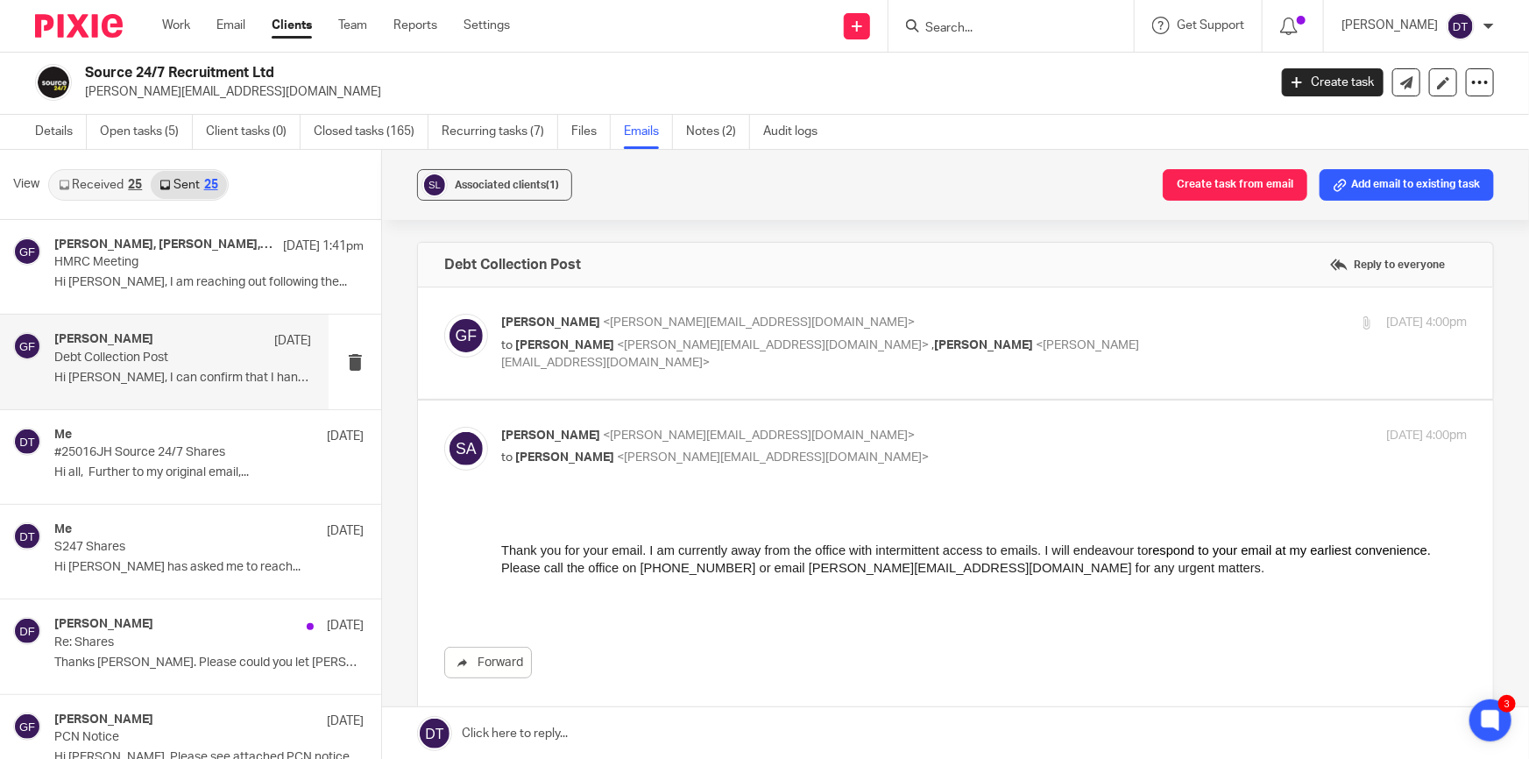
click at [842, 427] on p "[PERSON_NAME] <[PERSON_NAME][EMAIL_ADDRESS][DOMAIN_NAME]>" at bounding box center [823, 436] width 644 height 18
checkbox input "false"
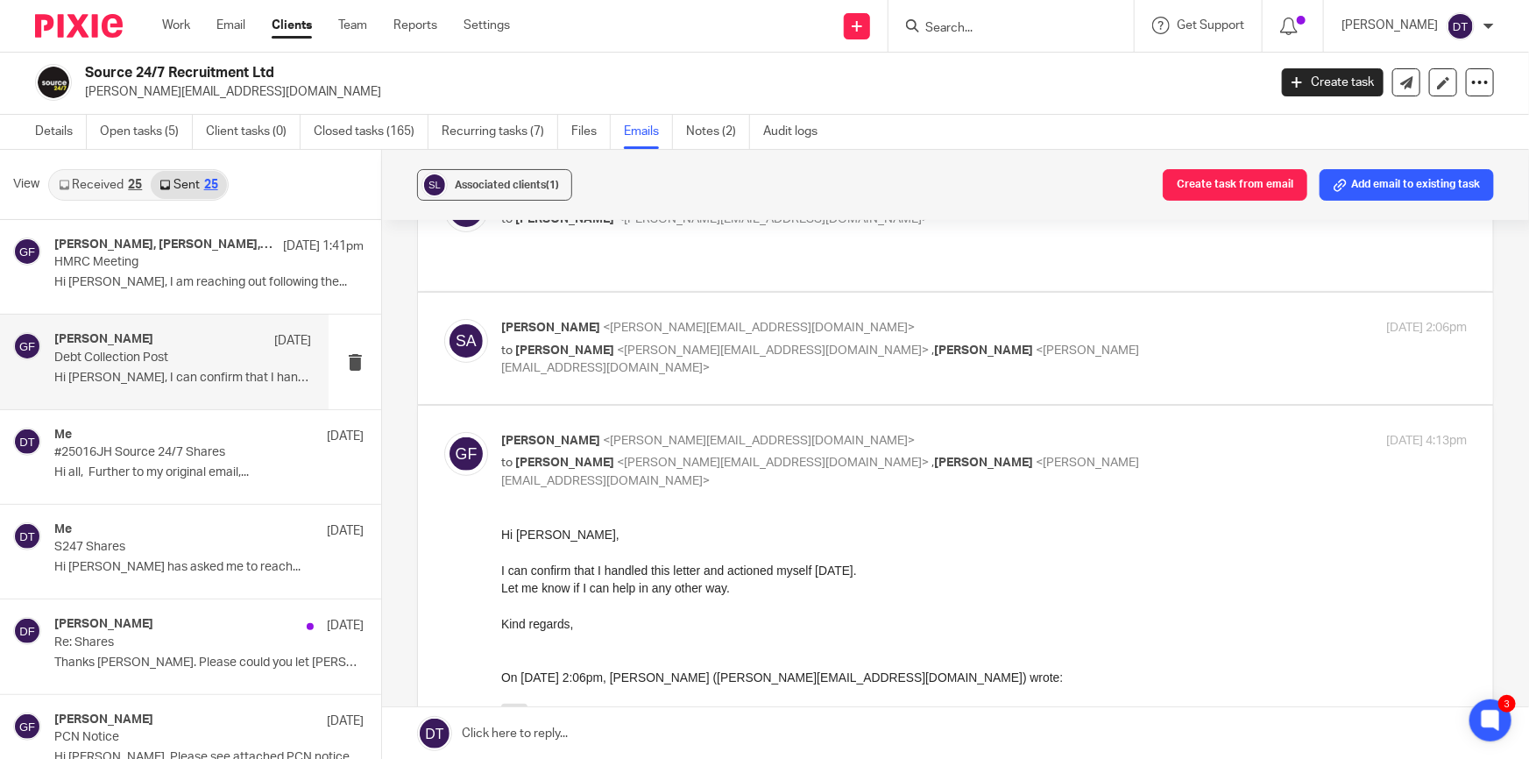
click at [1079, 350] on p "to [PERSON_NAME] <[PERSON_NAME][EMAIL_ADDRESS][DOMAIN_NAME]> , [PERSON_NAME] <[…" at bounding box center [823, 360] width 644 height 36
checkbox input "true"
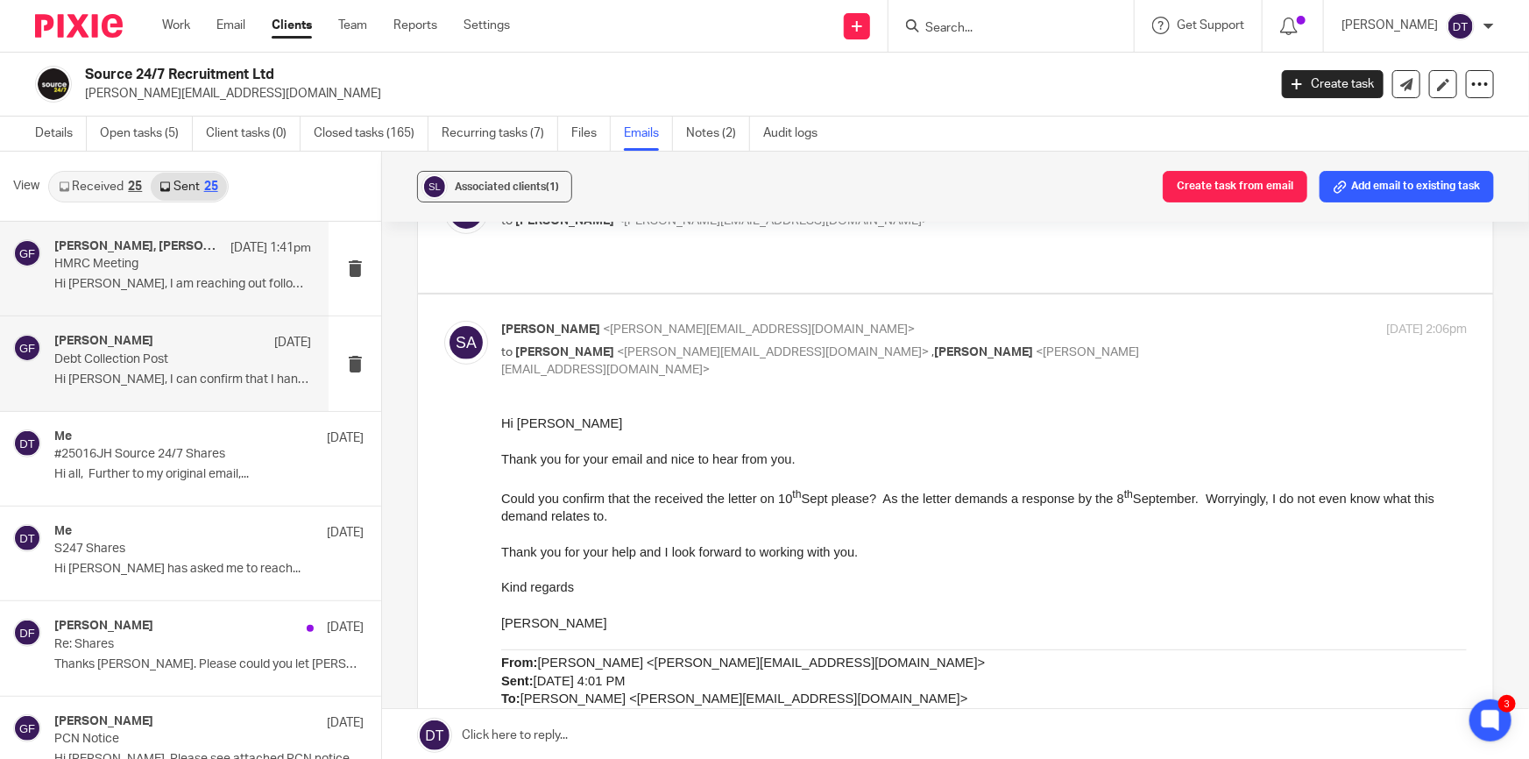
click at [142, 284] on p "Hi [PERSON_NAME], I am reaching out following the..." at bounding box center [182, 284] width 257 height 15
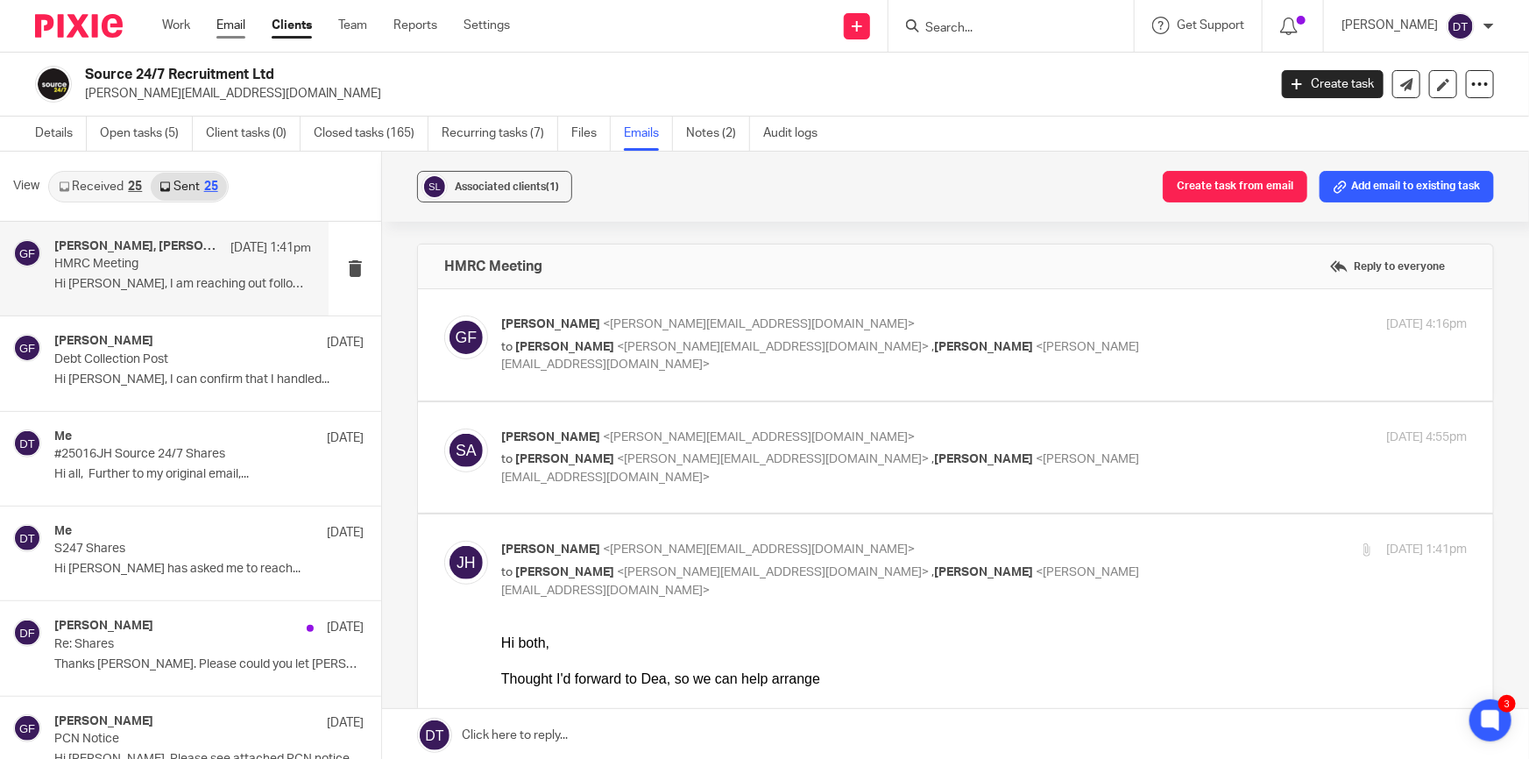
click at [216, 25] on link "Email" at bounding box center [230, 26] width 29 height 18
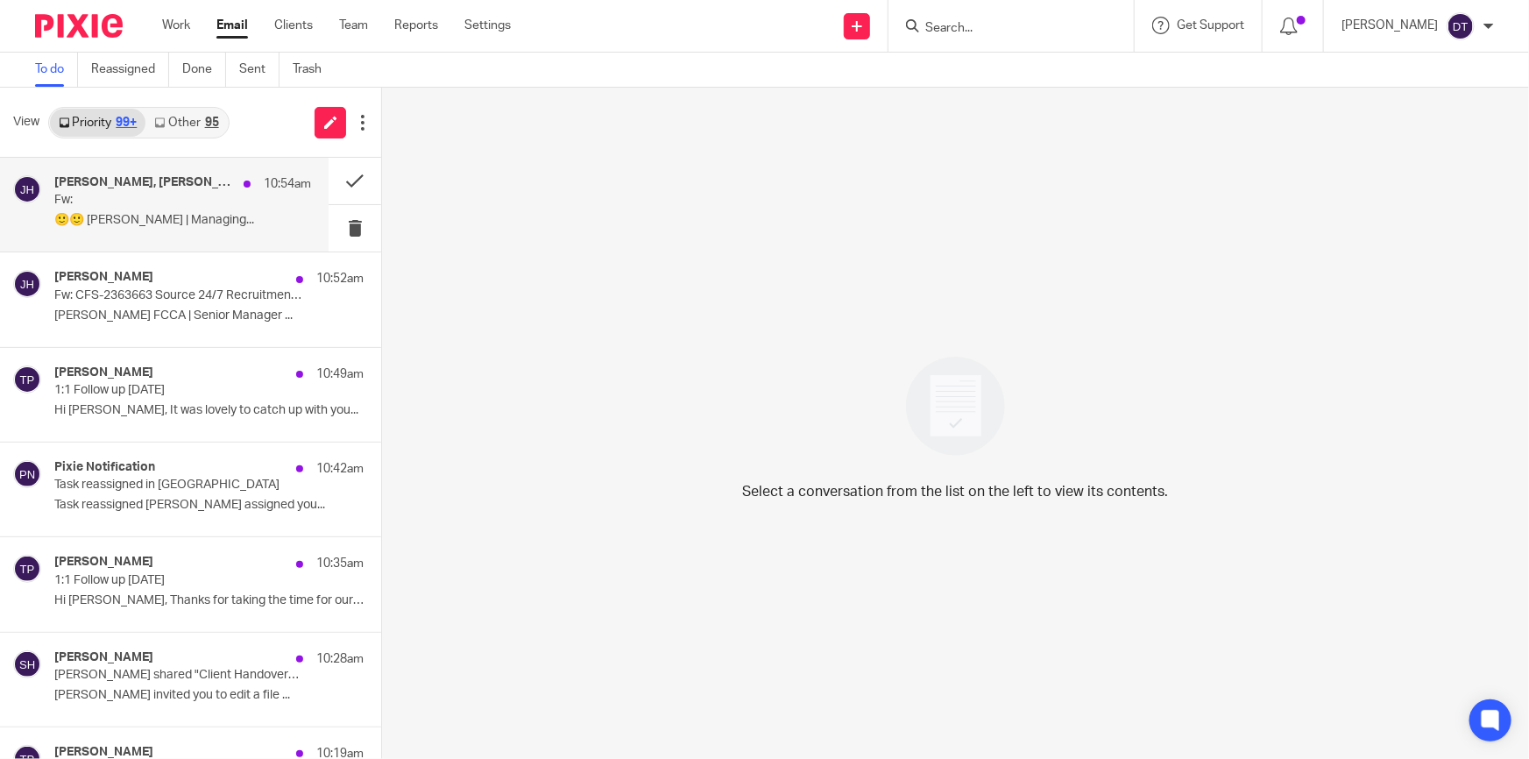
click at [179, 209] on div "[PERSON_NAME], [PERSON_NAME] 10:54am Fw: 🙂🙂 [PERSON_NAME] | Managing..." at bounding box center [182, 204] width 257 height 59
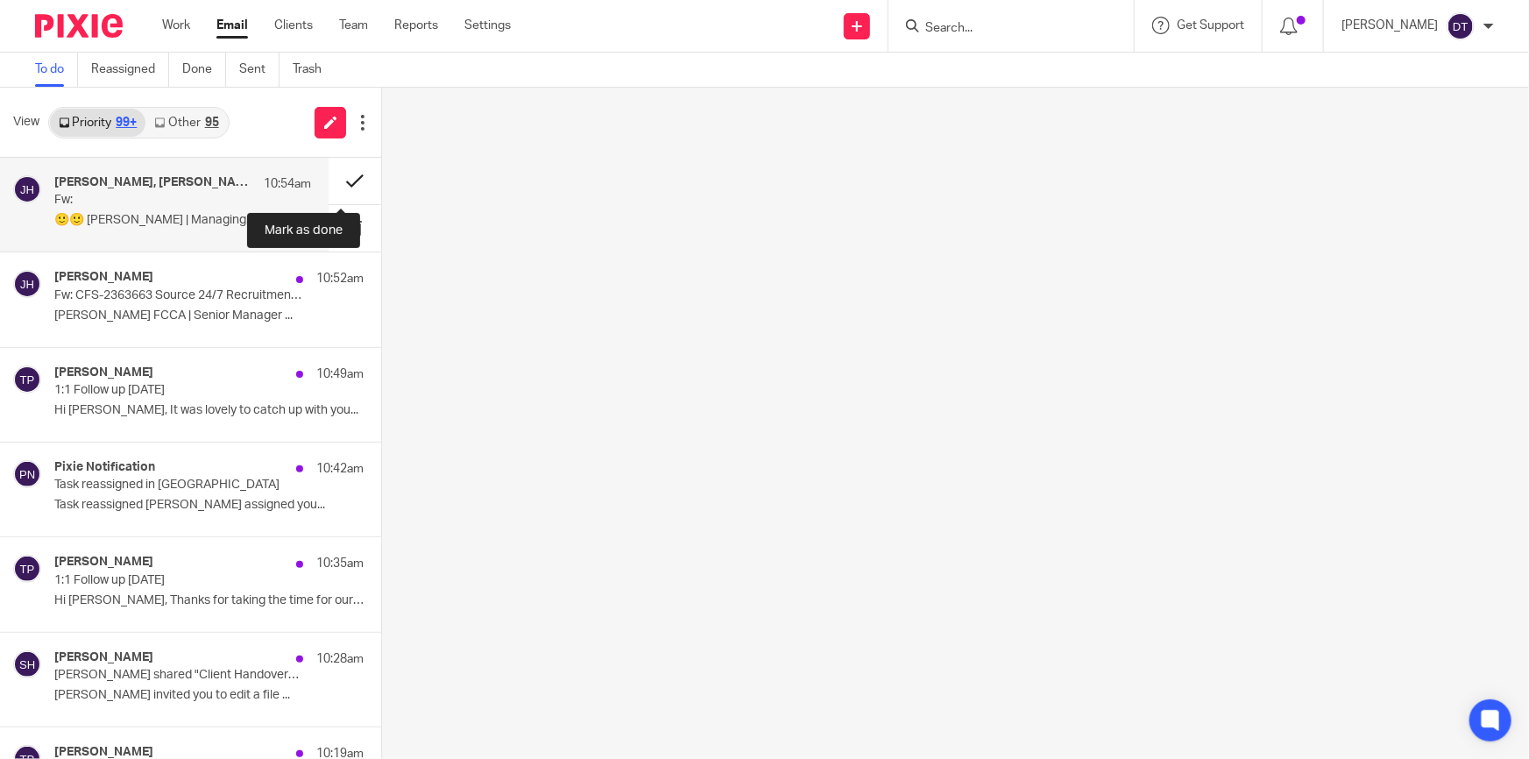
click at [352, 178] on button at bounding box center [355, 181] width 53 height 46
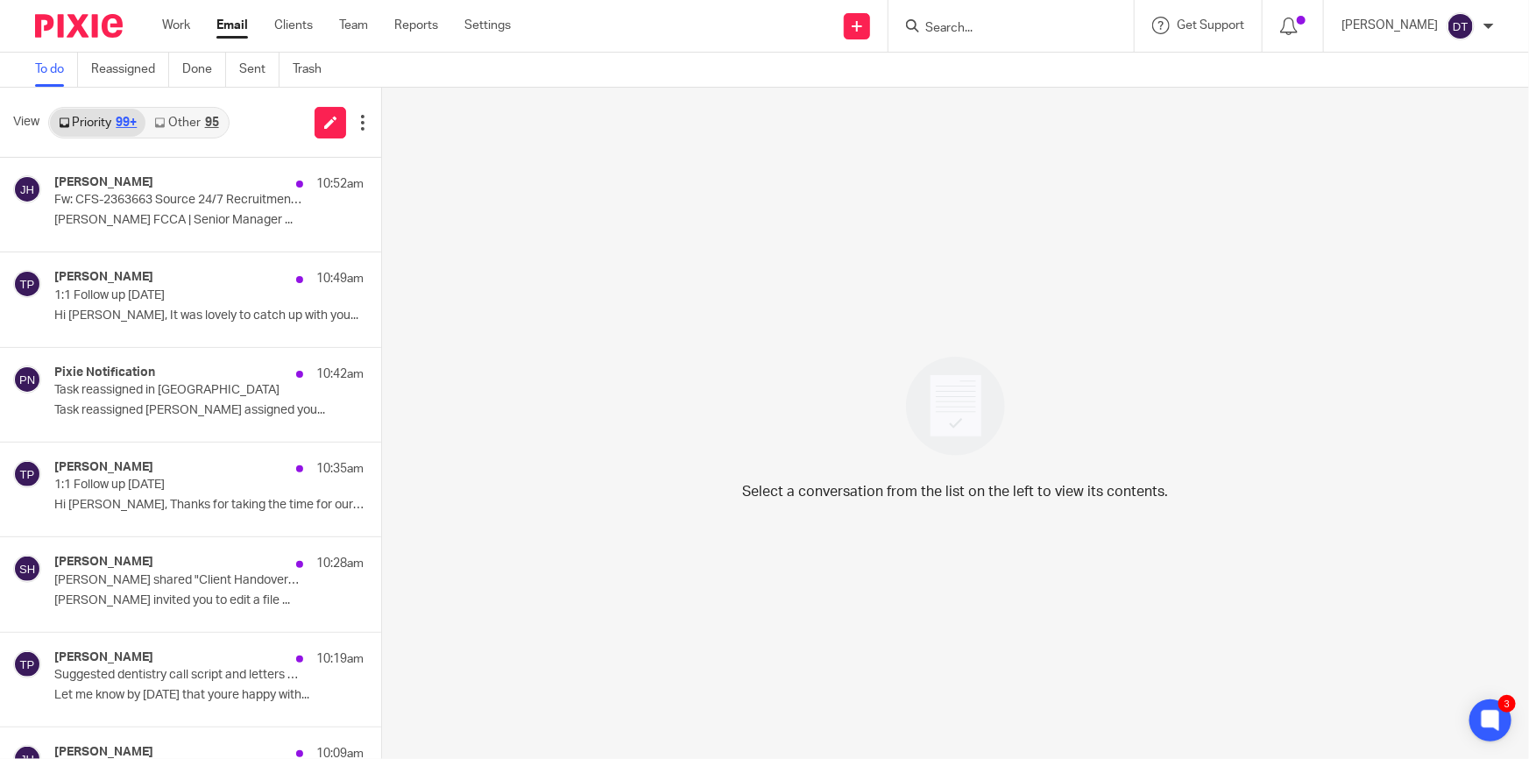
click at [979, 15] on form at bounding box center [1016, 26] width 187 height 22
click at [972, 21] on input "Search" at bounding box center [1002, 29] width 158 height 16
click at [209, 140] on div "View Priority 99+ Other 95" at bounding box center [190, 123] width 381 height 70
click at [190, 117] on link "Other 95" at bounding box center [185, 123] width 81 height 28
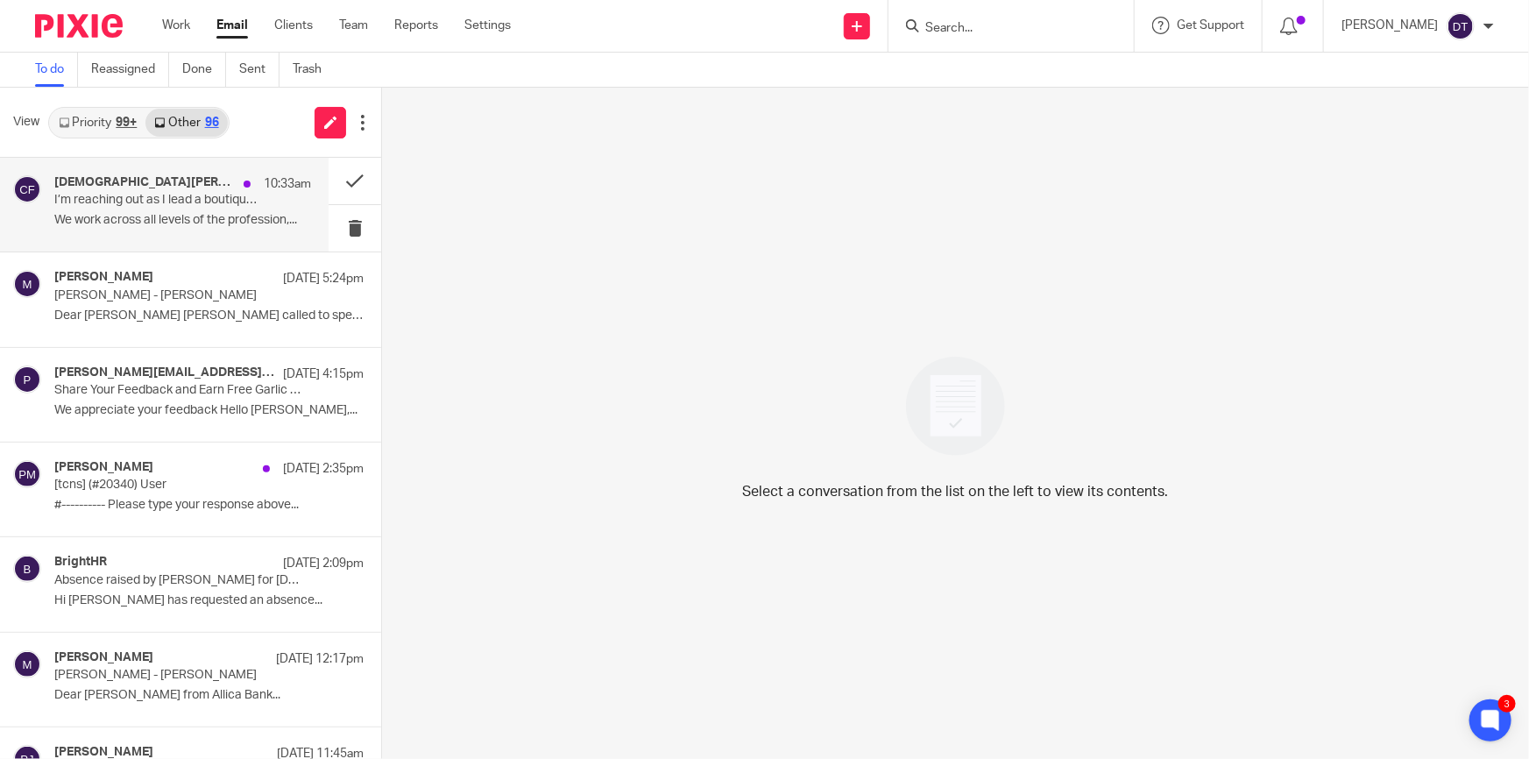
click at [143, 209] on div "Christian Furness 10:33am I’m reaching out as I lead a boutique practice search…" at bounding box center [182, 204] width 257 height 59
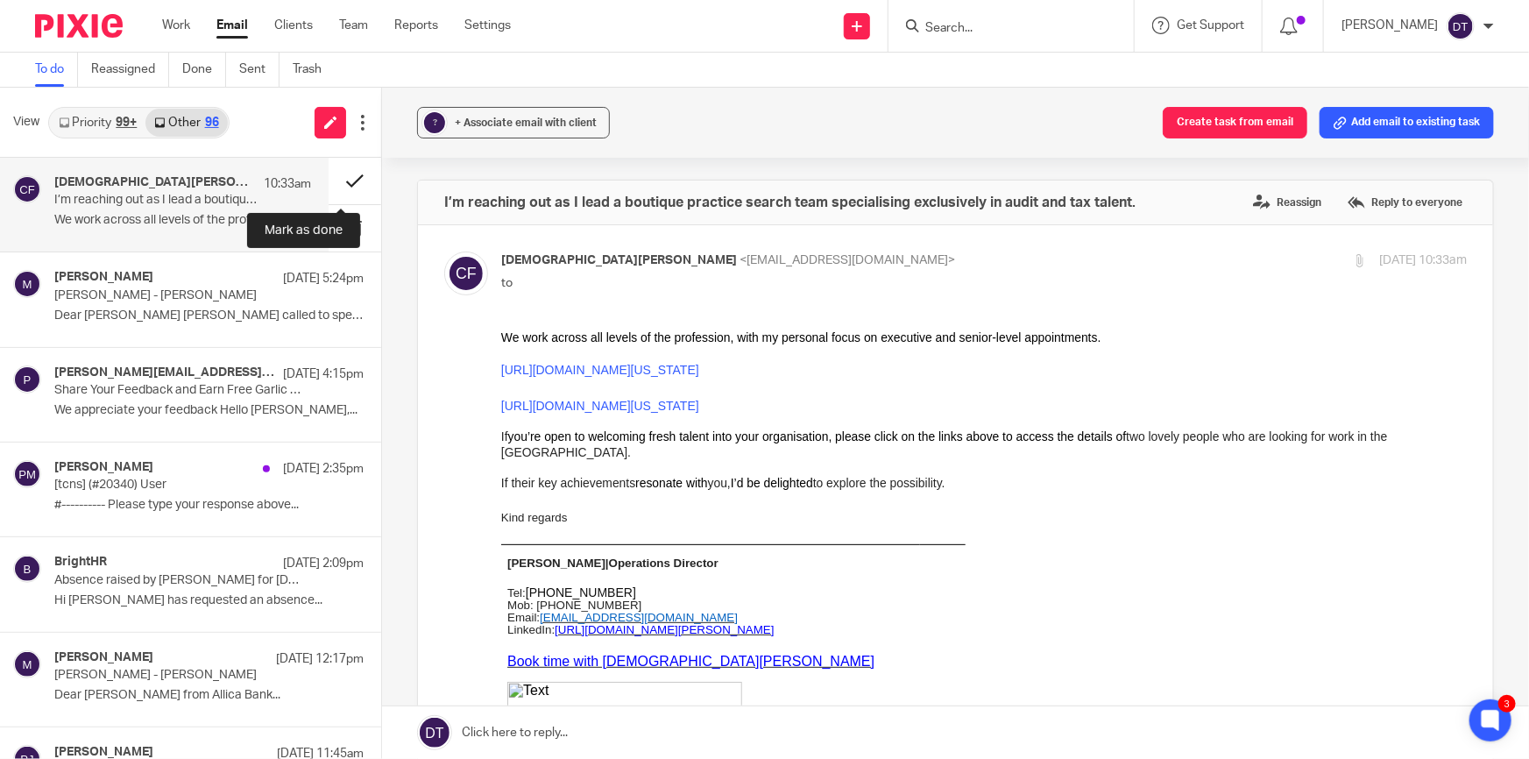
click at [349, 182] on button at bounding box center [355, 181] width 53 height 46
